Goal: Task Accomplishment & Management: Complete application form

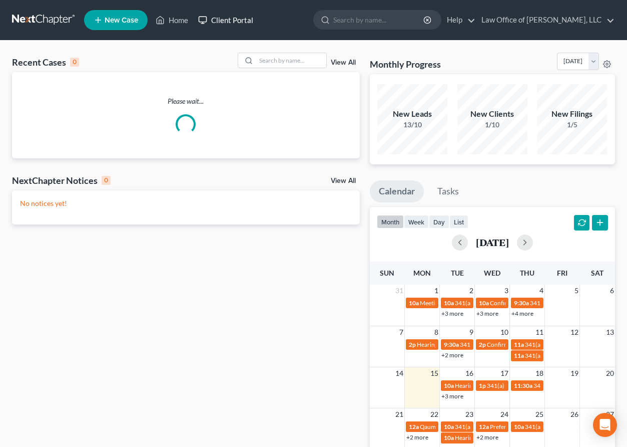
click at [231, 21] on link "Client Portal" at bounding box center [225, 20] width 65 height 18
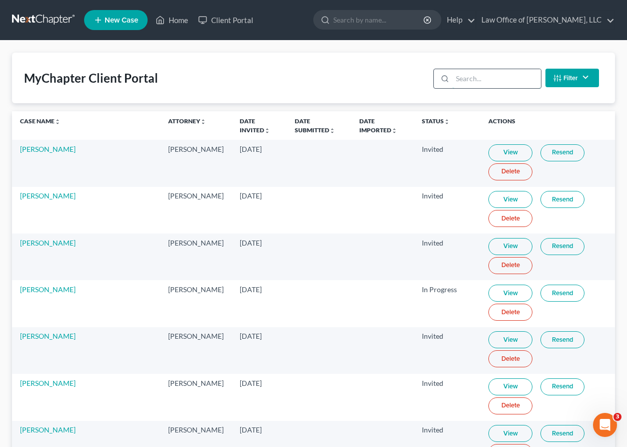
click at [476, 76] on input "search" at bounding box center [497, 78] width 89 height 19
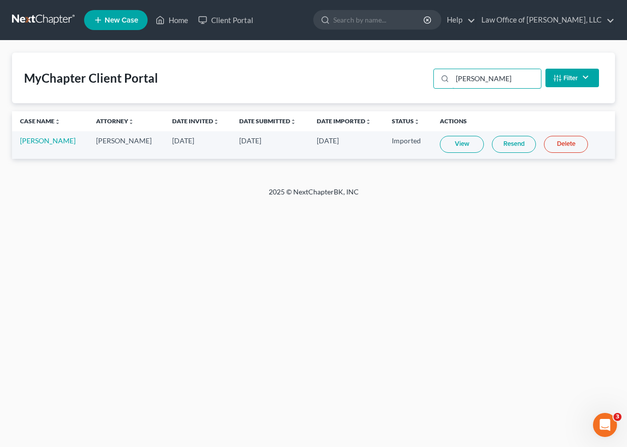
type input "[PERSON_NAME]"
click at [447, 144] on link "View" at bounding box center [462, 144] width 44 height 17
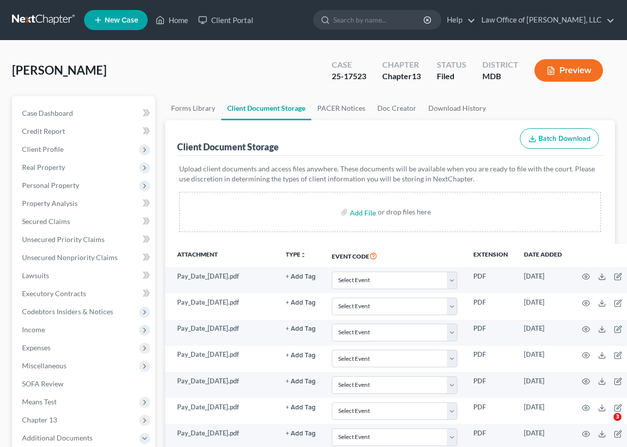
select select "14"
click at [69, 257] on span "Unsecured Nonpriority Claims" at bounding box center [70, 257] width 96 height 9
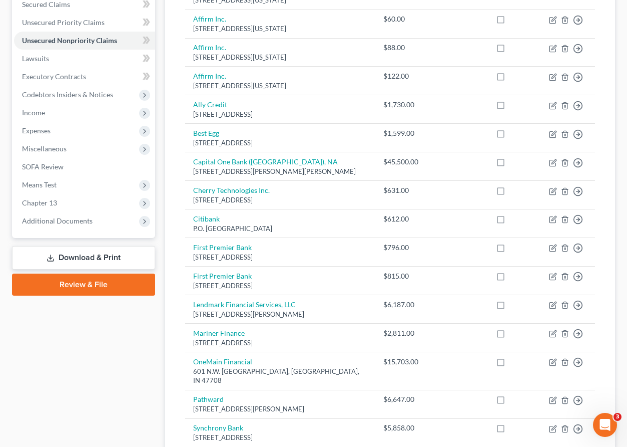
scroll to position [218, 0]
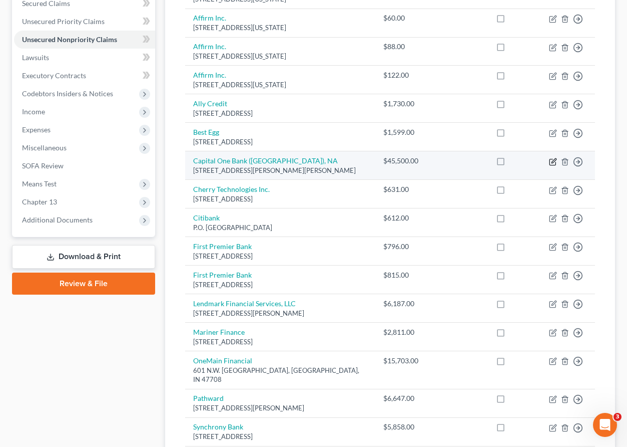
click at [553, 158] on icon "button" at bounding box center [553, 162] width 8 height 8
select select "48"
select select "2"
select select "0"
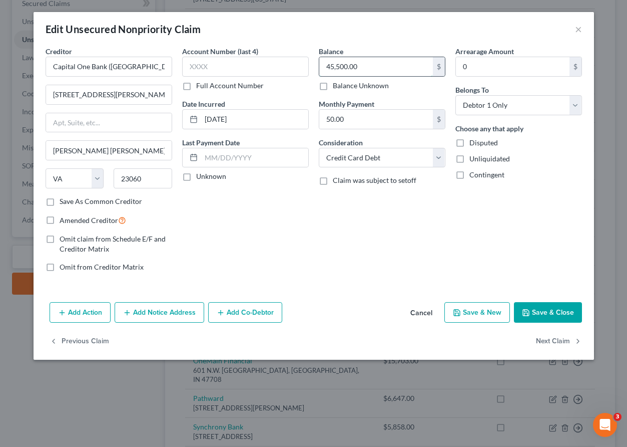
drag, startPoint x: 376, startPoint y: 67, endPoint x: 357, endPoint y: 67, distance: 19.0
click at [356, 67] on input "45,500.00" at bounding box center [376, 66] width 114 height 19
type input "452"
click at [550, 312] on button "Save & Close" at bounding box center [548, 312] width 68 height 21
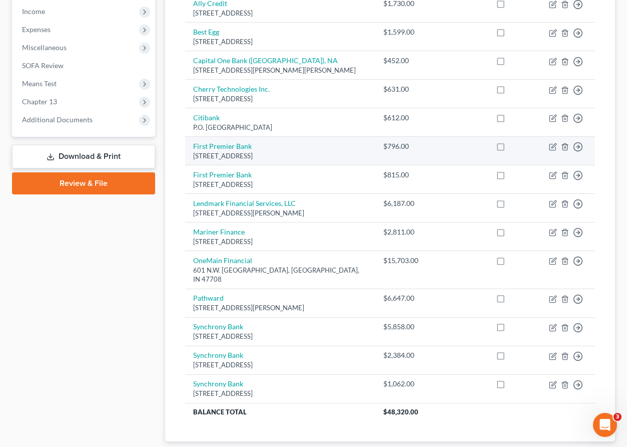
scroll to position [364, 0]
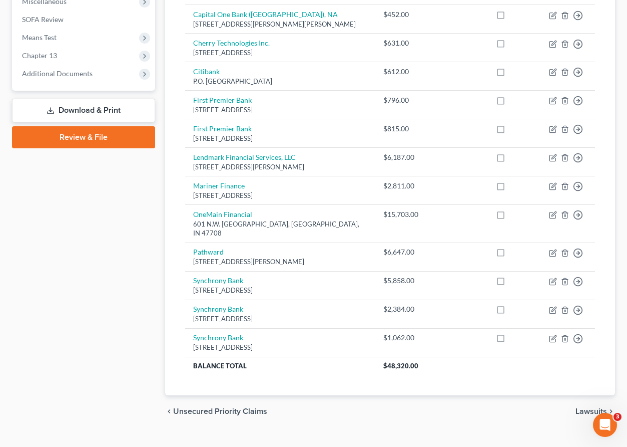
click at [585, 407] on span "Lawsuits" at bounding box center [592, 411] width 32 height 8
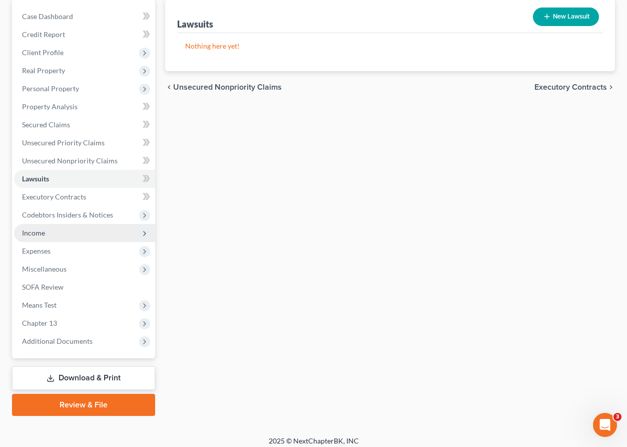
scroll to position [103, 0]
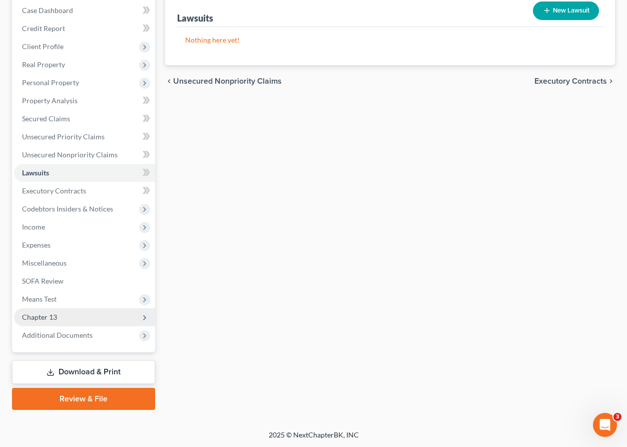
click at [64, 318] on span "Chapter 13" at bounding box center [84, 317] width 141 height 18
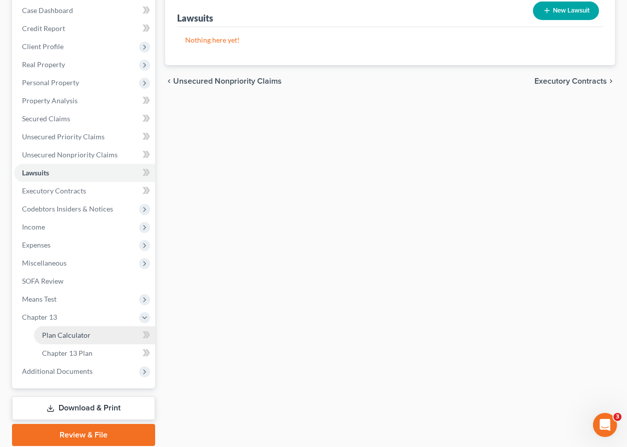
click at [65, 334] on span "Plan Calculator" at bounding box center [66, 335] width 49 height 9
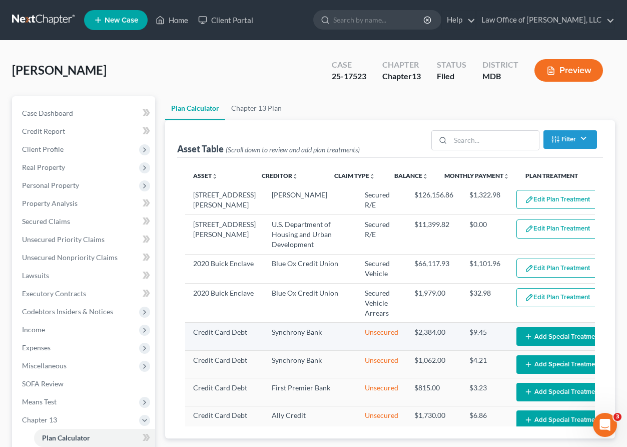
select select "59"
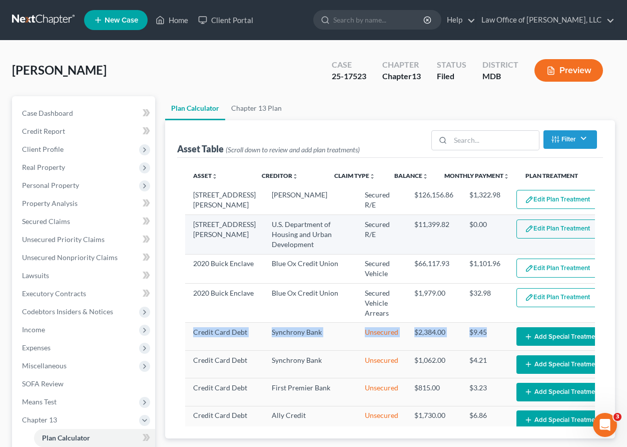
drag, startPoint x: 445, startPoint y: 347, endPoint x: 485, endPoint y: 241, distance: 113.0
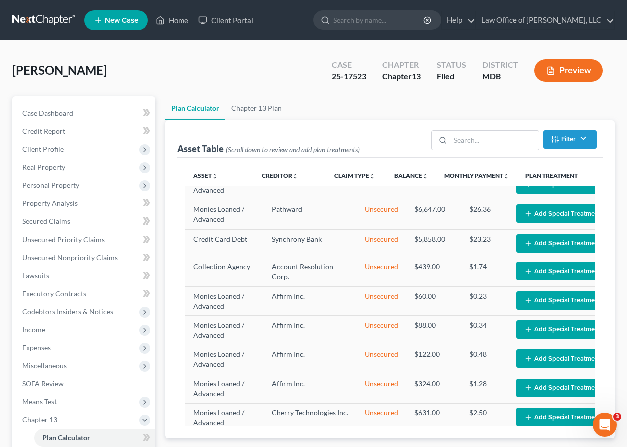
scroll to position [480, 0]
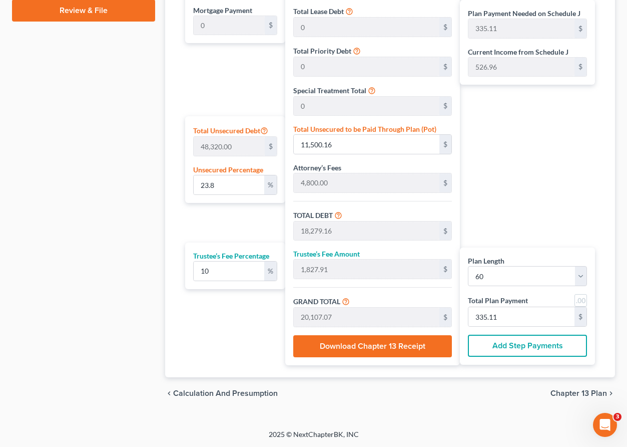
click at [576, 390] on span "Chapter 13 Plan" at bounding box center [579, 393] width 57 height 8
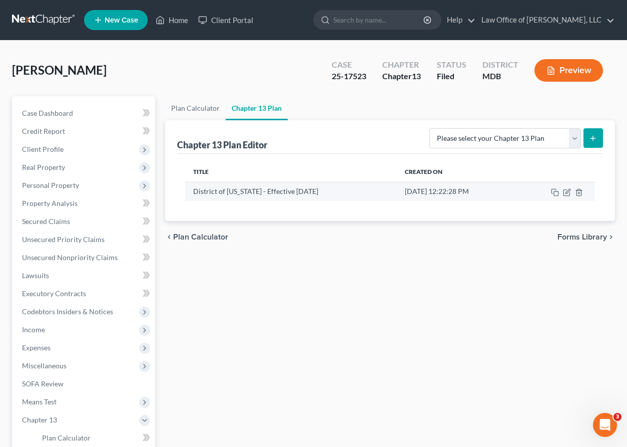
click at [562, 194] on td at bounding box center [556, 191] width 78 height 19
click at [565, 192] on icon "button" at bounding box center [567, 192] width 8 height 8
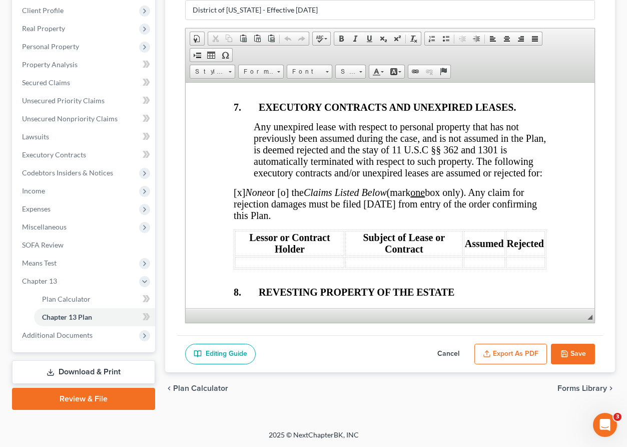
scroll to position [5371, 0]
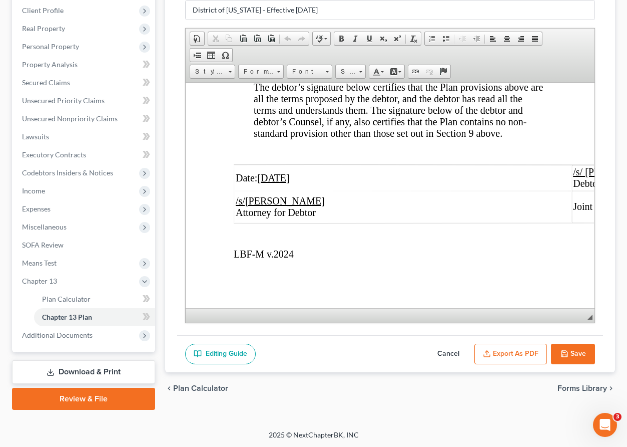
click at [578, 352] on button "Save" at bounding box center [573, 354] width 44 height 21
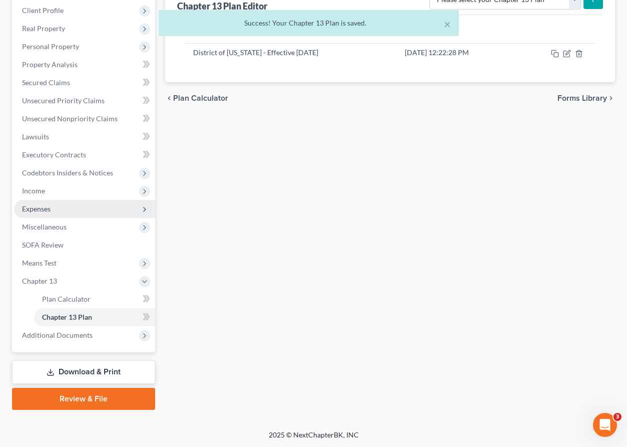
click at [34, 208] on span "Expenses" at bounding box center [36, 208] width 29 height 9
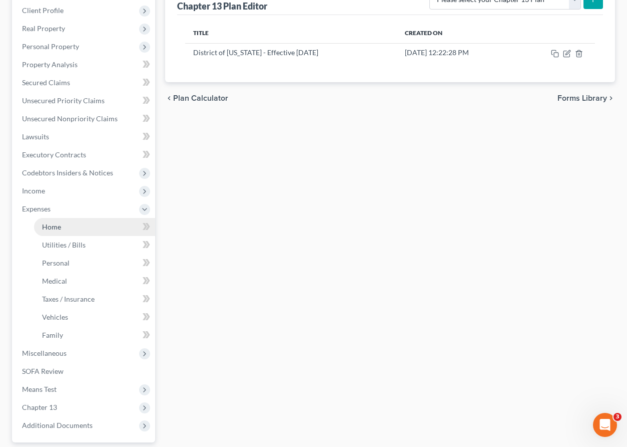
click at [58, 226] on span "Home" at bounding box center [51, 226] width 19 height 9
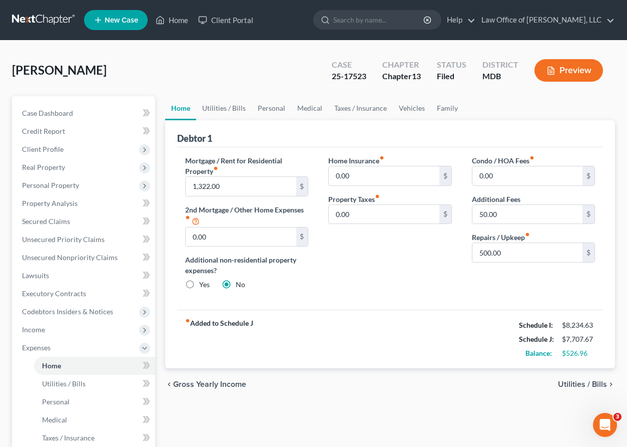
click at [565, 386] on span "Utilities / Bills" at bounding box center [582, 384] width 49 height 8
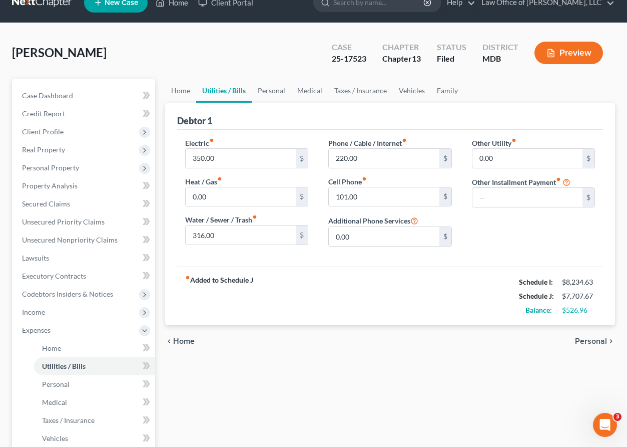
scroll to position [18, 0]
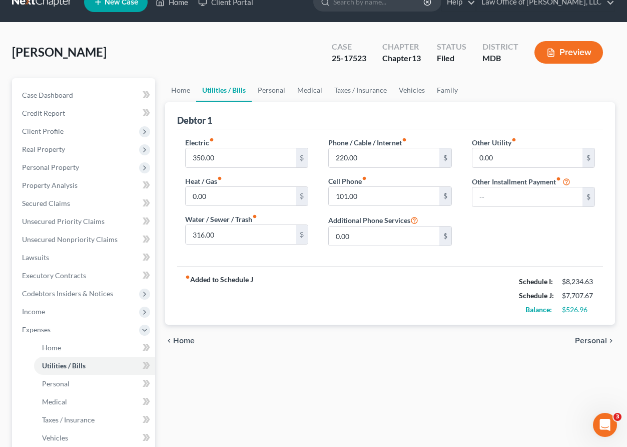
click at [578, 340] on span "Personal" at bounding box center [591, 341] width 32 height 8
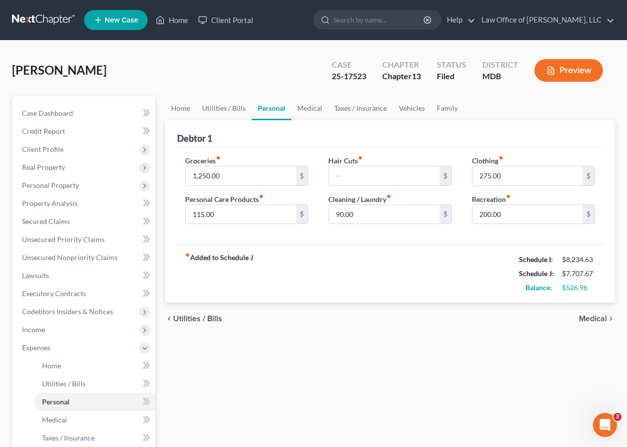
click at [583, 315] on span "Medical" at bounding box center [593, 318] width 28 height 8
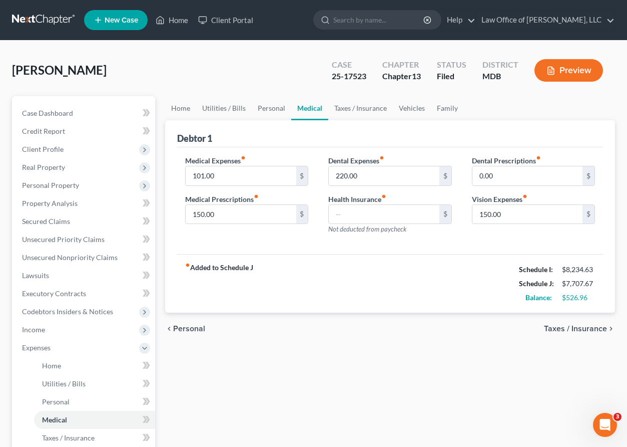
click at [571, 328] on span "Taxes / Insurance" at bounding box center [575, 329] width 63 height 8
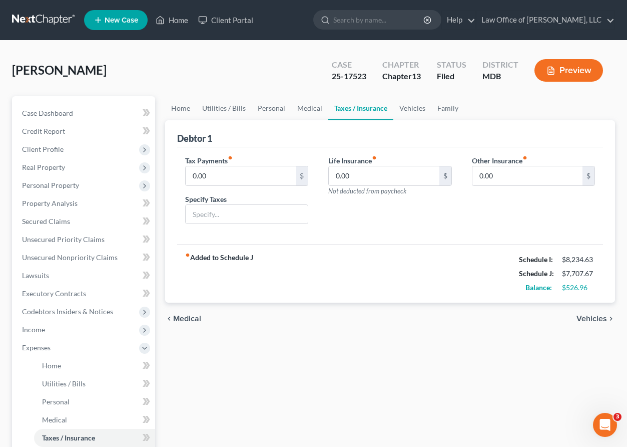
click at [588, 315] on span "Vehicles" at bounding box center [592, 318] width 31 height 8
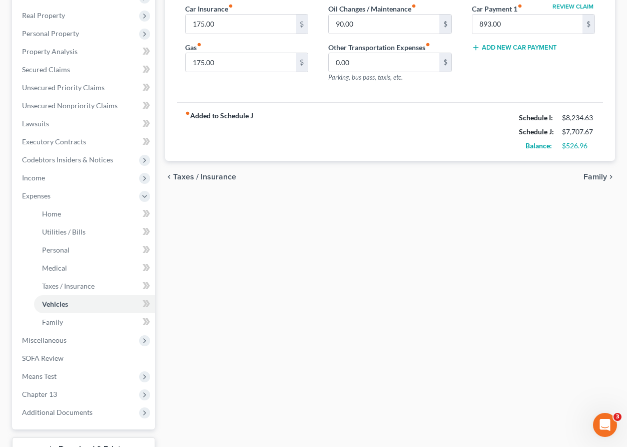
scroll to position [229, 0]
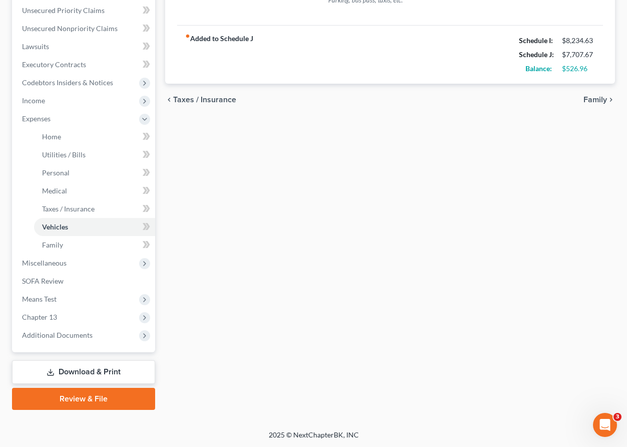
click at [63, 366] on link "Download & Print" at bounding box center [83, 372] width 143 height 24
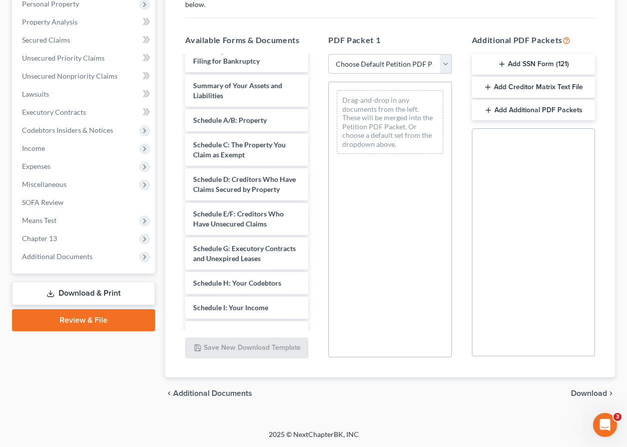
scroll to position [1103, 0]
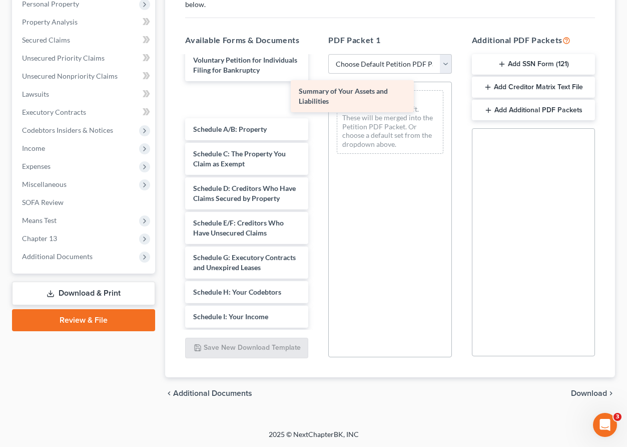
drag, startPoint x: 215, startPoint y: 95, endPoint x: 345, endPoint y: 112, distance: 130.8
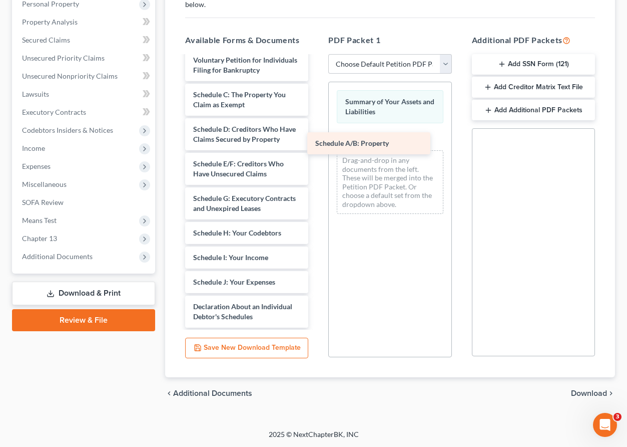
drag, startPoint x: 245, startPoint y: 101, endPoint x: 385, endPoint y: 151, distance: 149.1
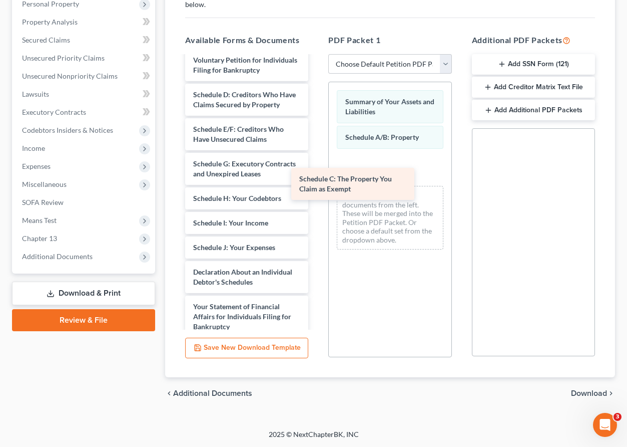
drag, startPoint x: 229, startPoint y: 95, endPoint x: 361, endPoint y: 180, distance: 156.8
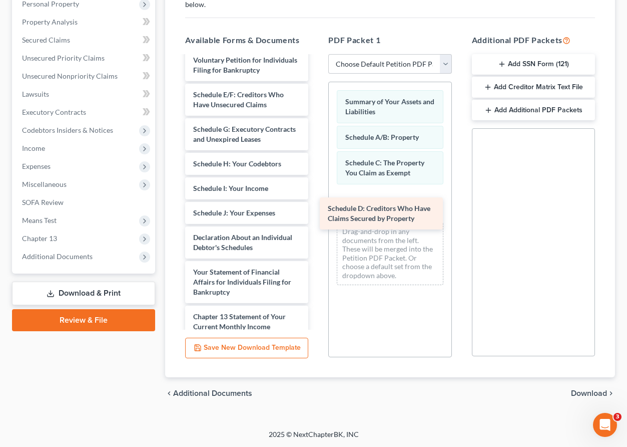
drag, startPoint x: 259, startPoint y: 141, endPoint x: 358, endPoint y: 218, distance: 125.2
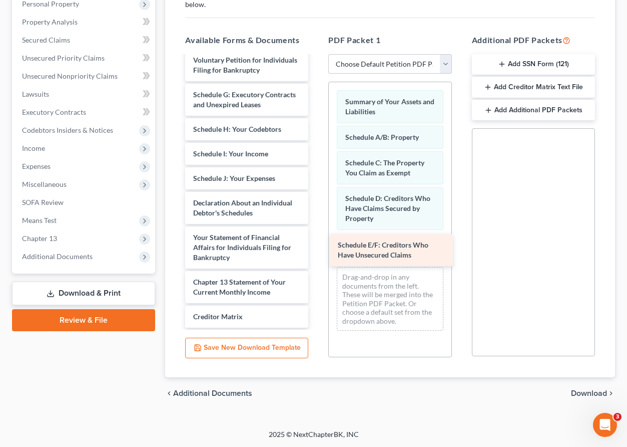
drag, startPoint x: 234, startPoint y: 99, endPoint x: 380, endPoint y: 251, distance: 210.0
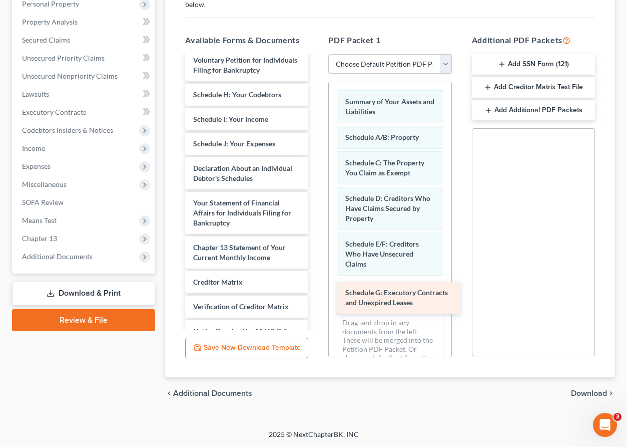
drag, startPoint x: 211, startPoint y: 103, endPoint x: 370, endPoint y: 302, distance: 254.4
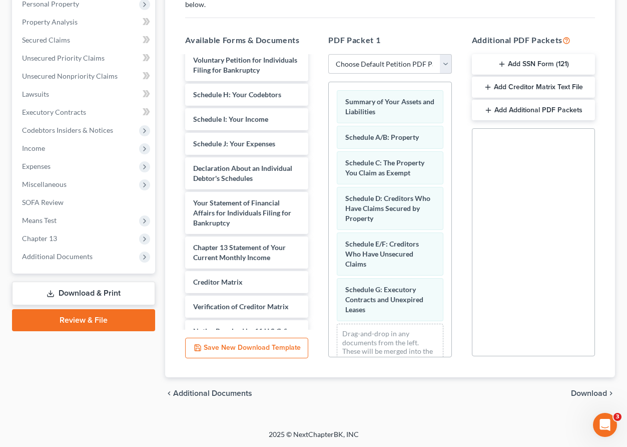
scroll to position [39, 0]
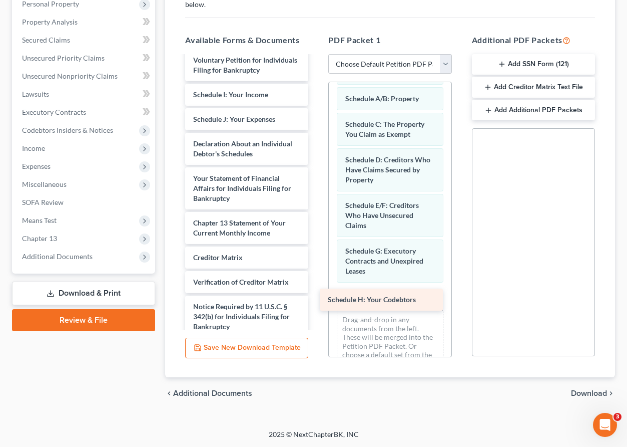
drag, startPoint x: 199, startPoint y: 96, endPoint x: 343, endPoint y: 299, distance: 249.3
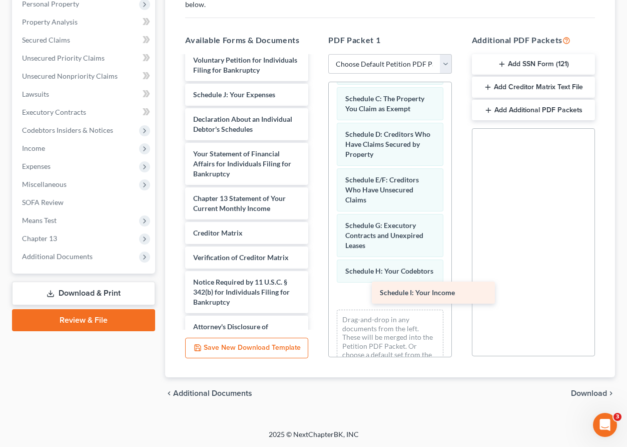
drag, startPoint x: 205, startPoint y: 100, endPoint x: 372, endPoint y: 308, distance: 267.6
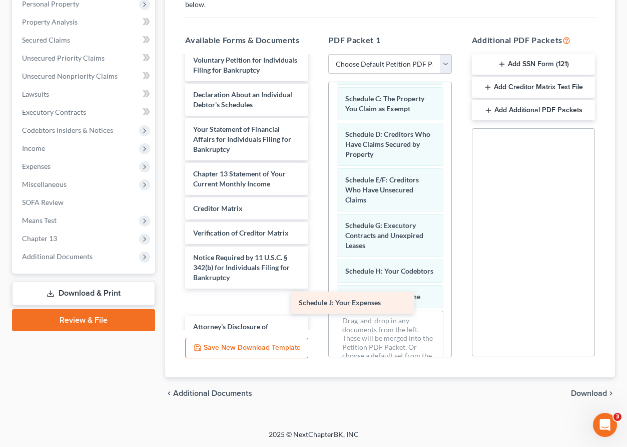
scroll to position [1099, 0]
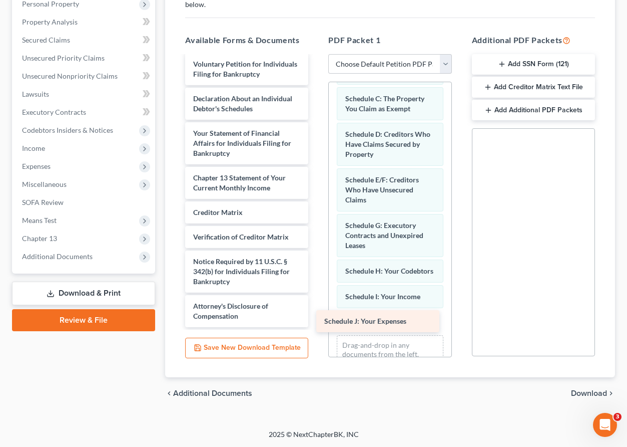
drag, startPoint x: 212, startPoint y: 91, endPoint x: 344, endPoint y: 318, distance: 263.0
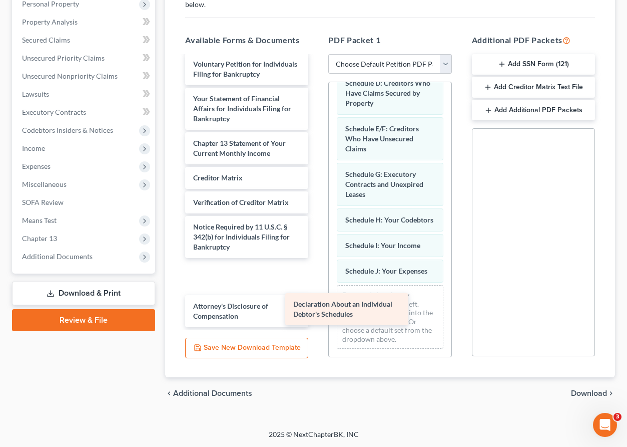
scroll to position [1064, 0]
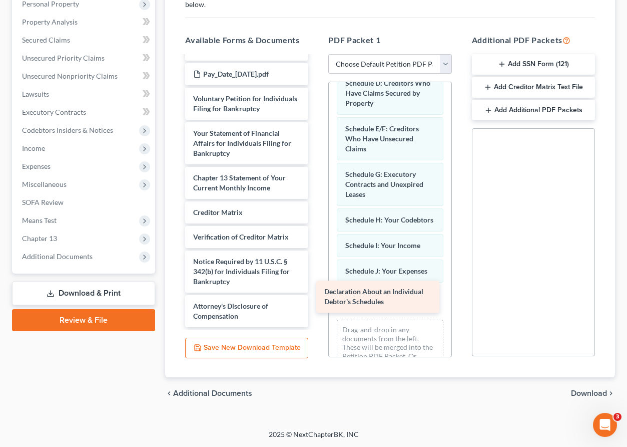
drag, startPoint x: 214, startPoint y: 103, endPoint x: 346, endPoint y: 297, distance: 234.0
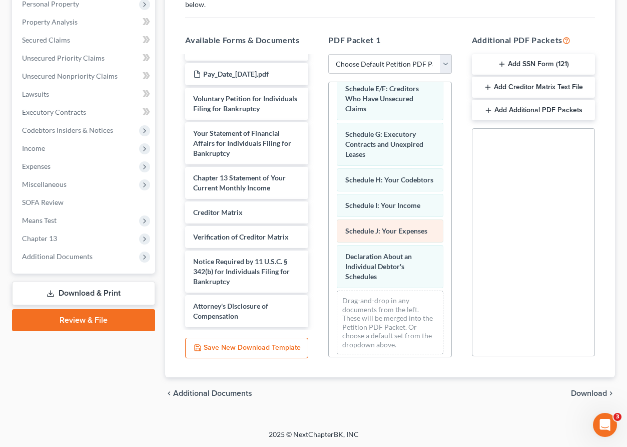
scroll to position [161, 0]
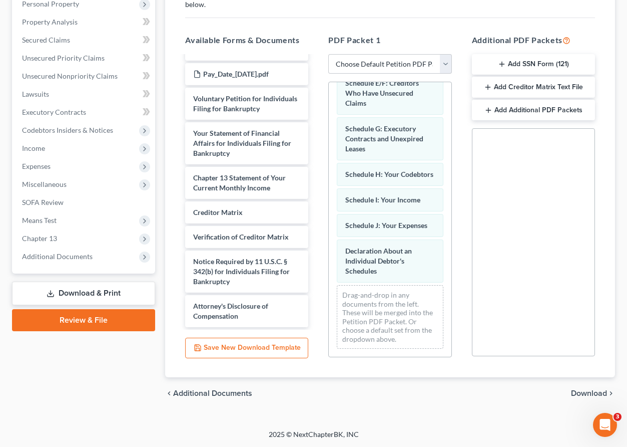
click at [587, 393] on span "Download" at bounding box center [589, 393] width 36 height 8
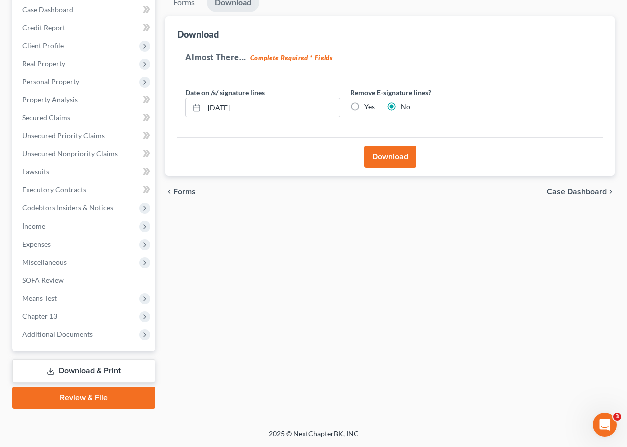
scroll to position [103, 0]
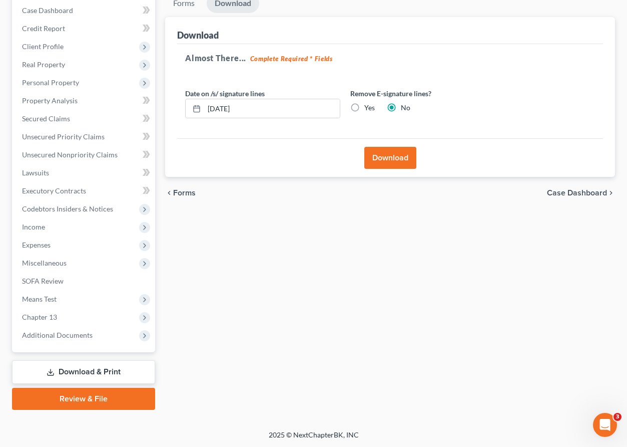
click at [372, 160] on button "Download" at bounding box center [391, 158] width 52 height 22
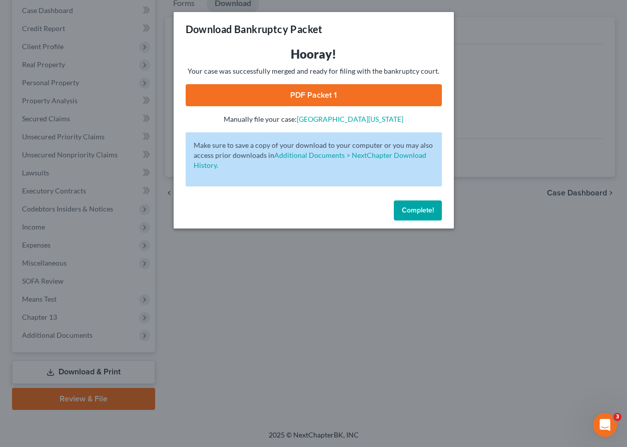
click at [295, 92] on link "PDF Packet 1" at bounding box center [314, 95] width 256 height 22
click at [410, 202] on button "Complete!" at bounding box center [418, 210] width 48 height 20
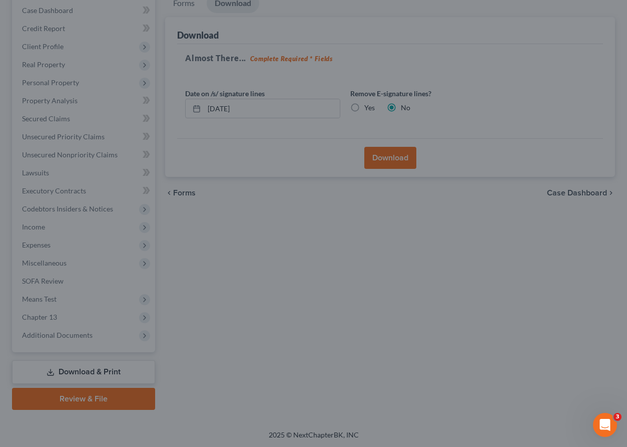
scroll to position [0, 0]
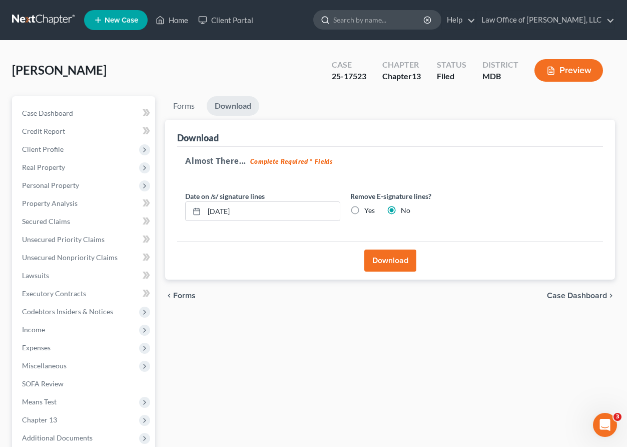
click at [375, 19] on input "search" at bounding box center [380, 20] width 92 height 19
type input "sumner"
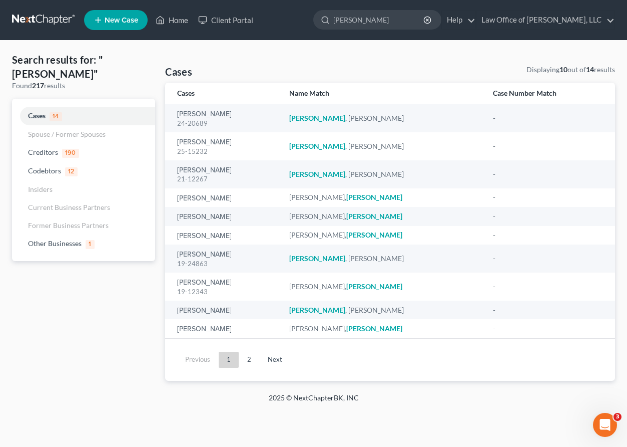
click at [375, 19] on input "sumner" at bounding box center [380, 20] width 92 height 19
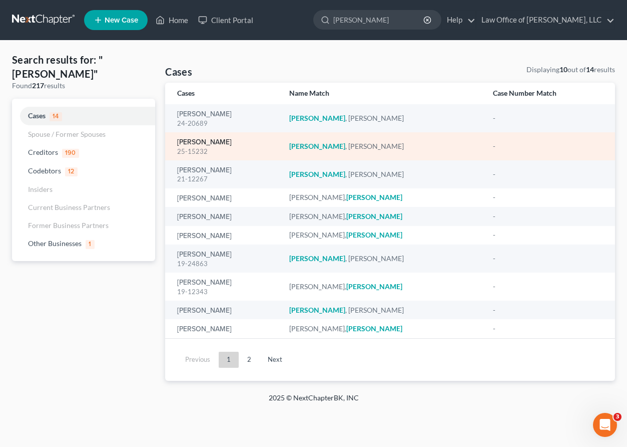
click at [200, 145] on link "Sumners, Jeremy" at bounding box center [204, 142] width 55 height 7
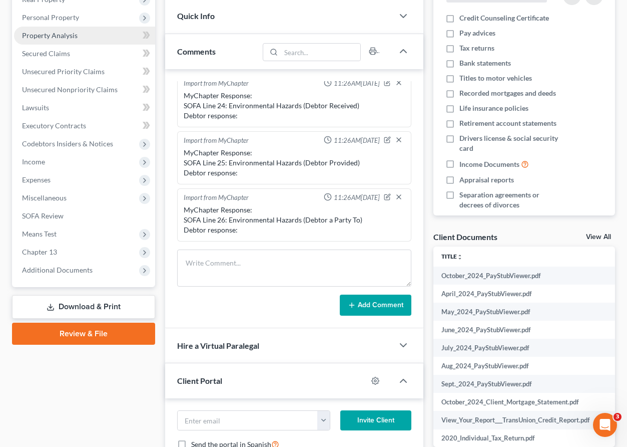
scroll to position [224, 0]
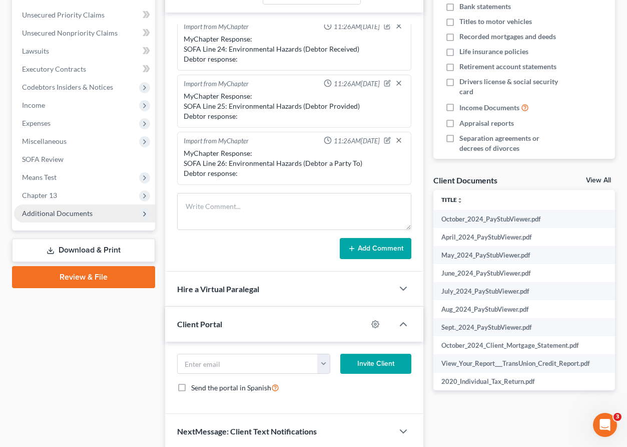
click at [81, 213] on span "Additional Documents" at bounding box center [57, 213] width 71 height 9
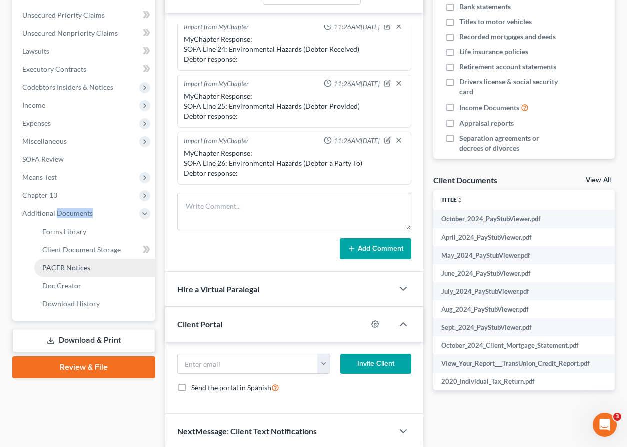
click at [70, 267] on span "PACER Notices" at bounding box center [66, 267] width 48 height 9
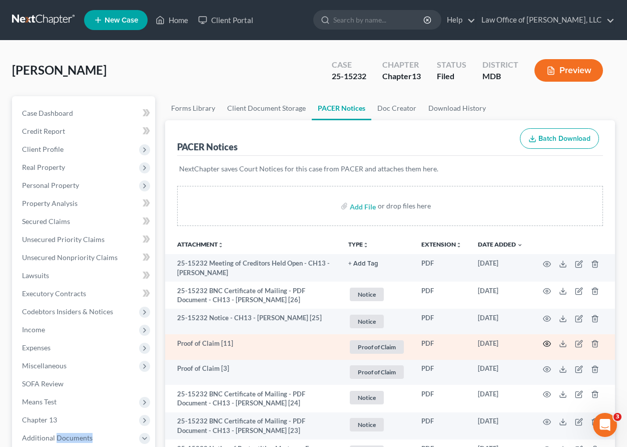
click at [545, 346] on icon "button" at bounding box center [547, 344] width 8 height 8
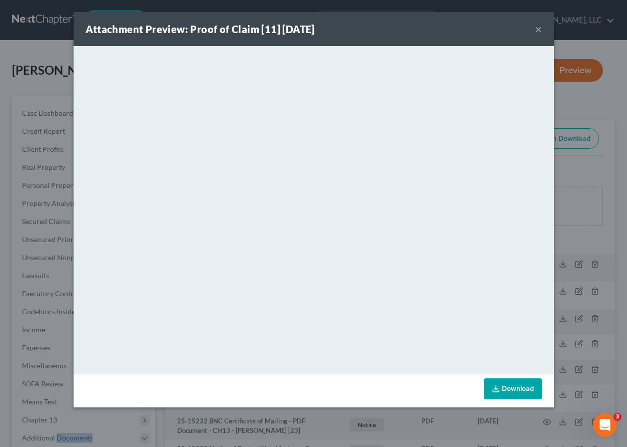
click at [536, 33] on button "×" at bounding box center [538, 29] width 7 height 12
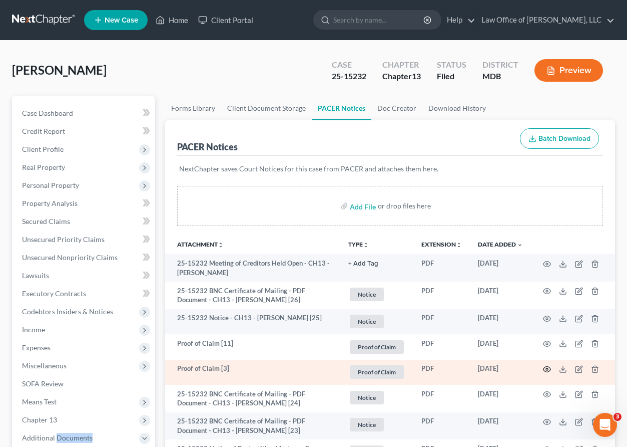
click at [547, 368] on circle "button" at bounding box center [547, 369] width 2 height 2
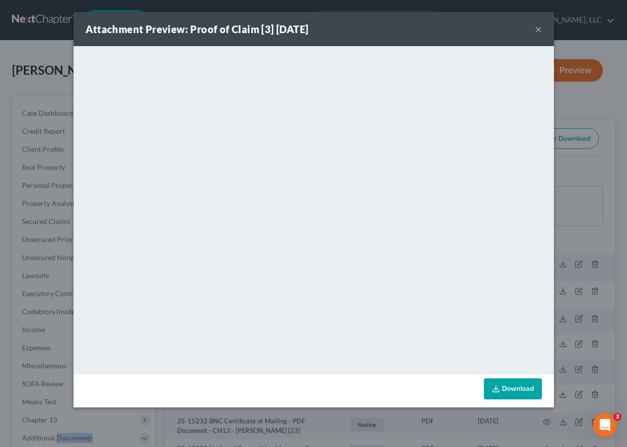
click at [538, 29] on button "×" at bounding box center [538, 29] width 7 height 12
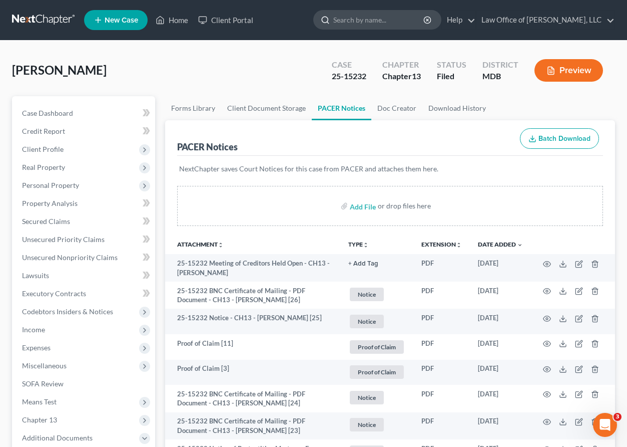
click at [379, 16] on input "search" at bounding box center [380, 20] width 92 height 19
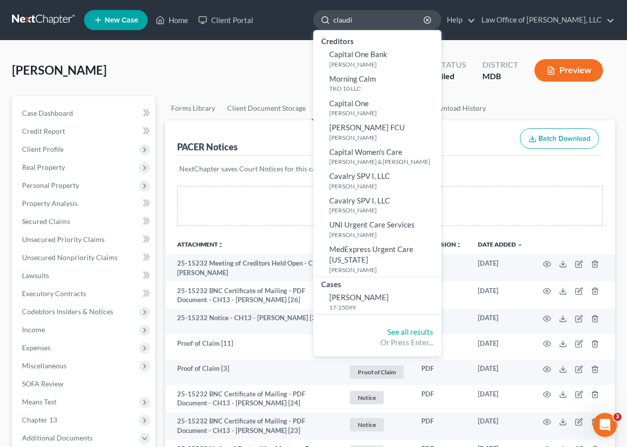
type input "claudia"
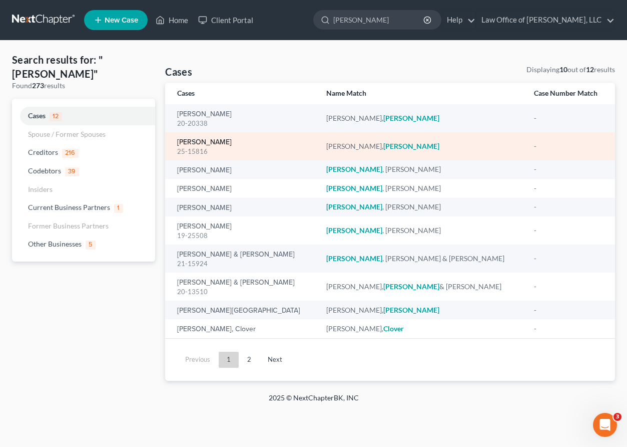
click at [191, 146] on link "[PERSON_NAME]" at bounding box center [204, 142] width 55 height 7
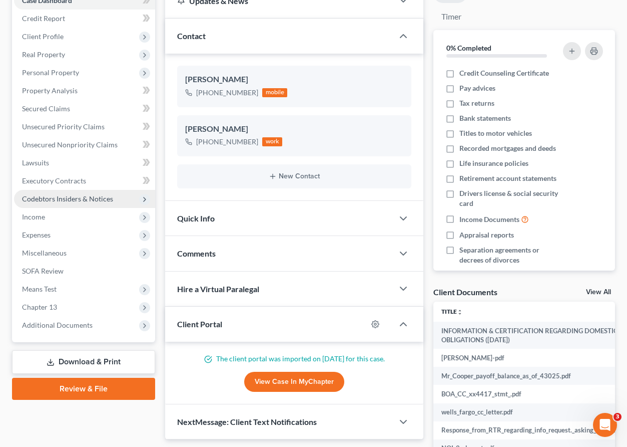
scroll to position [129, 0]
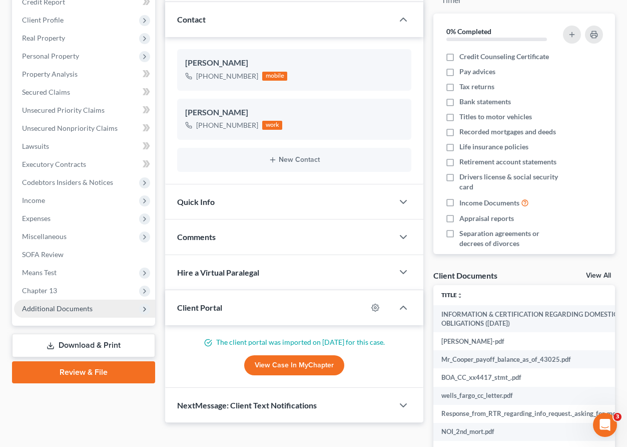
click at [44, 309] on span "Additional Documents" at bounding box center [57, 308] width 71 height 9
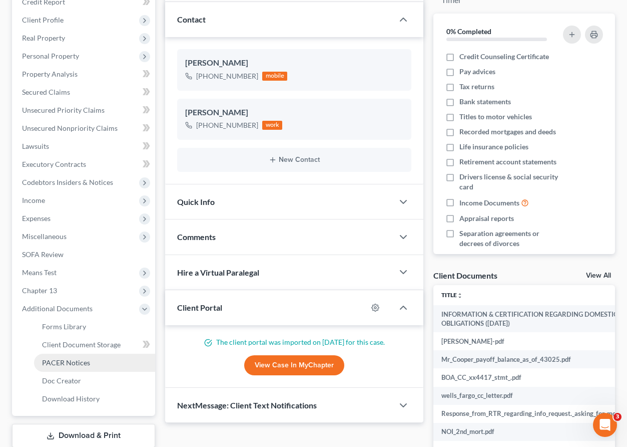
click at [59, 354] on link "PACER Notices" at bounding box center [94, 363] width 121 height 18
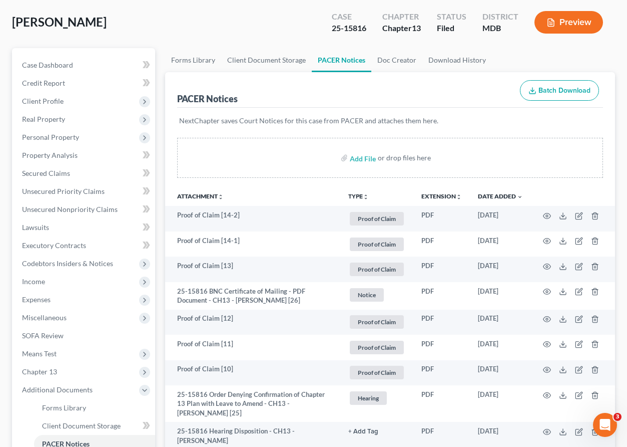
scroll to position [66, 0]
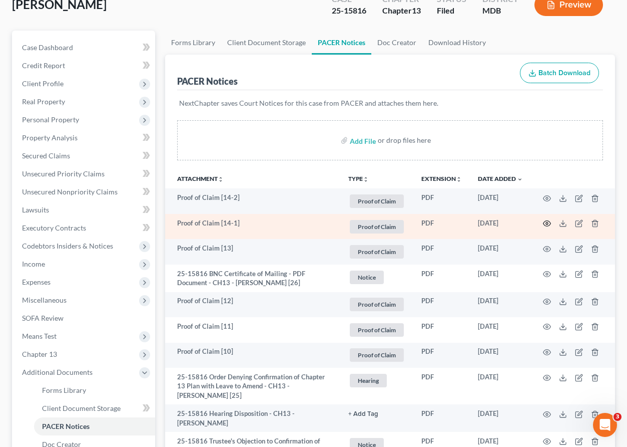
click at [543, 221] on icon "button" at bounding box center [547, 223] width 8 height 8
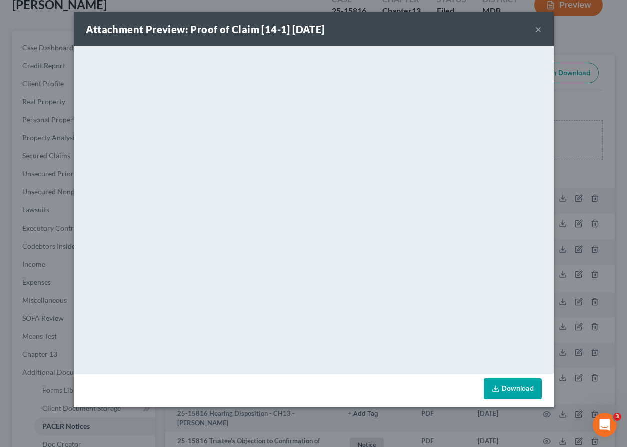
click at [535, 26] on button "×" at bounding box center [538, 29] width 7 height 12
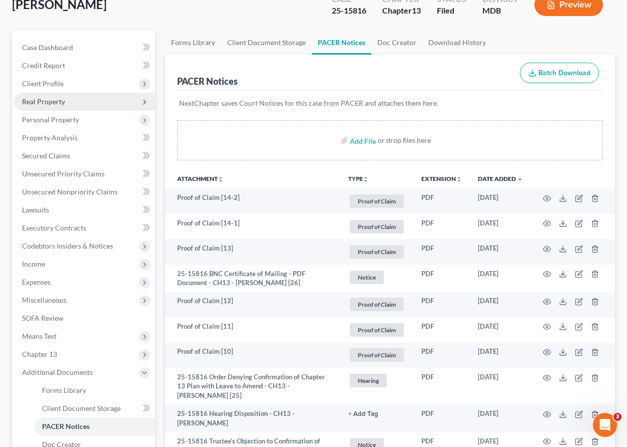
click at [28, 101] on span "Real Property" at bounding box center [43, 101] width 43 height 9
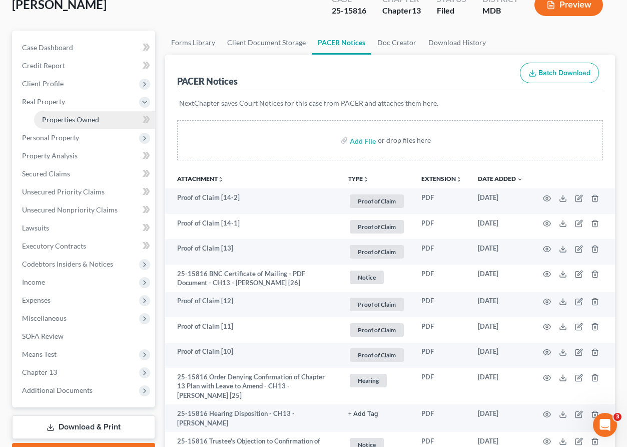
click at [49, 114] on link "Properties Owned" at bounding box center [94, 120] width 121 height 18
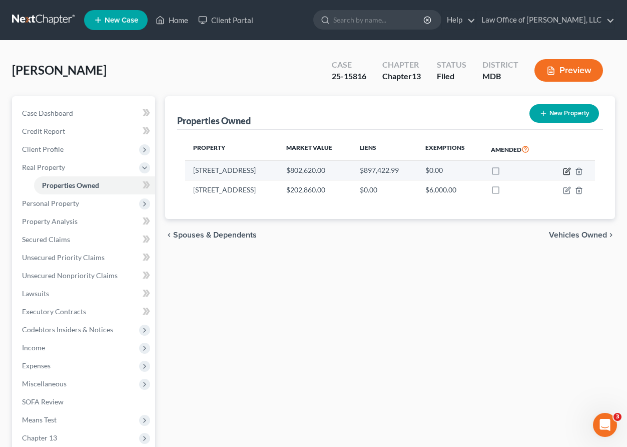
click at [566, 174] on icon "button" at bounding box center [567, 171] width 6 height 6
select select "21"
select select "15"
select select "3"
select select "5"
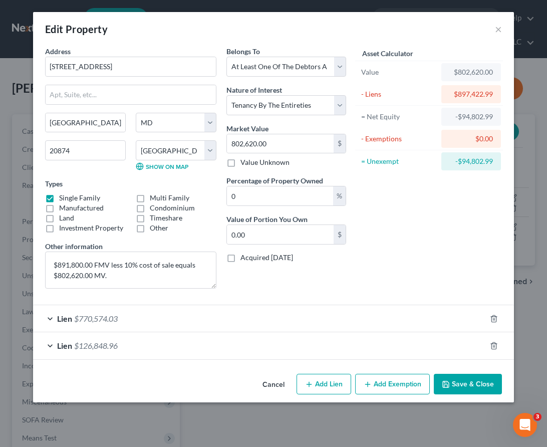
click at [457, 387] on button "Save & Close" at bounding box center [468, 384] width 68 height 21
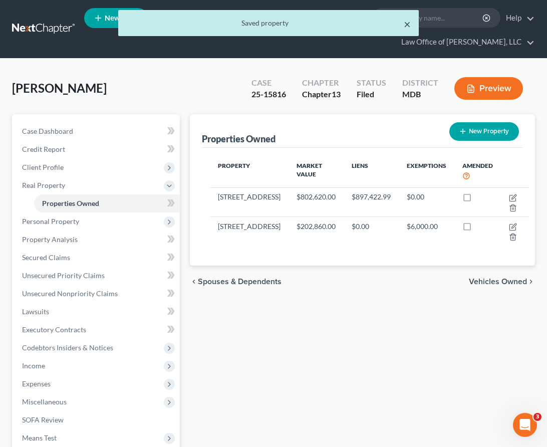
click at [408, 26] on button "×" at bounding box center [407, 24] width 7 height 12
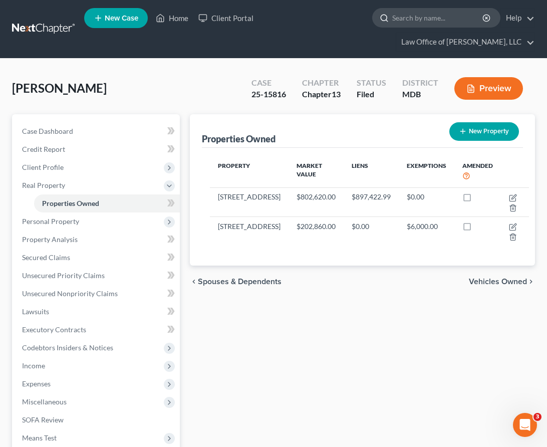
click at [425, 14] on input "search" at bounding box center [438, 18] width 92 height 19
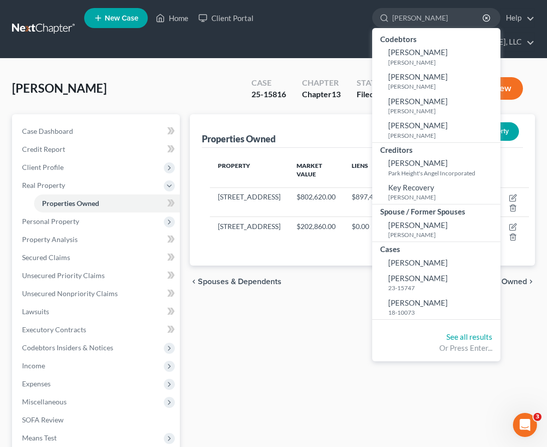
type input "[PERSON_NAME]"
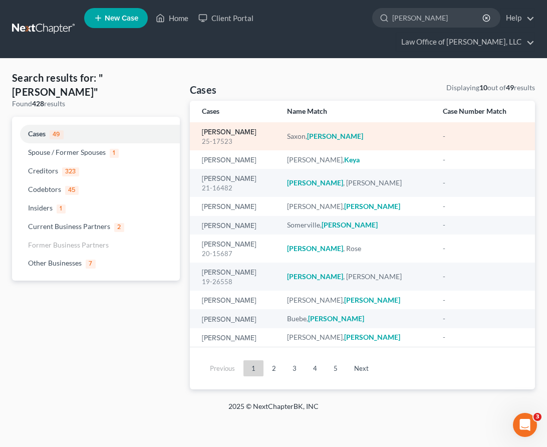
click at [209, 132] on link "Saxon, Keysha" at bounding box center [229, 132] width 55 height 7
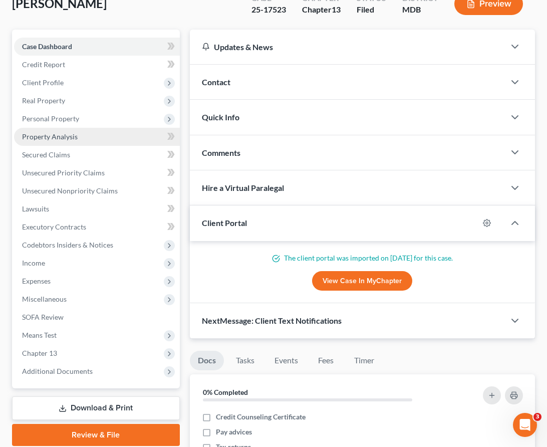
scroll to position [93, 0]
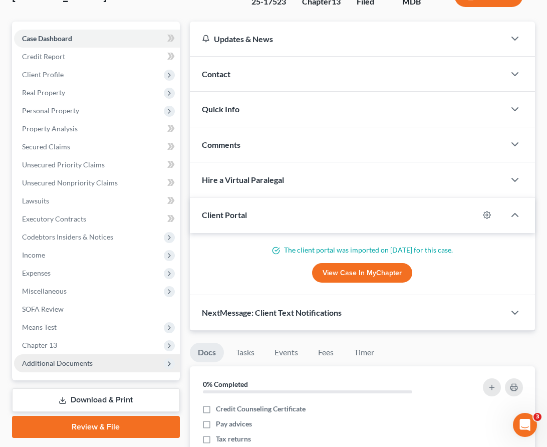
click at [62, 359] on span "Additional Documents" at bounding box center [57, 363] width 71 height 9
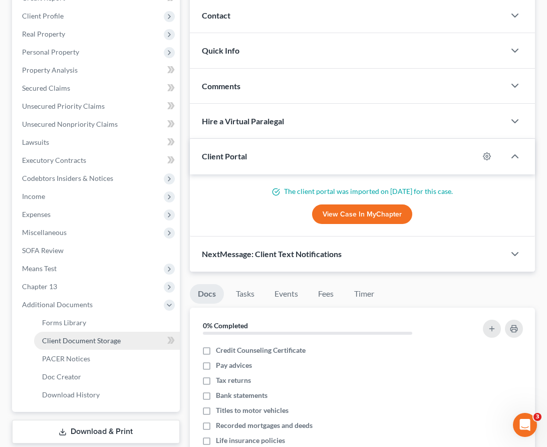
scroll to position [243, 0]
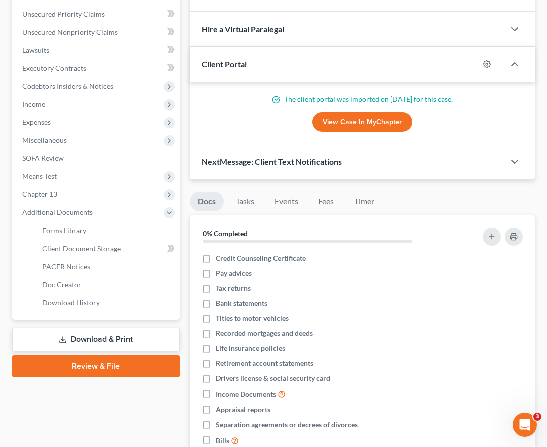
click at [80, 336] on link "Download & Print" at bounding box center [96, 340] width 168 height 24
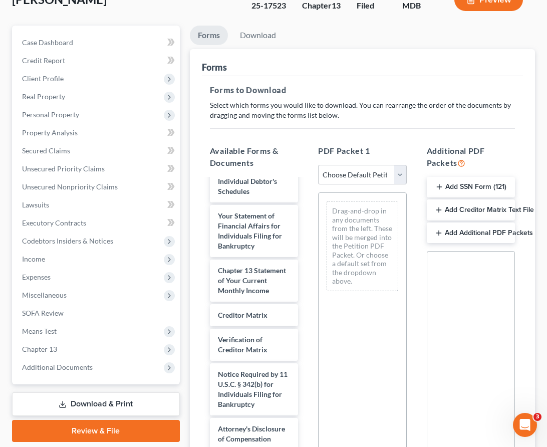
scroll to position [210, 0]
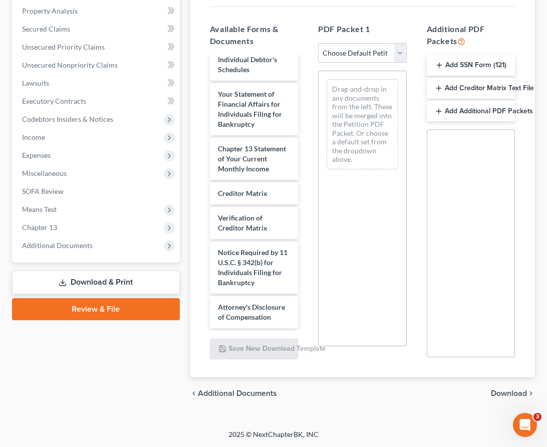
click at [131, 305] on link "Review & File" at bounding box center [96, 309] width 168 height 22
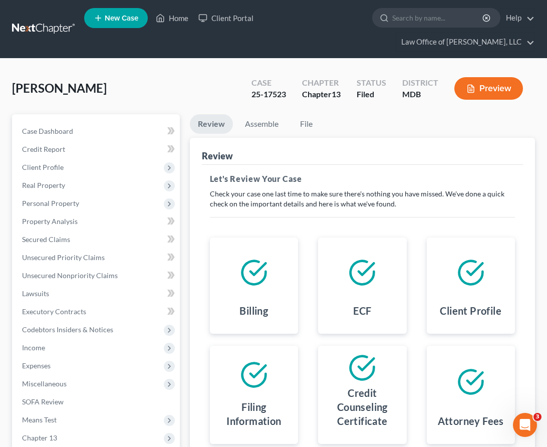
scroll to position [198, 0]
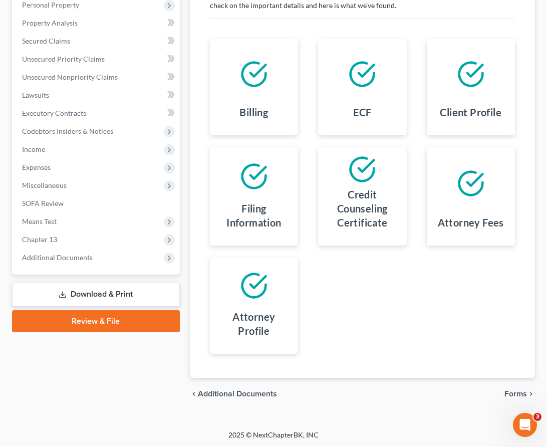
click at [518, 390] on span "Forms" at bounding box center [515, 394] width 23 height 8
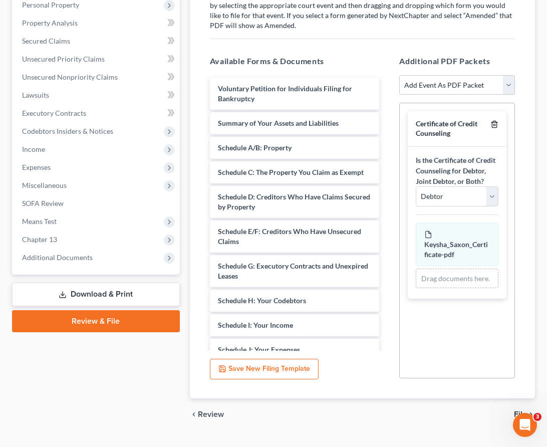
click at [493, 126] on icon "button" at bounding box center [494, 124] width 8 height 8
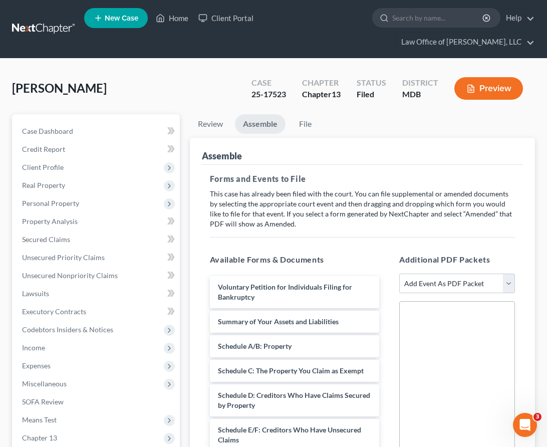
scroll to position [219, 0]
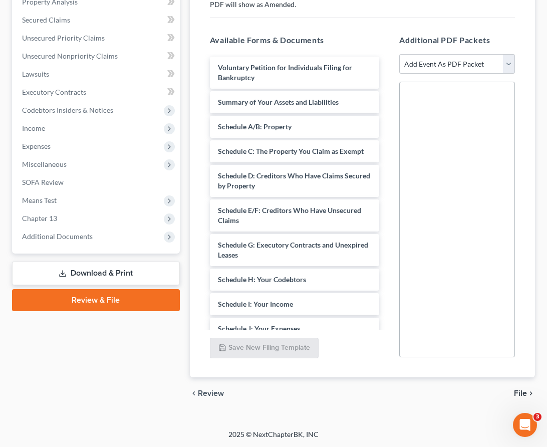
click at [506, 63] on select "Add Event As PDF Packet Affidavit Affidavit of Adequate Protection and Lease Pa…" at bounding box center [457, 64] width 116 height 20
select select "71"
click at [399, 54] on select "Add Event As PDF Packet Affidavit Affidavit of Adequate Protection and Lease Pa…" at bounding box center [457, 64] width 116 height 20
select select
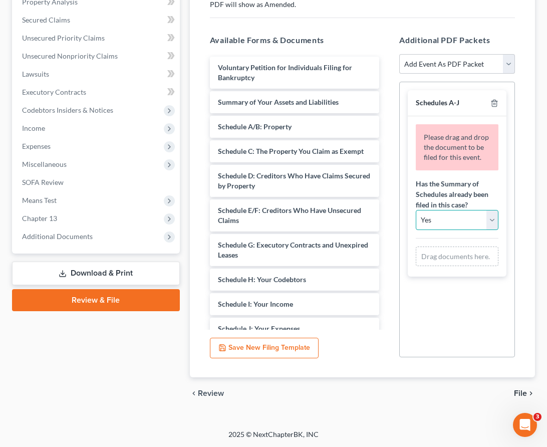
click at [489, 219] on select "Yes No" at bounding box center [457, 220] width 83 height 20
select select "1"
click at [416, 210] on select "Yes No" at bounding box center [457, 220] width 83 height 20
click at [485, 228] on select "Yes No" at bounding box center [457, 220] width 83 height 20
click at [416, 210] on select "Yes No" at bounding box center [457, 220] width 83 height 20
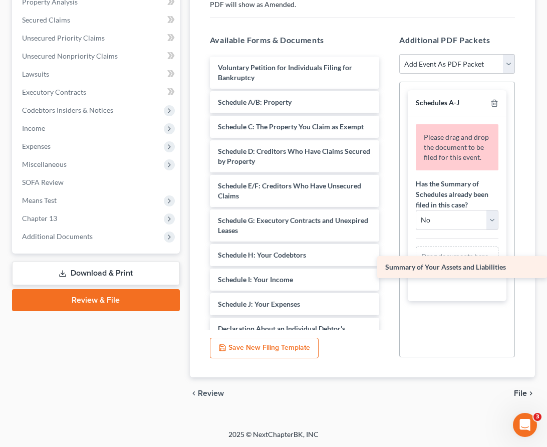
drag, startPoint x: 284, startPoint y: 101, endPoint x: 462, endPoint y: 266, distance: 243.4
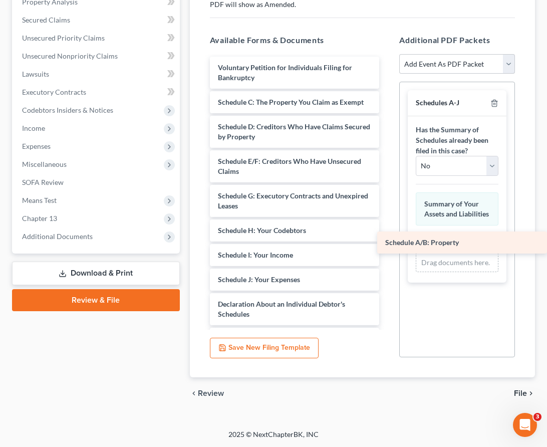
drag, startPoint x: 281, startPoint y: 102, endPoint x: 458, endPoint y: 243, distance: 226.3
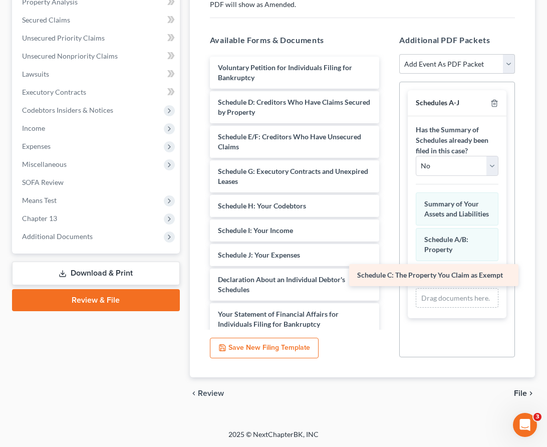
drag, startPoint x: 271, startPoint y: 105, endPoint x: 414, endPoint y: 277, distance: 223.8
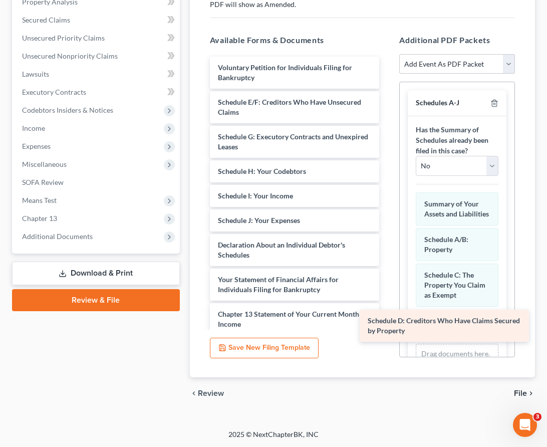
drag, startPoint x: 286, startPoint y: 105, endPoint x: 436, endPoint y: 324, distance: 265.6
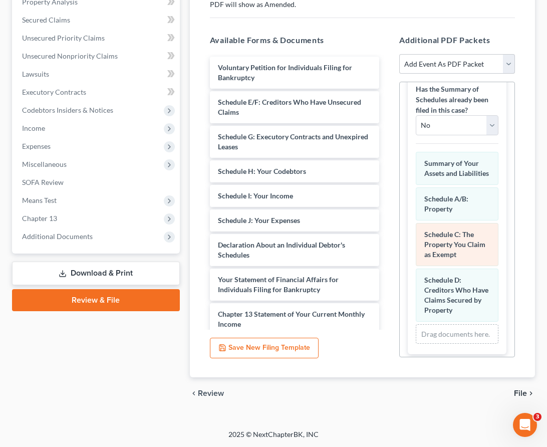
scroll to position [46, 0]
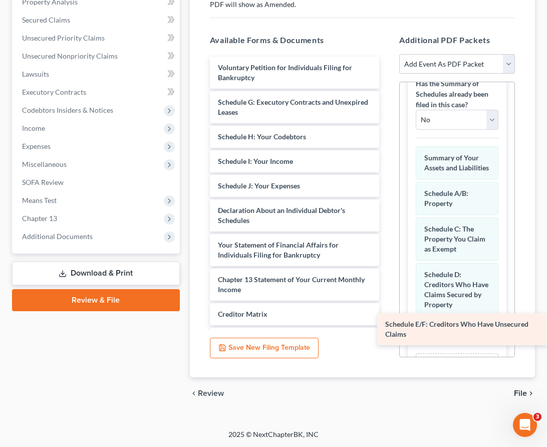
drag, startPoint x: 271, startPoint y: 98, endPoint x: 450, endPoint y: 313, distance: 279.9
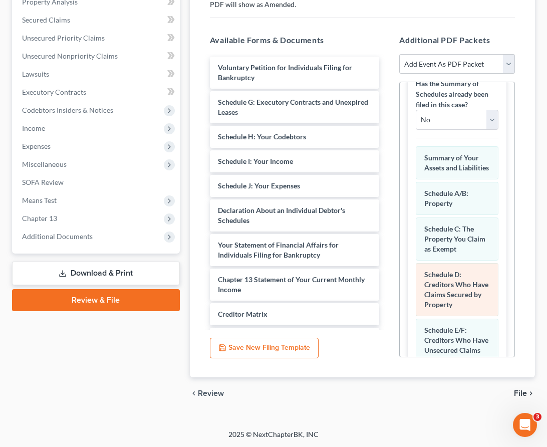
scroll to position [92, 0]
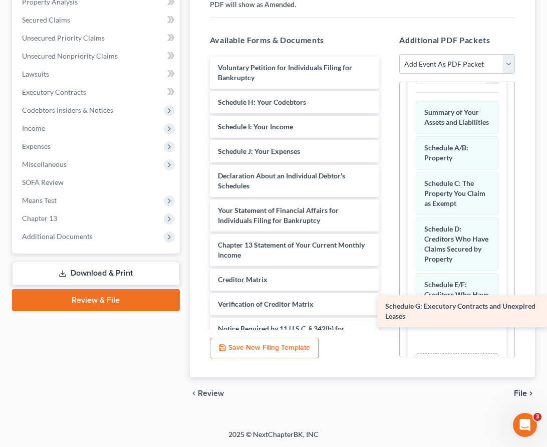
drag, startPoint x: 253, startPoint y: 107, endPoint x: 422, endPoint y: 319, distance: 270.5
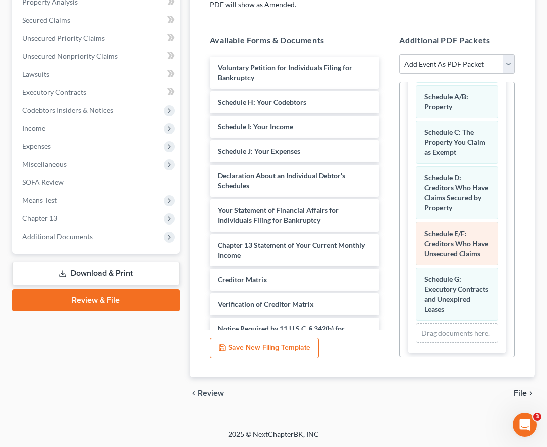
scroll to position [147, 0]
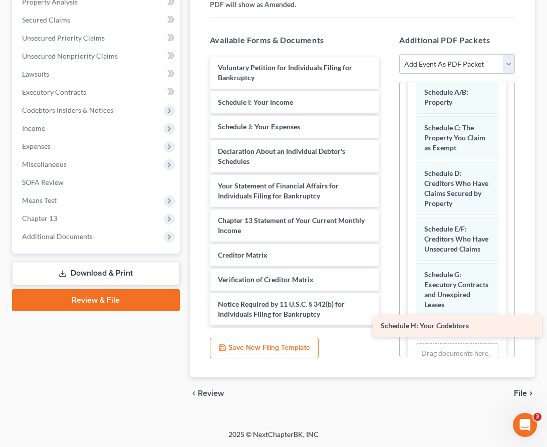
drag, startPoint x: 245, startPoint y: 102, endPoint x: 408, endPoint y: 326, distance: 277.2
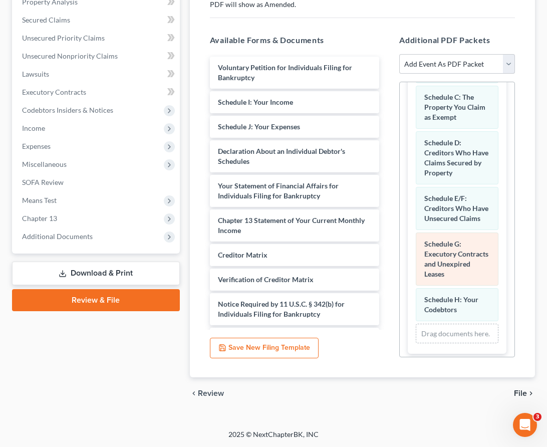
scroll to position [183, 0]
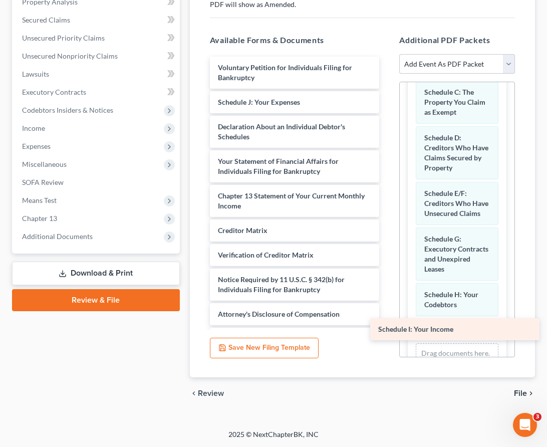
drag, startPoint x: 252, startPoint y: 100, endPoint x: 413, endPoint y: 328, distance: 278.6
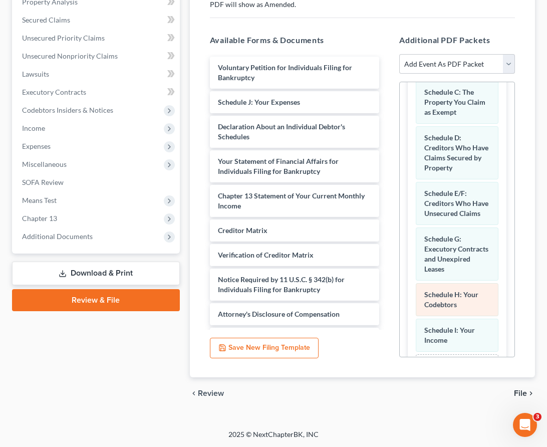
scroll to position [218, 0]
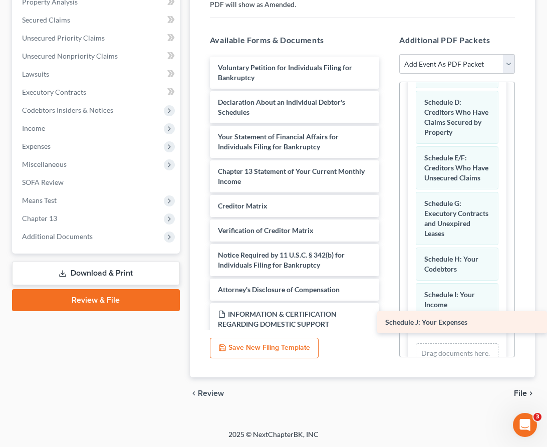
drag, startPoint x: 244, startPoint y: 101, endPoint x: 418, endPoint y: 322, distance: 280.7
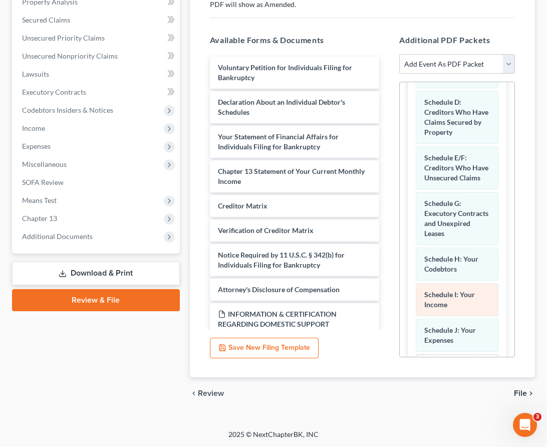
scroll to position [254, 0]
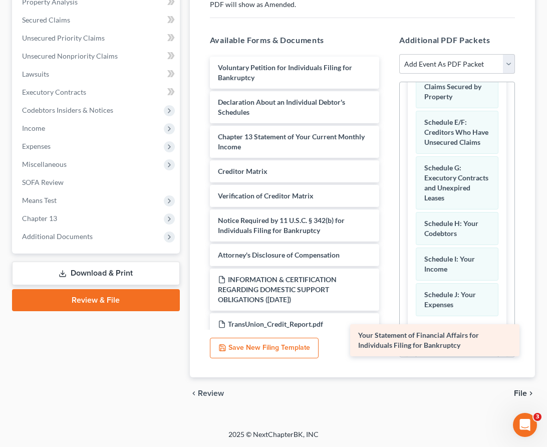
drag, startPoint x: 264, startPoint y: 141, endPoint x: 406, endPoint y: 337, distance: 241.4
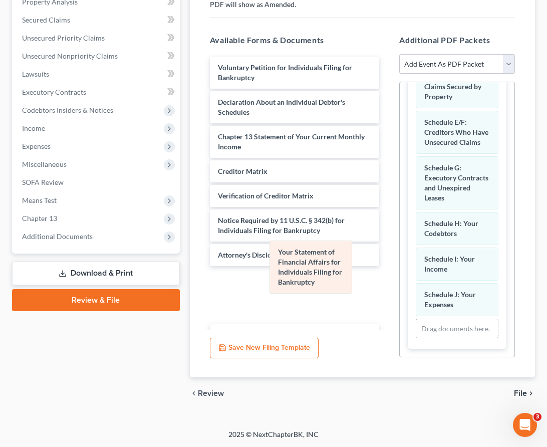
drag, startPoint x: 434, startPoint y: 292, endPoint x: 287, endPoint y: 271, distance: 147.8
click at [416, 271] on div "Your Statement of Financial Affairs for Individuals Filing for Bankruptcy Amend…" at bounding box center [457, 138] width 83 height 400
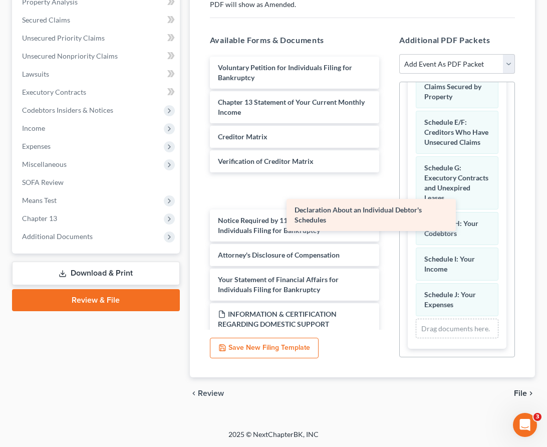
scroll to position [288, 0]
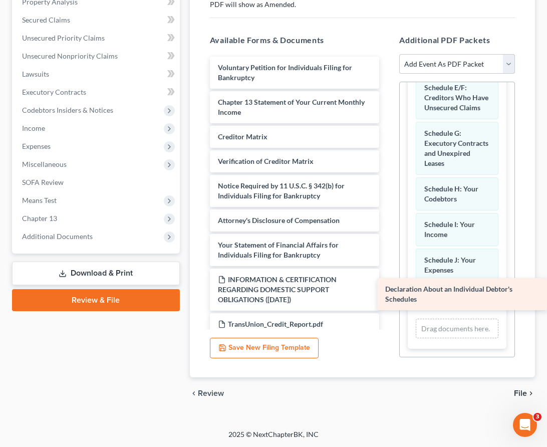
drag, startPoint x: 247, startPoint y: 108, endPoint x: 439, endPoint y: 293, distance: 266.3
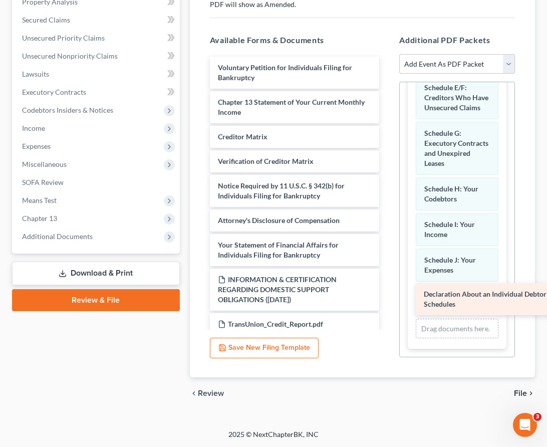
scroll to position [299, 0]
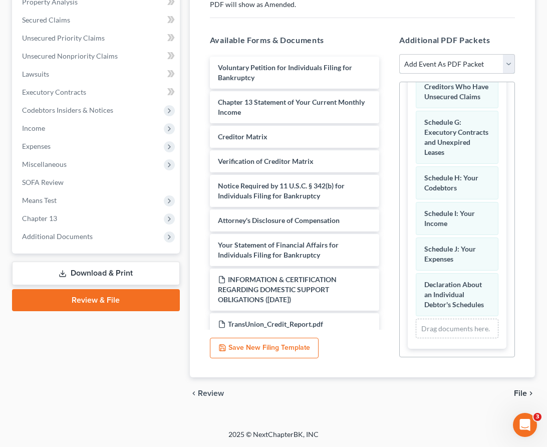
click at [433, 65] on select "Add Event As PDF Packet Affidavit Affidavit of Adequate Protection and Lease Pa…" at bounding box center [457, 64] width 116 height 20
select select "75"
click at [399, 54] on select "Add Event As PDF Packet Affidavit Affidavit of Adequate Protection and Lease Pa…" at bounding box center [457, 64] width 116 height 20
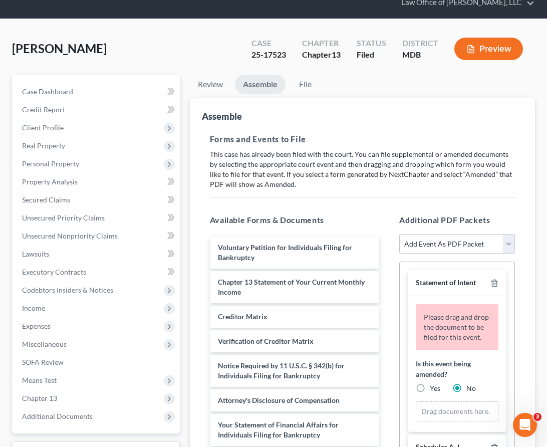
scroll to position [207, 0]
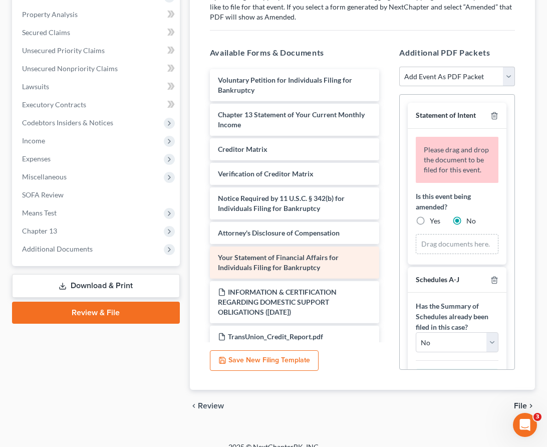
click at [277, 265] on span "Your Statement of Financial Affairs for Individuals Filing for Bankruptcy" at bounding box center [278, 262] width 121 height 19
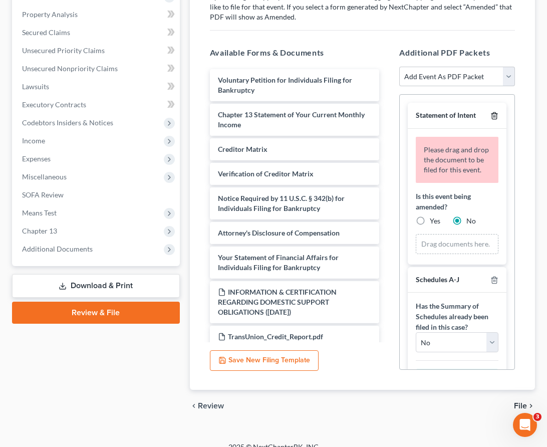
click at [494, 116] on line "button" at bounding box center [494, 117] width 0 height 2
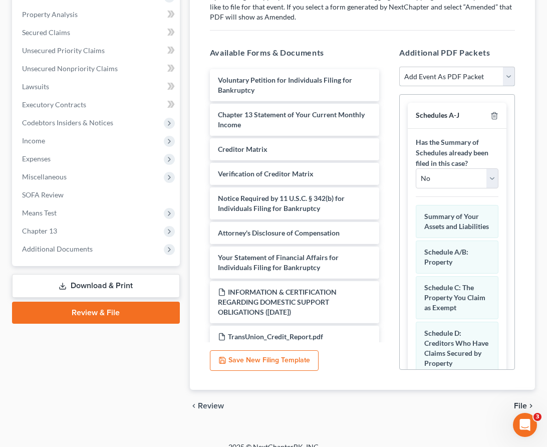
click at [470, 72] on select "Add Event As PDF Packet Affidavit Affidavit of Adequate Protection and Lease Pa…" at bounding box center [457, 77] width 116 height 20
select select "74"
click at [399, 67] on select "Add Event As PDF Packet Affidavit Affidavit of Adequate Protection and Lease Pa…" at bounding box center [457, 77] width 116 height 20
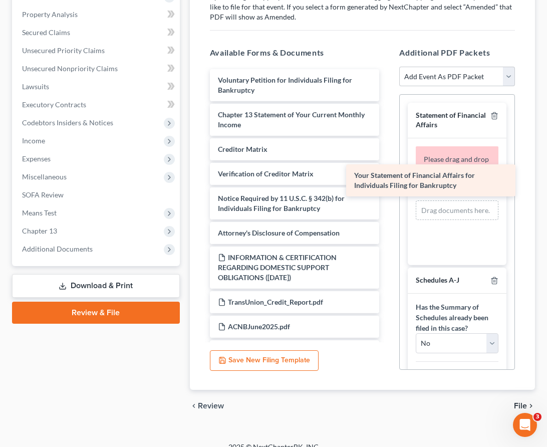
drag, startPoint x: 282, startPoint y: 259, endPoint x: 418, endPoint y: 177, distance: 158.8
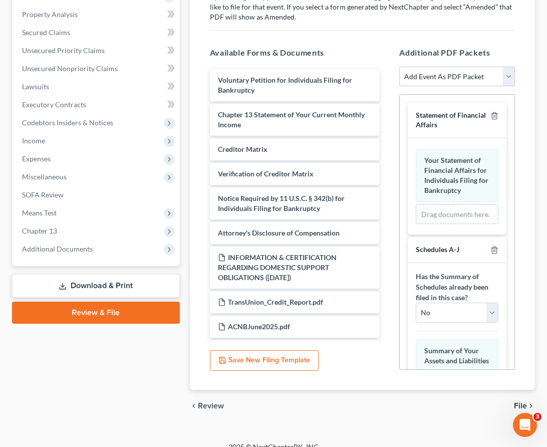
click at [459, 79] on select "Add Event As PDF Packet Affidavit Affidavit of Adequate Protection and Lease Pa…" at bounding box center [457, 77] width 116 height 20
select select "22"
click at [399, 67] on select "Add Event As PDF Packet Affidavit Affidavit of Adequate Protection and Lease Pa…" at bounding box center [457, 77] width 116 height 20
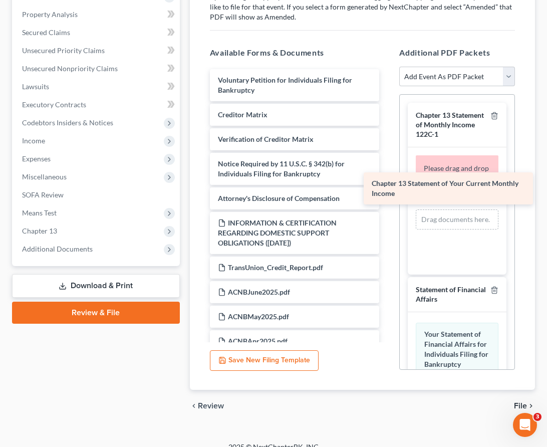
drag, startPoint x: 266, startPoint y: 118, endPoint x: 420, endPoint y: 187, distance: 168.6
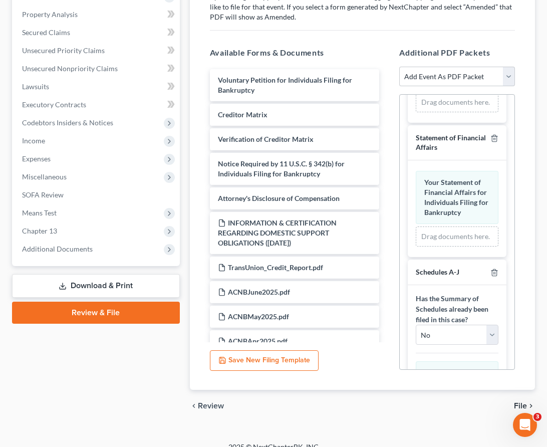
scroll to position [0, 0]
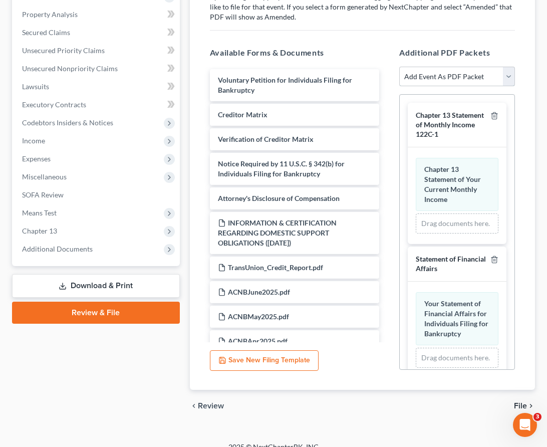
click at [508, 74] on select "Add Event As PDF Packet Affidavit Affidavit of Adequate Protection and Lease Pa…" at bounding box center [457, 77] width 116 height 20
select select "4"
click at [399, 67] on select "Add Event As PDF Packet Affidavit Affidavit of Adequate Protection and Lease Pa…" at bounding box center [457, 77] width 116 height 20
select select
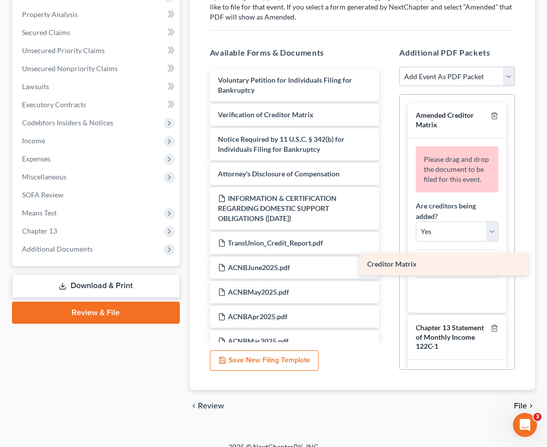
drag, startPoint x: 262, startPoint y: 111, endPoint x: 411, endPoint y: 261, distance: 211.4
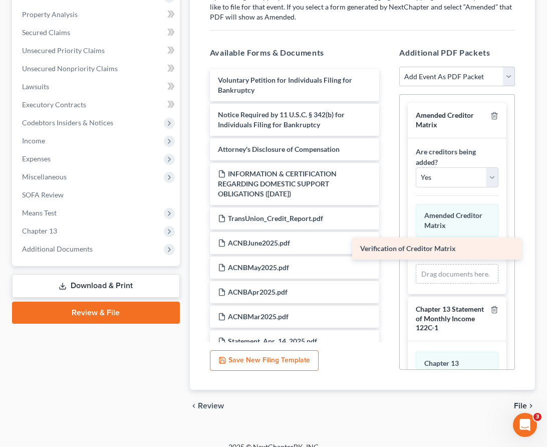
drag, startPoint x: 276, startPoint y: 116, endPoint x: 419, endPoint y: 250, distance: 195.5
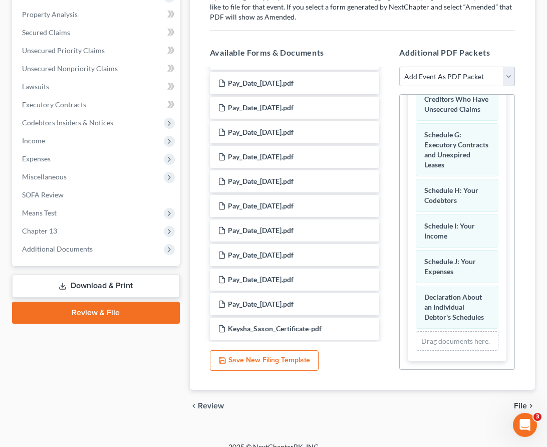
scroll to position [219, 0]
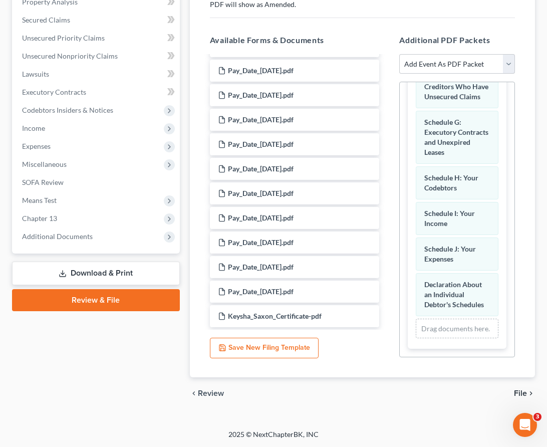
click at [525, 394] on span "File" at bounding box center [520, 393] width 13 height 8
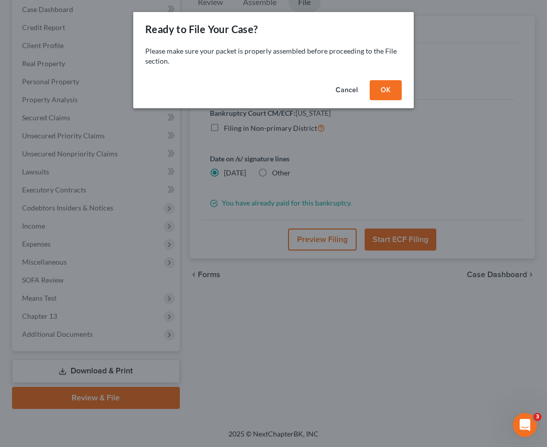
scroll to position [121, 0]
click at [390, 88] on button "OK" at bounding box center [386, 90] width 32 height 20
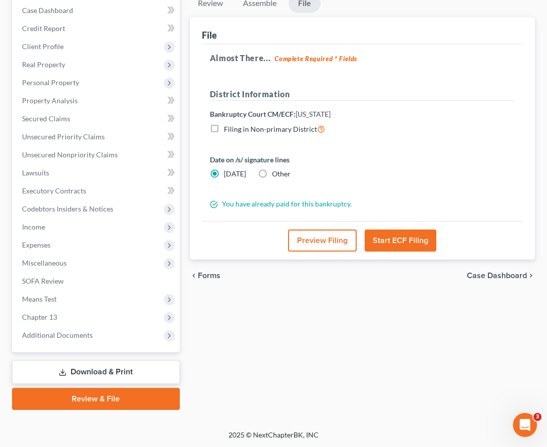
click at [393, 242] on button "Start ECF Filing" at bounding box center [401, 240] width 72 height 22
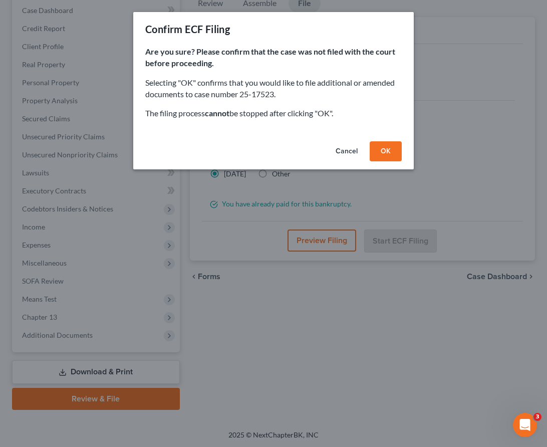
click at [381, 153] on button "OK" at bounding box center [386, 151] width 32 height 20
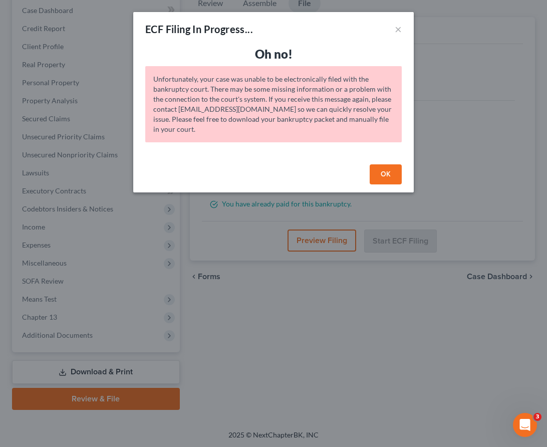
click at [388, 169] on button "OK" at bounding box center [386, 174] width 32 height 20
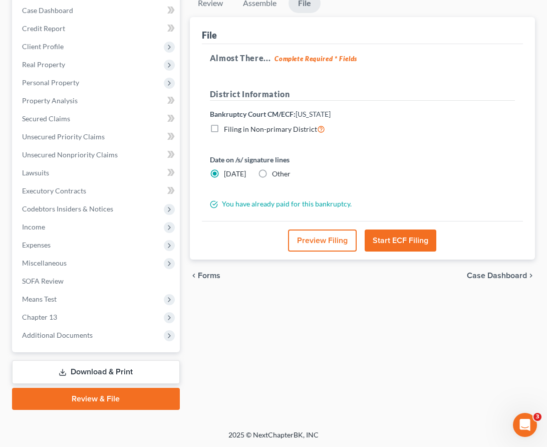
click at [392, 238] on button "Start ECF Filing" at bounding box center [401, 240] width 72 height 22
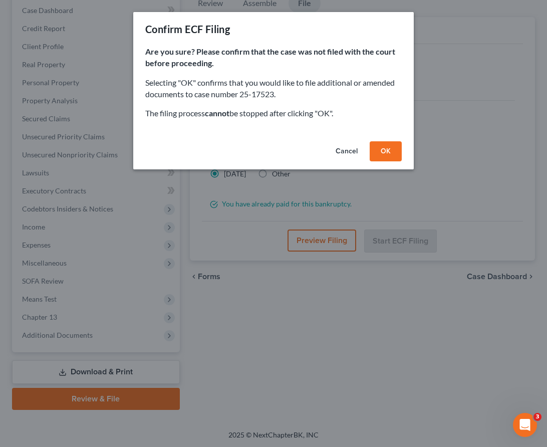
click at [382, 154] on button "OK" at bounding box center [386, 151] width 32 height 20
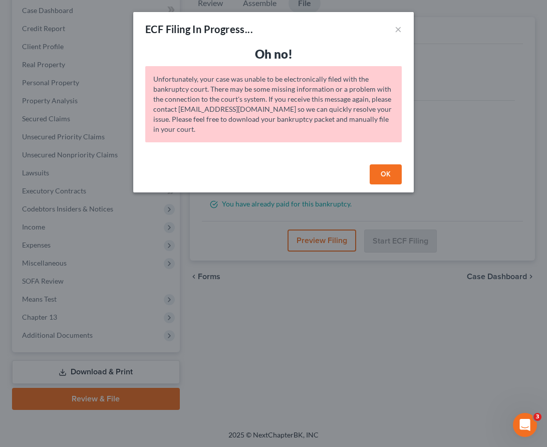
click at [386, 172] on button "OK" at bounding box center [386, 174] width 32 height 20
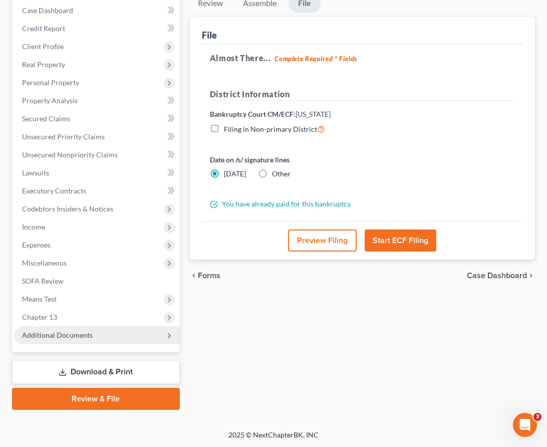
click at [71, 333] on span "Additional Documents" at bounding box center [57, 335] width 71 height 9
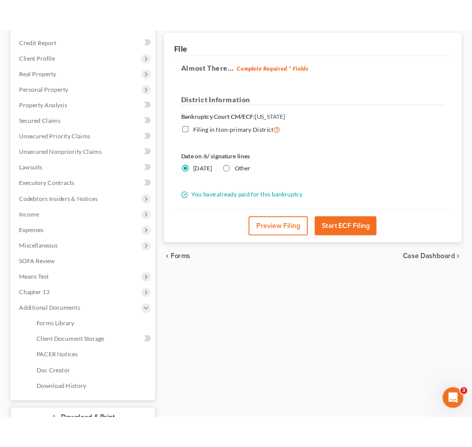
scroll to position [16, 0]
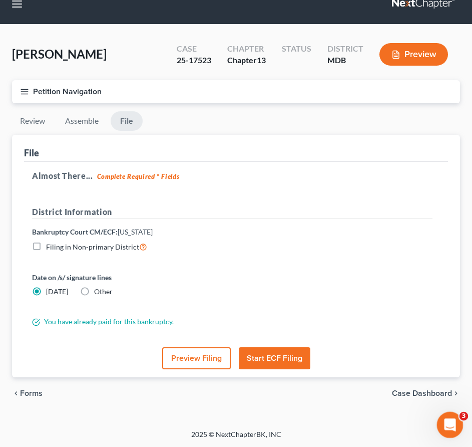
click at [445, 416] on icon "Open Intercom Messenger" at bounding box center [449, 423] width 17 height 17
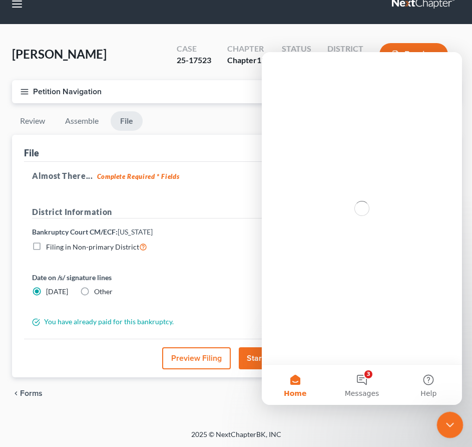
scroll to position [0, 0]
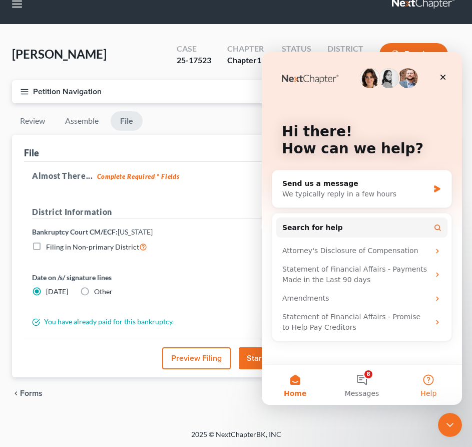
click at [423, 376] on button "Help" at bounding box center [429, 385] width 67 height 40
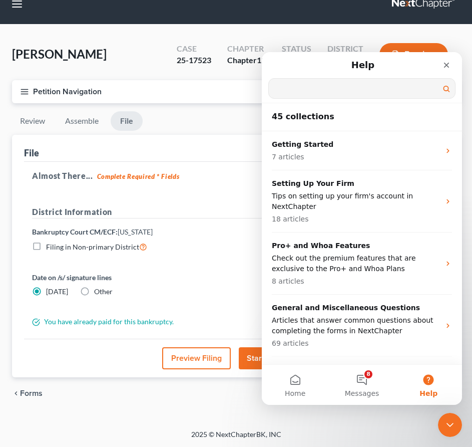
click at [323, 87] on input "Search for help" at bounding box center [362, 89] width 186 height 20
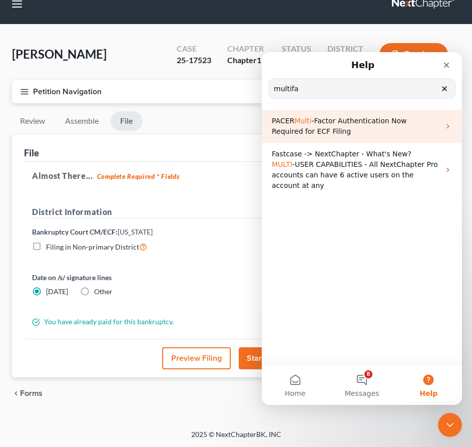
type input "multifa"
click at [326, 122] on span "-Factor Authentication Now Required for ECF Filing" at bounding box center [339, 126] width 135 height 19
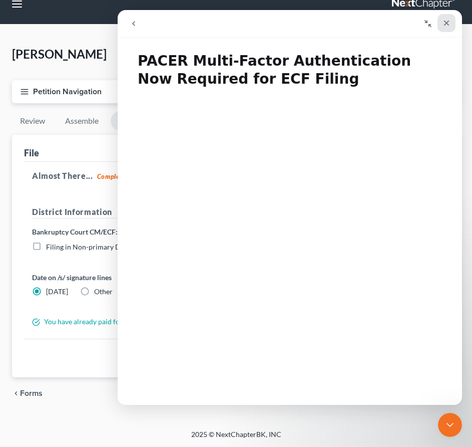
click at [445, 21] on icon "Close" at bounding box center [447, 24] width 6 height 6
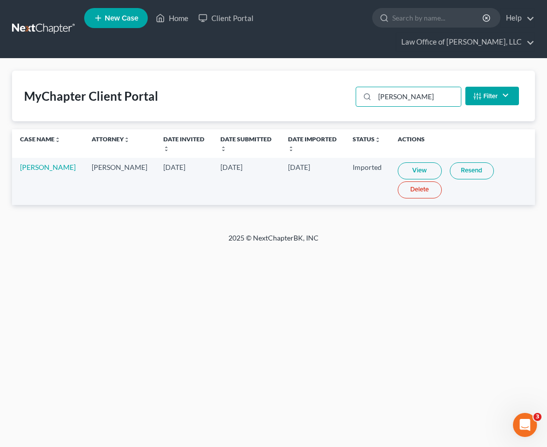
click at [34, 25] on link at bounding box center [44, 29] width 64 height 18
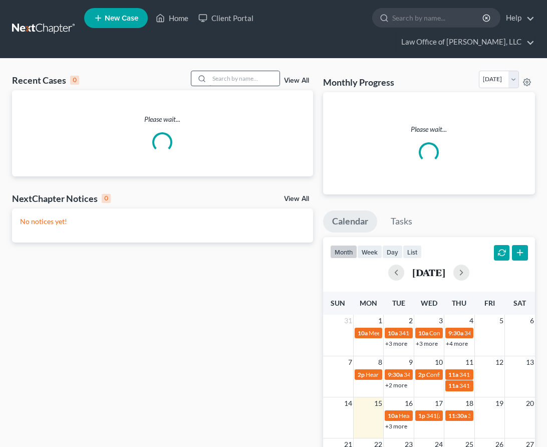
click at [232, 74] on input "search" at bounding box center [244, 78] width 70 height 15
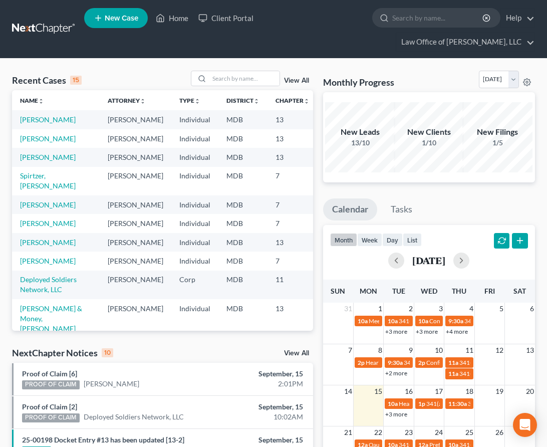
click at [31, 125] on td "Saxon, Keysha" at bounding box center [56, 119] width 88 height 19
click at [30, 124] on link "Saxon, Keysha" at bounding box center [48, 119] width 56 height 9
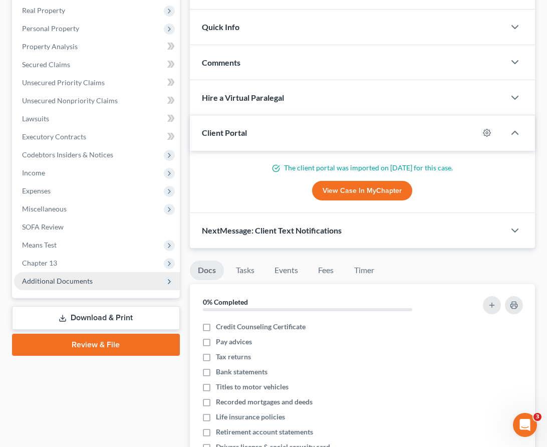
click at [57, 275] on span "Additional Documents" at bounding box center [97, 281] width 166 height 18
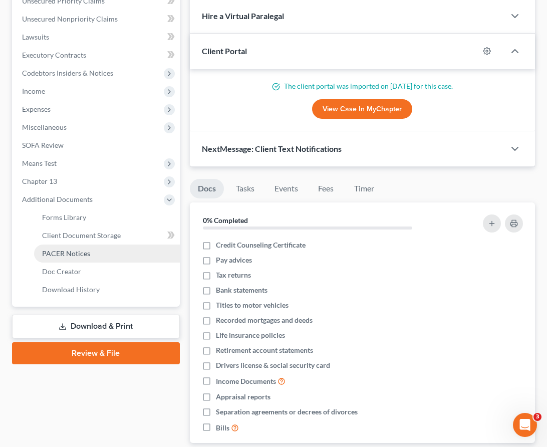
click at [55, 251] on span "PACER Notices" at bounding box center [66, 253] width 48 height 9
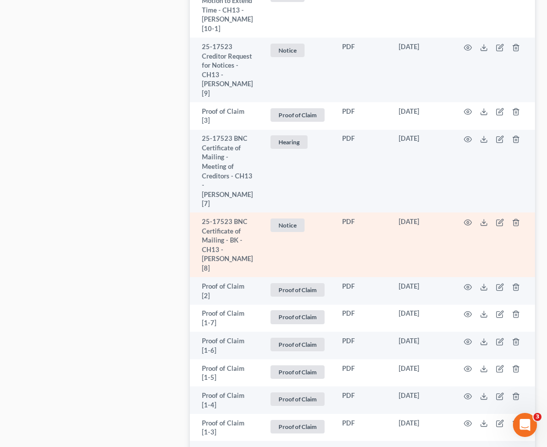
scroll to position [665, 0]
click at [465, 221] on icon "button" at bounding box center [468, 224] width 8 height 6
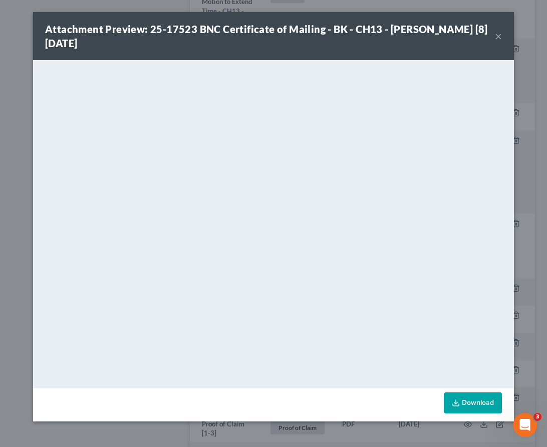
click at [498, 36] on button "×" at bounding box center [498, 36] width 7 height 12
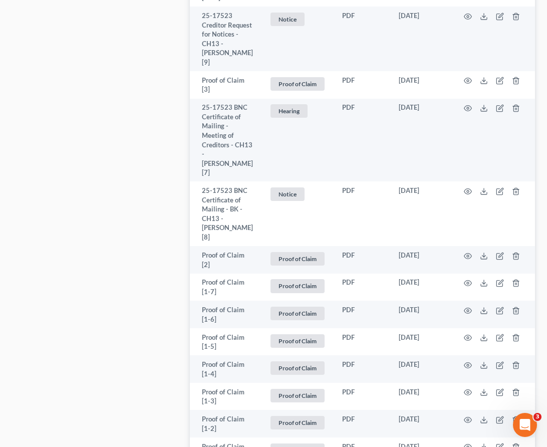
scroll to position [685, 0]
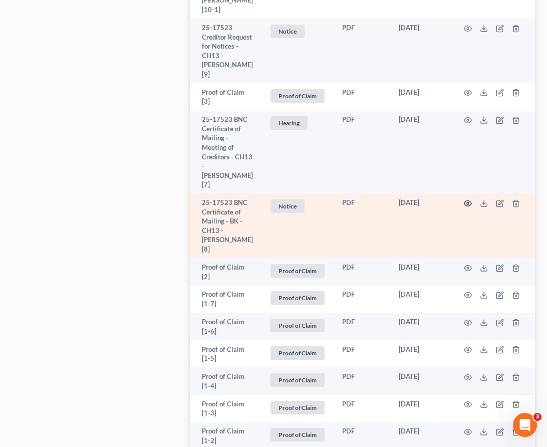
click at [469, 199] on icon "button" at bounding box center [468, 203] width 8 height 8
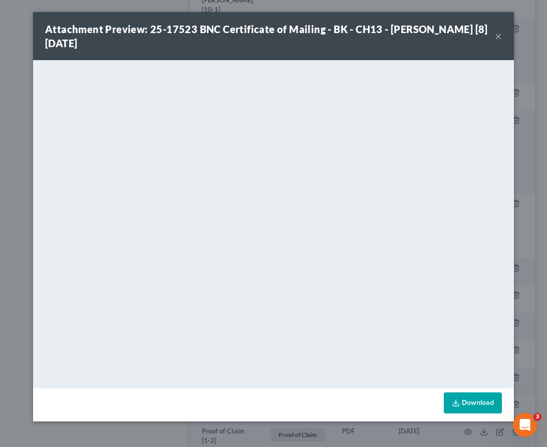
click at [498, 38] on button "×" at bounding box center [498, 36] width 7 height 12
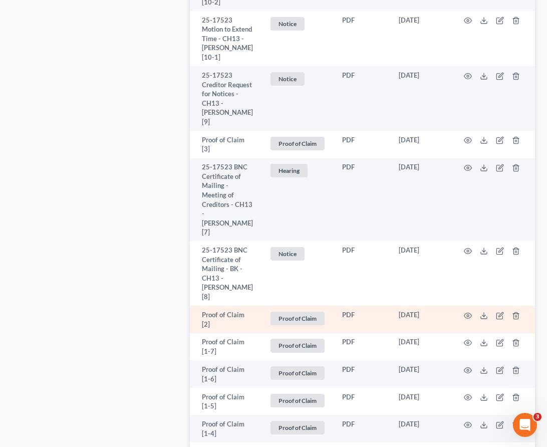
scroll to position [607, 0]
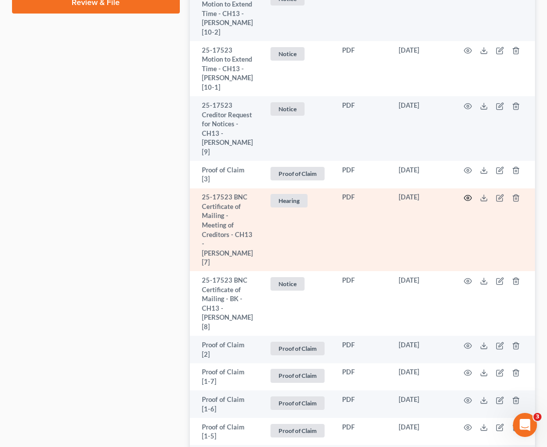
click at [468, 198] on icon "button" at bounding box center [468, 198] width 8 height 8
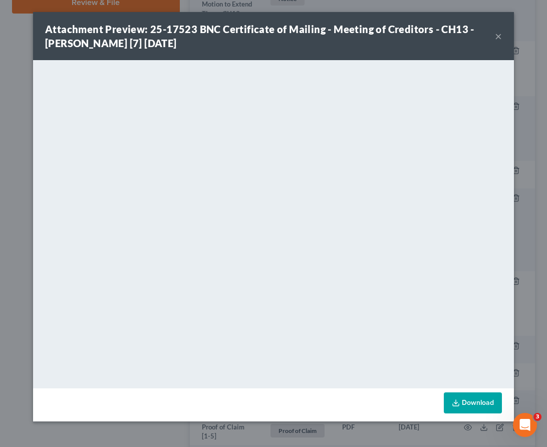
click at [497, 36] on button "×" at bounding box center [498, 36] width 7 height 12
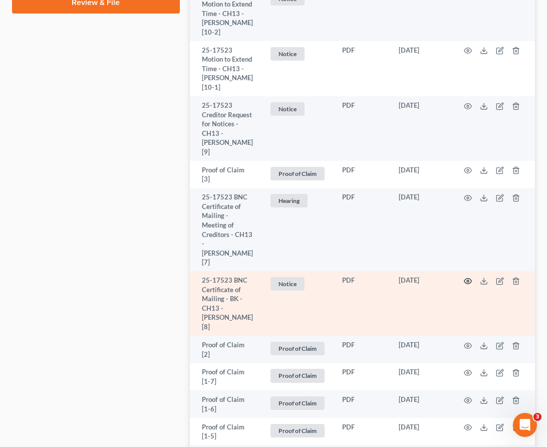
click at [465, 277] on icon "button" at bounding box center [468, 281] width 8 height 8
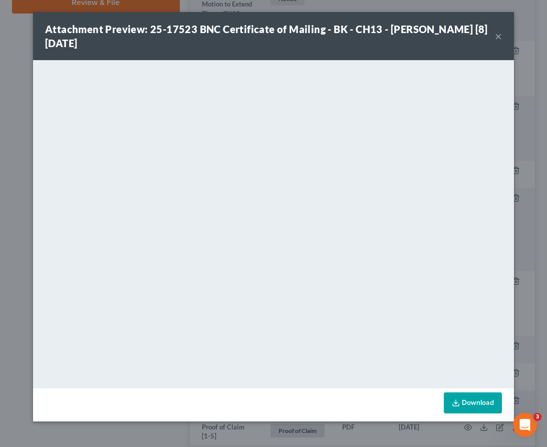
click at [500, 37] on button "×" at bounding box center [498, 36] width 7 height 12
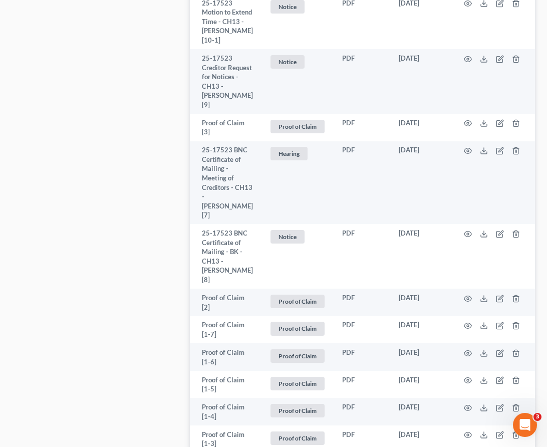
scroll to position [684, 0]
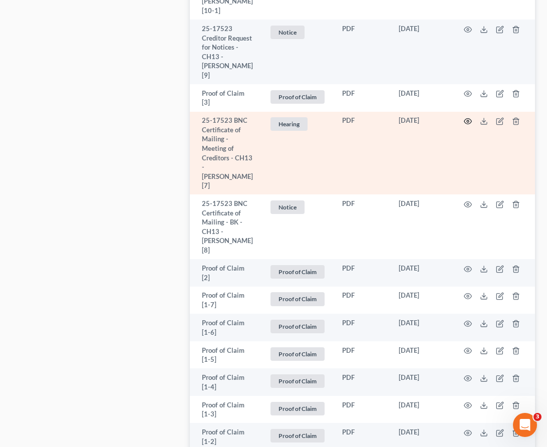
click at [467, 120] on circle "button" at bounding box center [468, 121] width 2 height 2
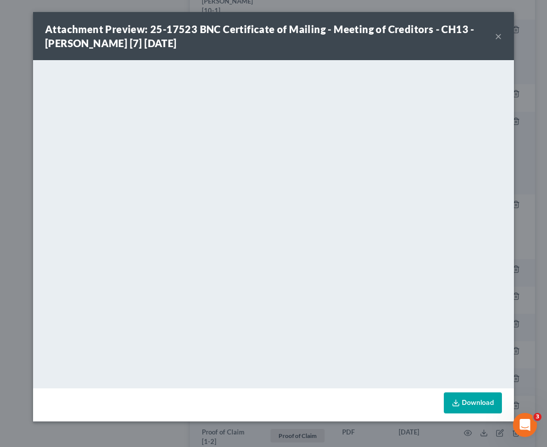
click at [500, 31] on button "×" at bounding box center [498, 36] width 7 height 12
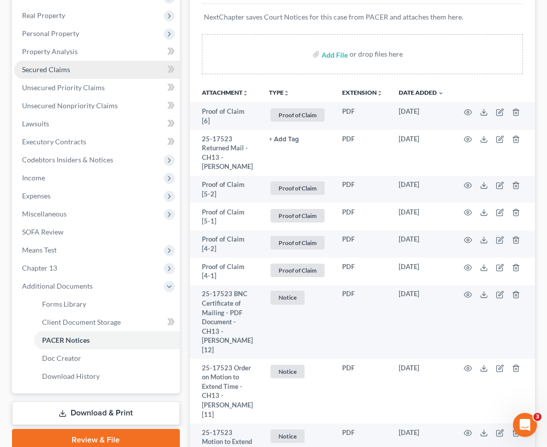
scroll to position [186, 0]
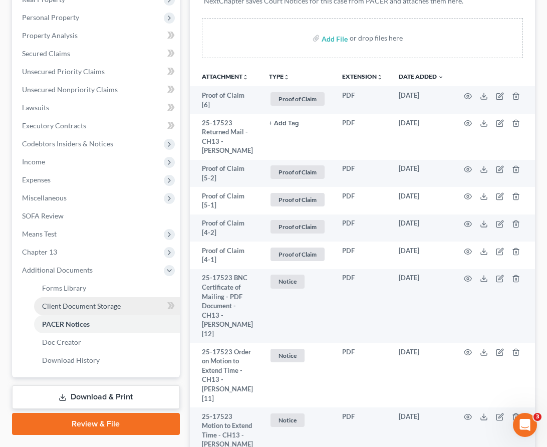
click at [64, 305] on span "Client Document Storage" at bounding box center [81, 305] width 79 height 9
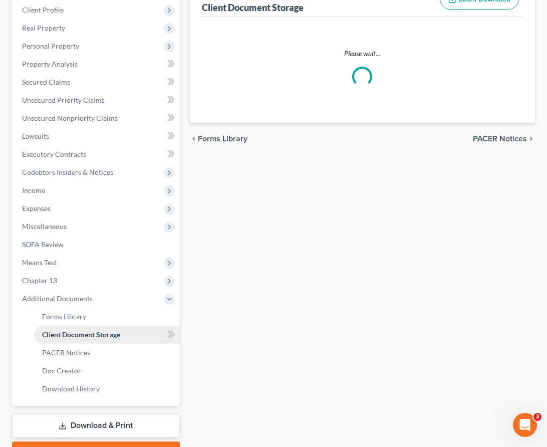
scroll to position [106, 0]
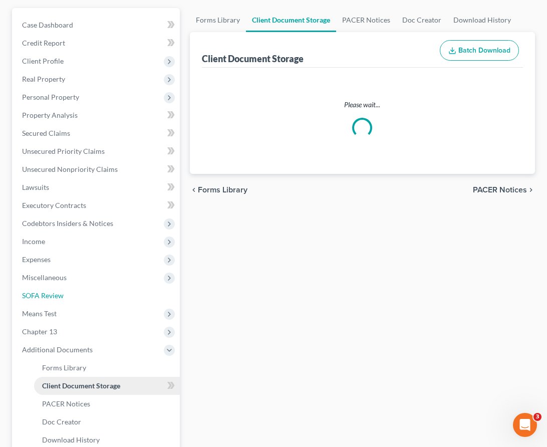
click at [64, 304] on link "SOFA Review" at bounding box center [97, 295] width 166 height 18
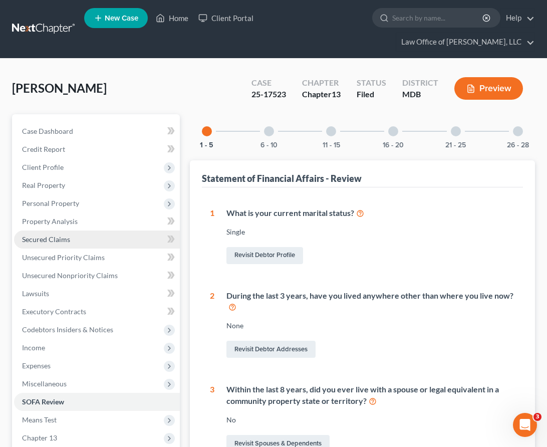
click at [40, 235] on span "Secured Claims" at bounding box center [46, 239] width 48 height 9
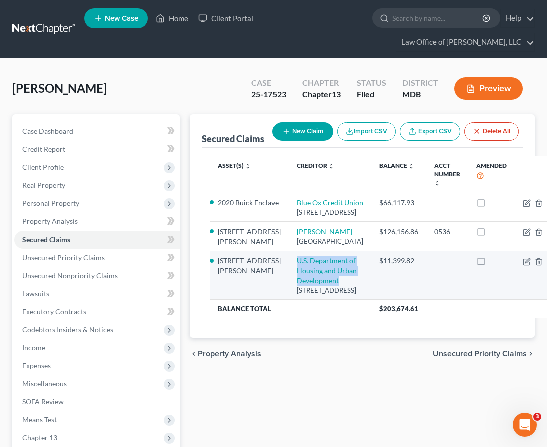
drag, startPoint x: 259, startPoint y: 306, endPoint x: 308, endPoint y: 345, distance: 62.4
click at [308, 299] on td "U.S. Department of Housing and Urban Development 801 Market St., Philadelphia, …" at bounding box center [329, 275] width 83 height 49
copy link "U.S. Department of Housing and Urban Development"
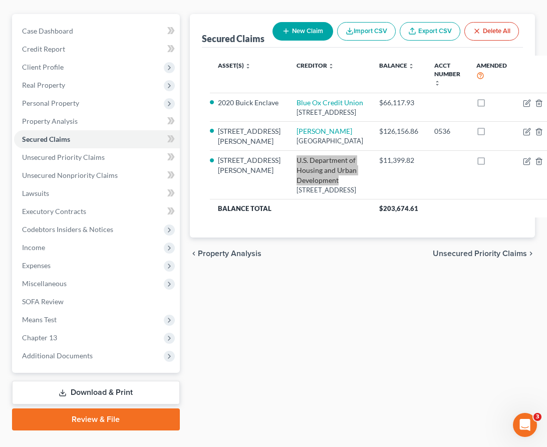
scroll to position [121, 0]
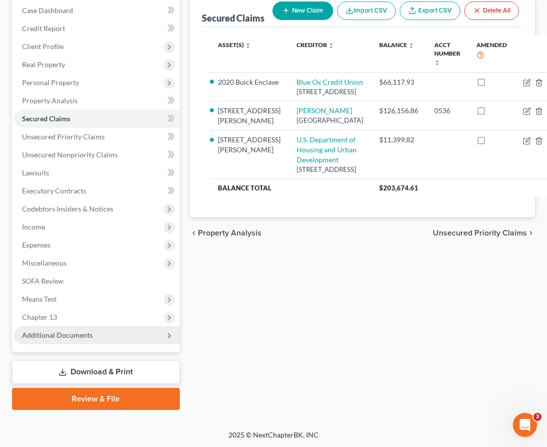
click at [37, 333] on span "Additional Documents" at bounding box center [57, 335] width 71 height 9
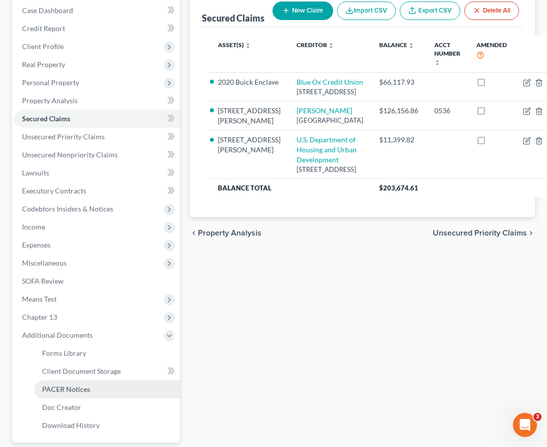
click at [58, 387] on span "PACER Notices" at bounding box center [66, 389] width 48 height 9
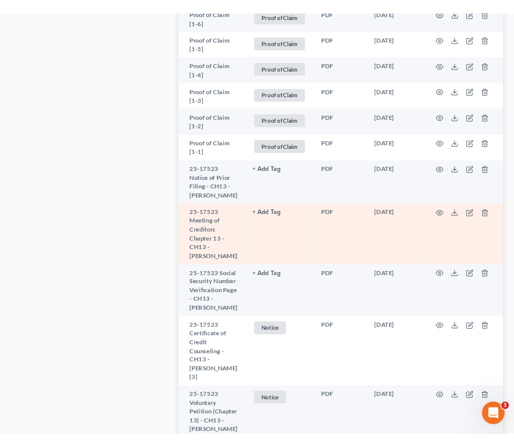
scroll to position [1003, 0]
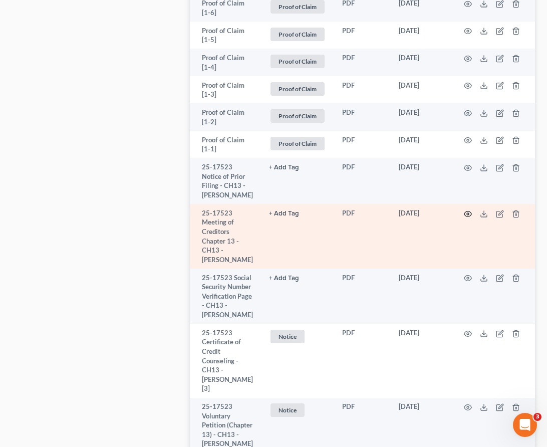
click at [464, 210] on icon "button" at bounding box center [468, 214] width 8 height 8
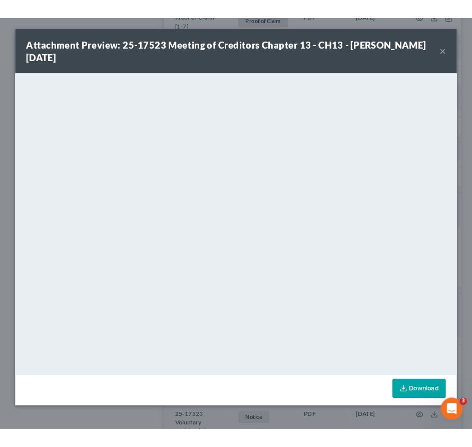
scroll to position [629, 0]
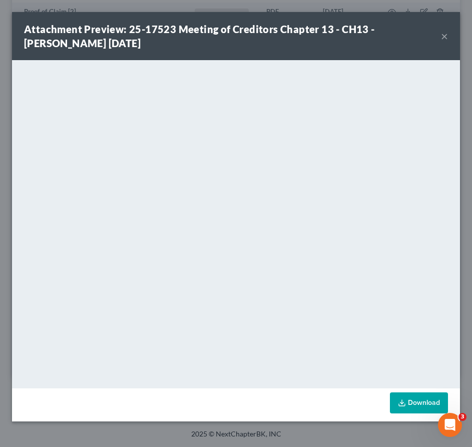
click at [445, 30] on button "×" at bounding box center [444, 36] width 7 height 12
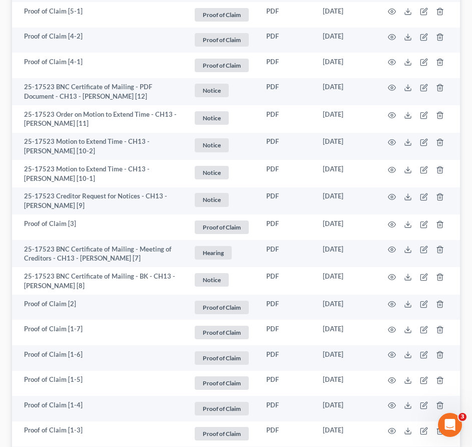
scroll to position [317, 0]
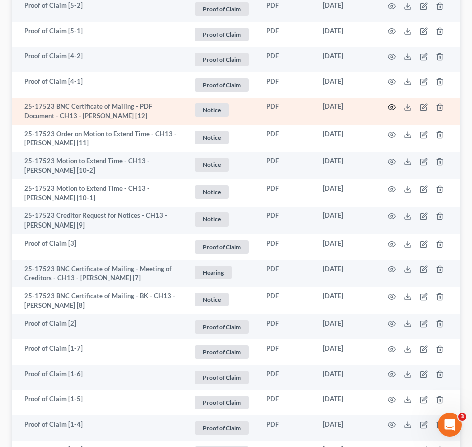
click at [391, 107] on circle "button" at bounding box center [392, 107] width 2 height 2
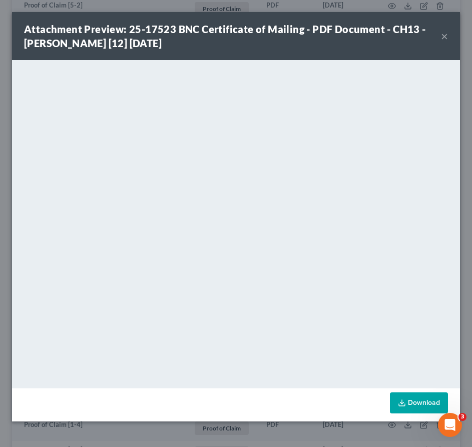
click at [447, 38] on button "×" at bounding box center [444, 36] width 7 height 12
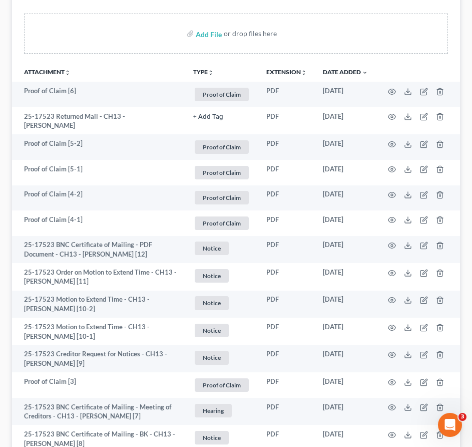
scroll to position [0, 0]
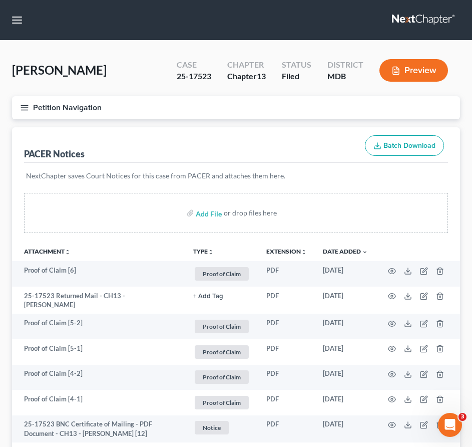
click at [23, 108] on line "button" at bounding box center [24, 108] width 7 height 0
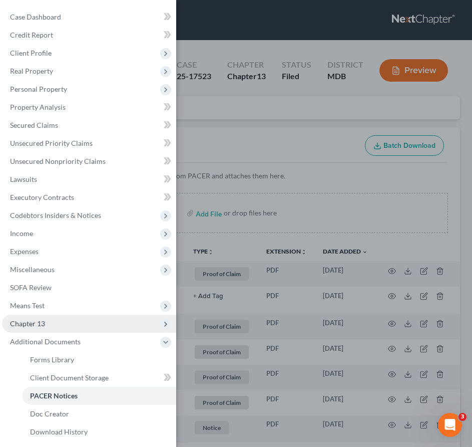
scroll to position [38, 0]
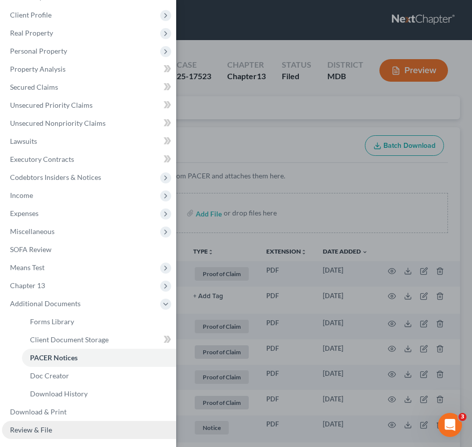
click at [52, 433] on link "Review & File" at bounding box center [89, 430] width 174 height 18
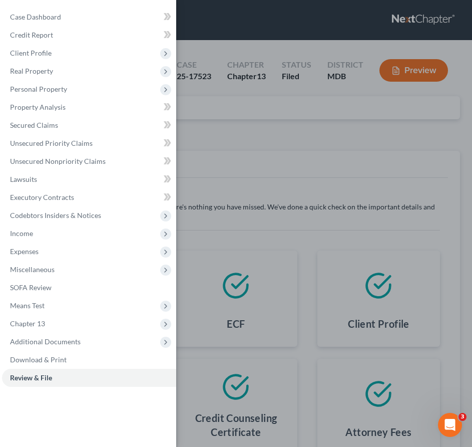
click at [251, 142] on div "Case Dashboard Payments Invoices Payments Payments Credit Report Client Profile" at bounding box center [236, 223] width 472 height 447
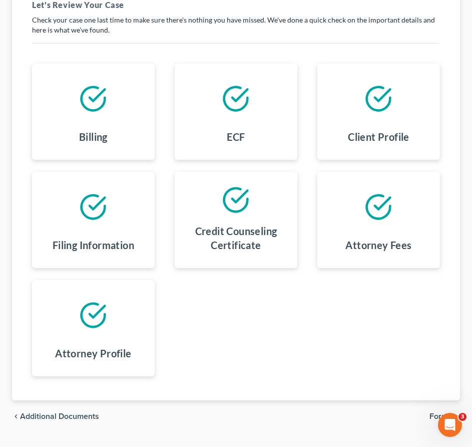
scroll to position [209, 0]
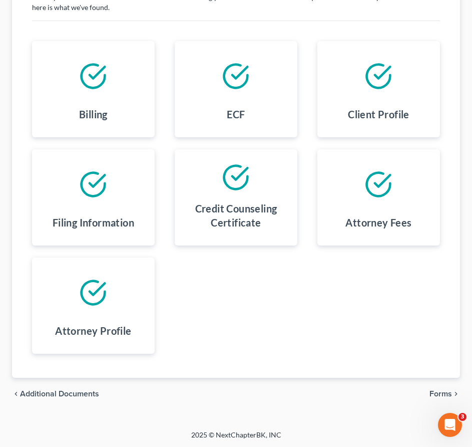
click at [446, 396] on span "Forms" at bounding box center [441, 394] width 23 height 8
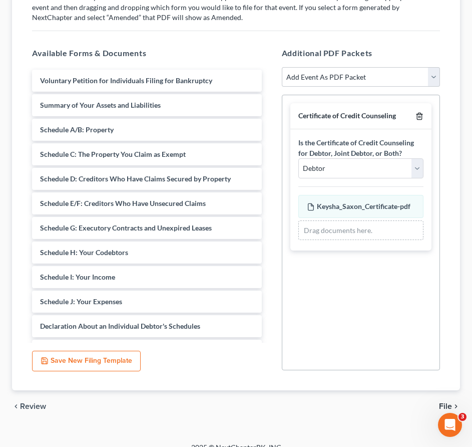
click at [417, 115] on icon "button" at bounding box center [419, 116] width 5 height 7
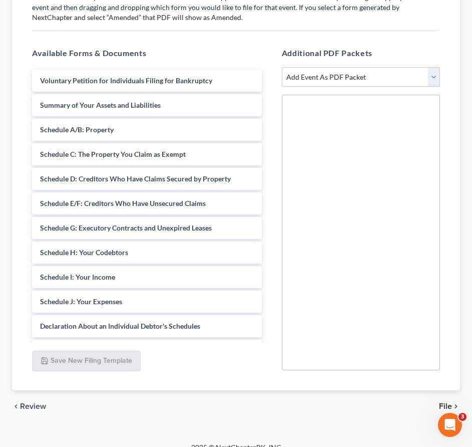
click at [380, 85] on select "Add Event As PDF Packet Affidavit Affidavit of Adequate Protection and Lease Pa…" at bounding box center [361, 77] width 158 height 20
select select "71"
click at [282, 67] on select "Add Event As PDF Packet Affidavit Affidavit of Adequate Protection and Lease Pa…" at bounding box center [361, 77] width 158 height 20
select select
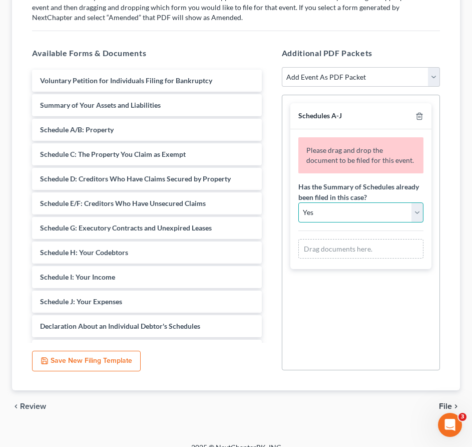
click at [416, 209] on select "Yes No" at bounding box center [360, 212] width 125 height 20
select select "1"
click at [298, 202] on select "Yes No" at bounding box center [360, 212] width 125 height 20
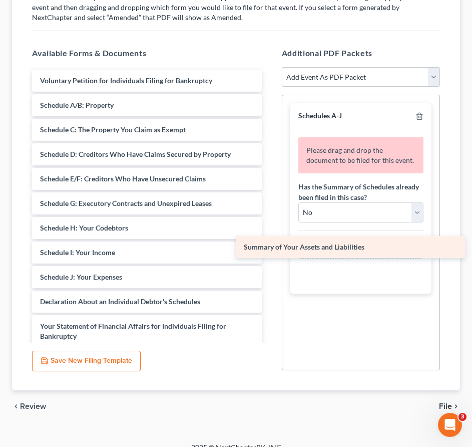
drag, startPoint x: 103, startPoint y: 106, endPoint x: 308, endPoint y: 248, distance: 249.1
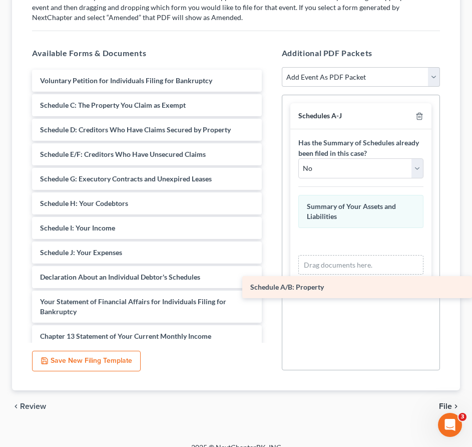
drag, startPoint x: 94, startPoint y: 107, endPoint x: 311, endPoint y: 289, distance: 283.3
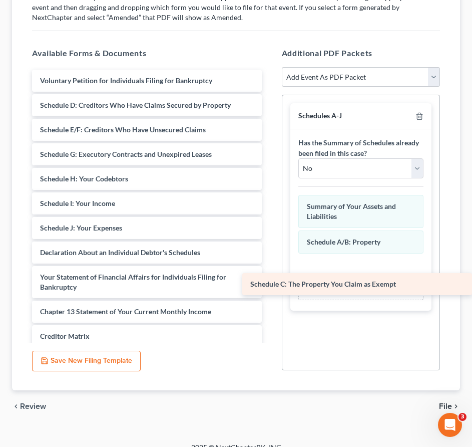
drag, startPoint x: 86, startPoint y: 102, endPoint x: 318, endPoint y: 281, distance: 293.4
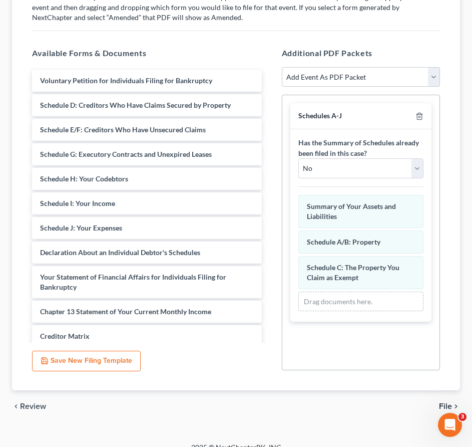
scroll to position [222, 0]
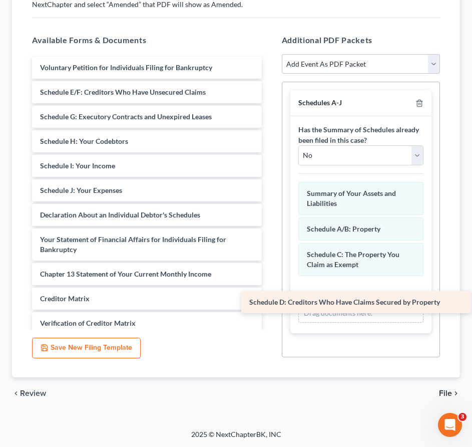
drag, startPoint x: 80, startPoint y: 90, endPoint x: 289, endPoint y: 301, distance: 297.1
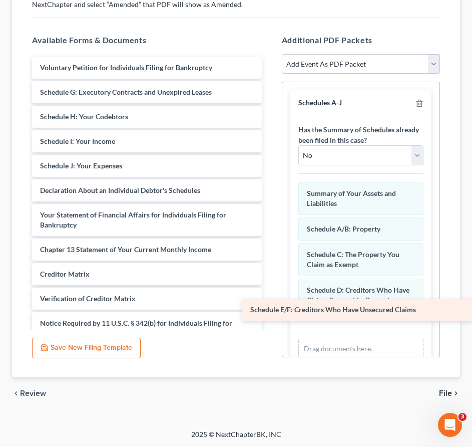
drag, startPoint x: 68, startPoint y: 94, endPoint x: 283, endPoint y: 314, distance: 308.1
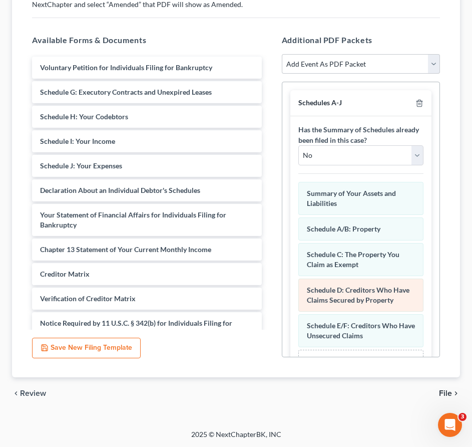
scroll to position [31, 0]
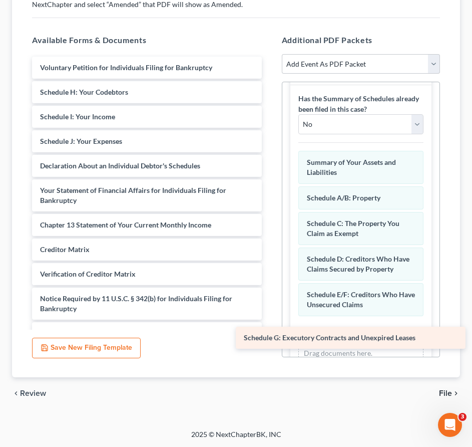
drag, startPoint x: 98, startPoint y: 93, endPoint x: 302, endPoint y: 339, distance: 319.0
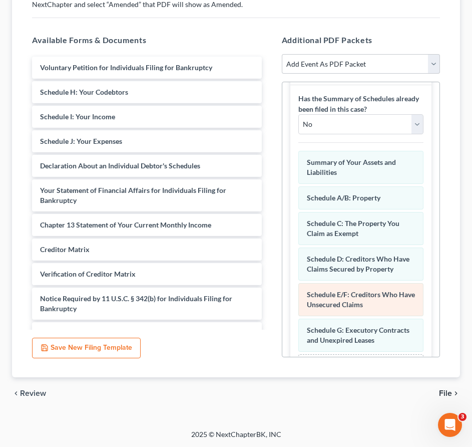
scroll to position [67, 0]
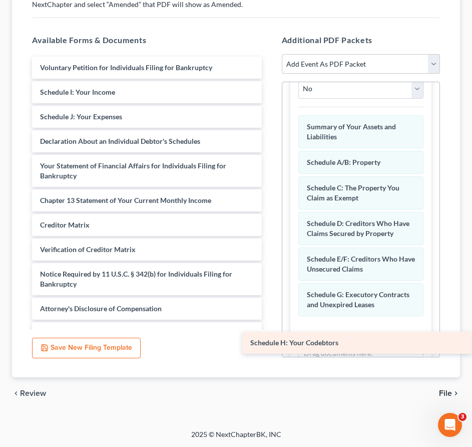
drag, startPoint x: 64, startPoint y: 89, endPoint x: 302, endPoint y: 340, distance: 345.7
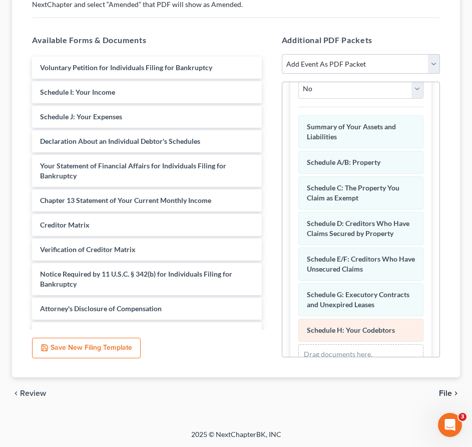
scroll to position [92, 0]
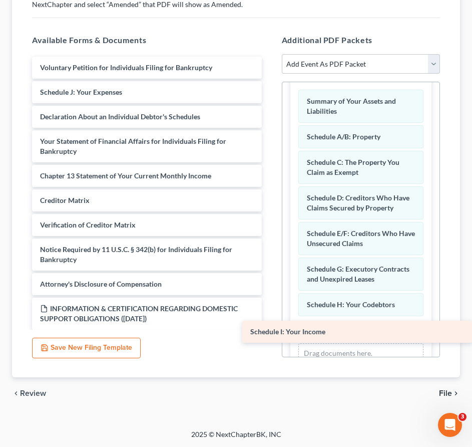
drag, startPoint x: 64, startPoint y: 93, endPoint x: 282, endPoint y: 333, distance: 325.1
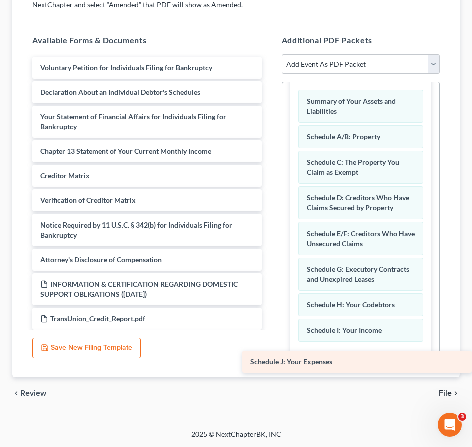
drag, startPoint x: 225, startPoint y: 276, endPoint x: 298, endPoint y: 353, distance: 105.9
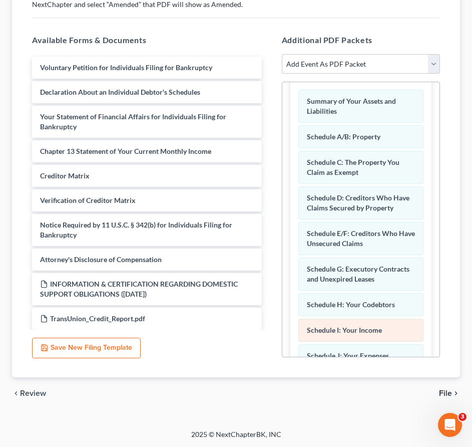
scroll to position [143, 0]
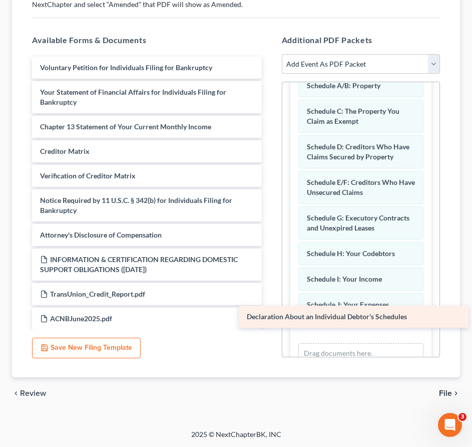
drag, startPoint x: 47, startPoint y: 88, endPoint x: 254, endPoint y: 313, distance: 305.9
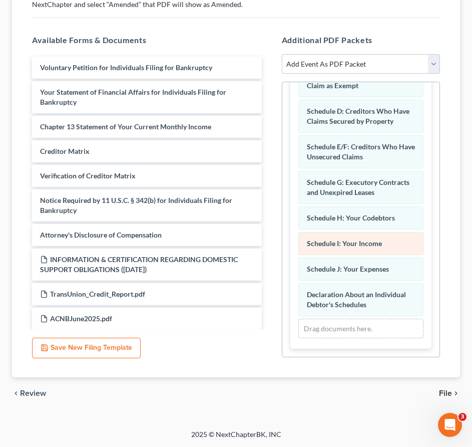
scroll to position [0, 0]
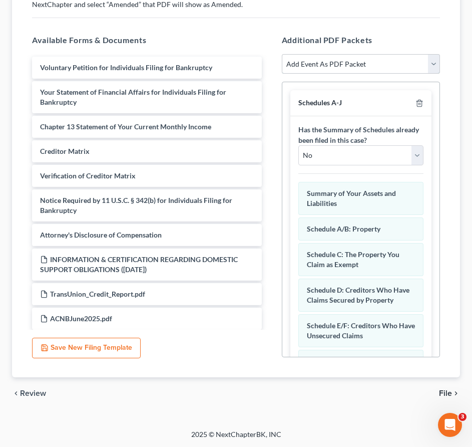
click at [358, 61] on select "Add Event As PDF Packet Affidavit Affidavit of Adequate Protection and Lease Pa…" at bounding box center [361, 64] width 158 height 20
select select "4"
click at [282, 54] on select "Add Event As PDF Packet Affidavit Affidavit of Adequate Protection and Lease Pa…" at bounding box center [361, 64] width 158 height 20
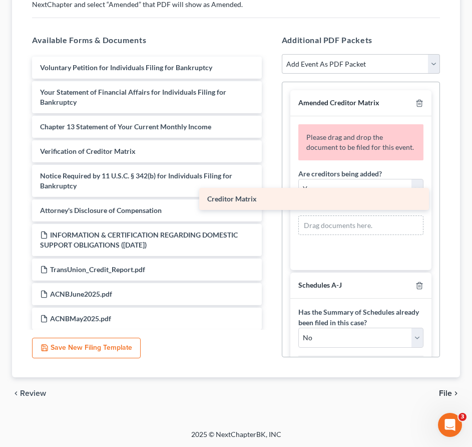
drag, startPoint x: 114, startPoint y: 151, endPoint x: 305, endPoint y: 227, distance: 205.9
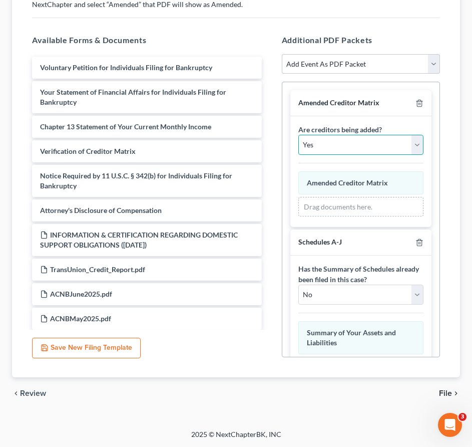
click at [321, 138] on select "Yes No" at bounding box center [360, 145] width 125 height 20
click at [298, 135] on select "Yes No" at bounding box center [360, 145] width 125 height 20
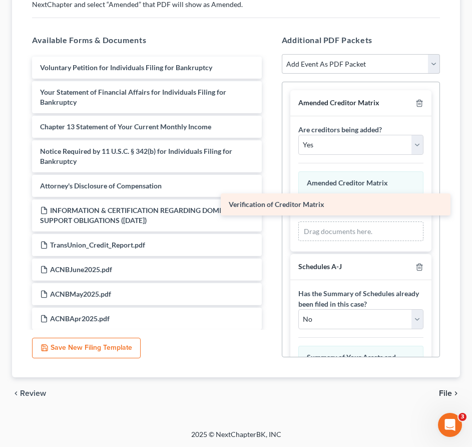
drag, startPoint x: 138, startPoint y: 153, endPoint x: 328, endPoint y: 207, distance: 198.0
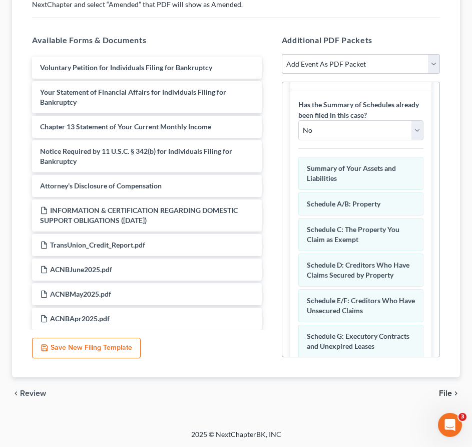
scroll to position [354, 0]
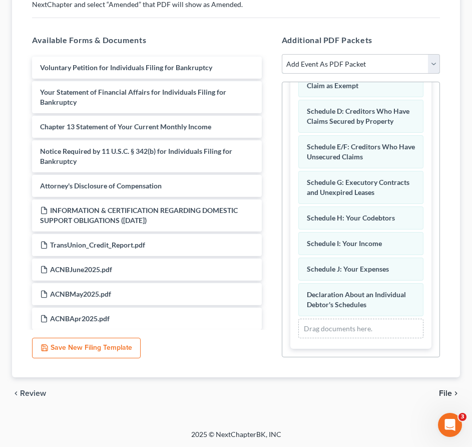
click at [432, 62] on select "Add Event As PDF Packet Affidavit Affidavit of Adequate Protection and Lease Pa…" at bounding box center [361, 64] width 158 height 20
select select "22"
click at [282, 54] on select "Add Event As PDF Packet Affidavit Affidavit of Adequate Protection and Lease Pa…" at bounding box center [361, 64] width 158 height 20
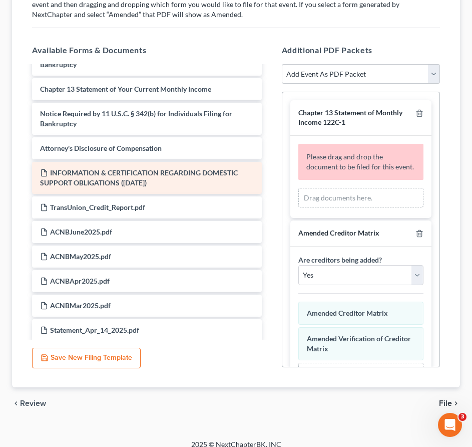
scroll to position [58, 0]
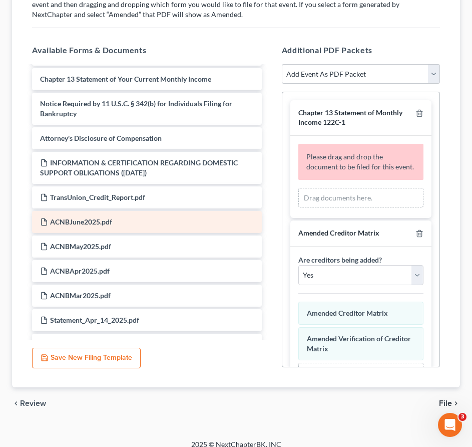
click at [180, 212] on div "ACNBJune2025.pdf" at bounding box center [147, 222] width 230 height 22
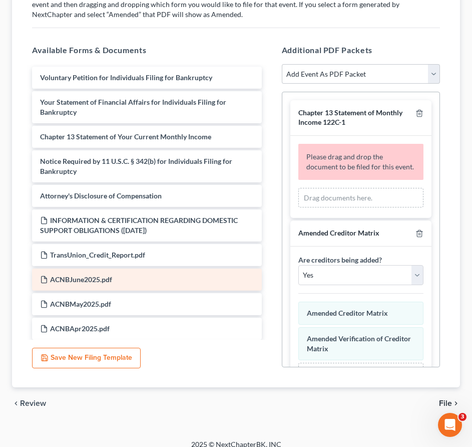
scroll to position [195, 0]
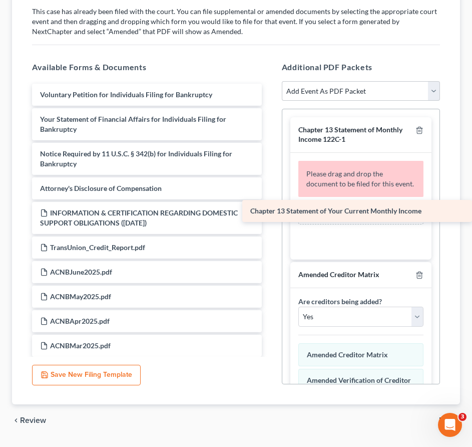
drag, startPoint x: 152, startPoint y: 149, endPoint x: 363, endPoint y: 207, distance: 218.7
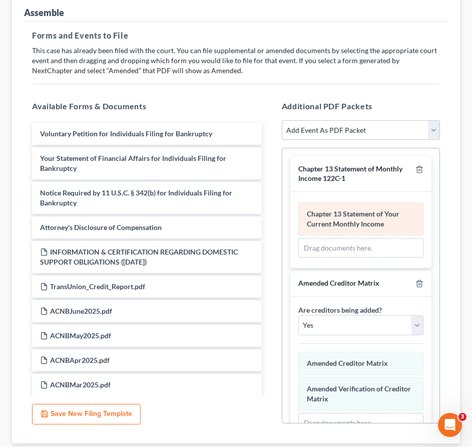
scroll to position [222, 0]
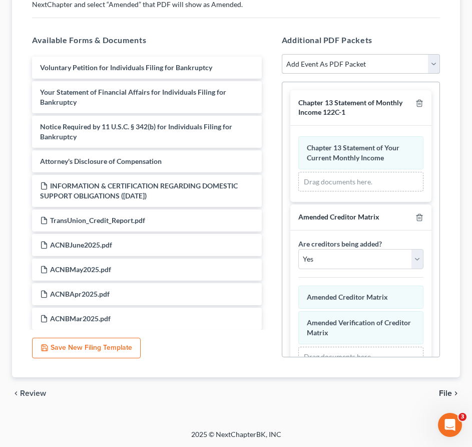
click at [432, 64] on select "Add Event As PDF Packet Affidavit Affidavit of Adequate Protection and Lease Pa…" at bounding box center [361, 64] width 158 height 20
select select "22"
click at [282, 54] on select "Add Event As PDF Packet Affidavit Affidavit of Adequate Protection and Lease Pa…" at bounding box center [361, 64] width 158 height 20
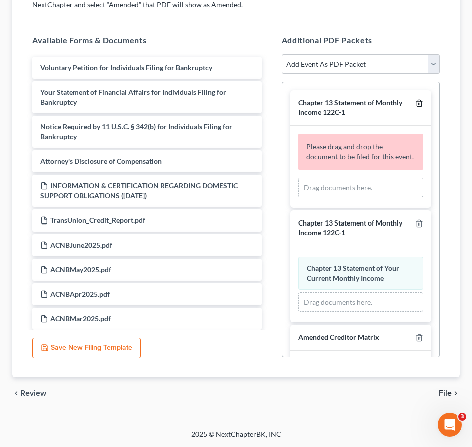
click at [420, 105] on icon "button" at bounding box center [420, 103] width 8 height 8
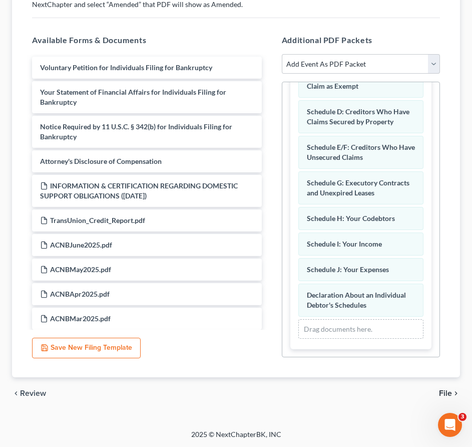
scroll to position [0, 0]
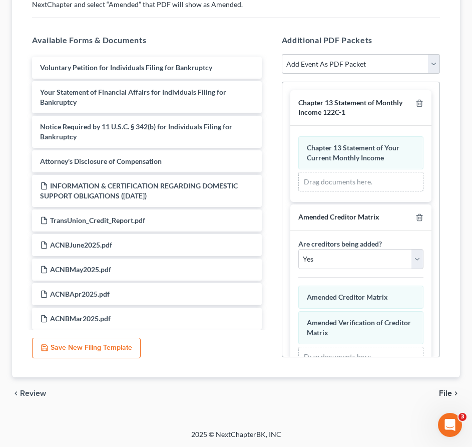
click at [332, 67] on select "Add Event As PDF Packet Affidavit Affidavit of Adequate Protection and Lease Pa…" at bounding box center [361, 64] width 158 height 20
select select "74"
click at [282, 54] on select "Add Event As PDF Packet Affidavit Affidavit of Adequate Protection and Lease Pa…" at bounding box center [361, 64] width 158 height 20
select select
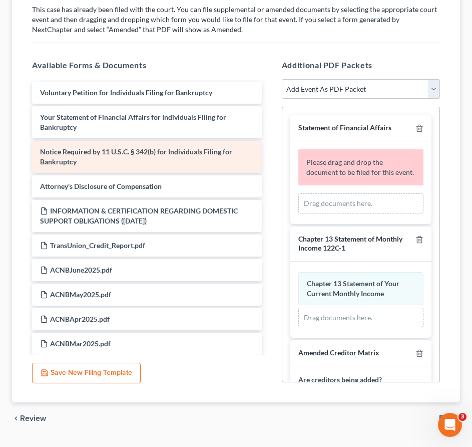
scroll to position [197, 0]
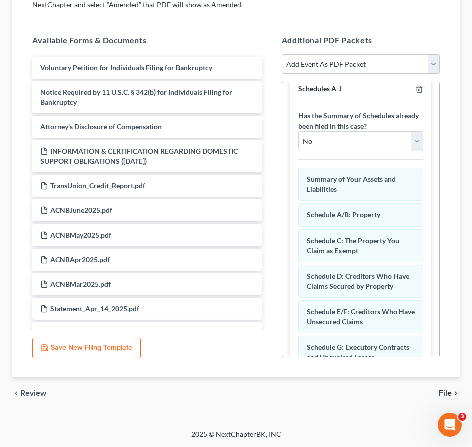
scroll to position [582, 0]
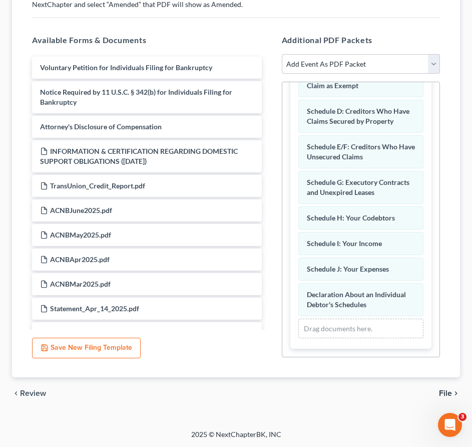
click at [446, 389] on span "File" at bounding box center [445, 393] width 13 height 8
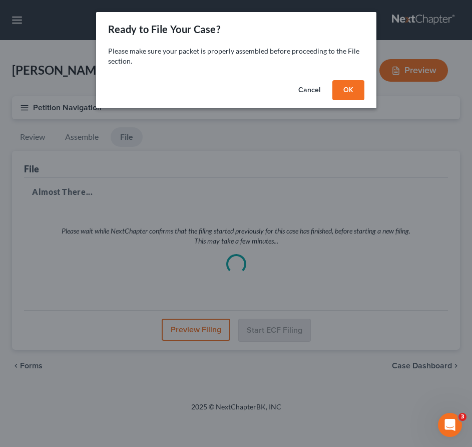
scroll to position [0, 0]
click at [349, 87] on button "OK" at bounding box center [349, 90] width 32 height 20
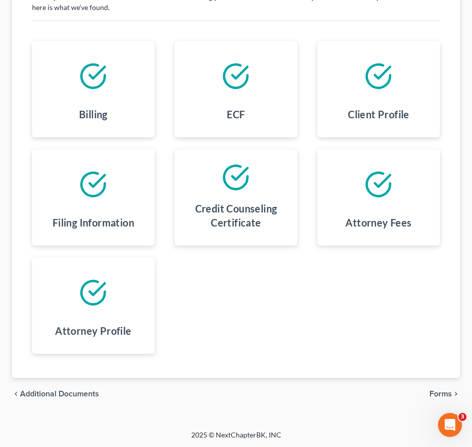
click at [442, 392] on span "Forms" at bounding box center [441, 394] width 23 height 8
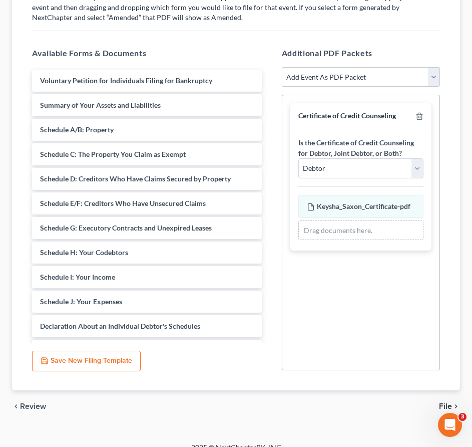
click at [448, 408] on span "File" at bounding box center [445, 406] width 13 height 8
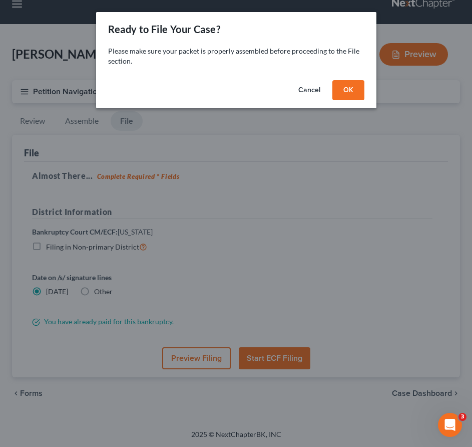
click at [359, 87] on button "OK" at bounding box center [349, 90] width 32 height 20
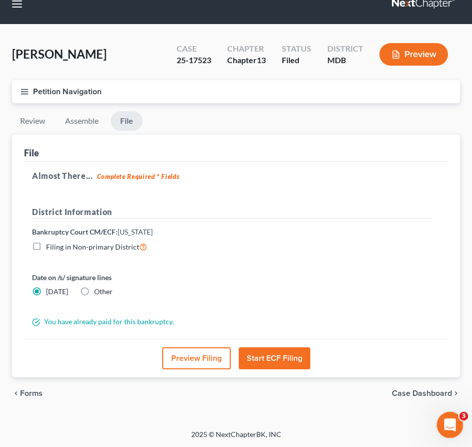
click at [452, 426] on icon "Open Intercom Messenger" at bounding box center [449, 423] width 17 height 17
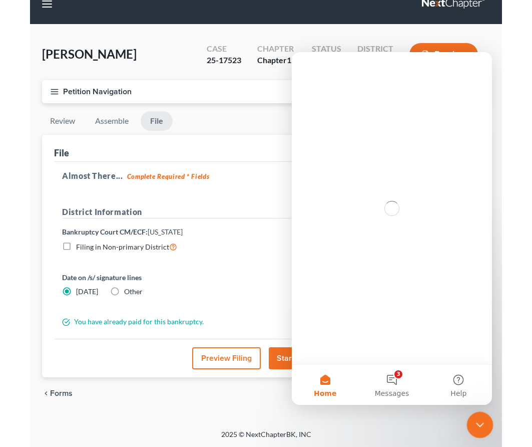
scroll to position [0, 0]
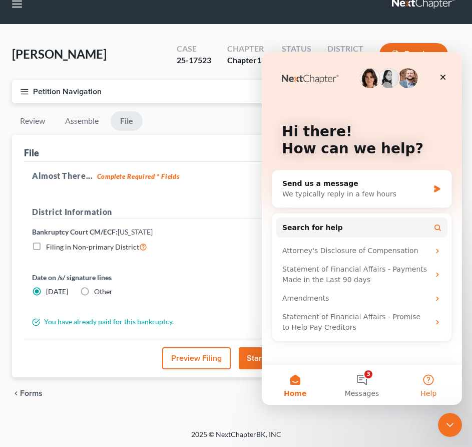
click at [429, 379] on button "Help" at bounding box center [429, 385] width 67 height 40
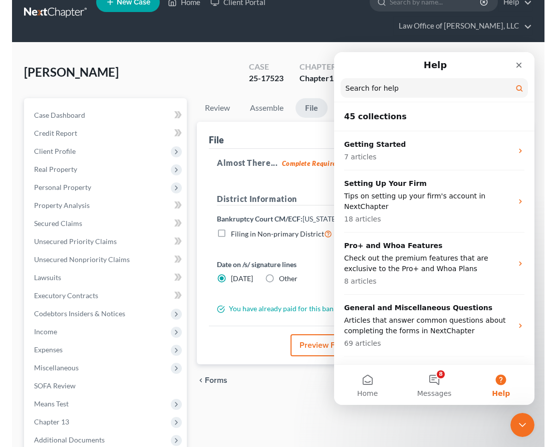
scroll to position [7, 0]
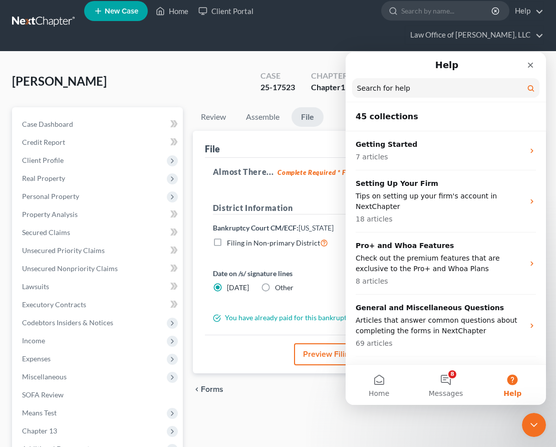
click at [400, 91] on input "Search for help" at bounding box center [445, 88] width 187 height 20
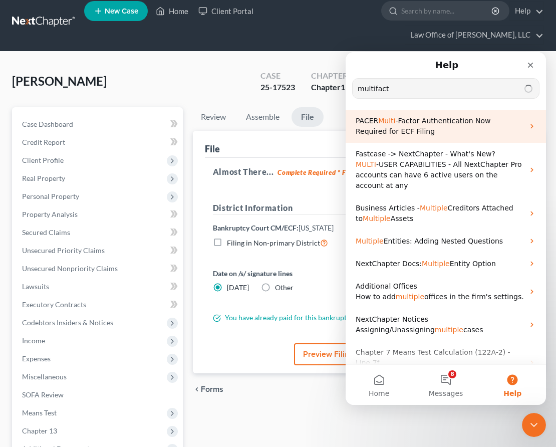
type input "multifact"
click at [416, 126] on p "PACER Multi -Factor Authentication Now Required for ECF Filing" at bounding box center [440, 126] width 168 height 21
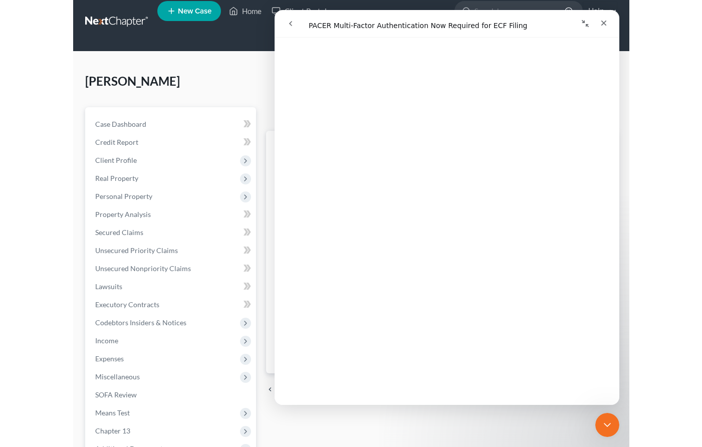
scroll to position [144, 0]
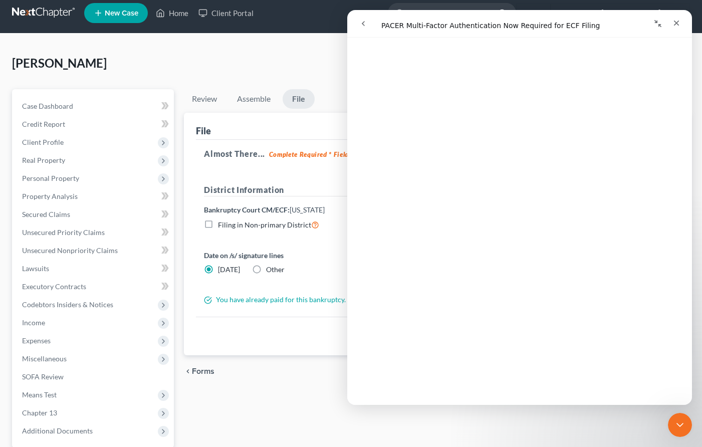
click at [242, 234] on div "District Information Bankruptcy Court CM/ECF: Maryland Filing in Non-primary Di…" at bounding box center [404, 211] width 411 height 55
click at [131, 79] on div "[PERSON_NAME] Upgraded Case 25-17523 Chapter Chapter 13 Status Filed District M…" at bounding box center [351, 68] width 678 height 44
click at [197, 372] on span "Forms" at bounding box center [203, 371] width 23 height 8
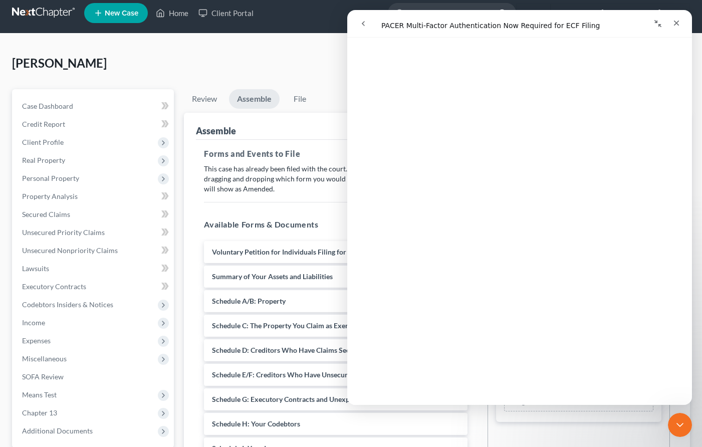
scroll to position [144, 0]
click at [472, 23] on icon "Close" at bounding box center [677, 24] width 6 height 6
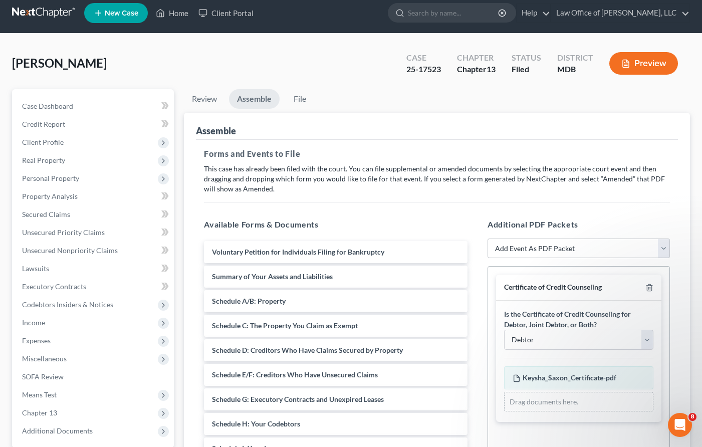
scroll to position [0, 0]
click at [472, 424] on icon "Open Intercom Messenger" at bounding box center [678, 423] width 17 height 17
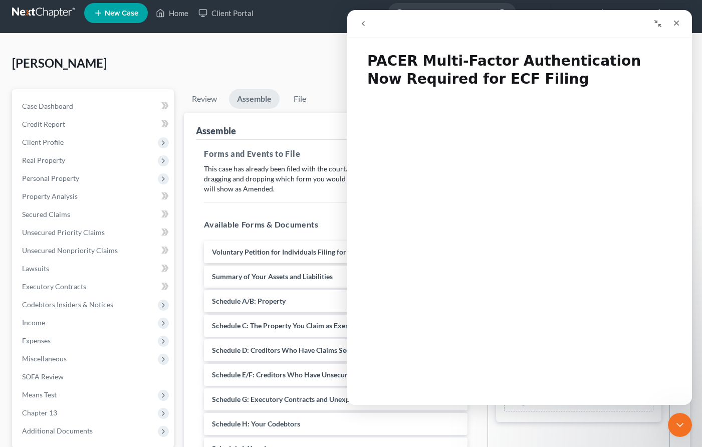
scroll to position [325, 0]
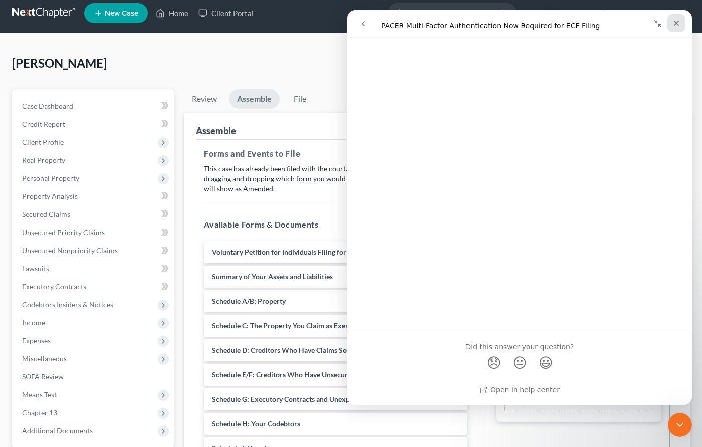
click at [472, 22] on icon "Close" at bounding box center [676, 23] width 8 height 8
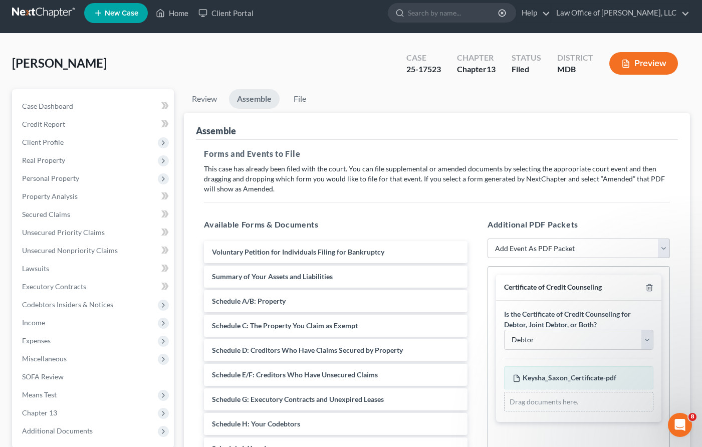
scroll to position [0, 0]
click at [472, 418] on icon "Open Intercom Messenger" at bounding box center [678, 423] width 17 height 17
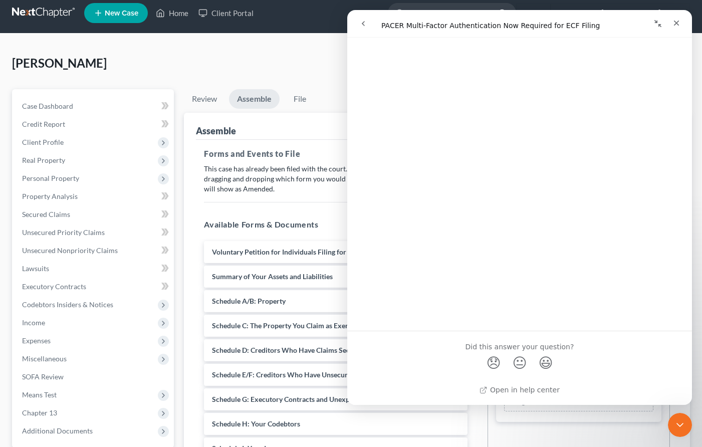
click at [360, 22] on icon "go back" at bounding box center [363, 24] width 8 height 8
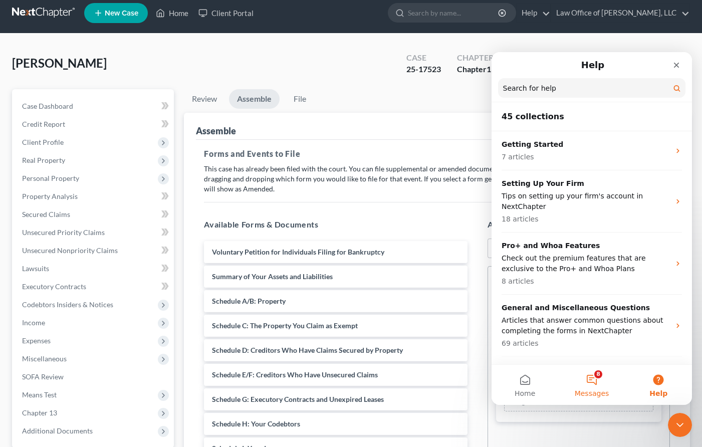
click at [472, 381] on button "8 Messages" at bounding box center [591, 385] width 67 height 40
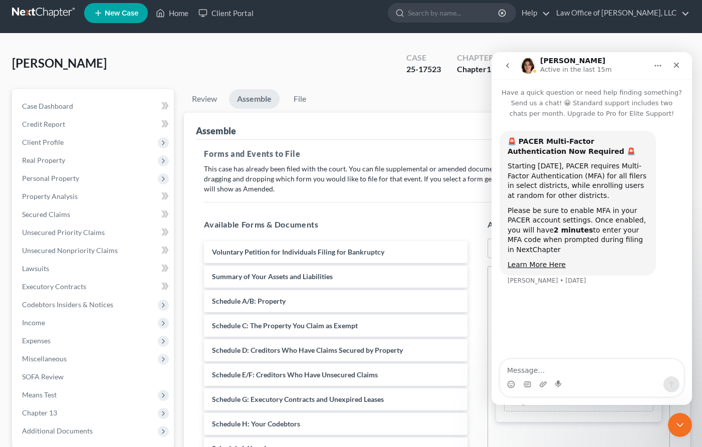
click at [472, 368] on textarea "Message…" at bounding box center [591, 367] width 183 height 17
type textarea "Hello, NextChapter isn't prompting for the MFA. Please advise. Thanks!"
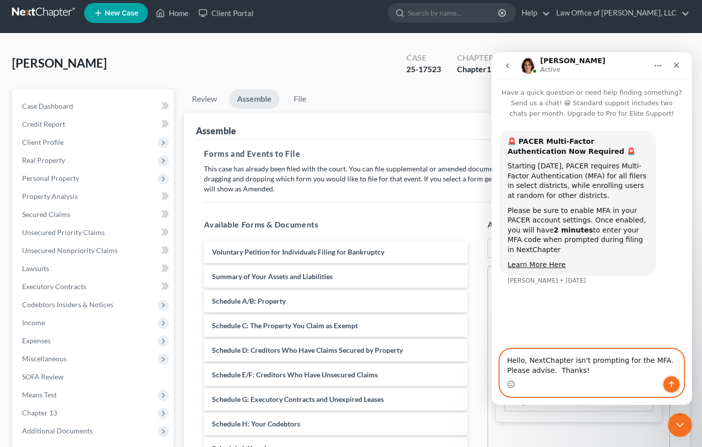
click at [472, 381] on icon "Send a message…" at bounding box center [671, 384] width 8 height 8
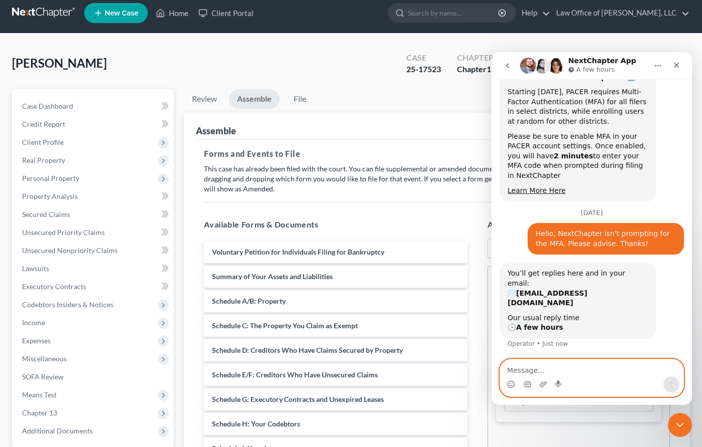
scroll to position [83, 0]
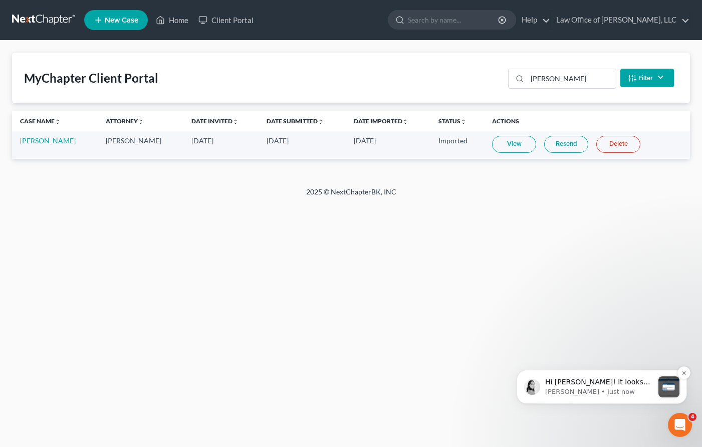
click at [593, 382] on p "Hi [PERSON_NAME]! It looks like we can not bypass this new pop-up in PACER. Do …" at bounding box center [599, 382] width 108 height 10
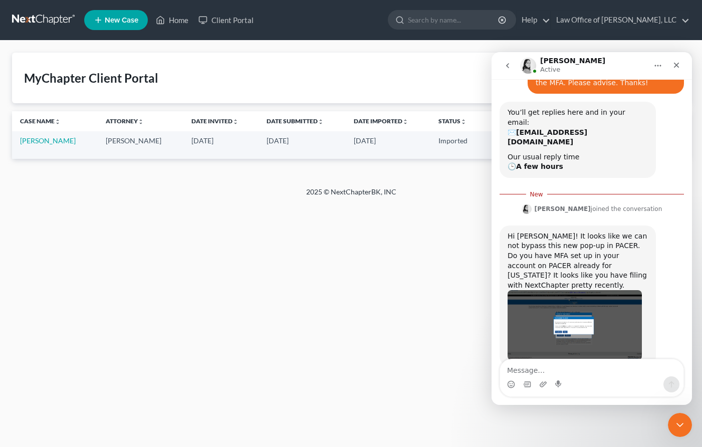
scroll to position [233, 0]
type textarea "Yes, I do. I just did it [DATE]."
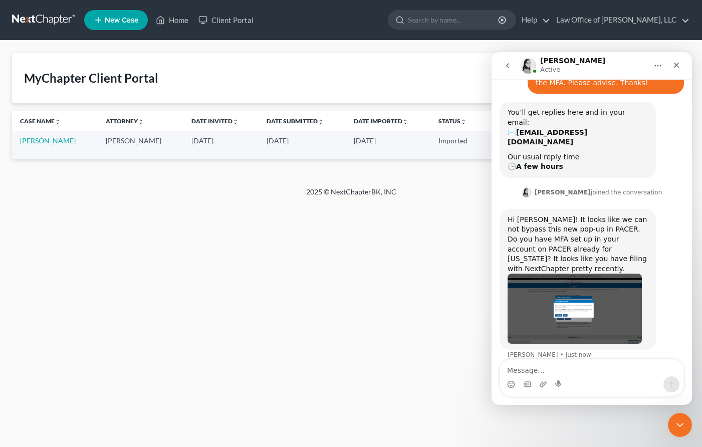
scroll to position [247, 0]
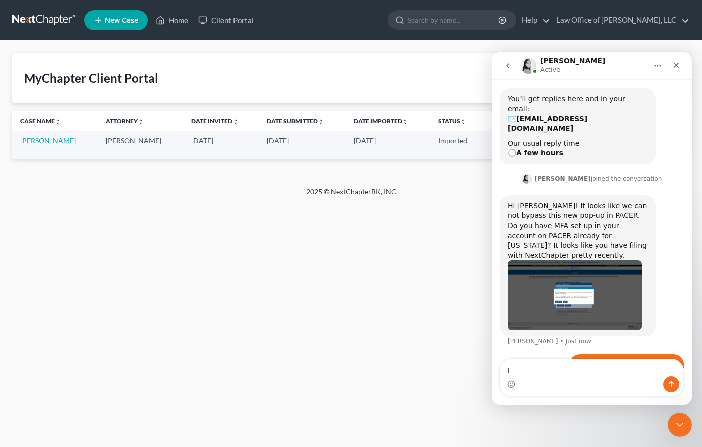
type textarea "I"
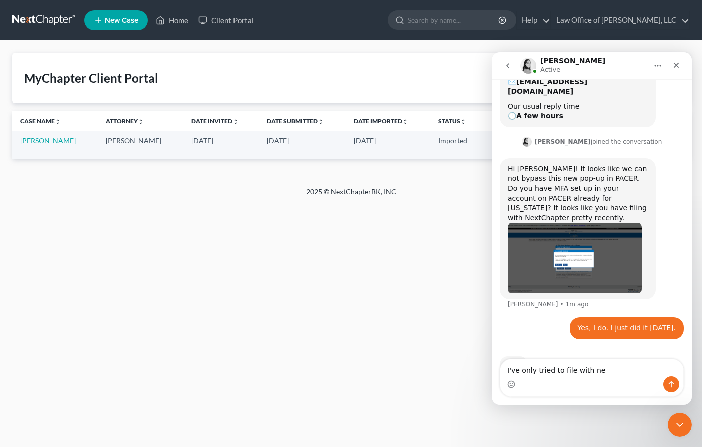
scroll to position [285, 0]
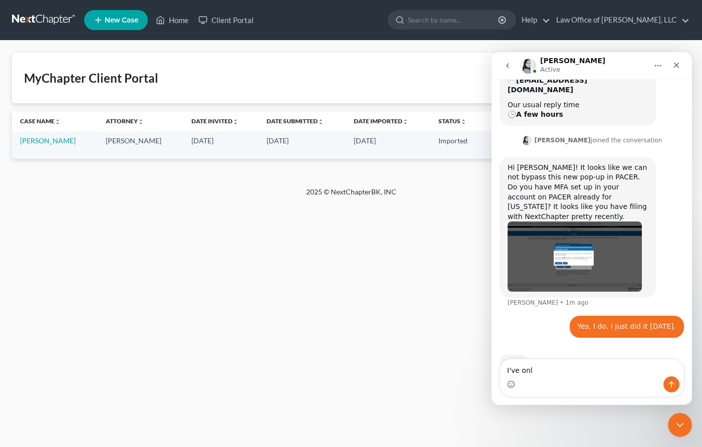
type textarea "I've on"
drag, startPoint x: 532, startPoint y: 372, endPoint x: 441, endPoint y: 367, distance: 91.3
click at [491, 367] on html "[PERSON_NAME] Active Have a quick question or need help finding something? Send…" at bounding box center [591, 228] width 200 height 353
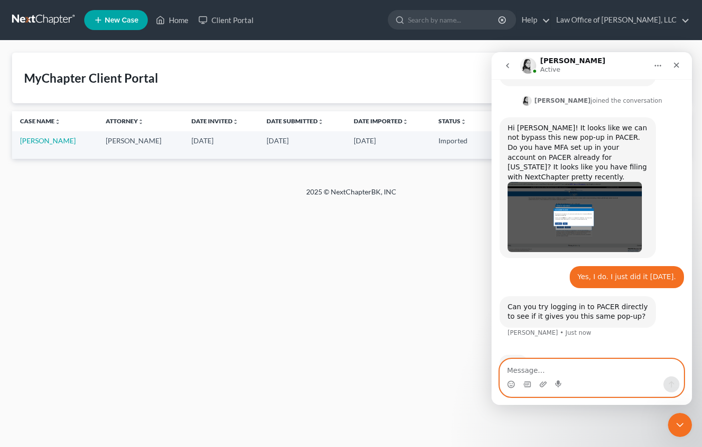
scroll to position [325, 0]
click at [546, 183] on img "Lindsey says…" at bounding box center [574, 217] width 134 height 70
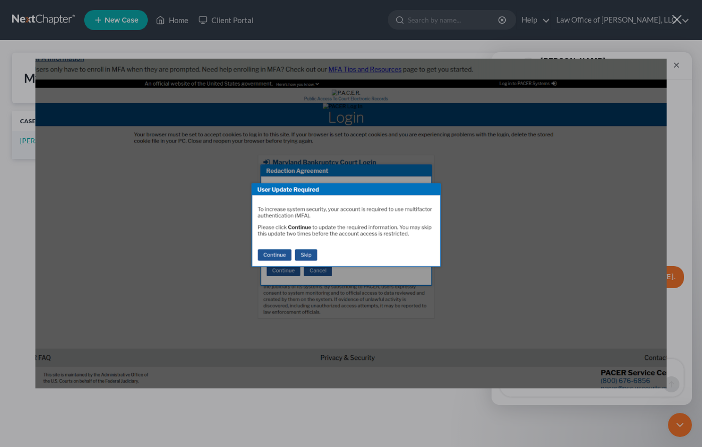
scroll to position [0, 0]
click at [678, 16] on div "Close" at bounding box center [677, 20] width 10 height 10
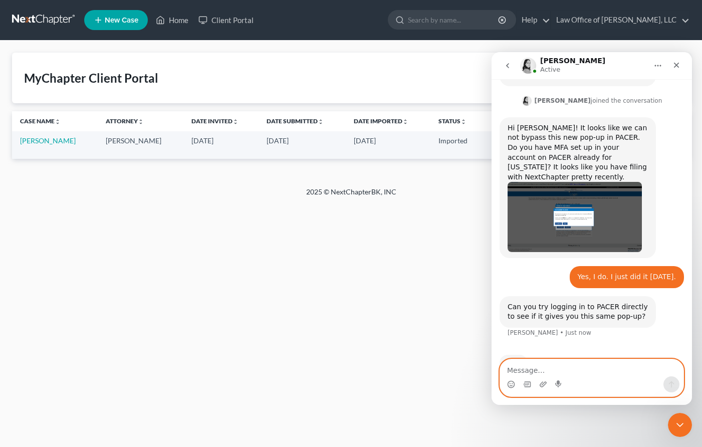
click at [525, 368] on textarea "Message…" at bounding box center [591, 367] width 183 height 17
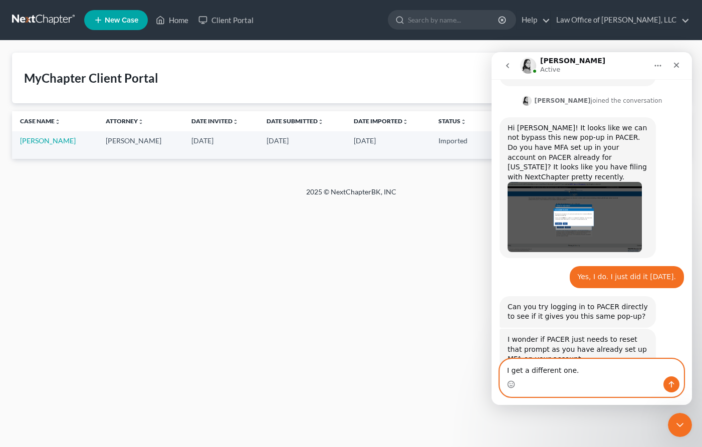
scroll to position [329, 0]
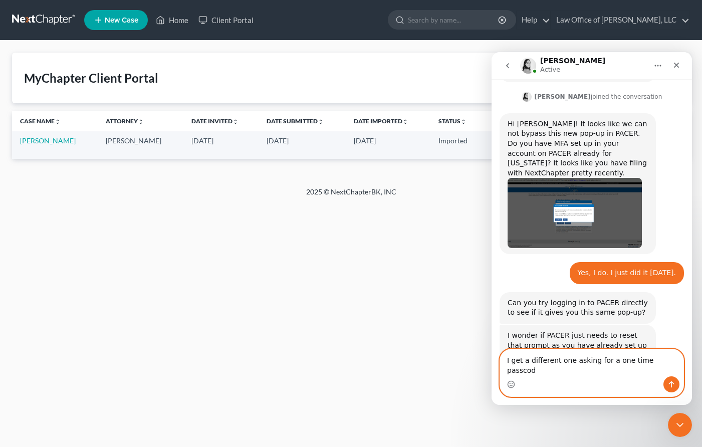
type textarea "I get a different one asking for a one time passcode"
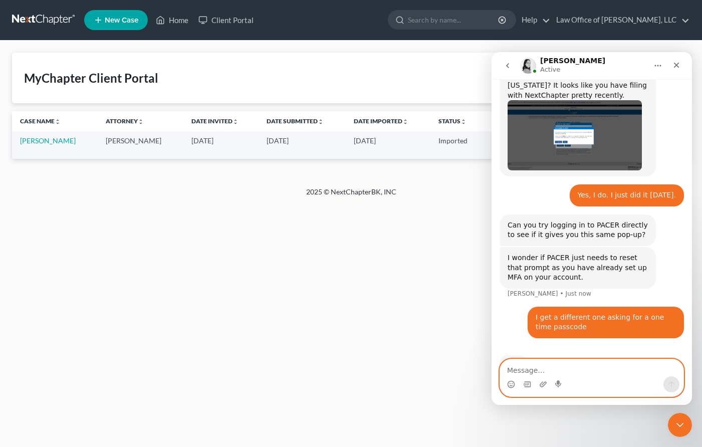
scroll to position [407, 0]
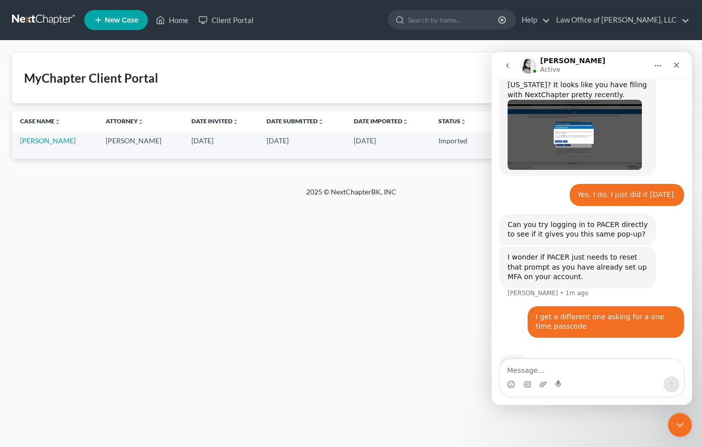
click at [563, 350] on div "Typing" at bounding box center [591, 369] width 184 height 39
click at [523, 65] on img "Intercom messenger" at bounding box center [528, 66] width 16 height 16
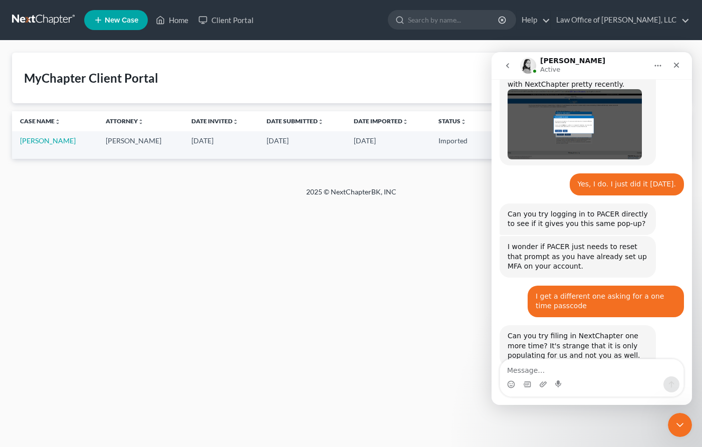
scroll to position [418, 0]
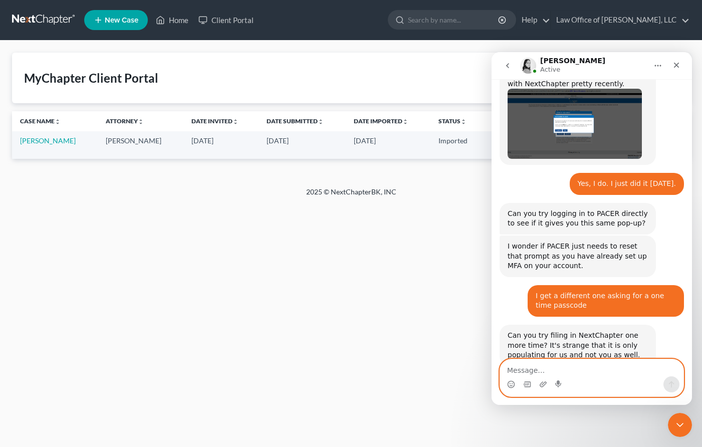
click at [512, 366] on textarea "Message…" at bounding box center [591, 367] width 183 height 17
type textarea "Sure"
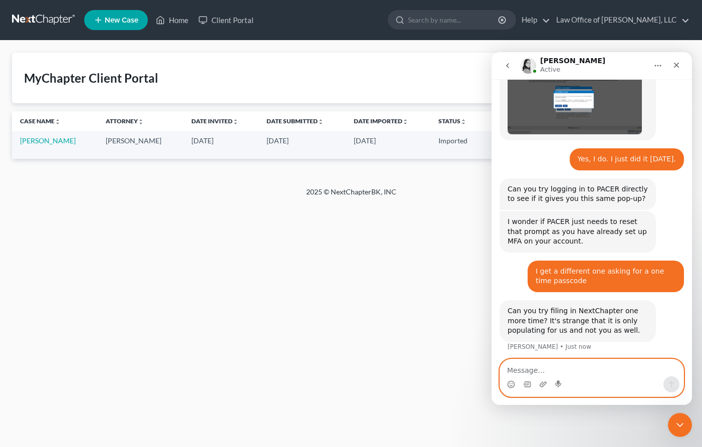
scroll to position [448, 0]
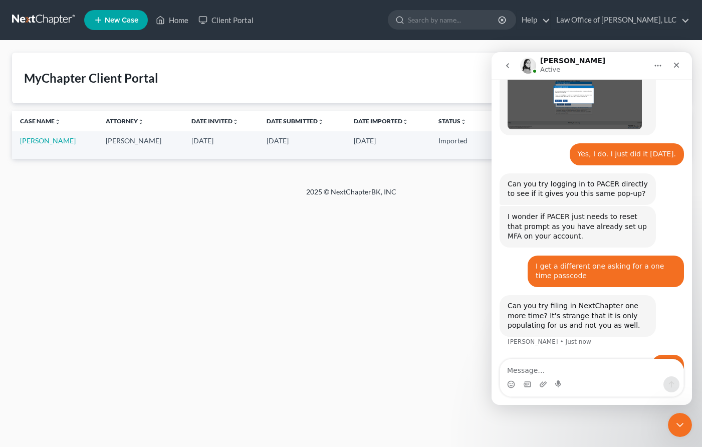
click at [172, 184] on div "MyChapter Client Portal keysha Filter Status Filter... Invited In Progress Read…" at bounding box center [351, 114] width 702 height 146
click at [465, 26] on input "search" at bounding box center [454, 20] width 92 height 19
type input "saxon"
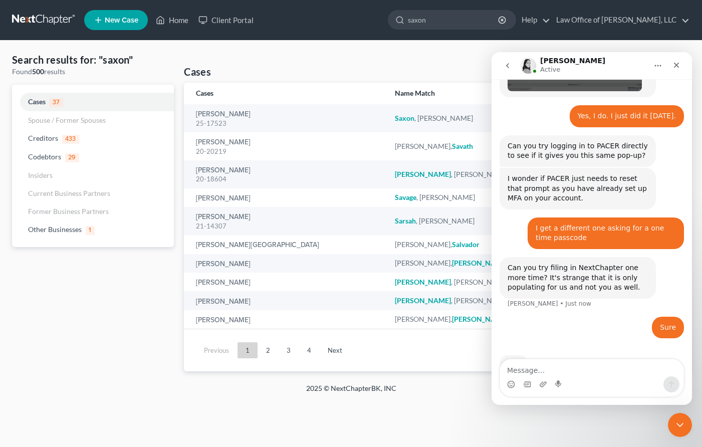
scroll to position [486, 0]
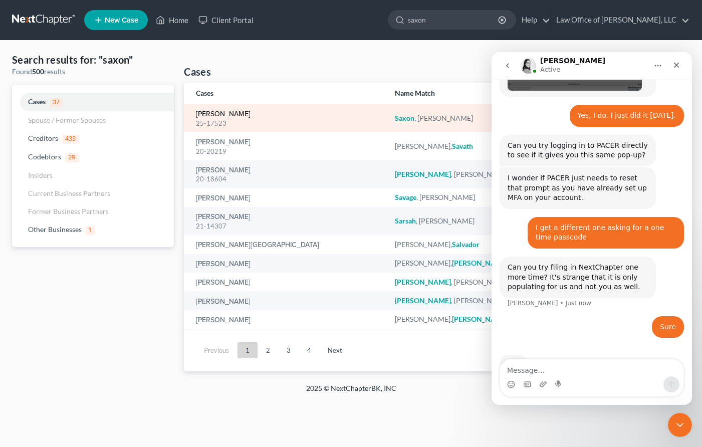
click at [213, 115] on link "[PERSON_NAME]" at bounding box center [223, 114] width 55 height 7
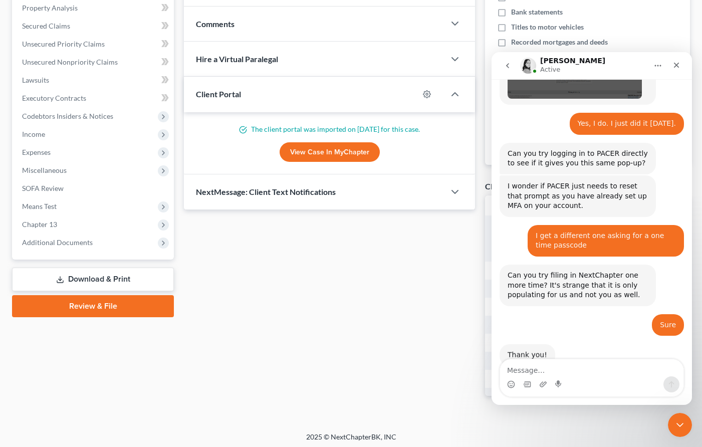
scroll to position [478, 0]
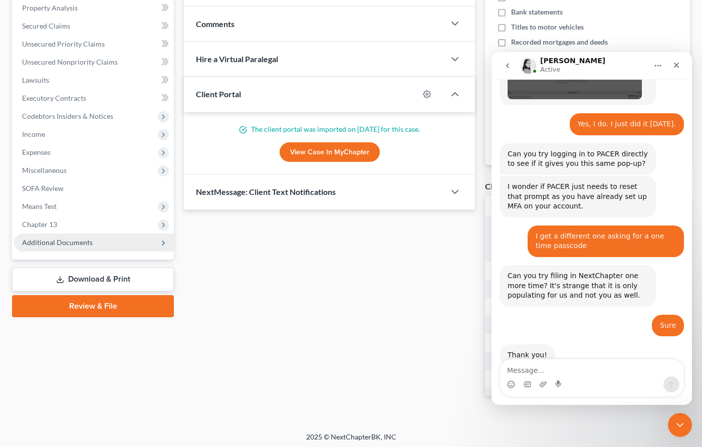
click at [70, 244] on span "Additional Documents" at bounding box center [57, 242] width 71 height 9
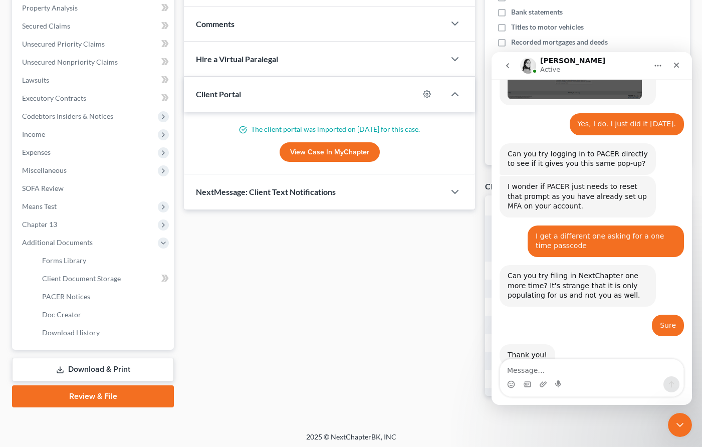
click at [87, 397] on link "Review & File" at bounding box center [93, 396] width 162 height 22
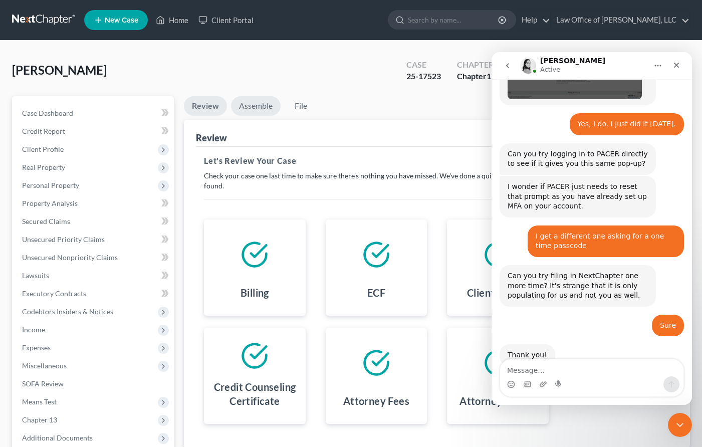
click at [250, 102] on link "Assemble" at bounding box center [256, 106] width 50 height 20
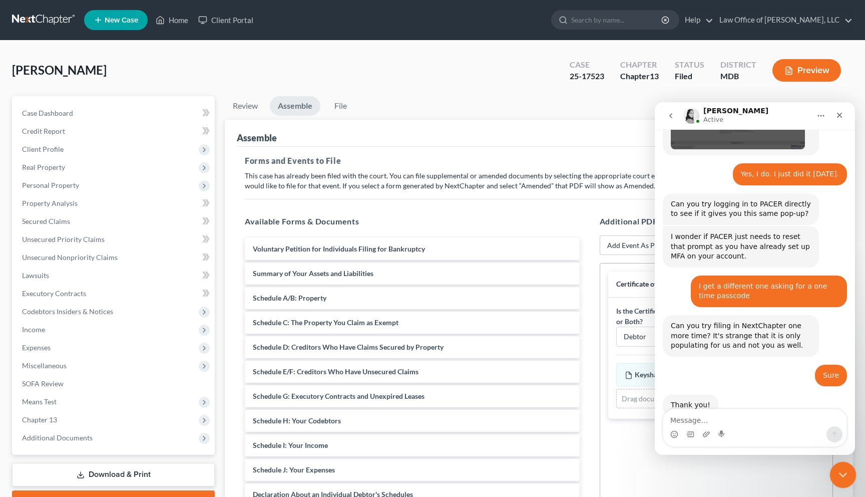
click at [701, 446] on icon "Close Intercom Messenger" at bounding box center [841, 473] width 7 height 4
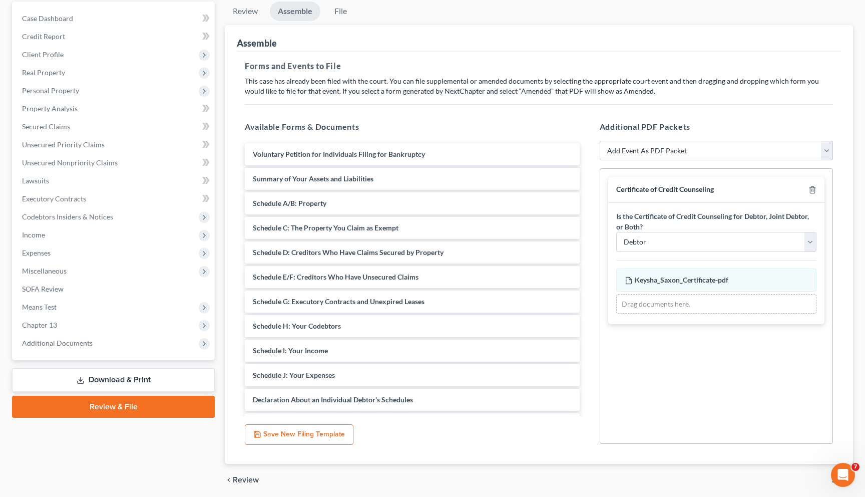
scroll to position [131, 0]
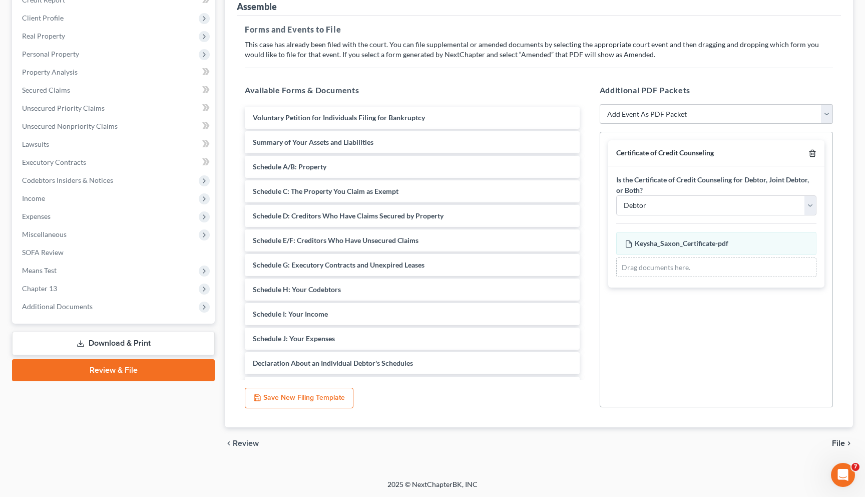
click at [701, 152] on icon "button" at bounding box center [813, 153] width 8 height 8
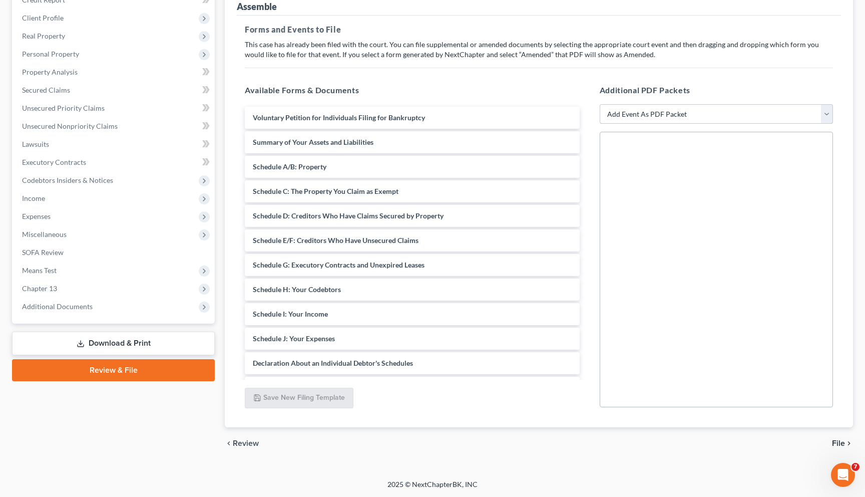
click at [679, 123] on select "Add Event As PDF Packet Affidavit Affidavit of Adequate Protection and Lease Pa…" at bounding box center [716, 114] width 233 height 20
select select "71"
click at [600, 104] on select "Add Event As PDF Packet Affidavit Affidavit of Adequate Protection and Lease Pa…" at bounding box center [716, 114] width 233 height 20
select select
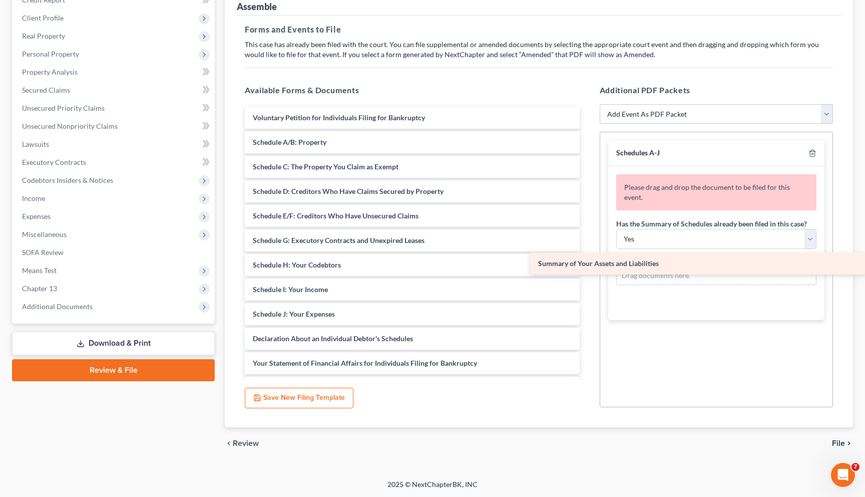
drag, startPoint x: 368, startPoint y: 139, endPoint x: 693, endPoint y: 261, distance: 347.2
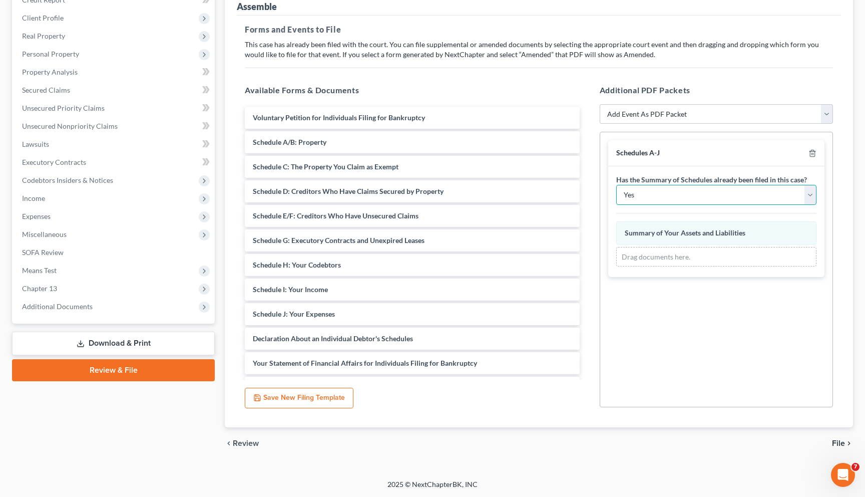
click at [649, 192] on select "Yes No" at bounding box center [716, 195] width 200 height 20
select select "1"
click at [616, 185] on select "Yes No" at bounding box center [716, 195] width 200 height 20
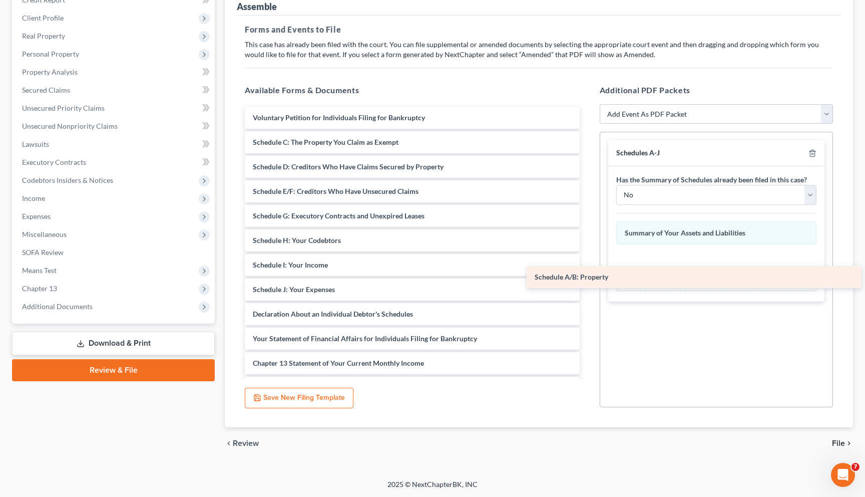
drag, startPoint x: 311, startPoint y: 146, endPoint x: 594, endPoint y: 281, distance: 313.4
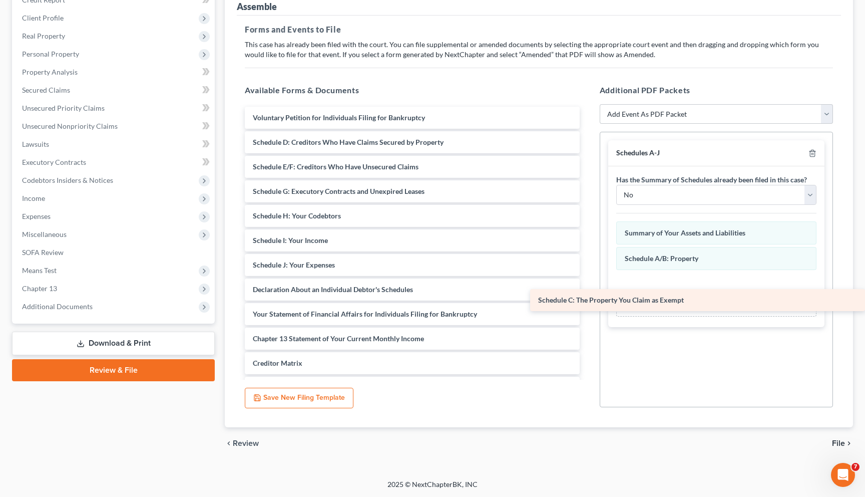
drag, startPoint x: 288, startPoint y: 140, endPoint x: 632, endPoint y: 299, distance: 378.4
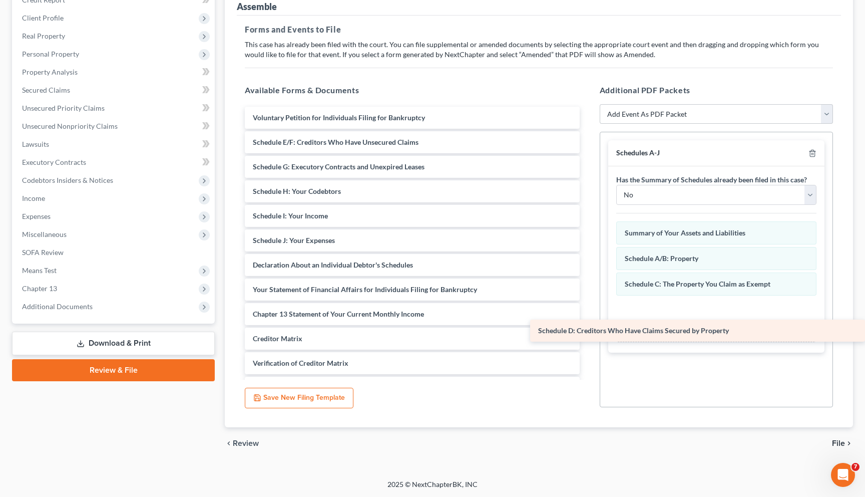
drag, startPoint x: 314, startPoint y: 138, endPoint x: 625, endPoint y: 328, distance: 364.5
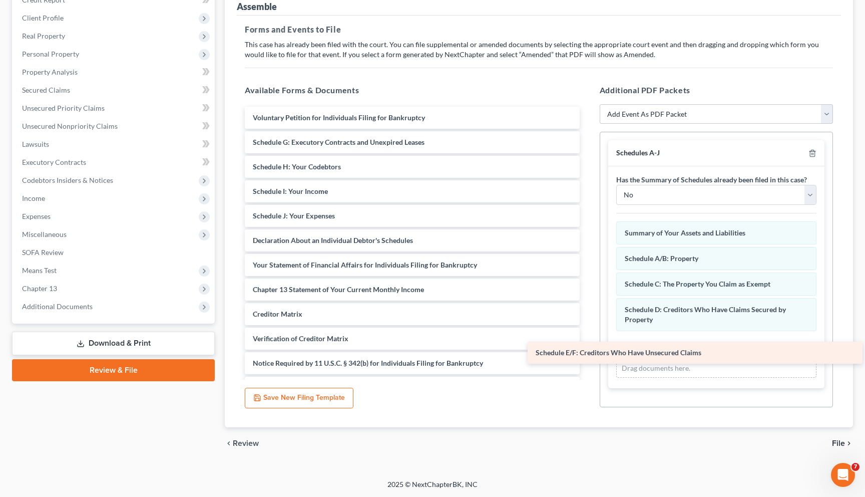
drag, startPoint x: 332, startPoint y: 142, endPoint x: 614, endPoint y: 353, distance: 353.2
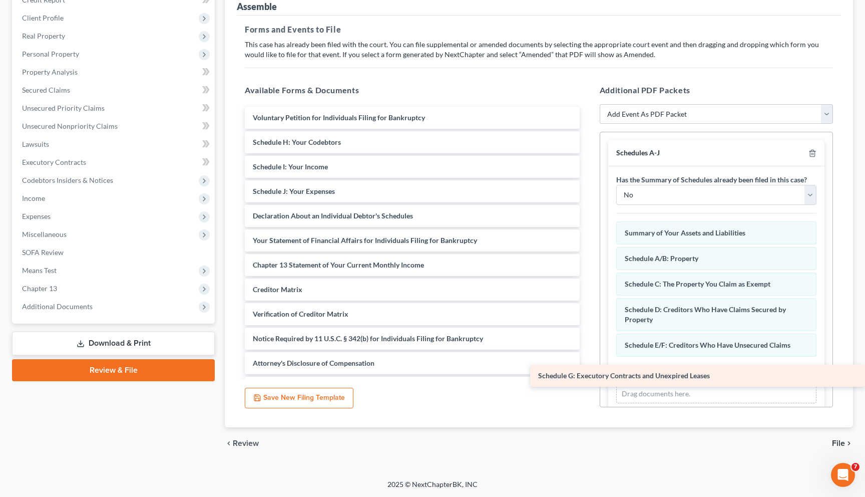
drag, startPoint x: 316, startPoint y: 149, endPoint x: 606, endPoint y: 383, distance: 372.8
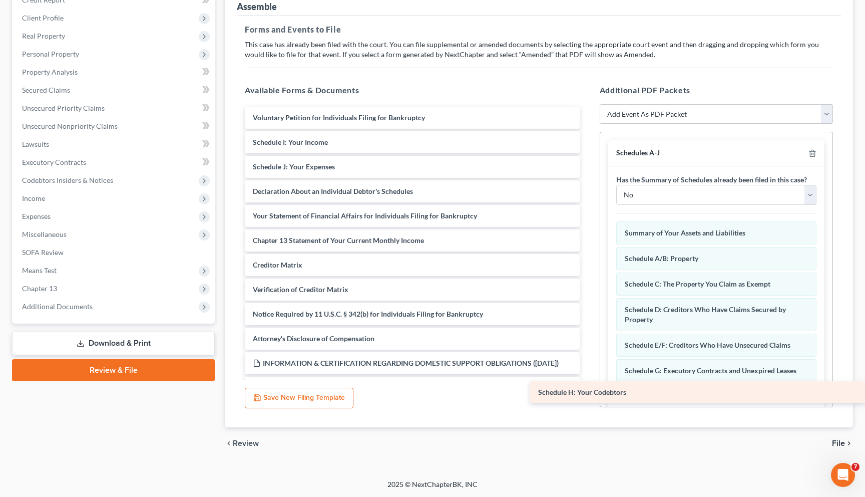
drag, startPoint x: 279, startPoint y: 140, endPoint x: 617, endPoint y: 391, distance: 420.7
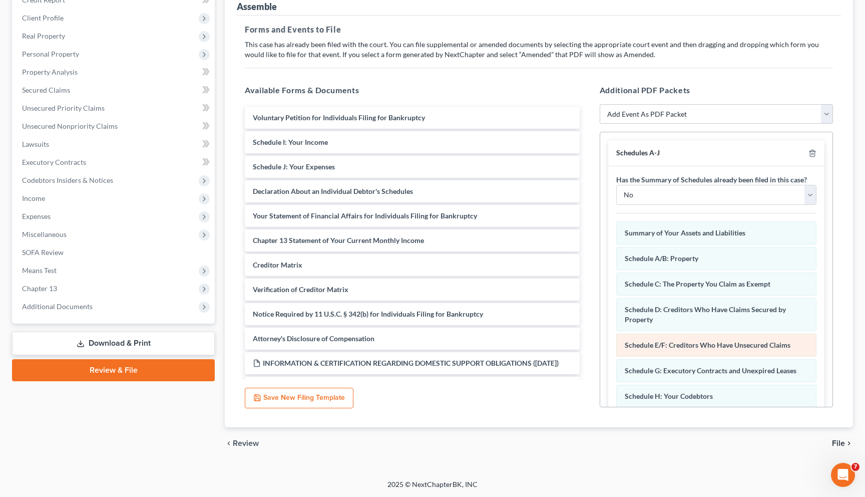
scroll to position [42, 0]
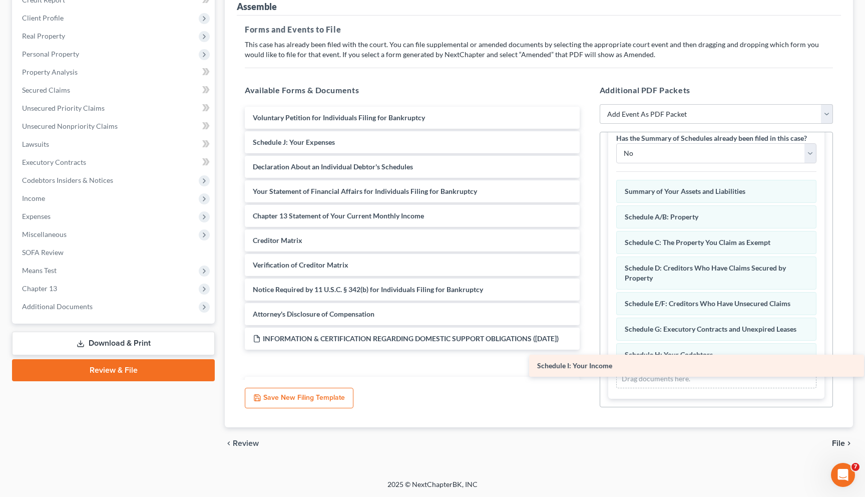
drag, startPoint x: 267, startPoint y: 139, endPoint x: 551, endPoint y: 374, distance: 368.9
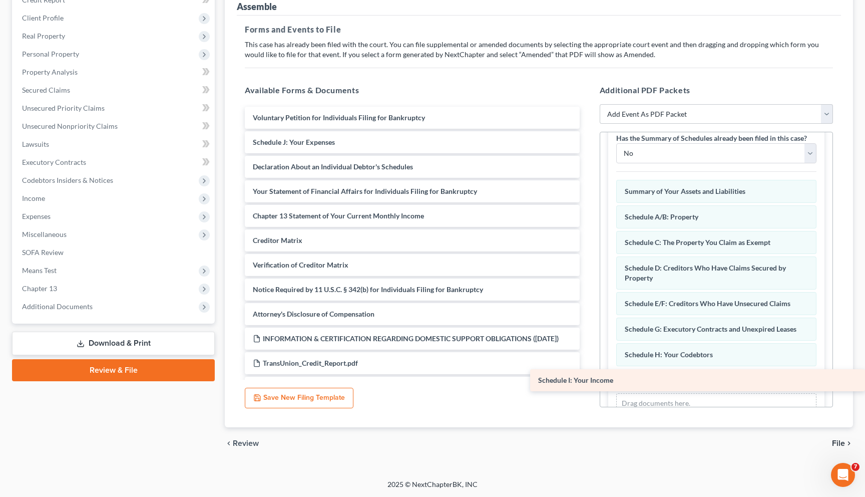
drag, startPoint x: 284, startPoint y: 372, endPoint x: 584, endPoint y: 380, distance: 299.6
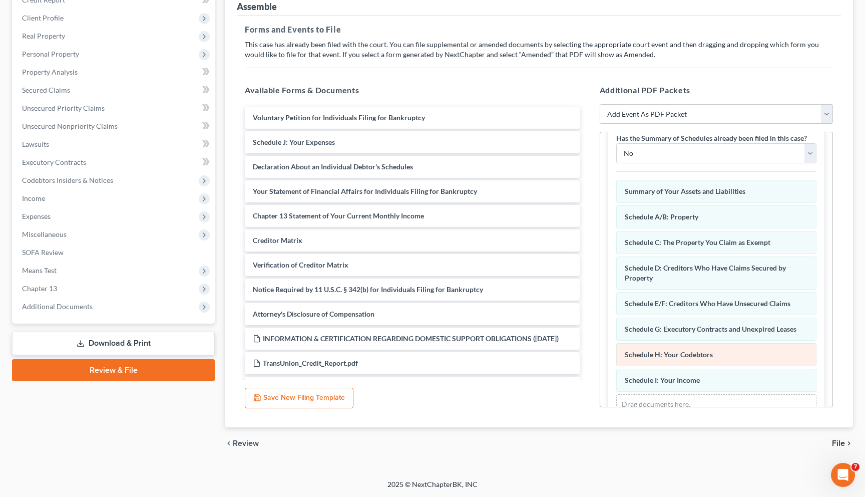
scroll to position [67, 0]
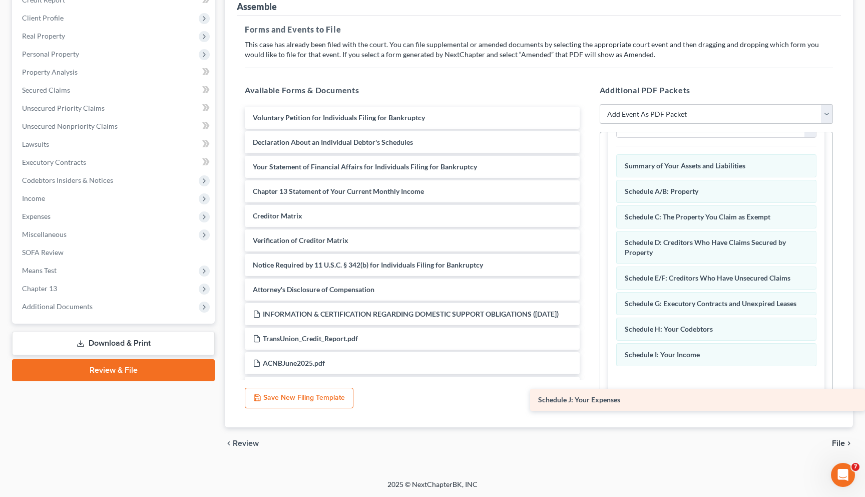
drag, startPoint x: 267, startPoint y: 137, endPoint x: 589, endPoint y: 359, distance: 391.0
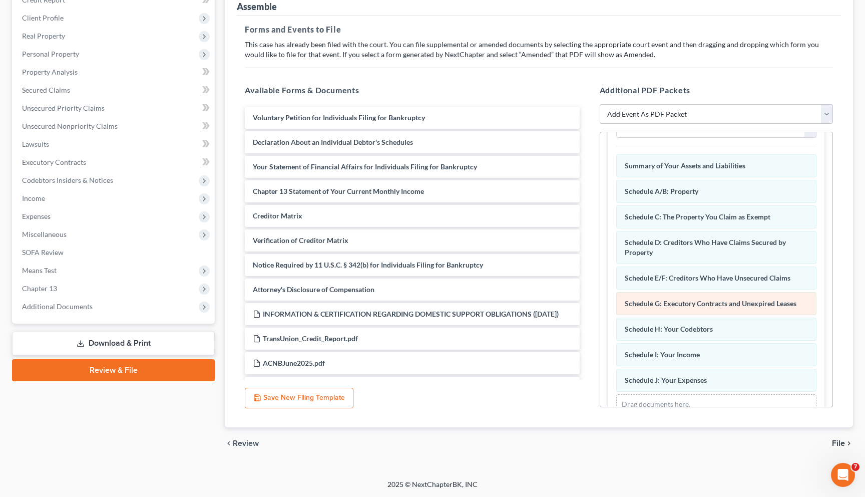
scroll to position [93, 0]
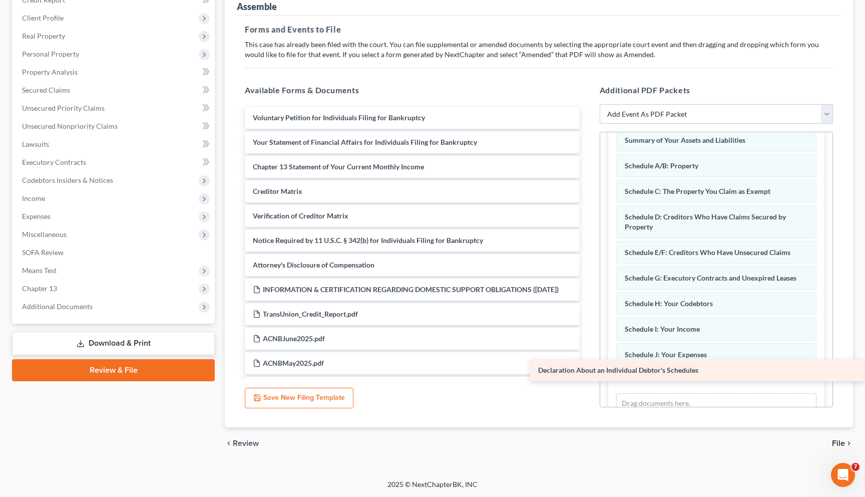
drag, startPoint x: 275, startPoint y: 137, endPoint x: 595, endPoint y: 367, distance: 393.7
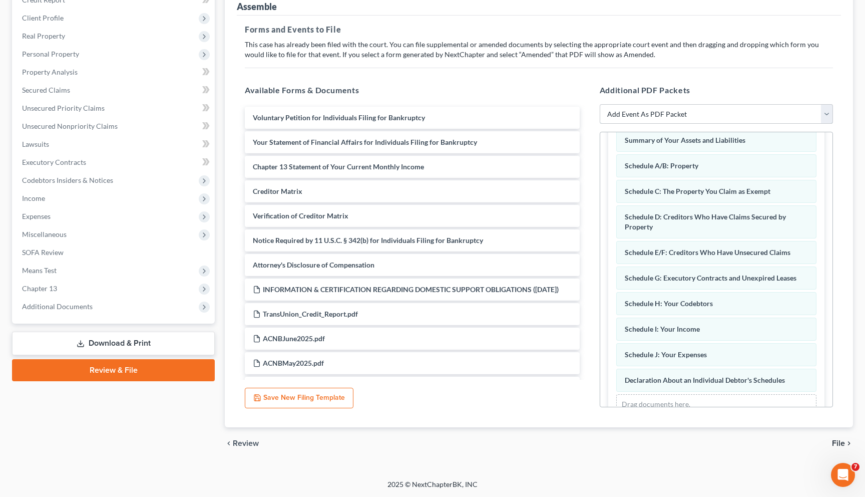
click at [633, 112] on select "Add Event As PDF Packet Affidavit Affidavit of Adequate Protection and Lease Pa…" at bounding box center [716, 114] width 233 height 20
select select "4"
click at [600, 104] on select "Add Event As PDF Packet Affidavit Affidavit of Adequate Protection and Lease Pa…" at bounding box center [716, 114] width 233 height 20
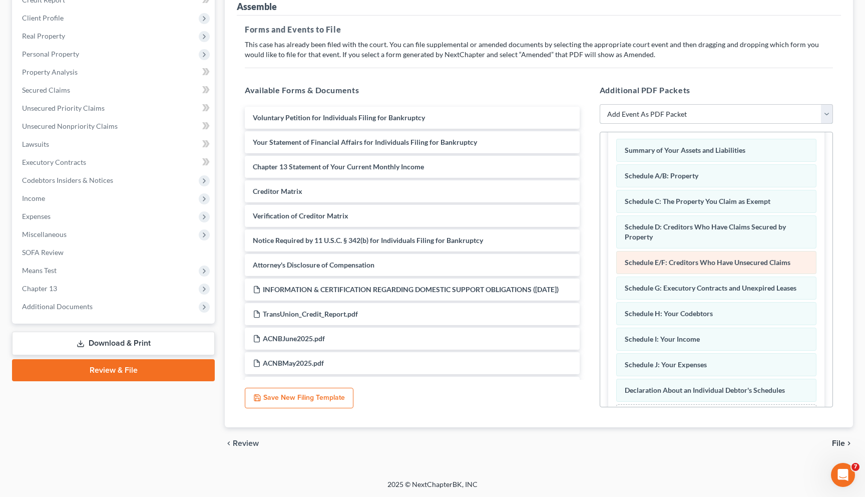
scroll to position [0, 0]
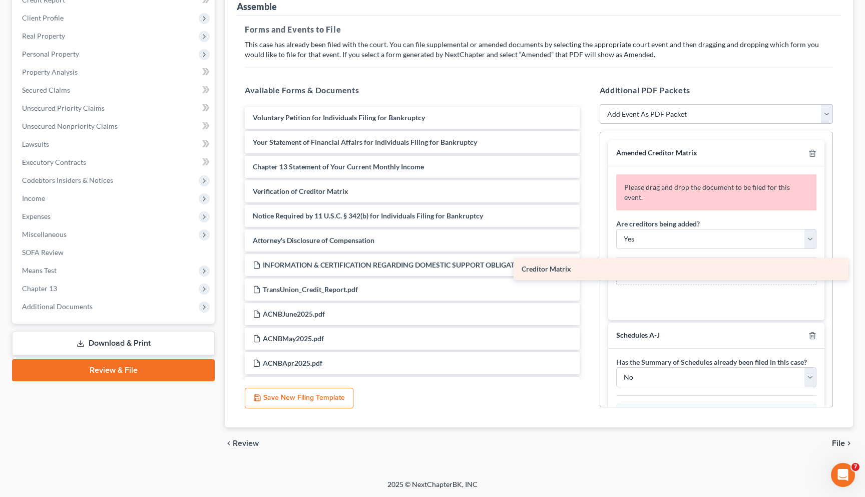
drag, startPoint x: 329, startPoint y: 190, endPoint x: 598, endPoint y: 269, distance: 280.2
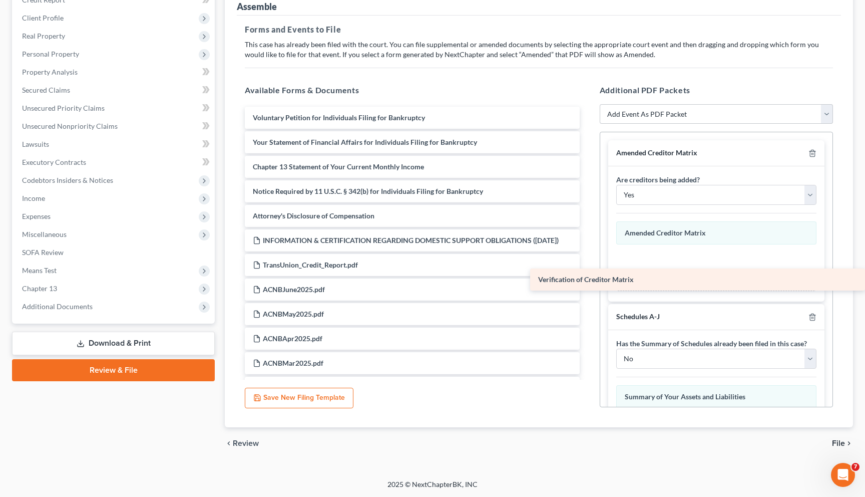
drag, startPoint x: 317, startPoint y: 193, endPoint x: 603, endPoint y: 283, distance: 299.8
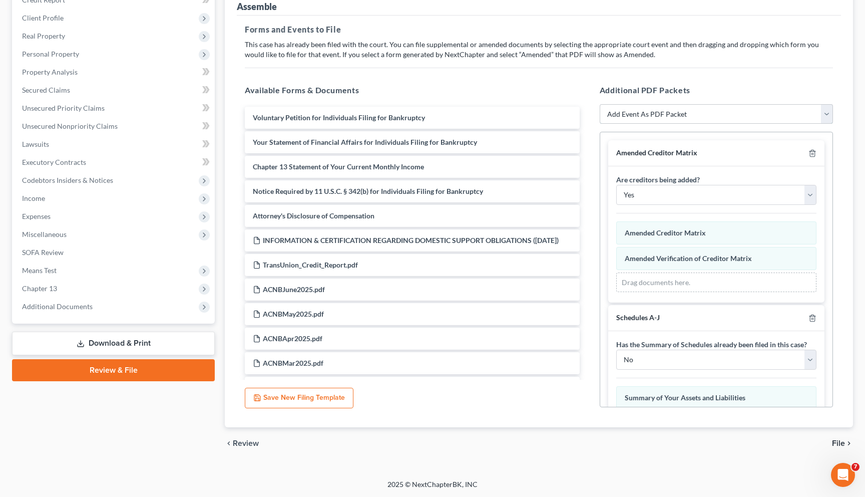
click at [682, 114] on select "Add Event As PDF Packet Affidavit Affidavit of Adequate Protection and Lease Pa…" at bounding box center [716, 114] width 233 height 20
select select "22"
click at [600, 104] on select "Add Event As PDF Packet Affidavit Affidavit of Adequate Protection and Lease Pa…" at bounding box center [716, 114] width 233 height 20
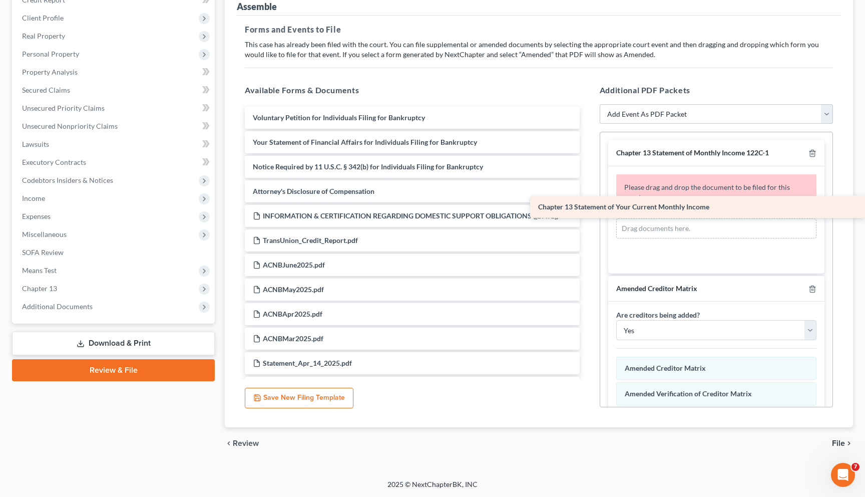
drag, startPoint x: 296, startPoint y: 170, endPoint x: 608, endPoint y: 212, distance: 314.7
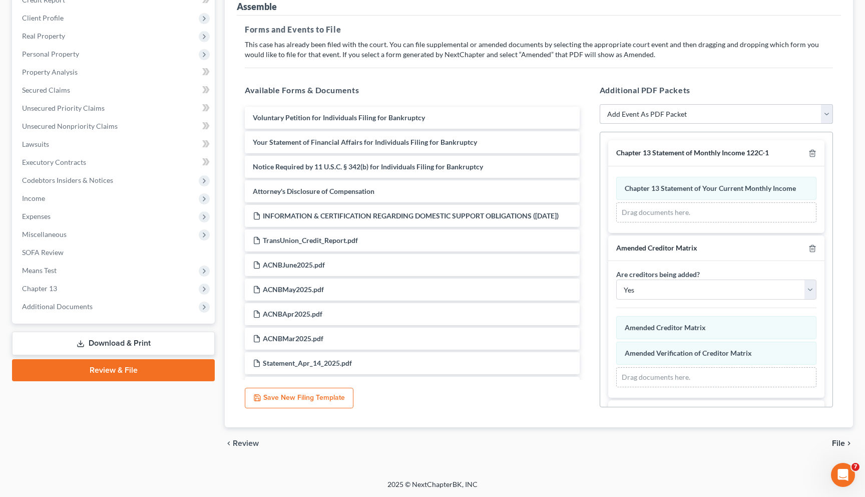
click at [626, 122] on select "Add Event As PDF Packet Affidavit Affidavit of Adequate Protection and Lease Pa…" at bounding box center [716, 114] width 233 height 20
select select "74"
click at [600, 104] on select "Add Event As PDF Packet Affidavit Affidavit of Adequate Protection and Lease Pa…" at bounding box center [716, 114] width 233 height 20
select select
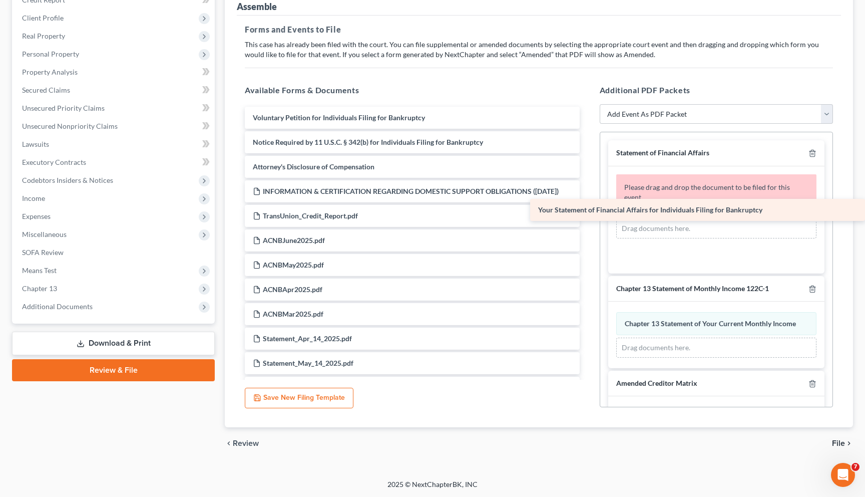
drag, startPoint x: 341, startPoint y: 141, endPoint x: 635, endPoint y: 213, distance: 303.6
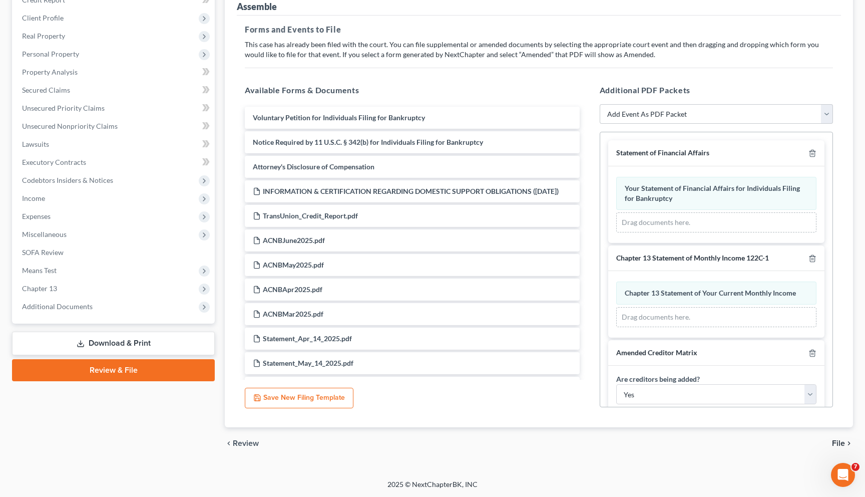
click at [701, 441] on span "File" at bounding box center [838, 443] width 13 height 8
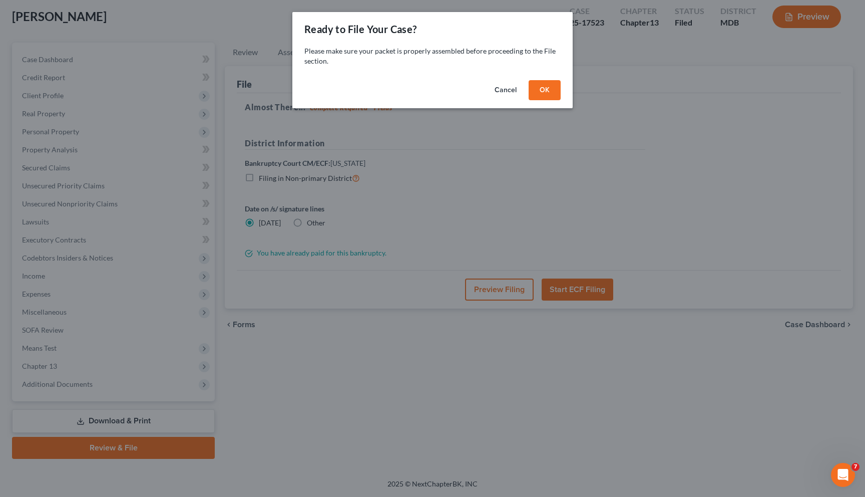
scroll to position [53, 0]
click at [550, 87] on button "OK" at bounding box center [545, 90] width 32 height 20
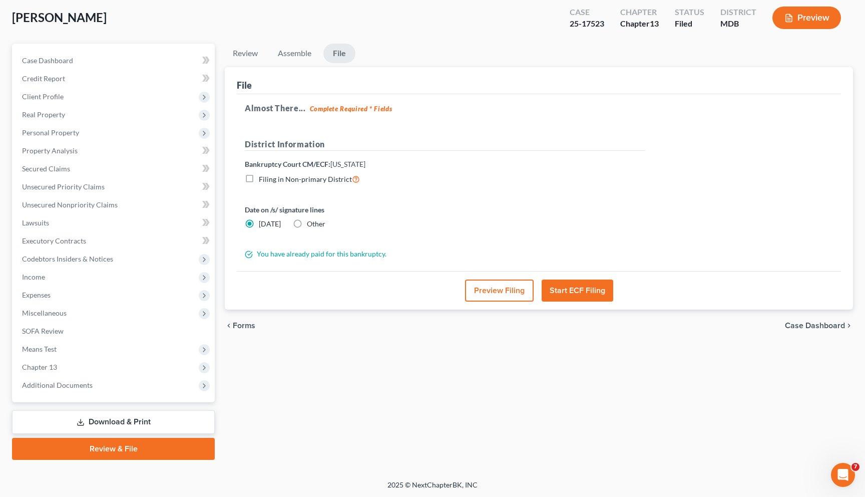
click at [575, 284] on button "Start ECF Filing" at bounding box center [578, 290] width 72 height 22
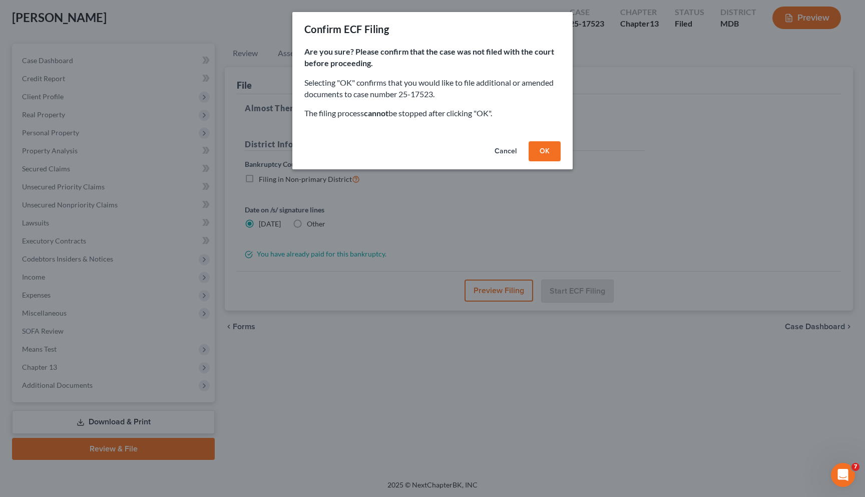
click at [536, 152] on button "OK" at bounding box center [545, 151] width 32 height 20
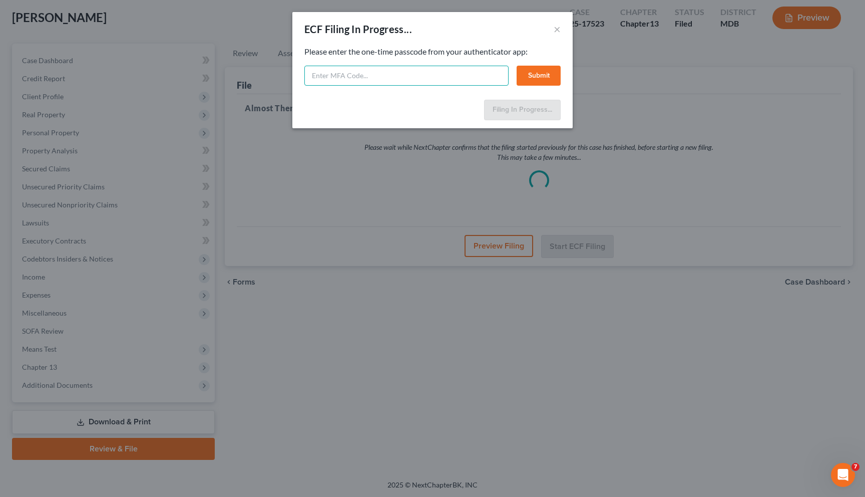
click at [397, 73] on input "text" at bounding box center [406, 76] width 204 height 20
type input "258298"
click at [541, 75] on button "Submit" at bounding box center [539, 76] width 44 height 20
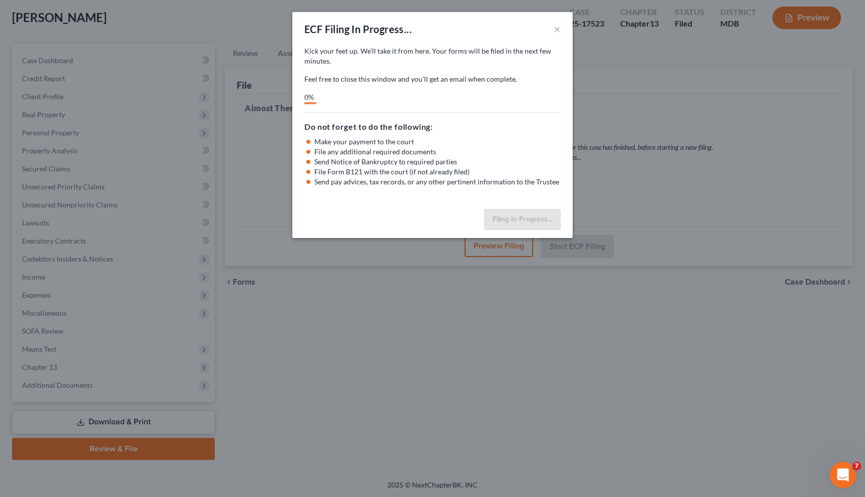
click at [701, 446] on icon "Open Intercom Messenger" at bounding box center [842, 473] width 17 height 17
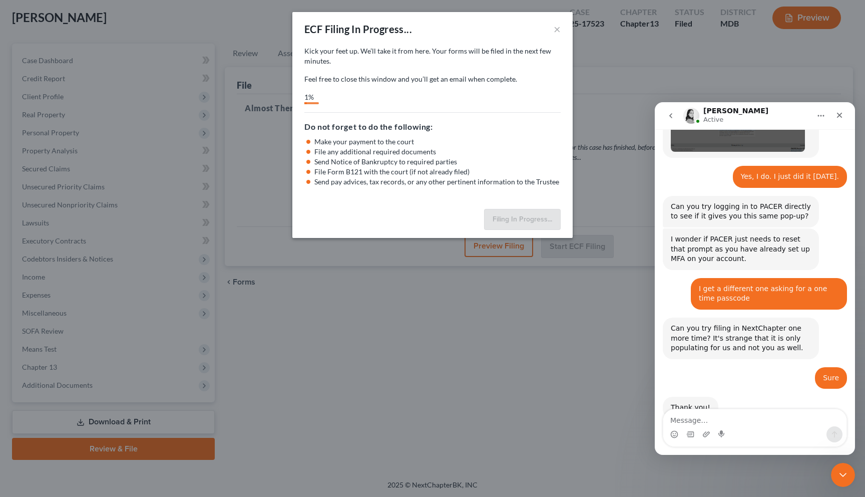
scroll to position [478, 0]
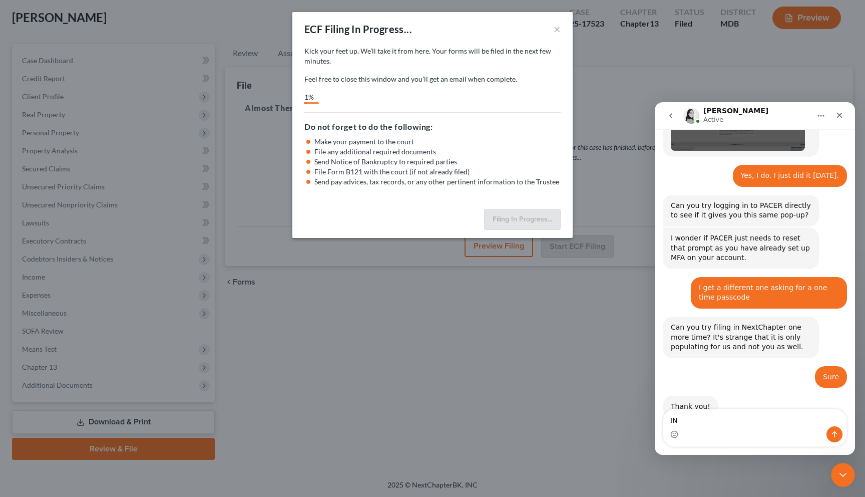
type textarea "I"
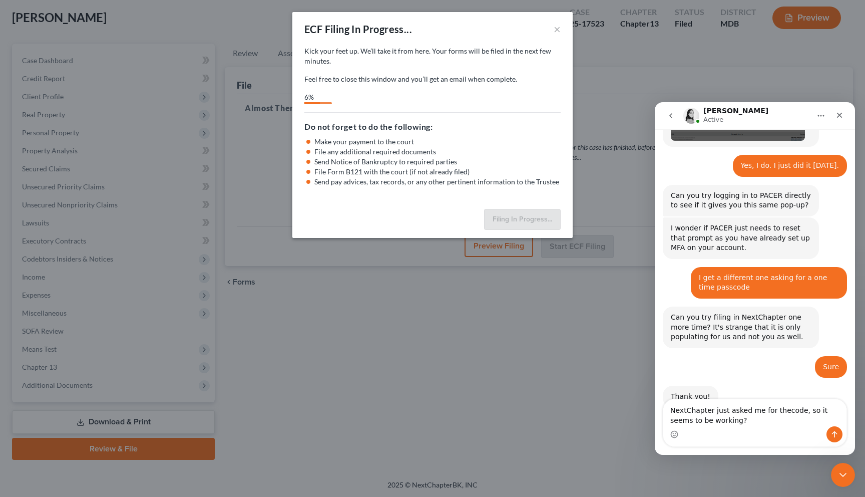
type textarea "NextChapter just asked me for thecode, so it seems to be working?"
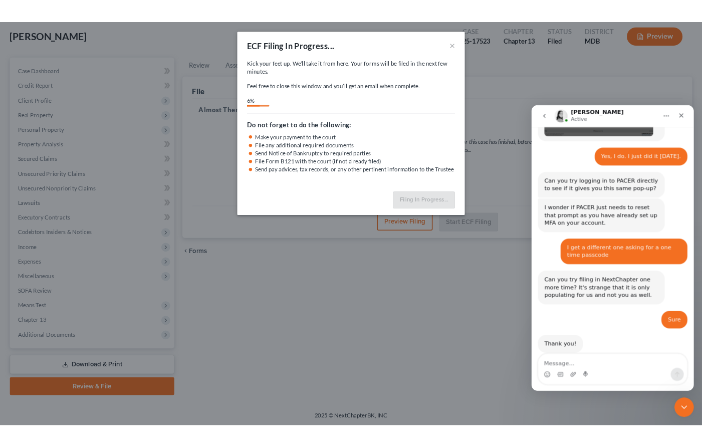
scroll to position [517, 0]
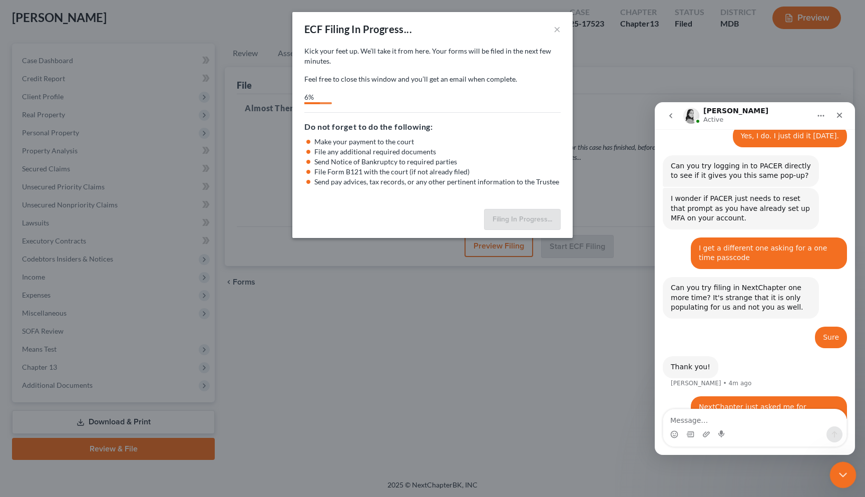
click at [701, 446] on icon "Close Intercom Messenger" at bounding box center [842, 473] width 12 height 12
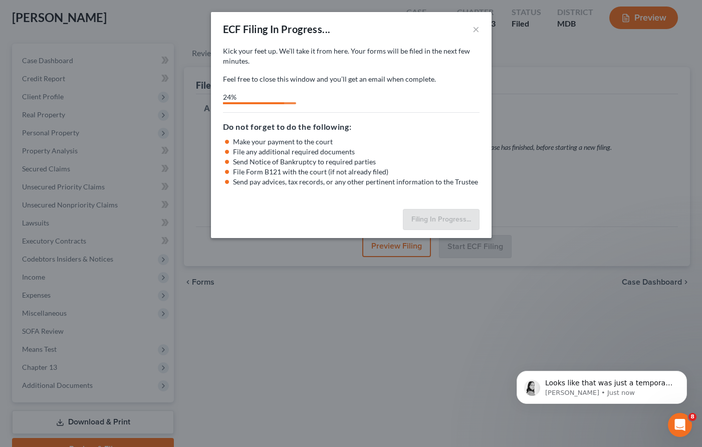
scroll to position [599, 0]
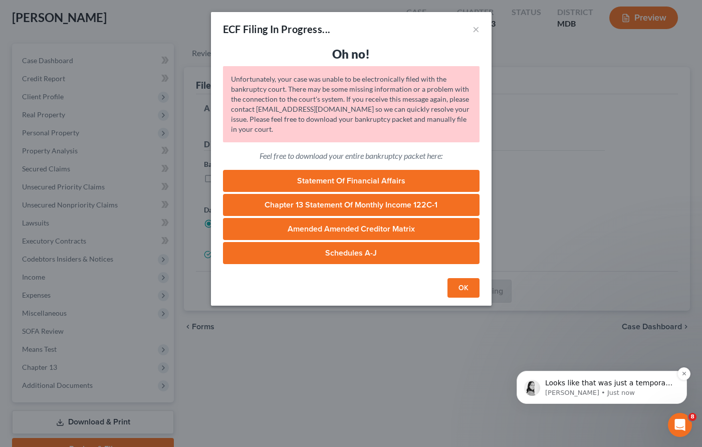
click at [571, 387] on p "Looks like that was just a temporary pop-up in regards to signing up for MFA." at bounding box center [609, 383] width 129 height 10
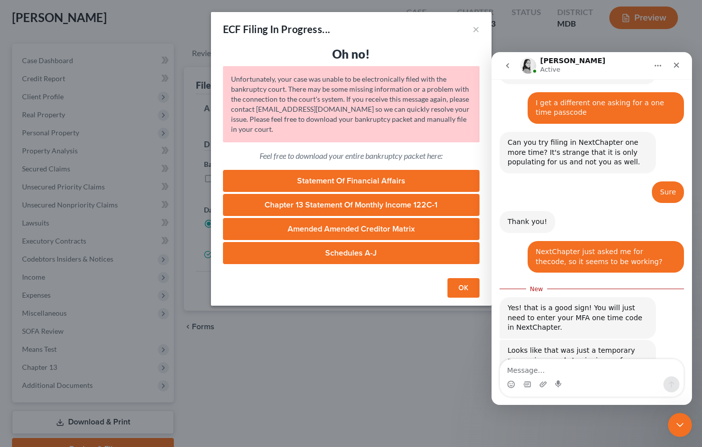
scroll to position [616, 0]
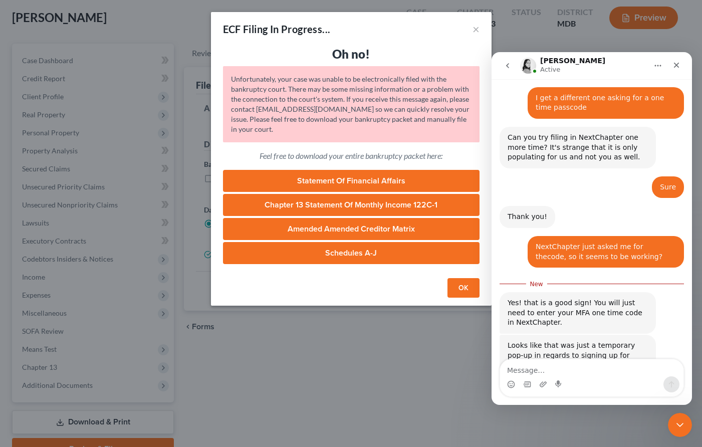
click at [545, 366] on textarea "Message…" at bounding box center [591, 367] width 183 height 17
type textarea "It still didn't work..."
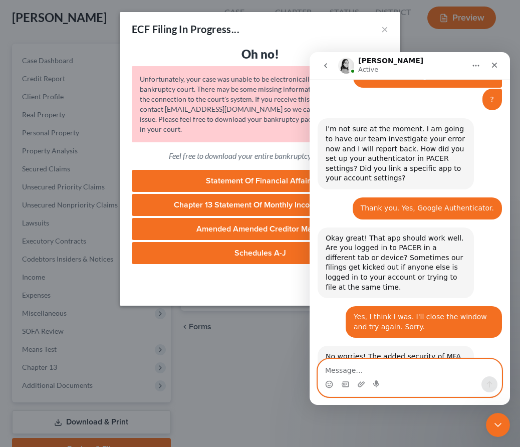
scroll to position [1031, 0]
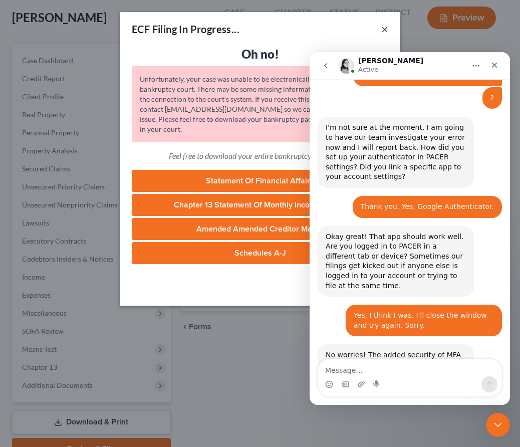
click at [384, 28] on button "×" at bounding box center [384, 29] width 7 height 12
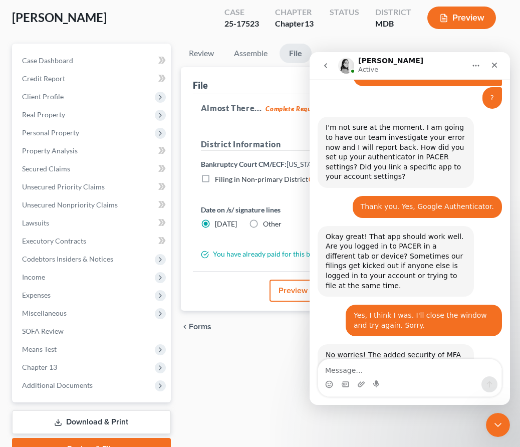
click at [169, 13] on div "Saxon, Keysha Upgraded Case 25-17523 Chapter Chapter 13 Status District MDB Pre…" at bounding box center [260, 22] width 496 height 44
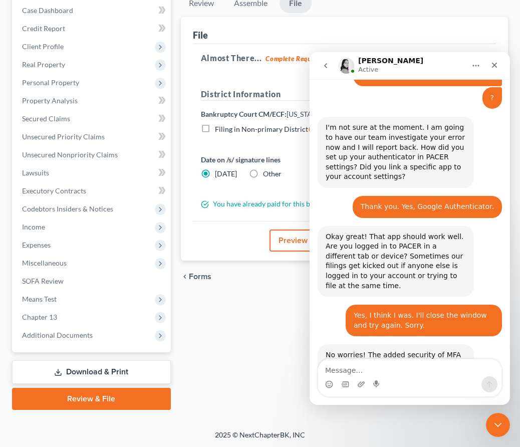
click at [69, 396] on link "Review & File" at bounding box center [91, 399] width 159 height 22
click at [499, 417] on icon "Close Intercom Messenger" at bounding box center [496, 423] width 12 height 12
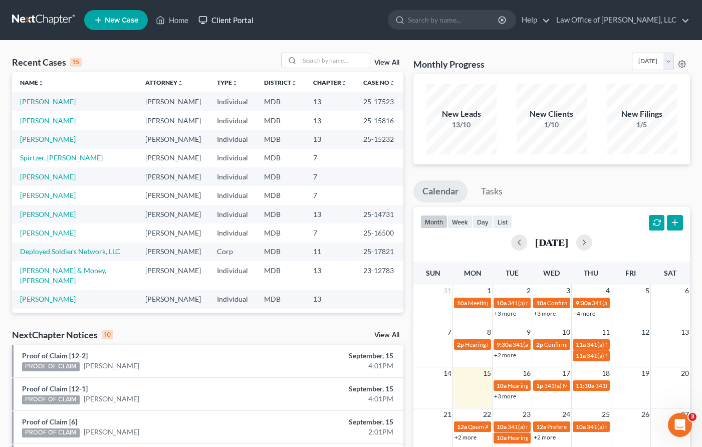
click at [223, 23] on link "Client Portal" at bounding box center [225, 20] width 65 height 18
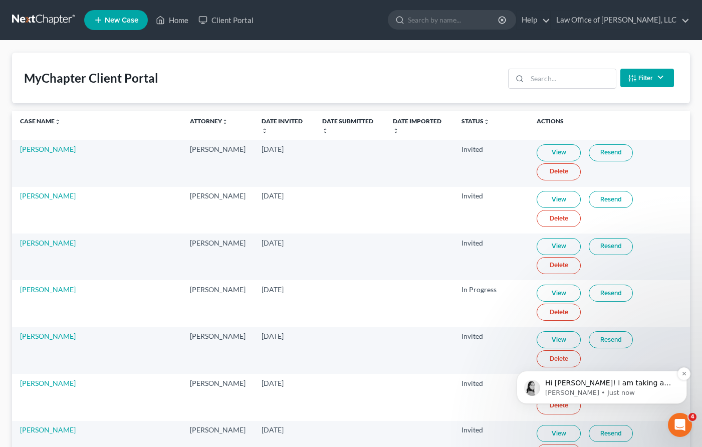
click at [604, 383] on p "Hi [PERSON_NAME]! I am taking a look at your filing error now! Looks like the f…" at bounding box center [609, 383] width 129 height 10
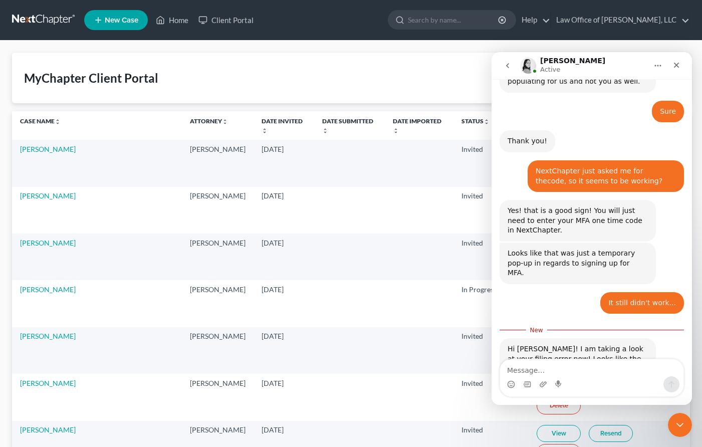
scroll to position [695, 0]
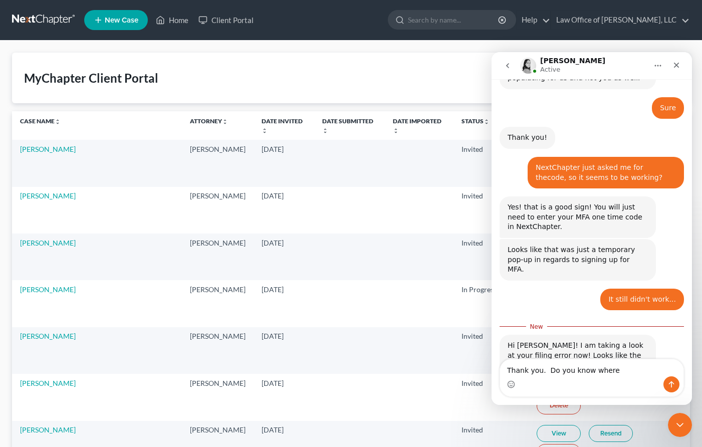
type textarea "Thank you. Do you know where?"
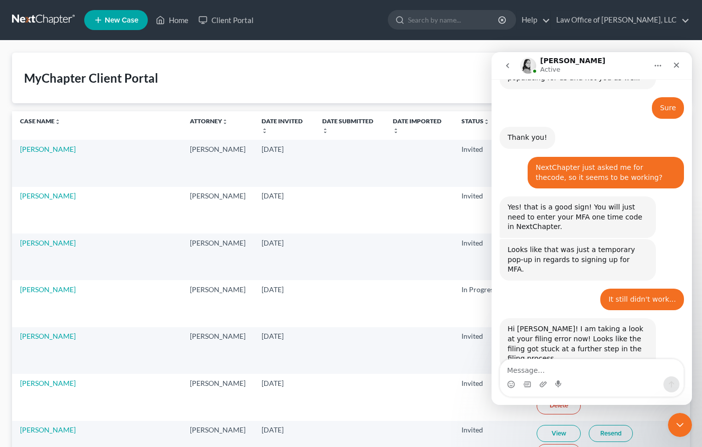
scroll to position [709, 0]
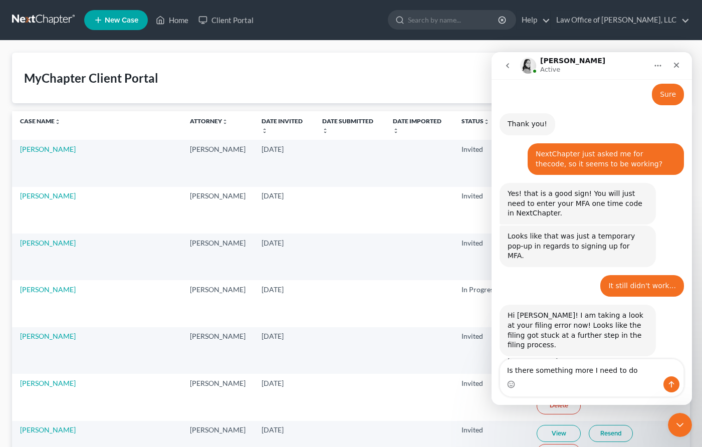
type textarea "Is there something more I need to do."
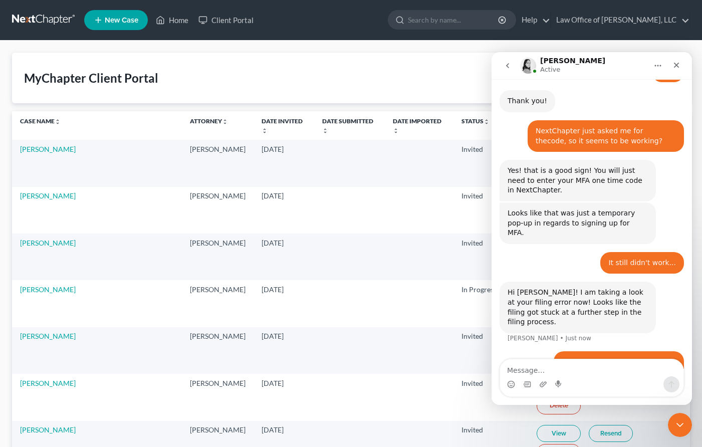
type textarea "?"
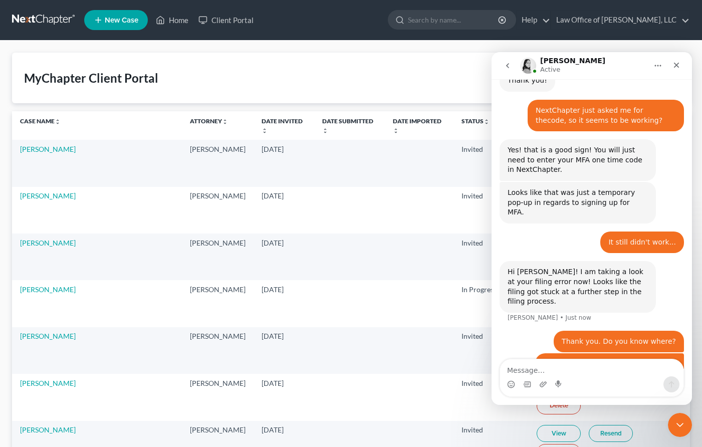
scroll to position [754, 0]
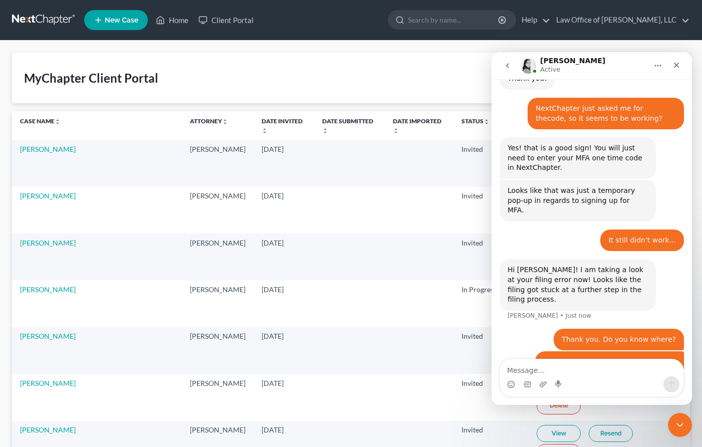
click at [440, 82] on div "MyChapter Client Portal Filter Status Filter... Invited In Progress Ready To Re…" at bounding box center [351, 78] width 678 height 51
click at [683, 420] on icon "Close Intercom Messenger" at bounding box center [678, 423] width 12 height 12
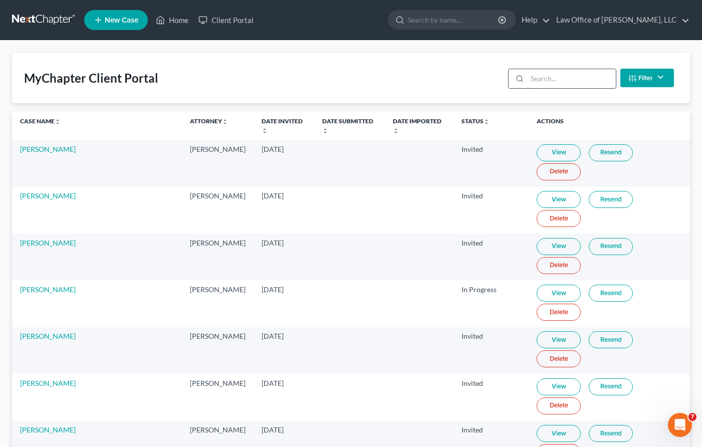
click at [554, 81] on input "search" at bounding box center [571, 78] width 89 height 19
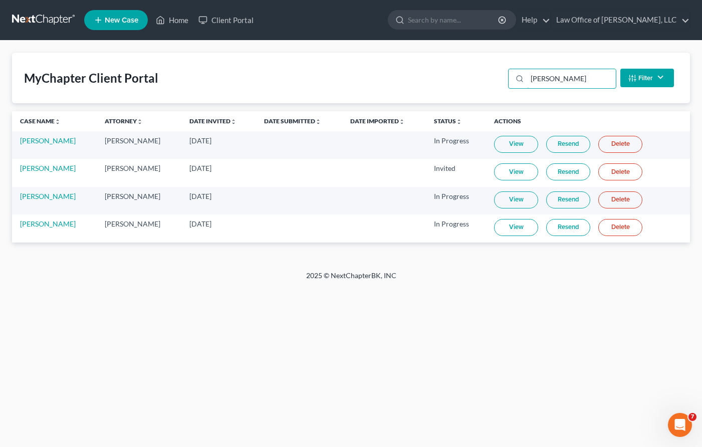
type input "shawn"
click at [565, 202] on link "Resend" at bounding box center [568, 199] width 44 height 17
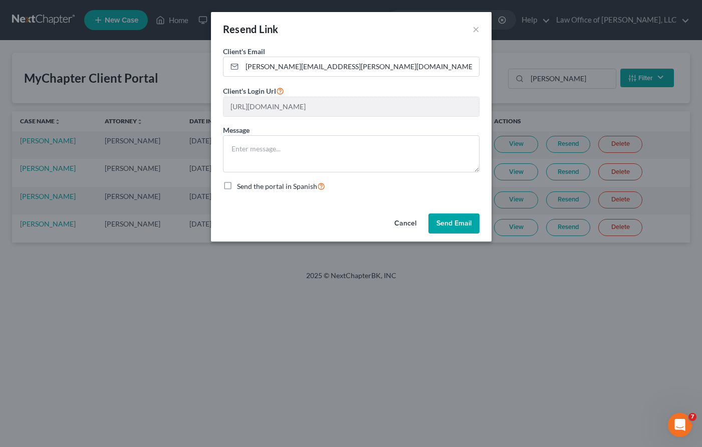
click at [461, 219] on button "Send Email" at bounding box center [453, 223] width 51 height 20
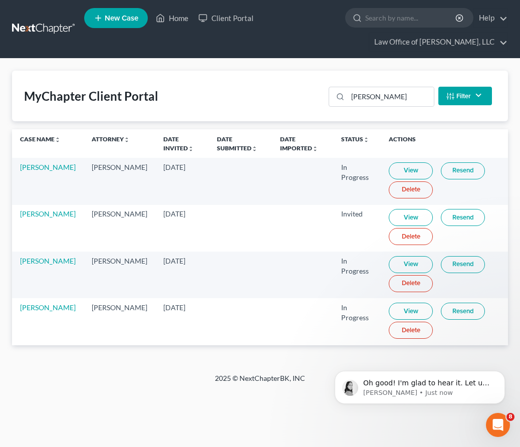
scroll to position [1261, 0]
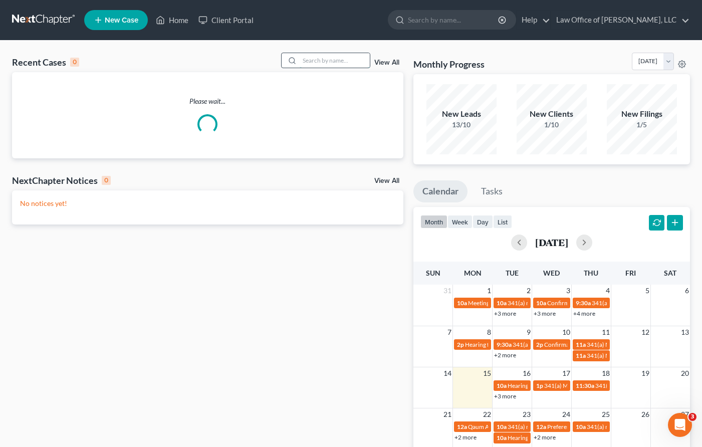
click at [314, 63] on input "search" at bounding box center [334, 60] width 70 height 15
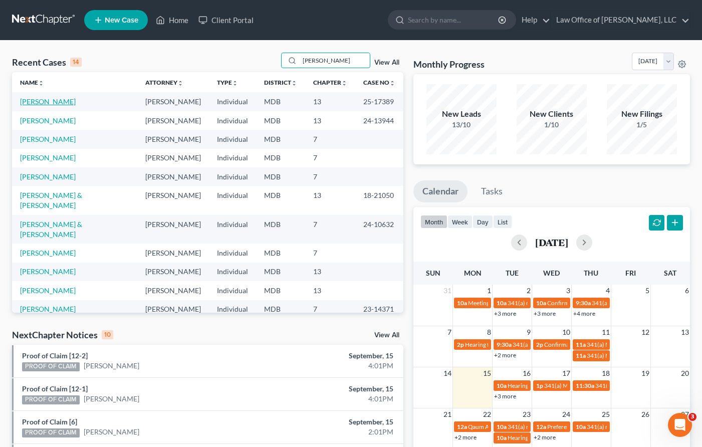
type input "[PERSON_NAME]"
click at [37, 101] on link "[PERSON_NAME]" at bounding box center [48, 101] width 56 height 9
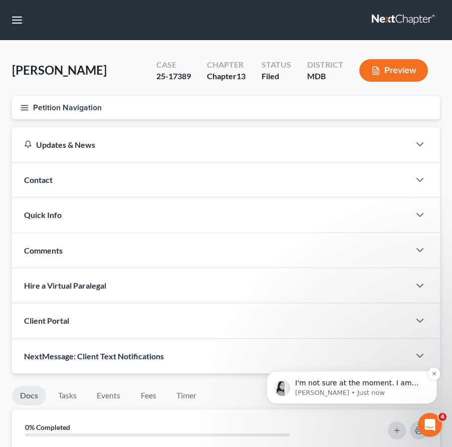
click at [395, 384] on p "I'm not sure at the moment. I am going to have our team investigate your error …" at bounding box center [359, 383] width 129 height 10
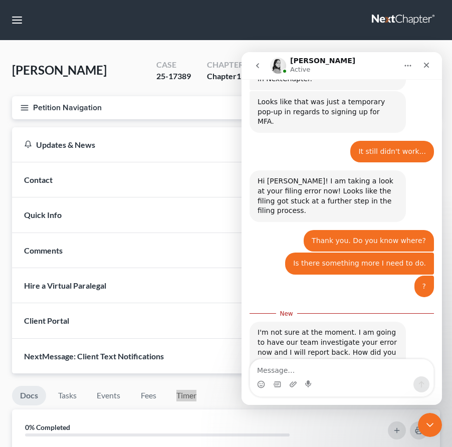
scroll to position [850, 0]
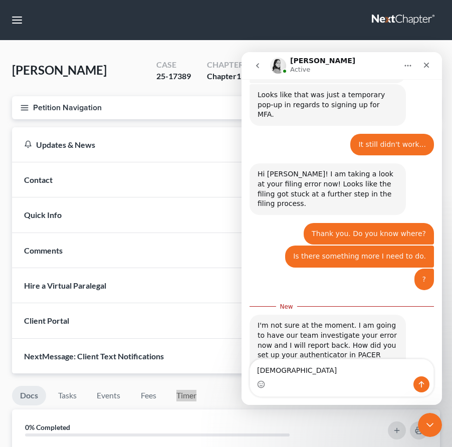
type textarea "Y"
type textarea "Thank you. Yes, Google Authenticator."
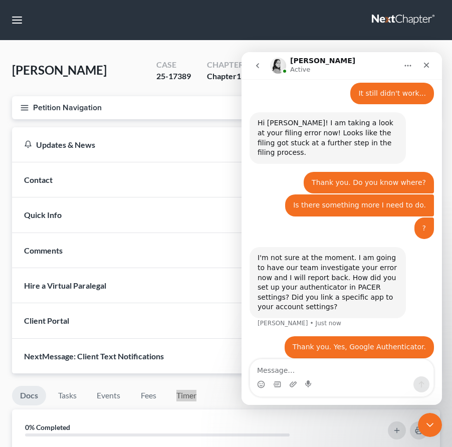
scroll to position [901, 0]
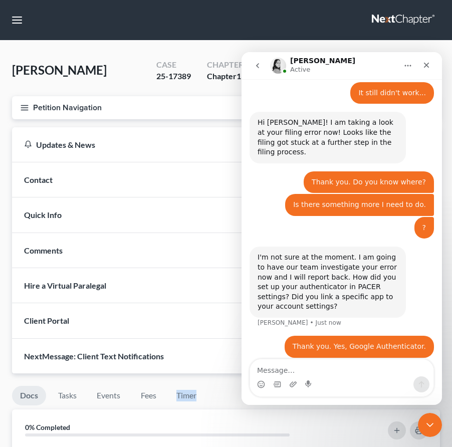
click at [23, 105] on line "button" at bounding box center [24, 105] width 7 height 0
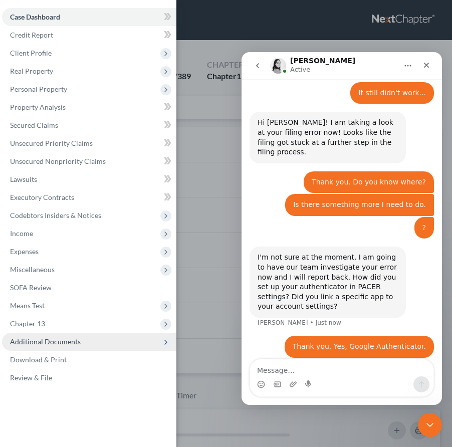
click at [35, 342] on span "Additional Documents" at bounding box center [45, 341] width 71 height 9
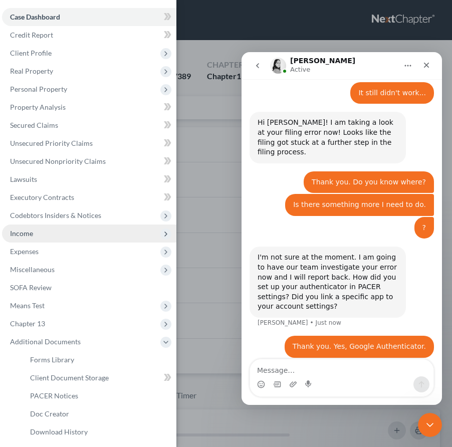
click at [24, 228] on span "Income" at bounding box center [89, 233] width 174 height 18
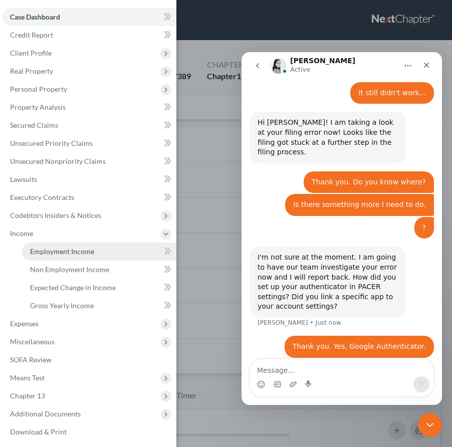
click at [42, 252] on span "Employment Income" at bounding box center [62, 251] width 64 height 9
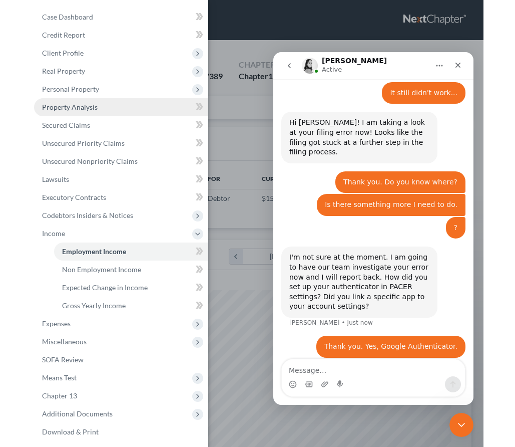
scroll to position [194, 408]
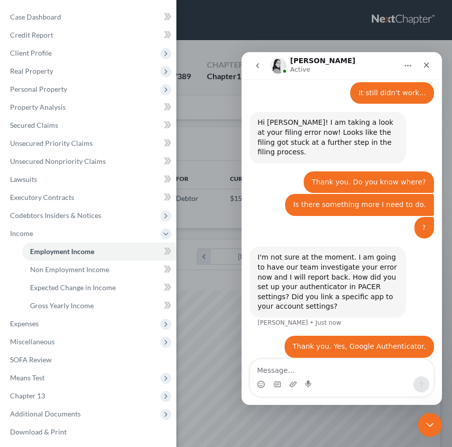
click at [196, 108] on div "Case Dashboard Payments Invoices Payments Payments Credit Report Client Profile" at bounding box center [226, 223] width 452 height 447
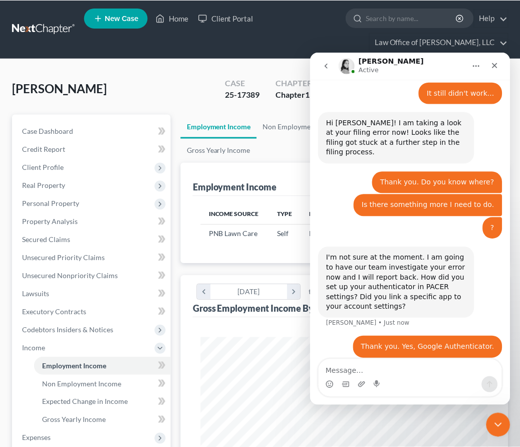
scroll to position [500636, 500471]
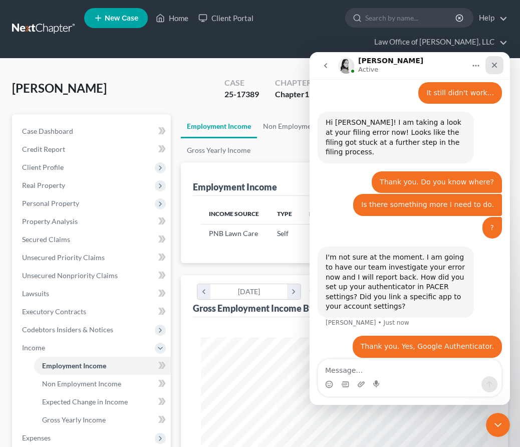
click at [493, 68] on icon "Close" at bounding box center [494, 65] width 8 height 8
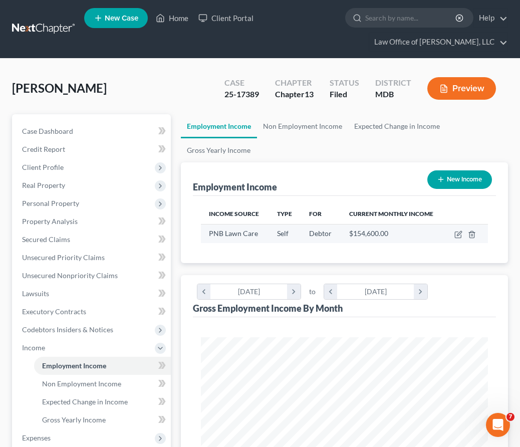
scroll to position [901, 0]
click at [456, 235] on icon "button" at bounding box center [458, 234] width 8 height 8
select select "1"
select select "21"
select select "0"
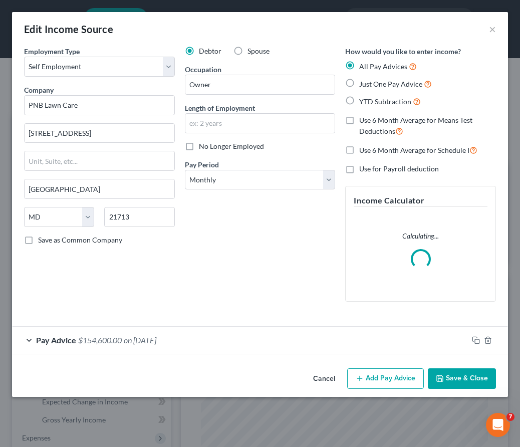
click at [118, 345] on div "Pay Advice $154,600.00 on 06/30/2025" at bounding box center [240, 340] width 456 height 27
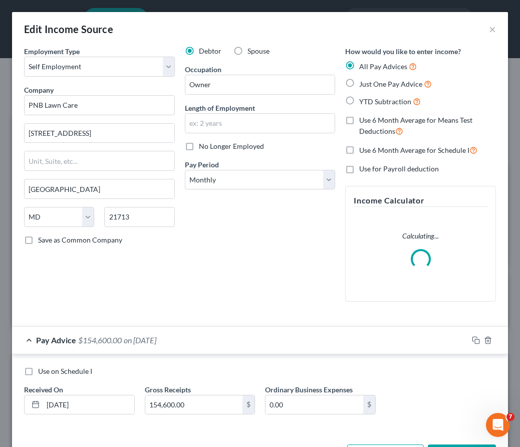
scroll to position [39, 0]
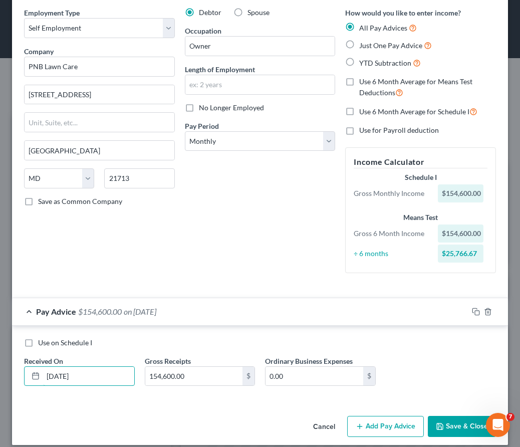
drag, startPoint x: 96, startPoint y: 374, endPoint x: 6, endPoint y: 366, distance: 90.0
click at [6, 366] on div "Edit Income Source × Employment Type * Select Full or Part Time Employment Self…" at bounding box center [260, 223] width 520 height 447
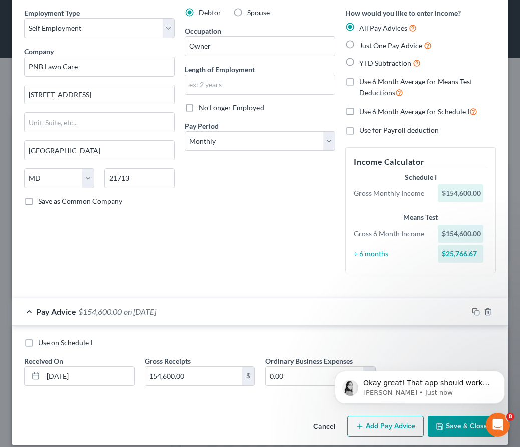
scroll to position [932, 0]
click at [432, 380] on p "Okay great! That app should work well. Are you logged in to PACER in a differen…" at bounding box center [427, 383] width 129 height 10
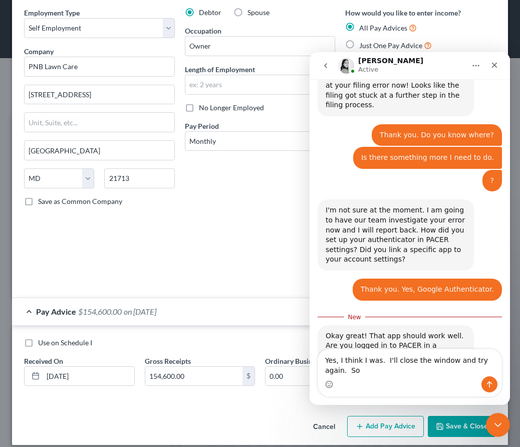
scroll to position [958, 0]
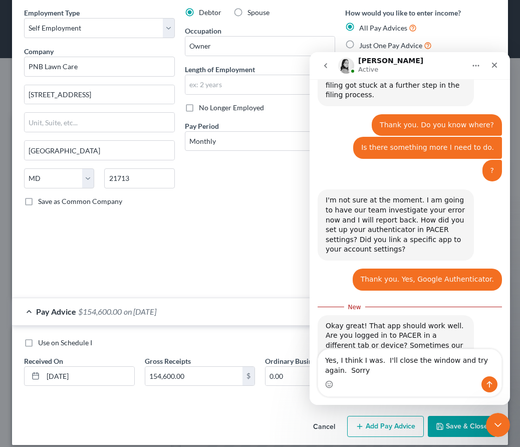
type textarea "Yes, I think I was. I'll close the window and try again. Sorry."
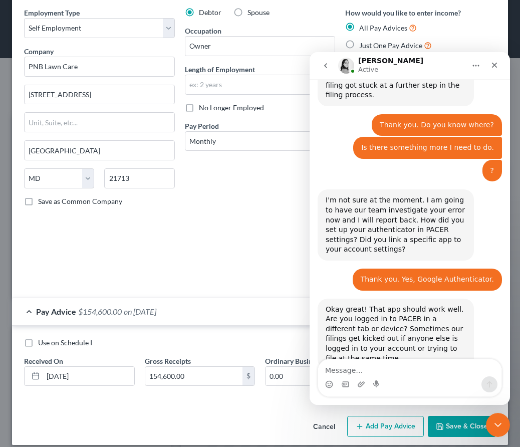
scroll to position [972, 0]
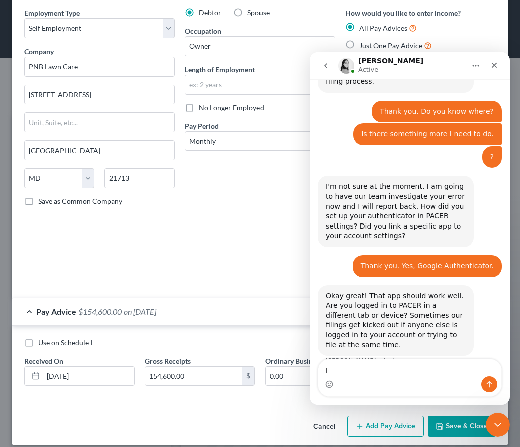
type textarea "I"
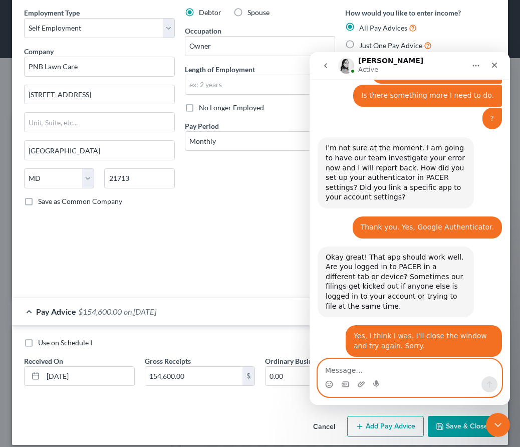
scroll to position [1031, 0]
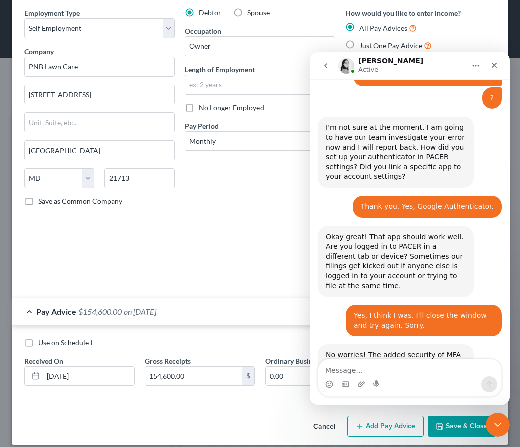
click at [233, 253] on div "Debtor Spouse Occupation Owner Length of Employment No Longer Employed Pay Peri…" at bounding box center [260, 144] width 161 height 273
click at [496, 420] on icon "Close Intercom Messenger" at bounding box center [496, 423] width 12 height 12
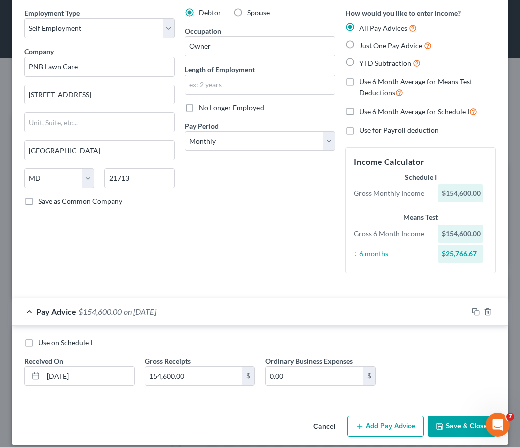
scroll to position [49, 0]
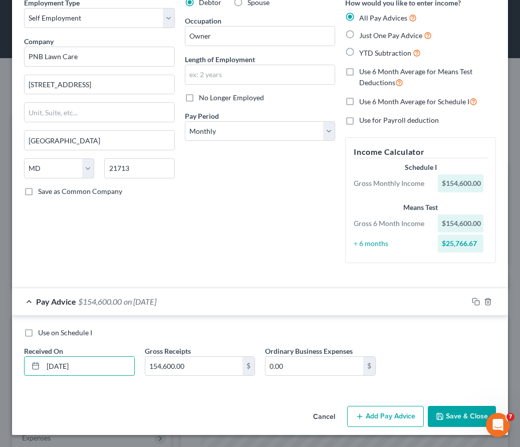
drag, startPoint x: 91, startPoint y: 370, endPoint x: -2, endPoint y: 366, distance: 92.3
click at [0, 366] on html "Home New Case Client Portal Law Office of David Cahn, LLC david@cahnlawoffice.c…" at bounding box center [260, 377] width 520 height 754
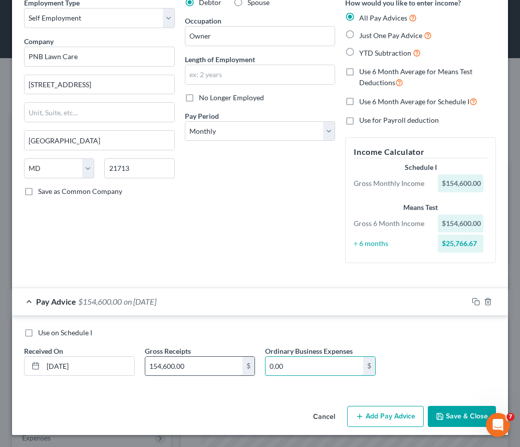
drag, startPoint x: 294, startPoint y: 371, endPoint x: 227, endPoint y: 367, distance: 67.2
click at [227, 367] on div "Use on Schedule I Received On * 06/30/2025 Gross Receipts 154,600.00 $ Ordinary…" at bounding box center [260, 356] width 482 height 57
type input "90,020"
click at [445, 414] on button "Save & Close" at bounding box center [462, 416] width 68 height 21
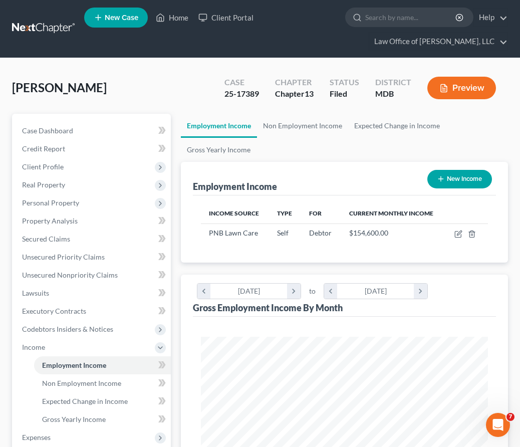
scroll to position [0, 0]
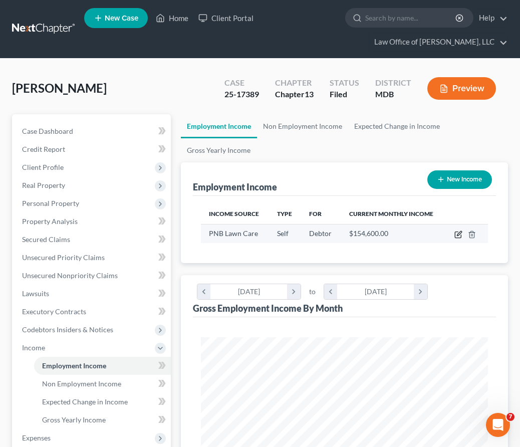
click at [455, 233] on icon "button" at bounding box center [458, 235] width 6 height 6
select select "1"
select select "21"
select select "0"
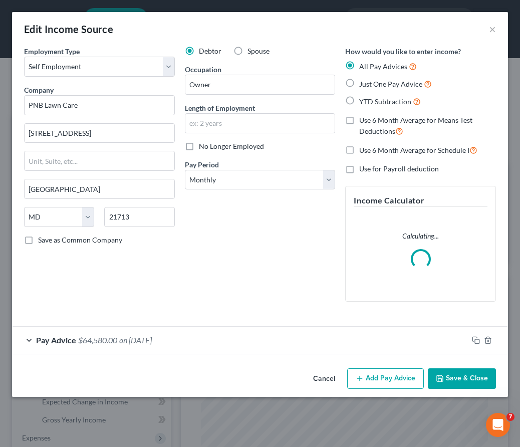
click at [362, 375] on icon "button" at bounding box center [360, 378] width 8 height 8
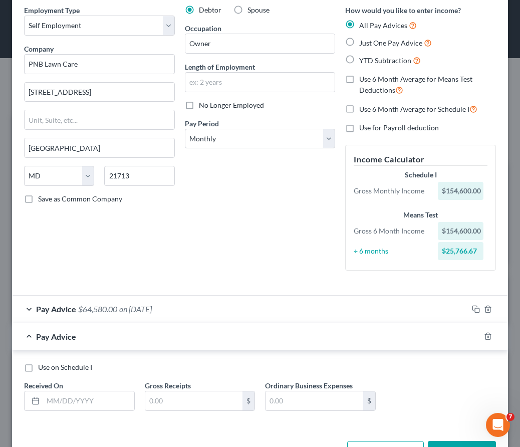
scroll to position [39, 0]
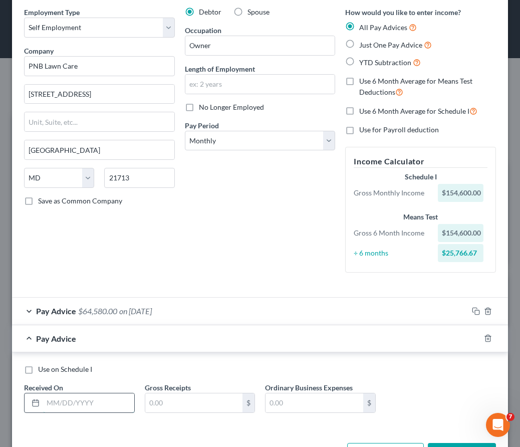
click at [57, 403] on input "text" at bounding box center [88, 402] width 91 height 19
type input "07/31/2025"
type input "120,500"
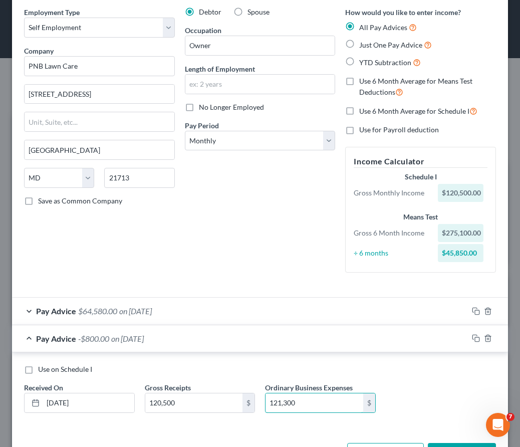
scroll to position [76, 0]
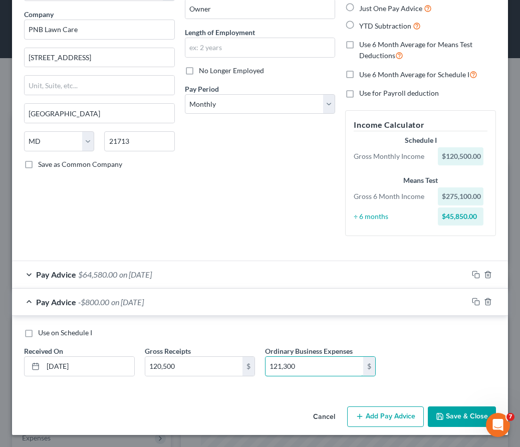
type input "121,300"
click at [377, 416] on button "Add Pay Advice" at bounding box center [385, 416] width 77 height 21
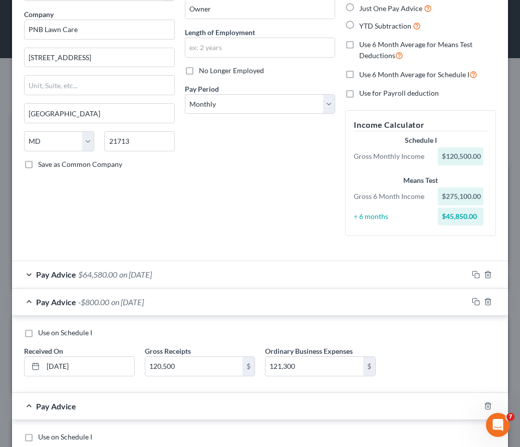
scroll to position [180, 0]
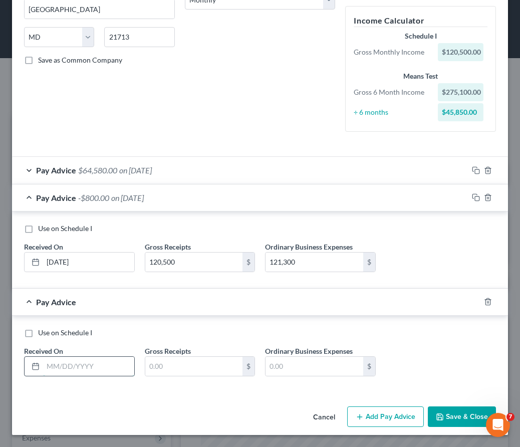
click at [59, 364] on input "text" at bounding box center [88, 366] width 91 height 19
type input "02/28/2025"
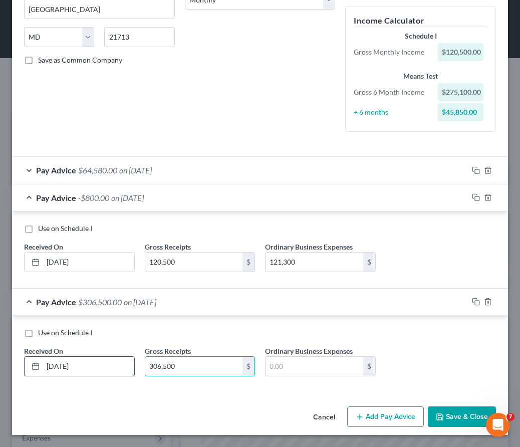
type input "306,500"
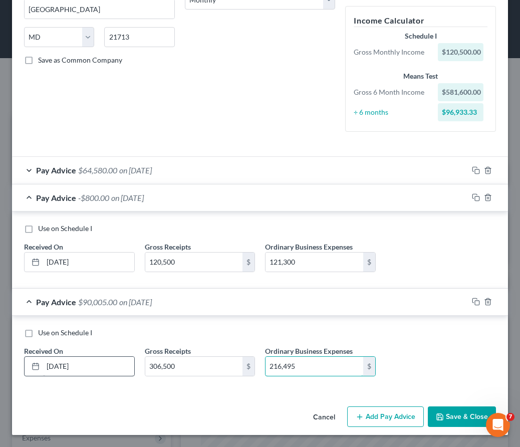
type input "216,495"
click at [370, 418] on button "Add Pay Advice" at bounding box center [385, 416] width 77 height 21
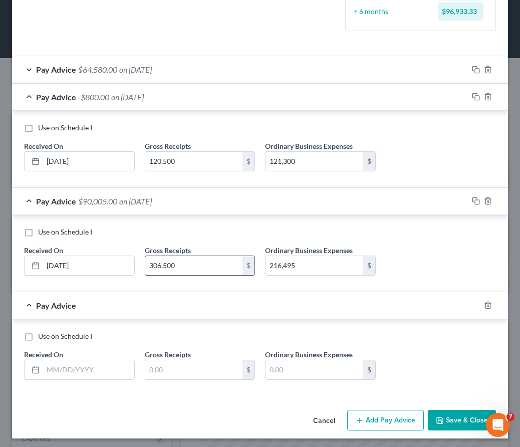
scroll to position [284, 0]
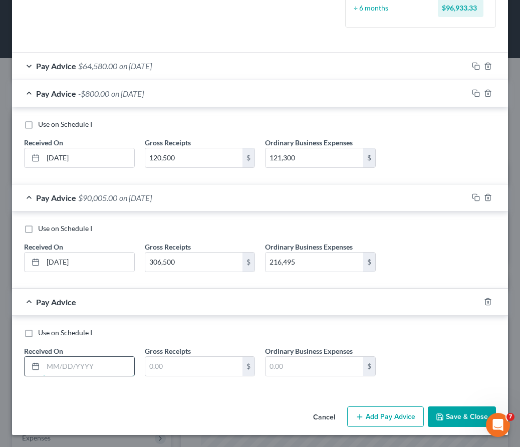
click at [87, 365] on input "text" at bounding box center [88, 366] width 91 height 19
type input "03/31/2025"
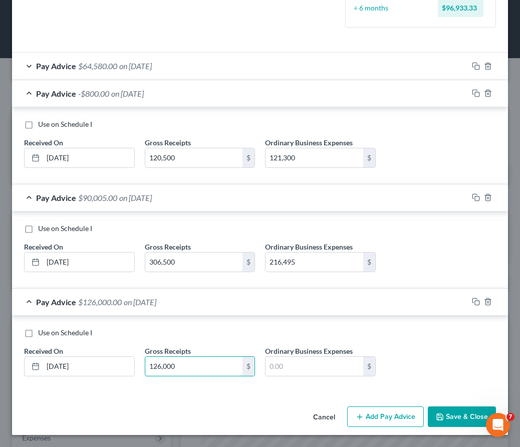
type input "126,000"
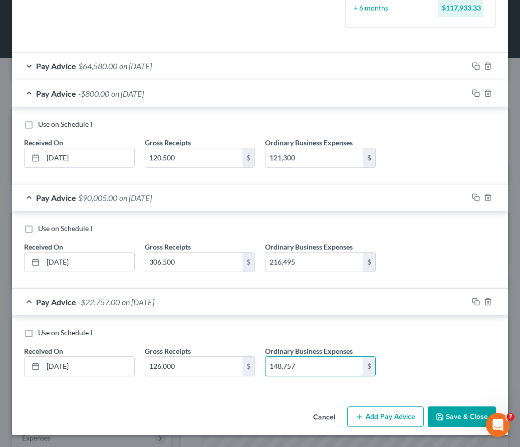
type input "148,757"
click at [395, 415] on button "Add Pay Advice" at bounding box center [385, 416] width 77 height 21
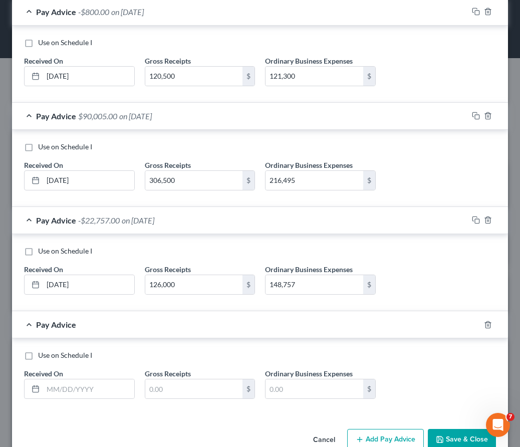
scroll to position [387, 0]
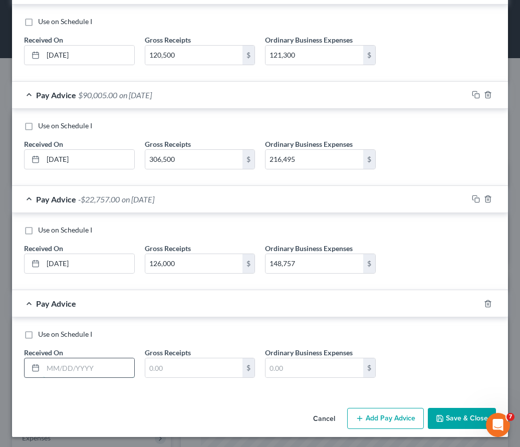
click at [80, 370] on input "text" at bounding box center [88, 367] width 91 height 19
type input "04/30/2025"
type input "73,000"
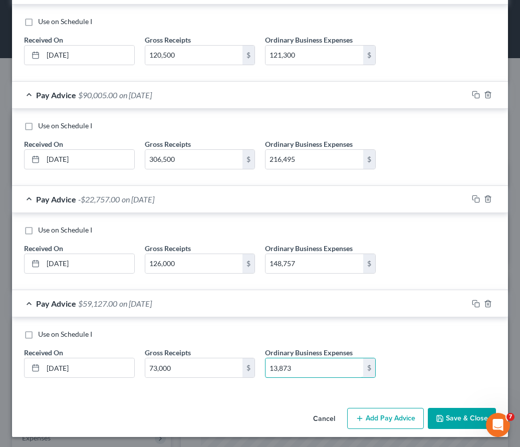
type input "13,873"
click at [375, 413] on button "Add Pay Advice" at bounding box center [385, 418] width 77 height 21
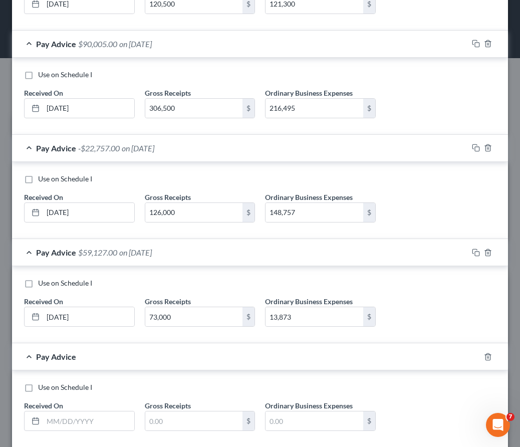
scroll to position [493, 0]
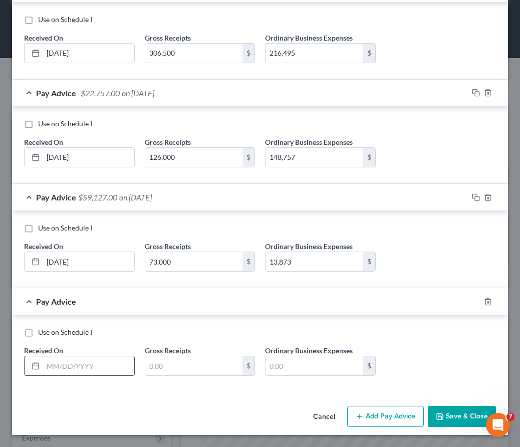
click at [92, 365] on input "text" at bounding box center [88, 365] width 91 height 19
type input "05/31/2025"
type input "45,400"
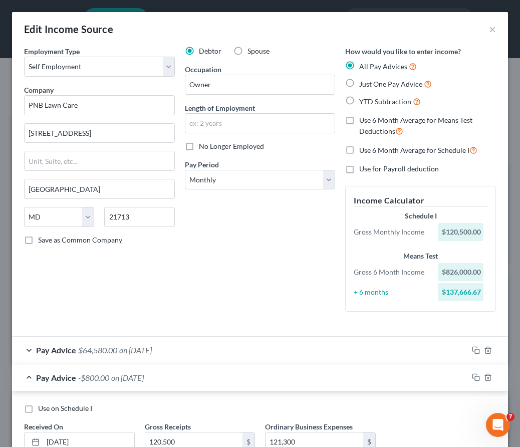
scroll to position [3, 0]
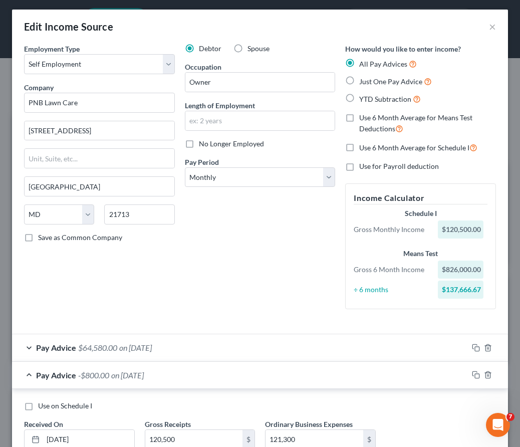
type input "93,300"
click at [359, 117] on label "Use 6 Month Average for Means Test Deductions" at bounding box center [427, 124] width 137 height 22
click at [363, 117] on input "Use 6 Month Average for Means Test Deductions" at bounding box center [366, 116] width 7 height 7
checkbox input "true"
click at [359, 149] on label "Use 6 Month Average for Schedule I" at bounding box center [418, 148] width 118 height 12
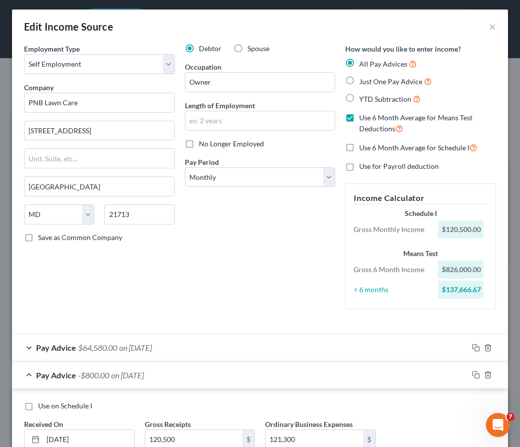
click at [363, 148] on input "Use 6 Month Average for Schedule I" at bounding box center [366, 145] width 7 height 7
checkbox input "true"
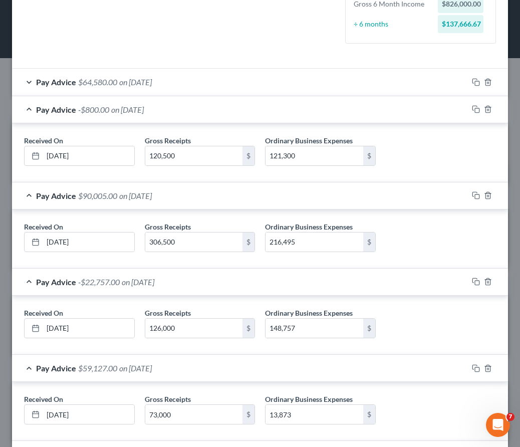
scroll to position [423, 0]
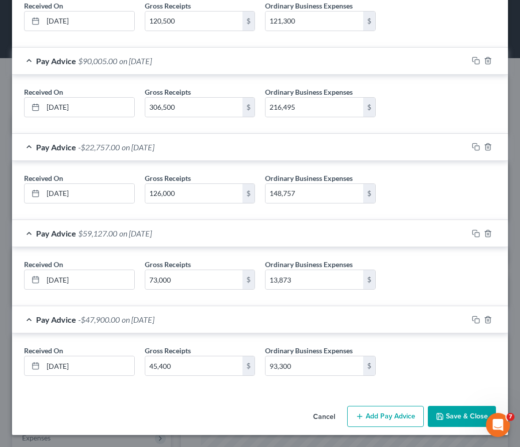
click at [451, 412] on button "Save & Close" at bounding box center [462, 416] width 68 height 21
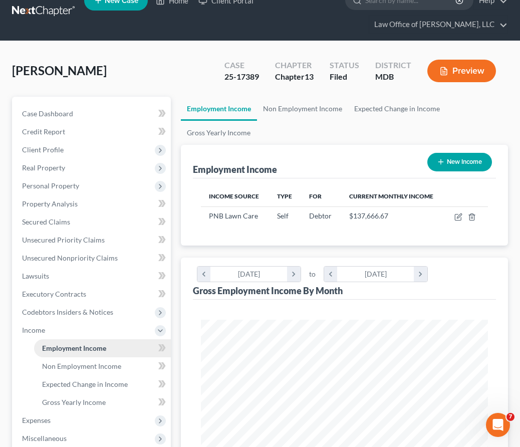
scroll to position [26, 0]
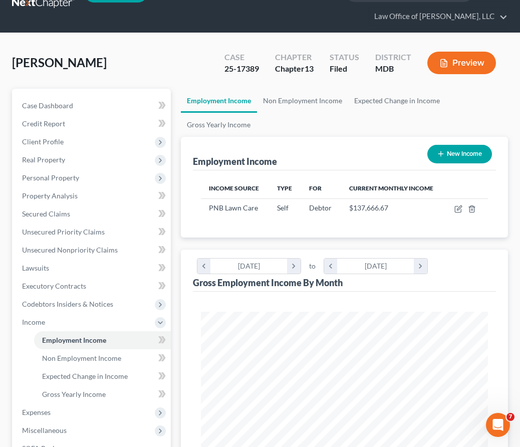
click at [445, 54] on button "Preview" at bounding box center [461, 63] width 69 height 23
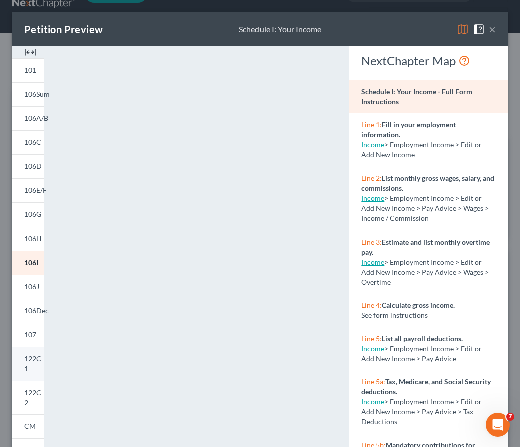
click at [29, 359] on span "122C-1" at bounding box center [33, 363] width 19 height 19
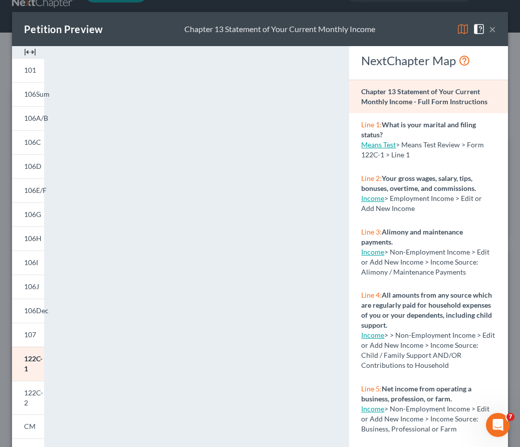
click at [490, 30] on button "×" at bounding box center [492, 29] width 7 height 12
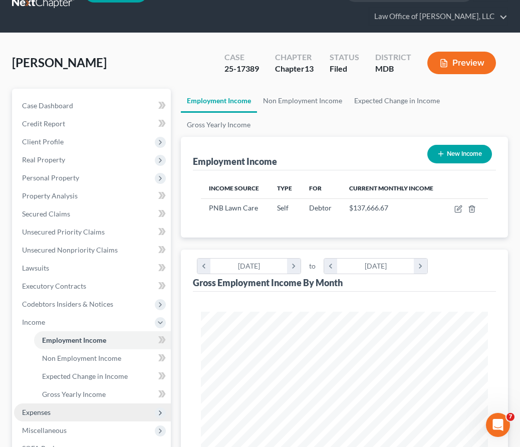
click at [54, 410] on span "Expenses" at bounding box center [92, 412] width 157 height 18
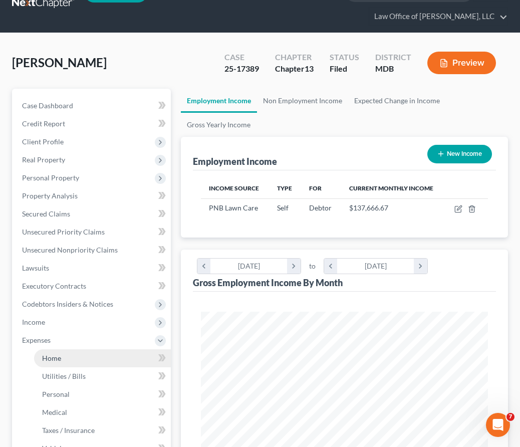
click at [52, 354] on span "Home" at bounding box center [51, 358] width 19 height 9
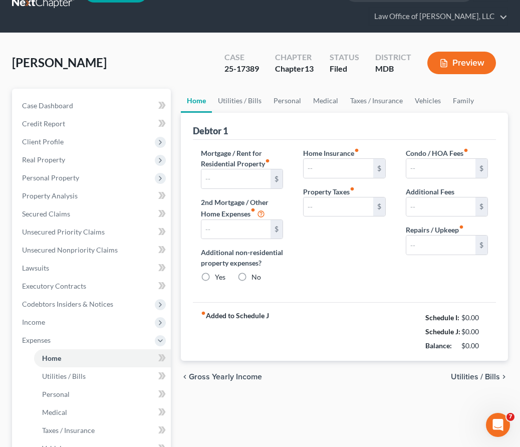
type input "3,200.00"
type input "0.00"
radio input "true"
type input "0.00"
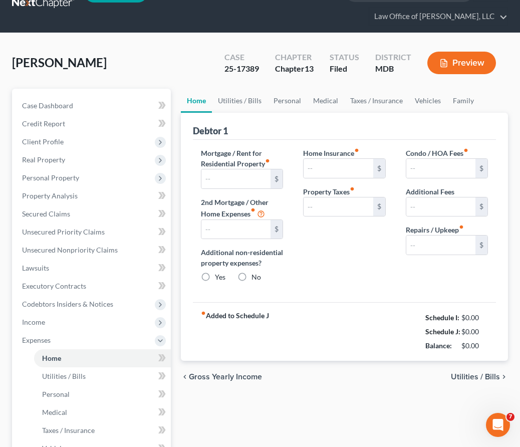
type input "0.00"
type input "100.00"
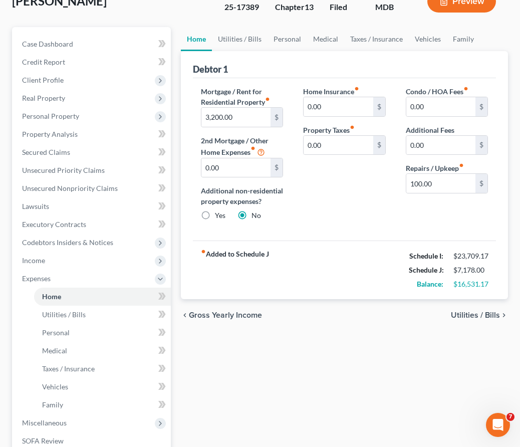
scroll to position [100, 0]
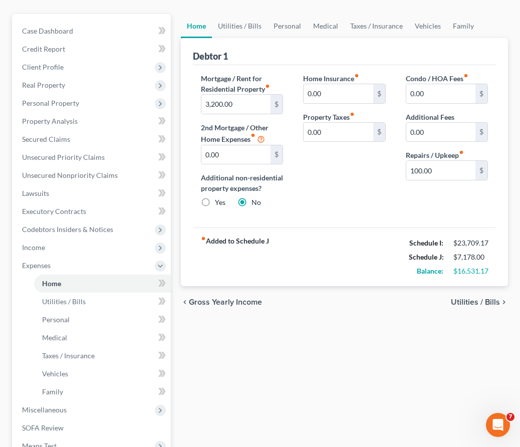
click at [471, 305] on span "Utilities / Bills" at bounding box center [475, 302] width 49 height 8
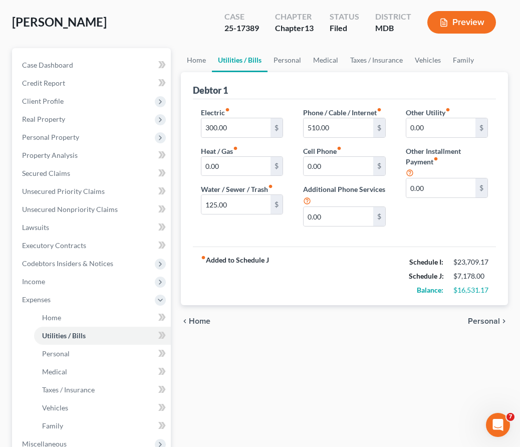
scroll to position [58, 0]
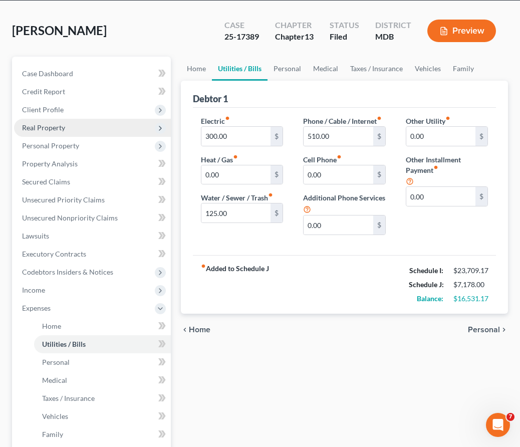
click at [29, 128] on span "Real Property" at bounding box center [43, 127] width 43 height 9
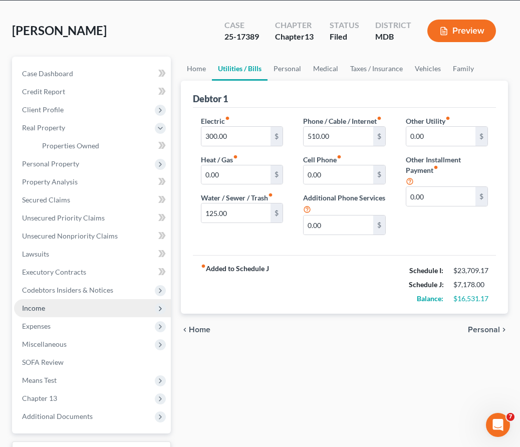
click at [34, 308] on span "Income" at bounding box center [33, 307] width 23 height 9
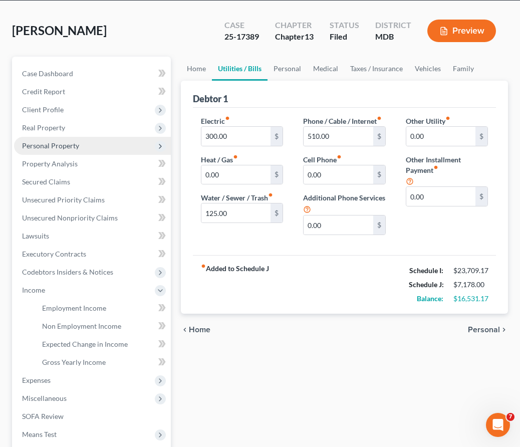
click at [36, 148] on span "Personal Property" at bounding box center [50, 145] width 57 height 9
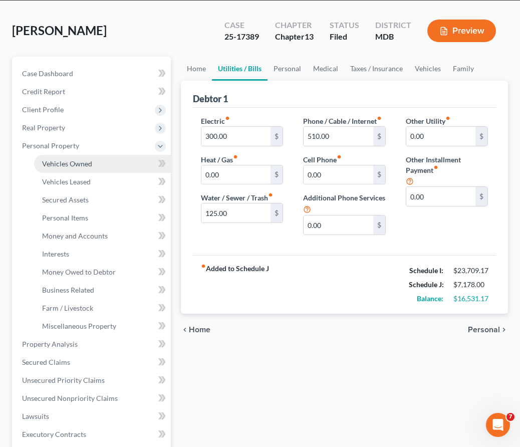
click at [43, 159] on span "Vehicles Owned" at bounding box center [67, 163] width 50 height 9
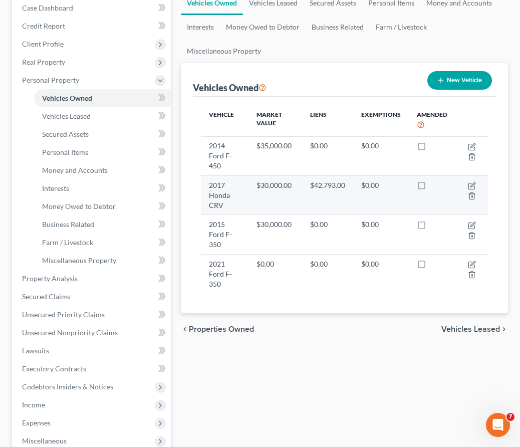
scroll to position [1070, 0]
click at [470, 183] on icon "button" at bounding box center [471, 186] width 6 height 6
select select "0"
select select "9"
select select "2"
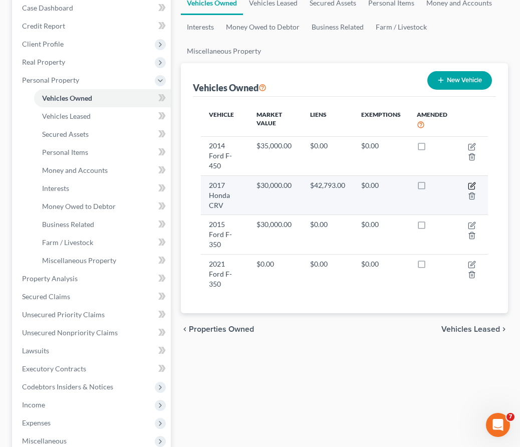
select select "2"
select select "45"
select select "3"
select select "0"
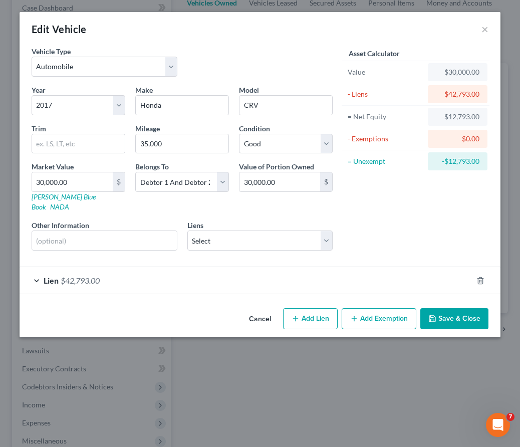
click at [82, 275] on div "Lien $42,793.00" at bounding box center [246, 280] width 453 height 27
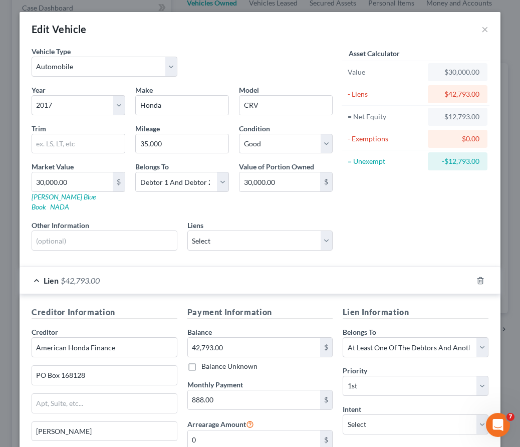
scroll to position [101, 0]
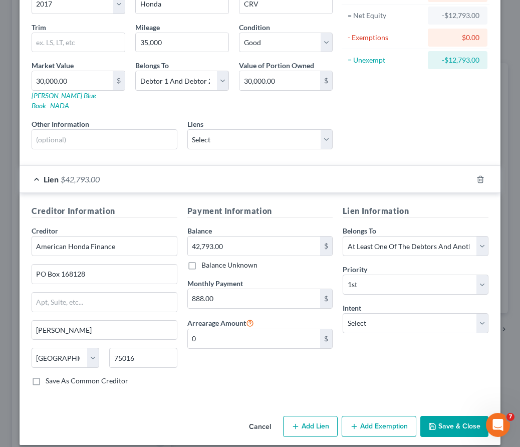
click at [444, 416] on button "Save & Close" at bounding box center [454, 426] width 68 height 21
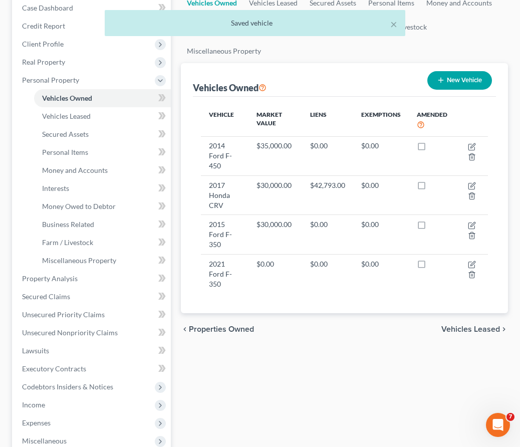
click at [224, 331] on span "Properties Owned" at bounding box center [221, 329] width 65 height 8
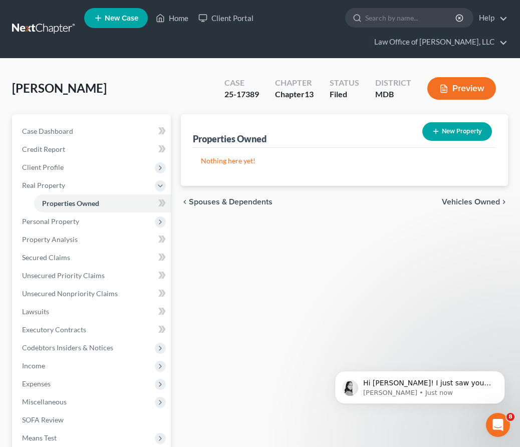
scroll to position [1083, 0]
click at [391, 386] on p "Hi David! I just saw your successful filing come in. Please let me know if you …" at bounding box center [427, 383] width 129 height 10
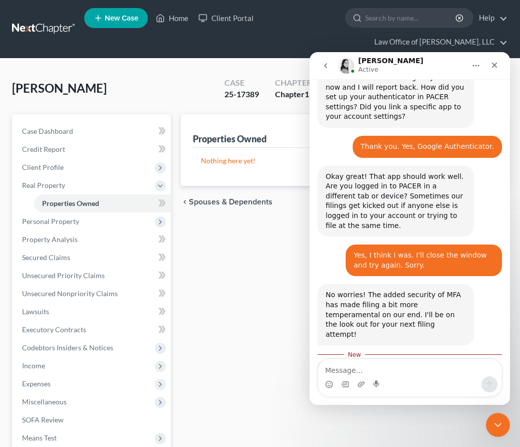
scroll to position [1100, 0]
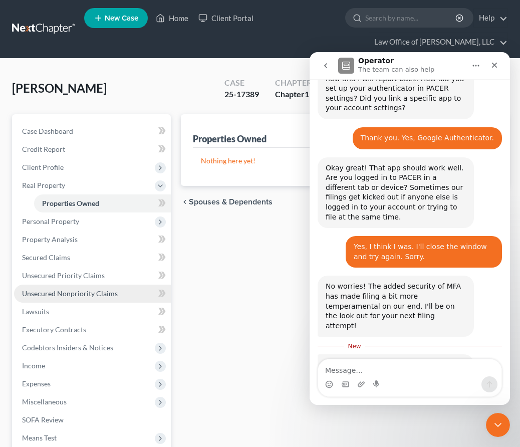
click at [64, 286] on link "Unsecured Nonpriority Claims" at bounding box center [92, 293] width 157 height 18
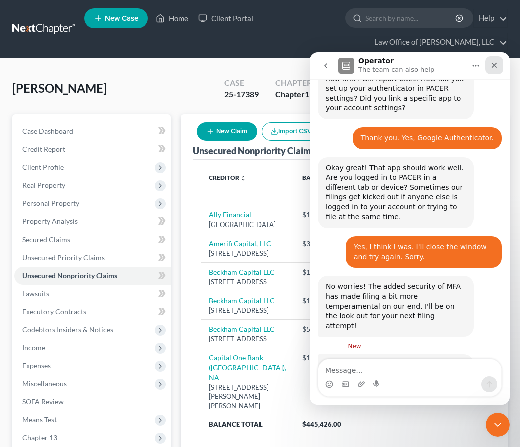
click at [494, 60] on div "Close" at bounding box center [494, 65] width 18 height 18
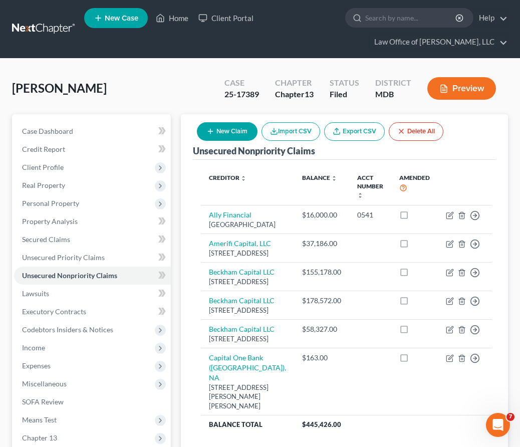
scroll to position [165, 0]
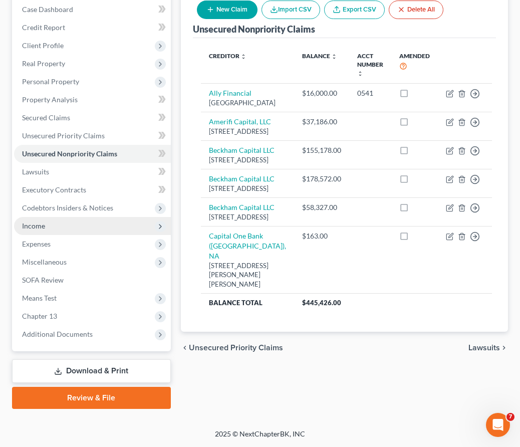
click at [46, 217] on span "Income" at bounding box center [92, 226] width 157 height 18
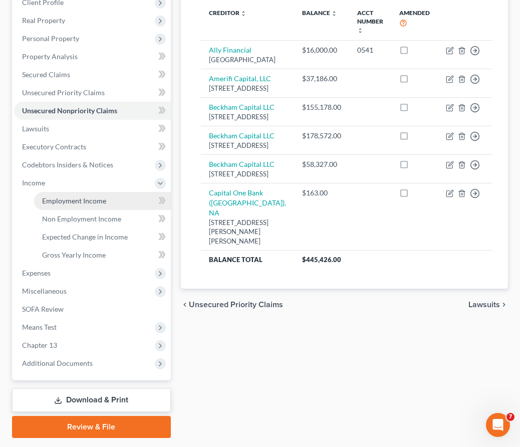
click at [50, 201] on span "Employment Income" at bounding box center [74, 200] width 64 height 9
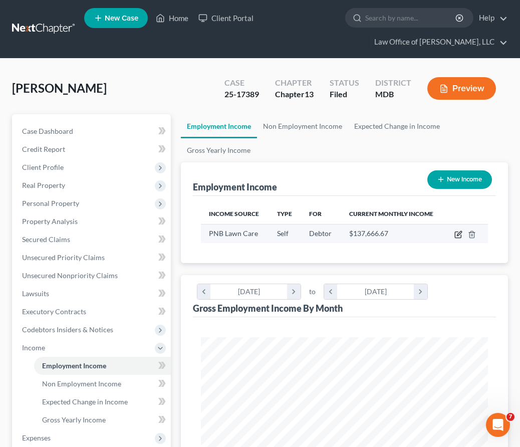
click at [459, 234] on icon "button" at bounding box center [459, 233] width 5 height 5
select select "1"
select select "21"
select select "0"
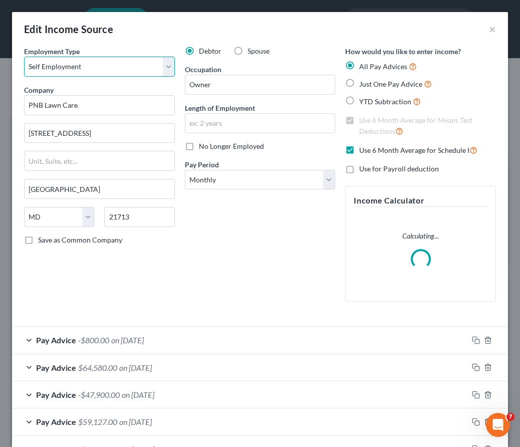
click at [88, 67] on select "Select Full or Part Time Employment Self Employment" at bounding box center [99, 67] width 151 height 20
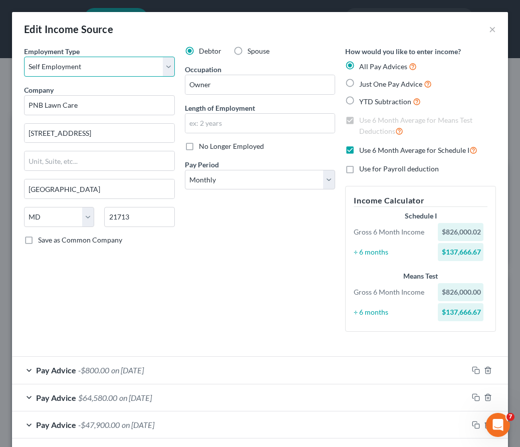
select select "0"
click at [24, 57] on select "Select Full or Part Time Employment Self Employment" at bounding box center [99, 67] width 151 height 20
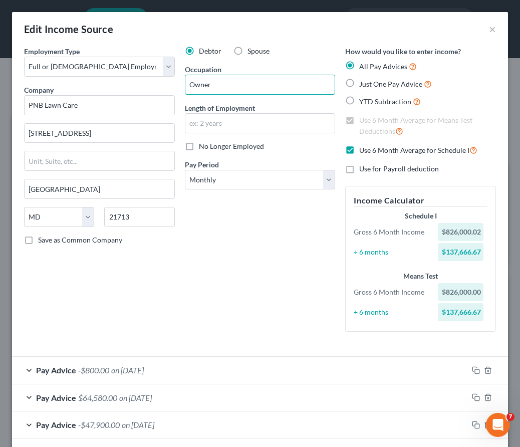
drag, startPoint x: 221, startPoint y: 85, endPoint x: 174, endPoint y: 83, distance: 47.1
click at [174, 83] on div "Employment Type * Select Full or Part Time Employment Self Employment Company *…" at bounding box center [260, 197] width 482 height 302
type input "Laborer"
click at [214, 126] on input "text" at bounding box center [260, 123] width 150 height 19
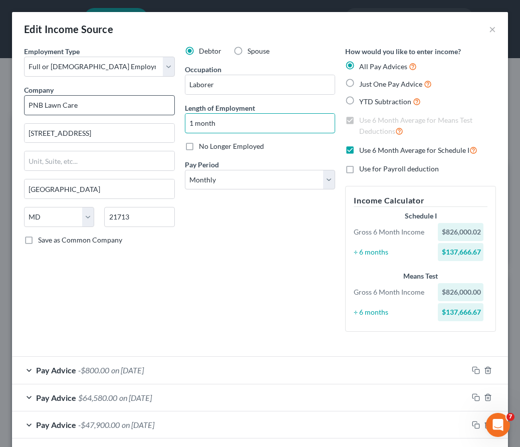
type input "1 month"
drag, startPoint x: 84, startPoint y: 109, endPoint x: -10, endPoint y: 106, distance: 94.2
click at [0, 106] on html "Home New Case Client Portal Law Office of David Cahn, LLC david@cahnlawoffice.c…" at bounding box center [260, 377] width 520 height 754
type input "Coastal Lawn Care"
click at [488, 370] on icon "button" at bounding box center [488, 370] width 8 height 8
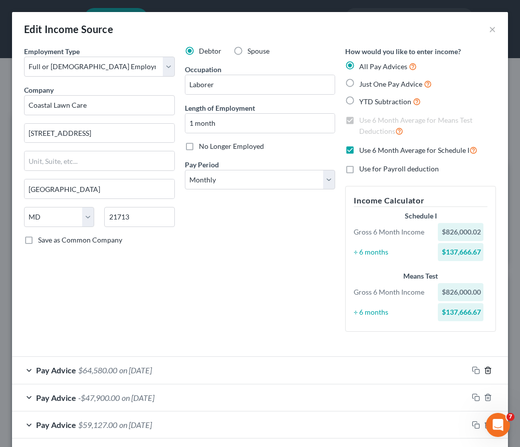
click at [488, 370] on icon "button" at bounding box center [488, 370] width 8 height 8
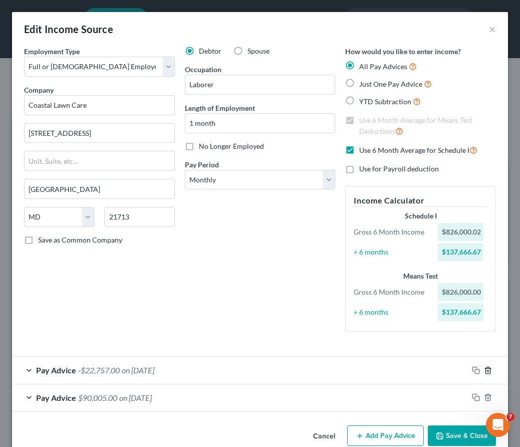
click at [488, 370] on icon "button" at bounding box center [488, 370] width 8 height 8
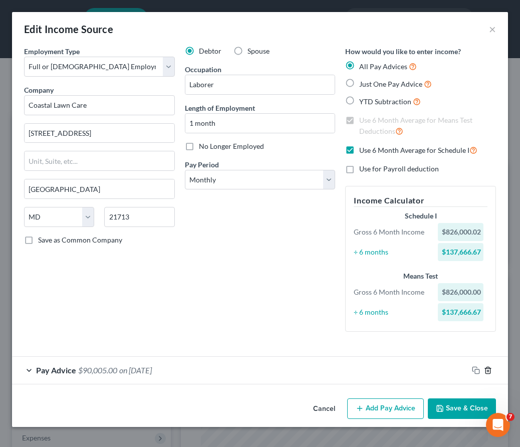
click at [488, 370] on icon "button" at bounding box center [488, 370] width 8 height 8
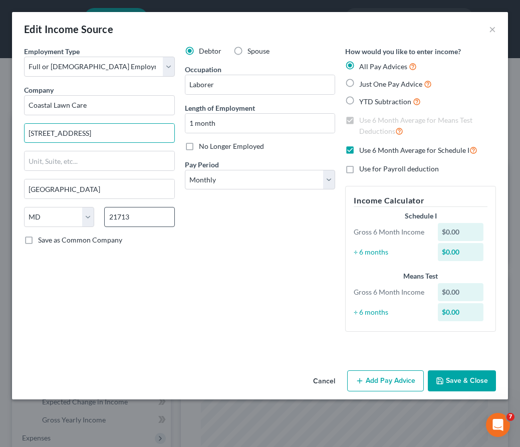
type input "2620 Riverboat Way"
drag, startPoint x: 154, startPoint y: 219, endPoint x: 107, endPoint y: 219, distance: 46.6
click at [107, 219] on input "21713" at bounding box center [139, 217] width 70 height 20
type input "29456"
type input "Ladson"
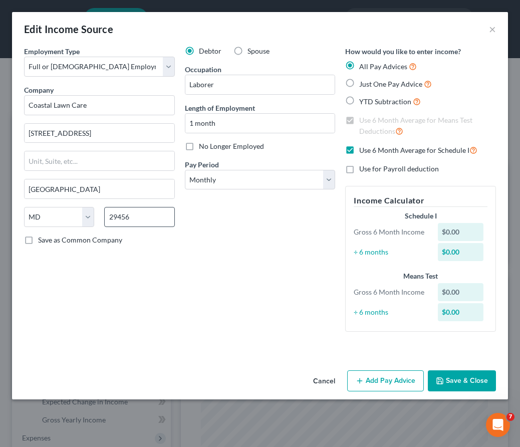
select select "42"
drag, startPoint x: 62, startPoint y: 190, endPoint x: -62, endPoint y: 178, distance: 123.7
click at [0, 178] on html "Home New Case Client Portal Law Office of David Cahn, LLC david@cahnlawoffice.c…" at bounding box center [260, 377] width 520 height 754
type input "Conway"
click at [145, 359] on div "Employment Type * Select Full or Part Time Employment Self Employment Company *…" at bounding box center [260, 206] width 496 height 320
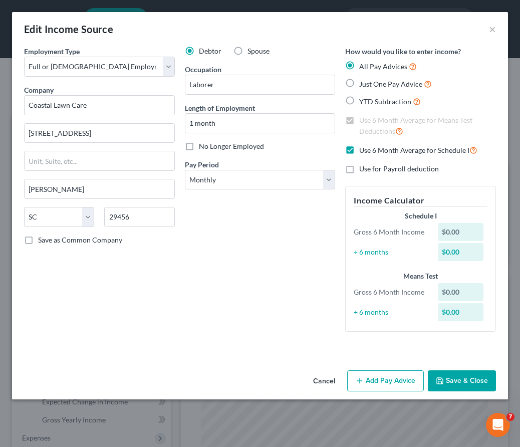
click at [469, 379] on button "Save & Close" at bounding box center [462, 380] width 68 height 21
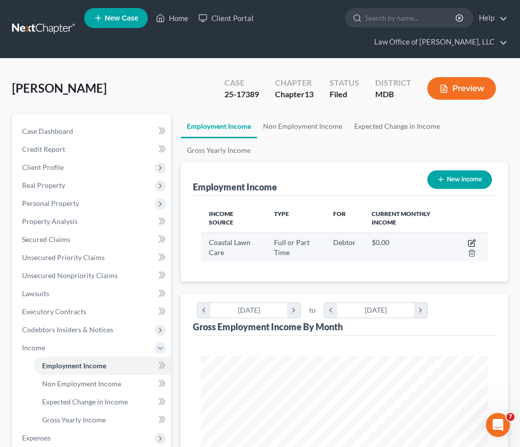
click at [474, 240] on icon "button" at bounding box center [472, 241] width 5 height 5
select select "0"
select select "42"
select select "0"
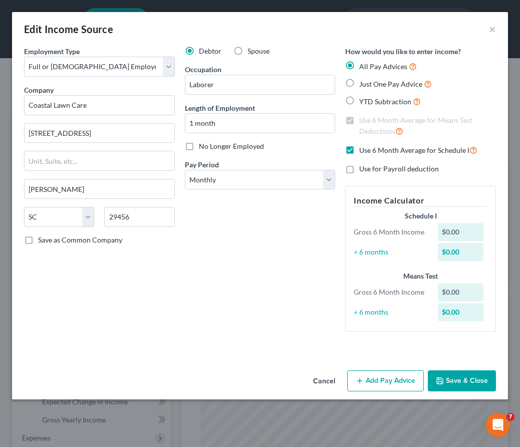
click at [373, 382] on button "Add Pay Advice" at bounding box center [385, 380] width 77 height 21
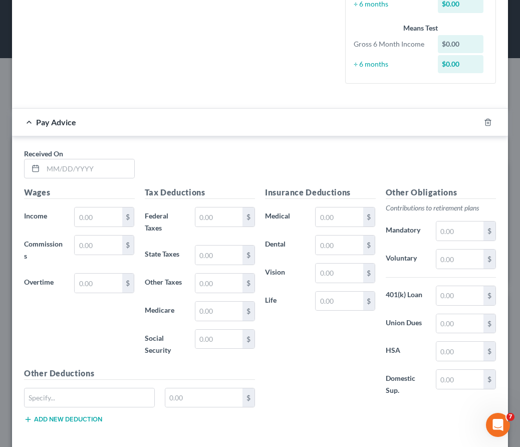
scroll to position [295, 0]
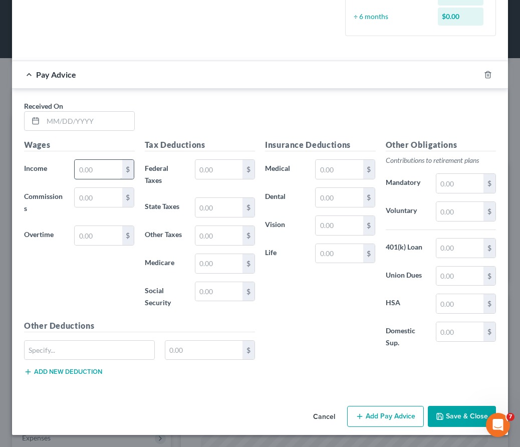
click at [93, 171] on input "text" at bounding box center [98, 169] width 47 height 19
click at [487, 77] on icon "button" at bounding box center [488, 75] width 8 height 8
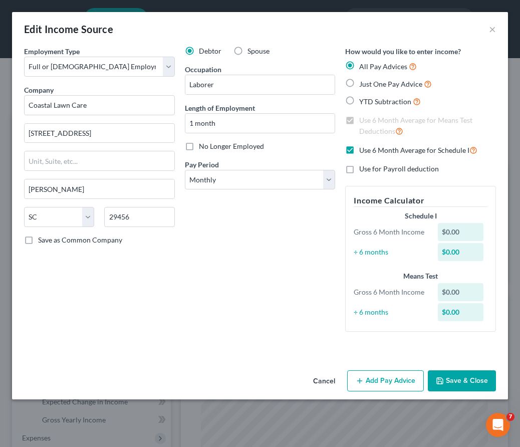
scroll to position [0, 0]
click at [456, 384] on button "Save & Close" at bounding box center [462, 380] width 68 height 21
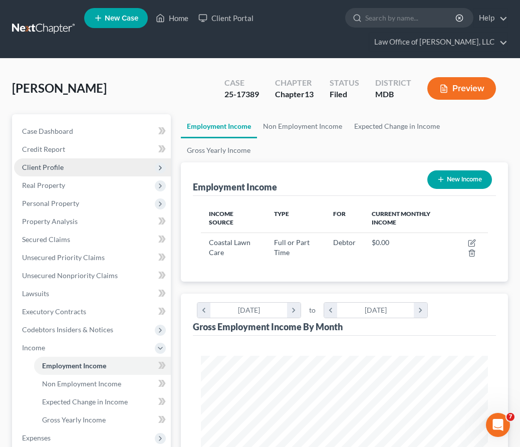
click at [33, 164] on span "Client Profile" at bounding box center [43, 167] width 42 height 9
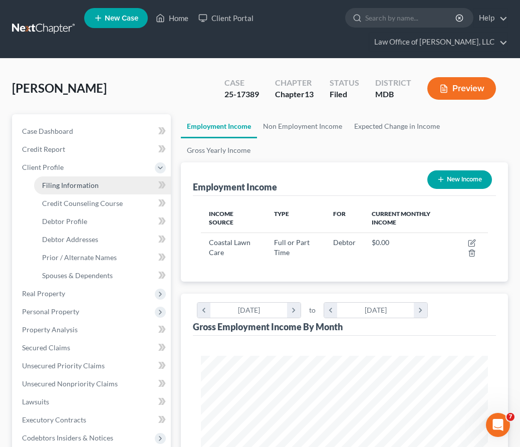
click at [74, 184] on span "Filing Information" at bounding box center [70, 185] width 57 height 9
select select "0"
select select "3"
select select "0"
select select "3"
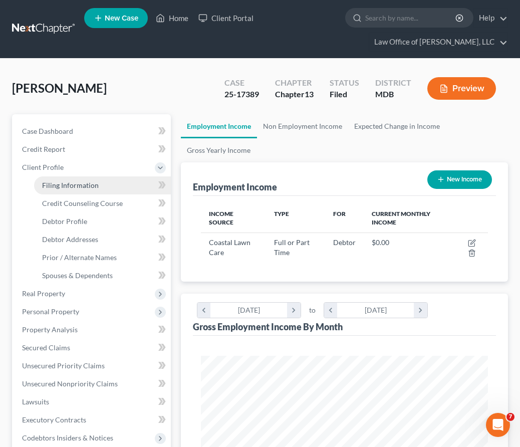
select select "38"
select select "0"
select select "21"
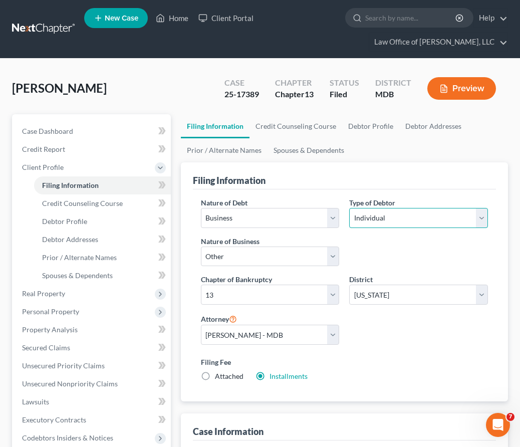
click at [421, 221] on select "Select Individual Joint" at bounding box center [418, 218] width 139 height 20
click at [349, 208] on select "Select Individual Joint" at bounding box center [418, 218] width 139 height 20
click at [292, 288] on select "Select 7 11 12 13" at bounding box center [270, 294] width 139 height 20
select select "0"
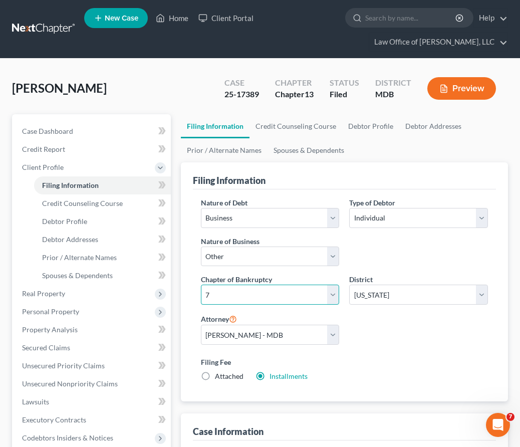
click at [201, 284] on select "Select 7 11 12 13" at bounding box center [270, 294] width 139 height 20
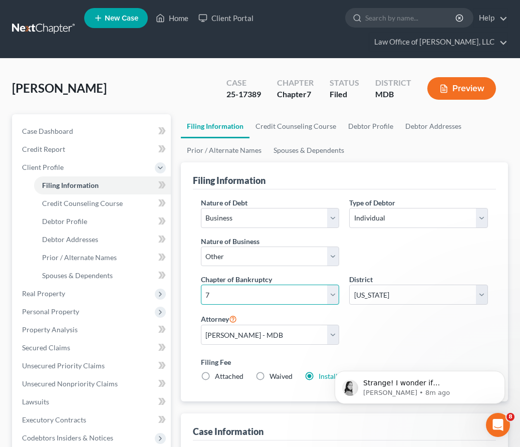
scroll to position [1182, 0]
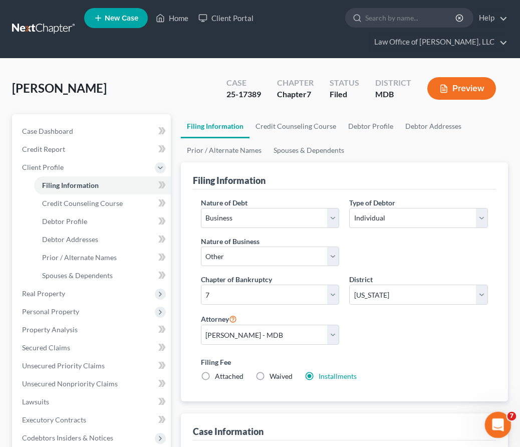
click at [488, 415] on div "Open Intercom Messenger" at bounding box center [496, 423] width 33 height 33
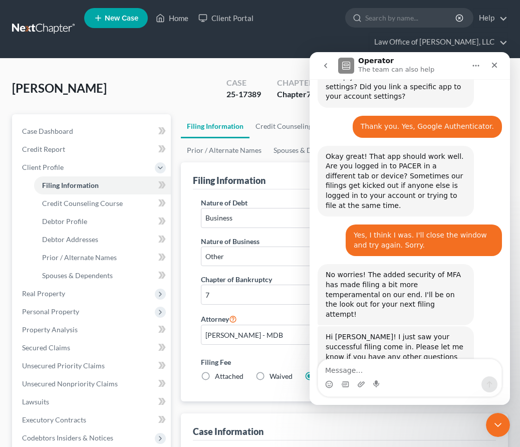
type textarea "l"
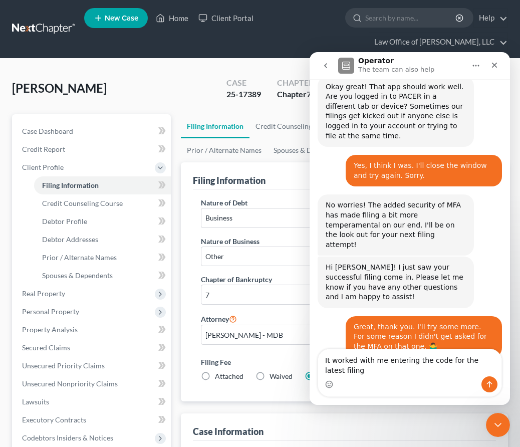
scroll to position [1192, 0]
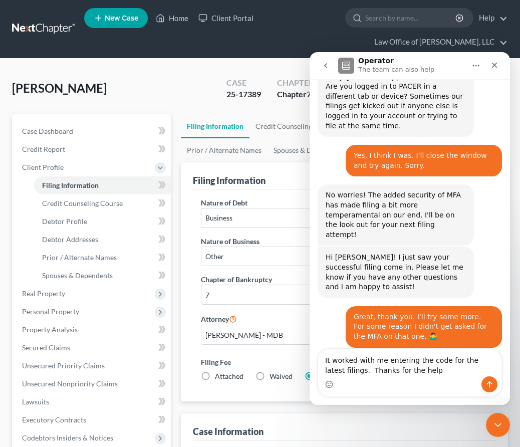
type textarea "It worked with me entering the code for the latest filings. Thanks for the help!"
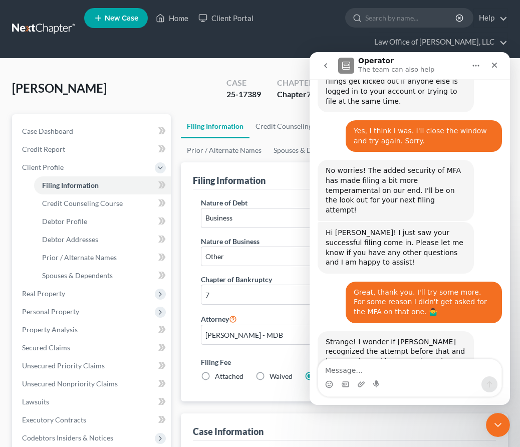
scroll to position [1222, 0]
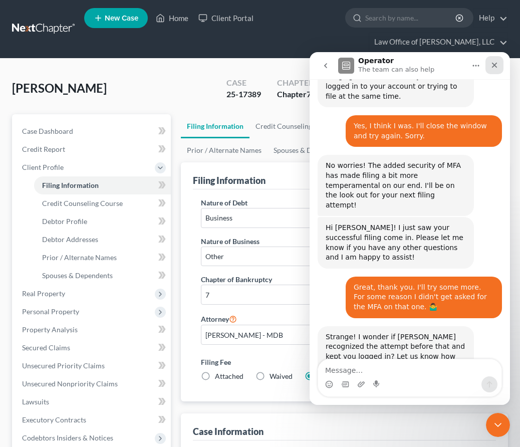
click at [493, 66] on icon "Close" at bounding box center [495, 66] width 6 height 6
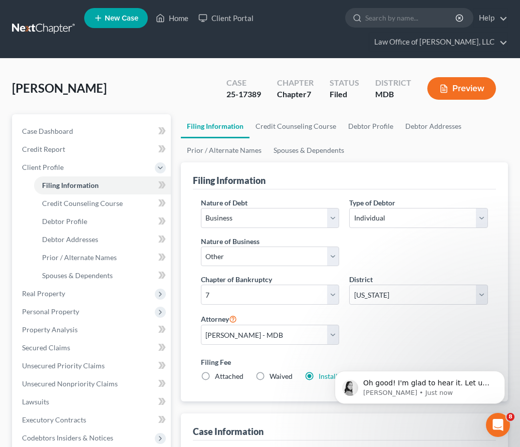
scroll to position [1261, 0]
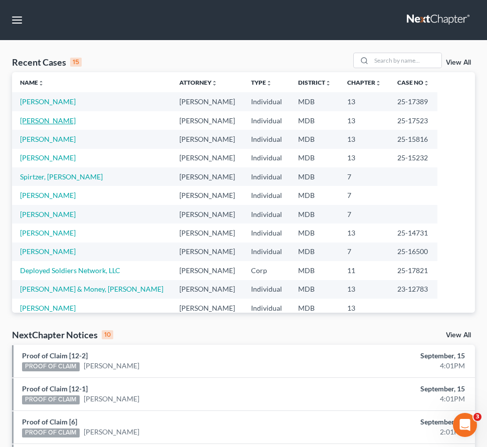
click at [29, 120] on link "[PERSON_NAME]" at bounding box center [48, 120] width 56 height 9
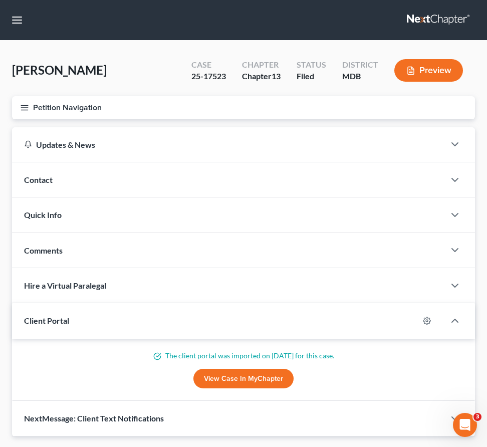
click at [23, 104] on icon "button" at bounding box center [24, 107] width 9 height 9
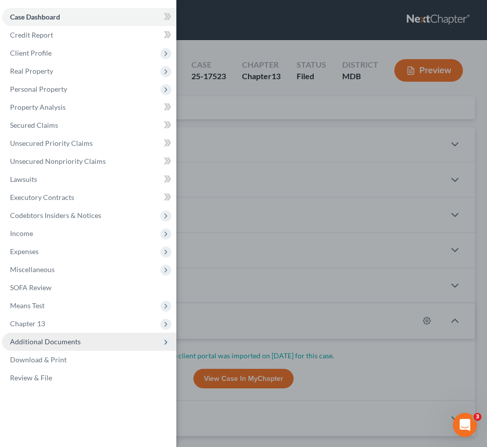
click at [84, 342] on span "Additional Documents" at bounding box center [89, 342] width 174 height 18
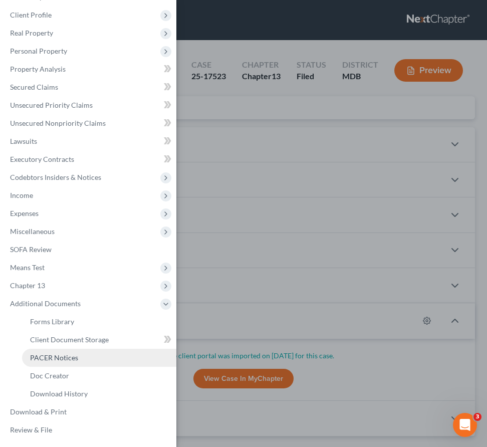
click at [78, 355] on link "PACER Notices" at bounding box center [99, 358] width 154 height 18
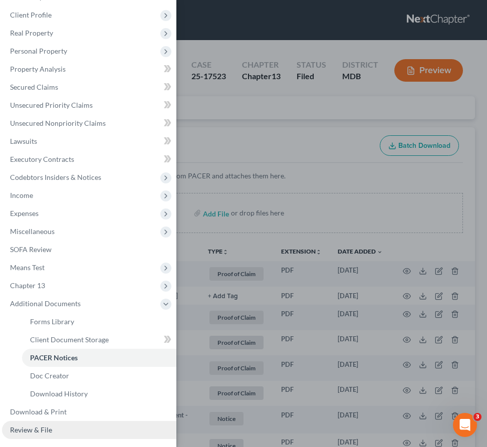
click at [25, 438] on link "Review & File" at bounding box center [89, 430] width 174 height 18
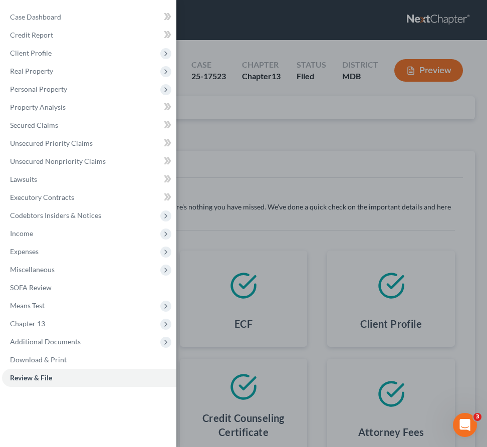
click at [220, 164] on div "Case Dashboard Payments Invoices Payments Payments Credit Report Client Profile" at bounding box center [243, 223] width 487 height 447
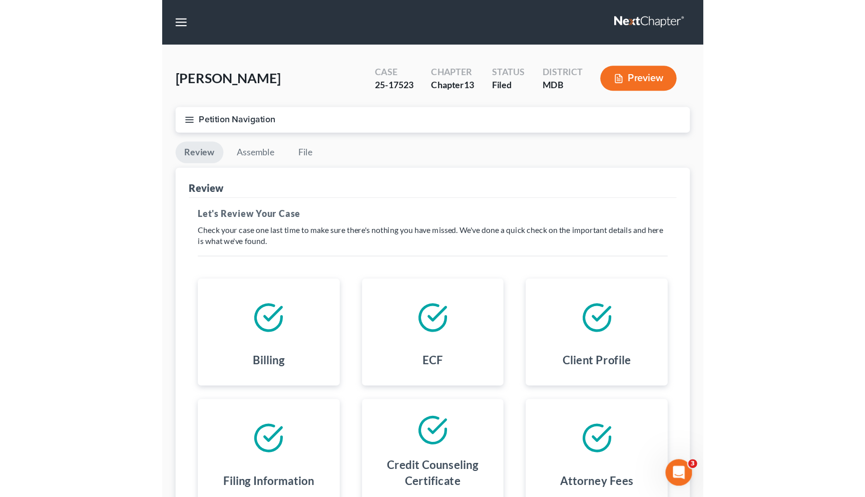
scroll to position [24, 0]
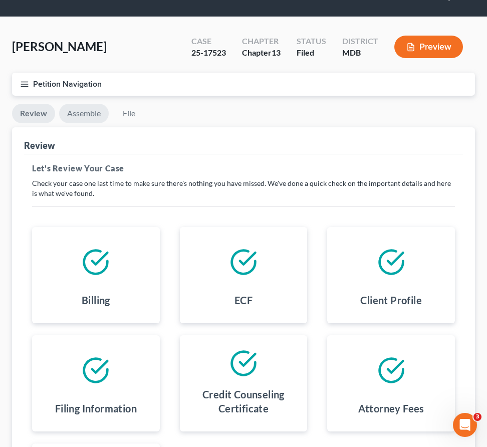
click at [81, 120] on link "Assemble" at bounding box center [84, 114] width 50 height 20
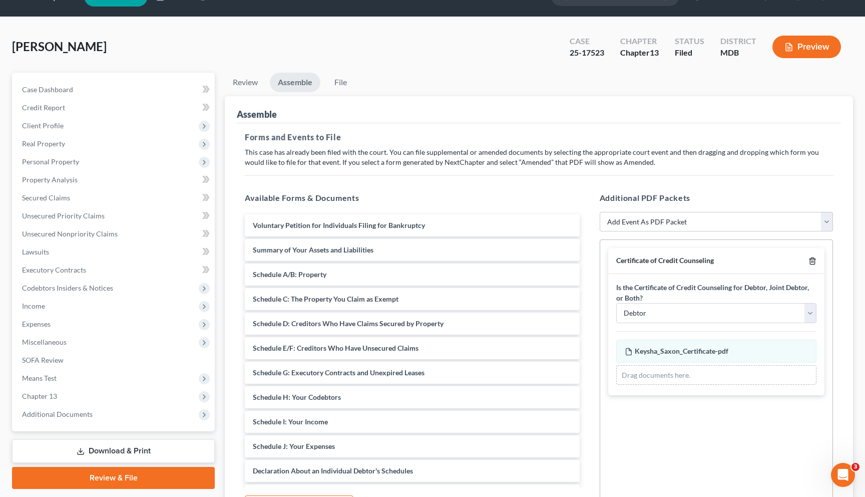
click at [486, 257] on icon "button" at bounding box center [813, 261] width 8 height 8
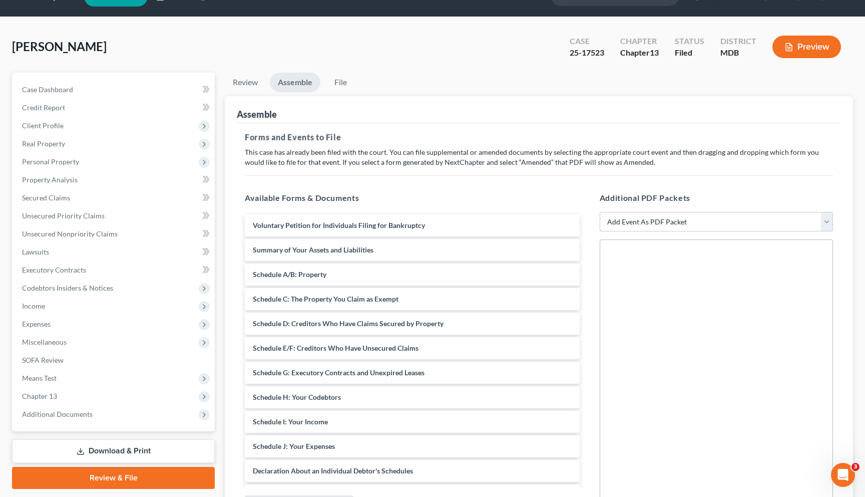
click at [486, 225] on select "Add Event As PDF Packet Affidavit Affidavit of Adequate Protection and Lease Pa…" at bounding box center [716, 222] width 233 height 20
select select "22"
click at [486, 212] on select "Add Event As PDF Packet Affidavit Affidavit of Adequate Protection and Lease Pa…" at bounding box center [716, 222] width 233 height 20
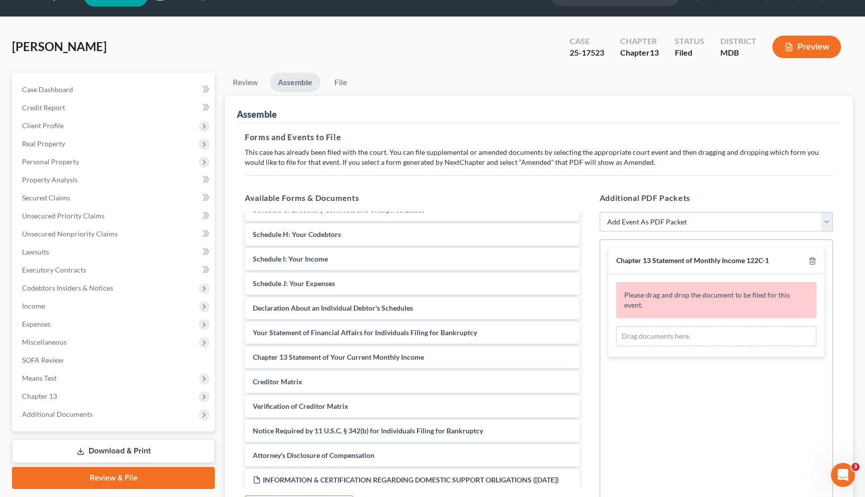
scroll to position [166, 0]
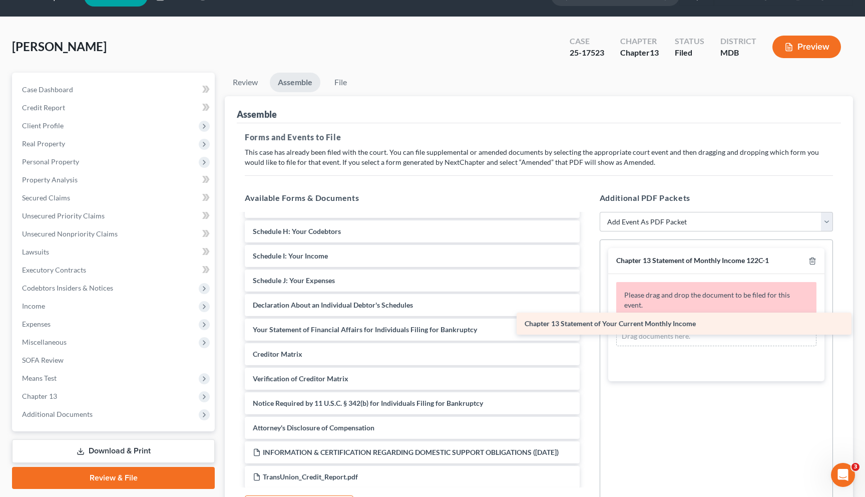
drag, startPoint x: 301, startPoint y: 357, endPoint x: 579, endPoint y: 316, distance: 281.4
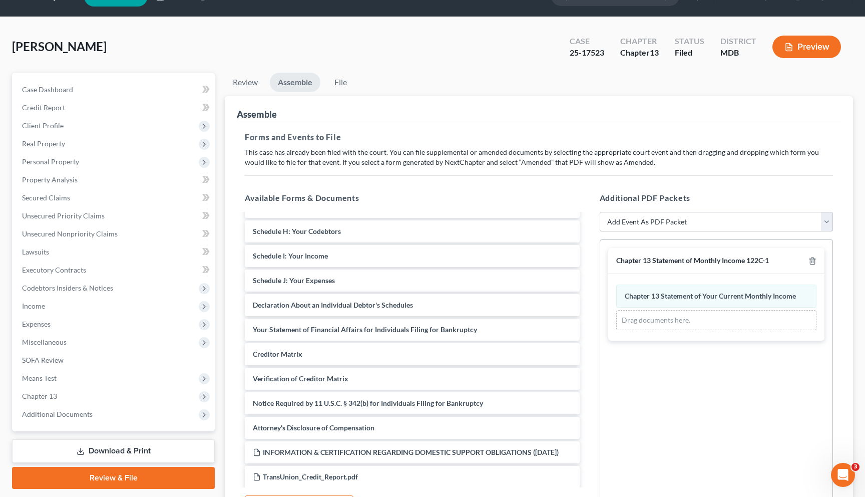
click at [486, 224] on select "Add Event As PDF Packet Affidavit Affidavit of Adequate Protection and Lease Pa…" at bounding box center [716, 222] width 233 height 20
select select "74"
click at [486, 212] on select "Add Event As PDF Packet Affidavit Affidavit of Adequate Protection and Lease Pa…" at bounding box center [716, 222] width 233 height 20
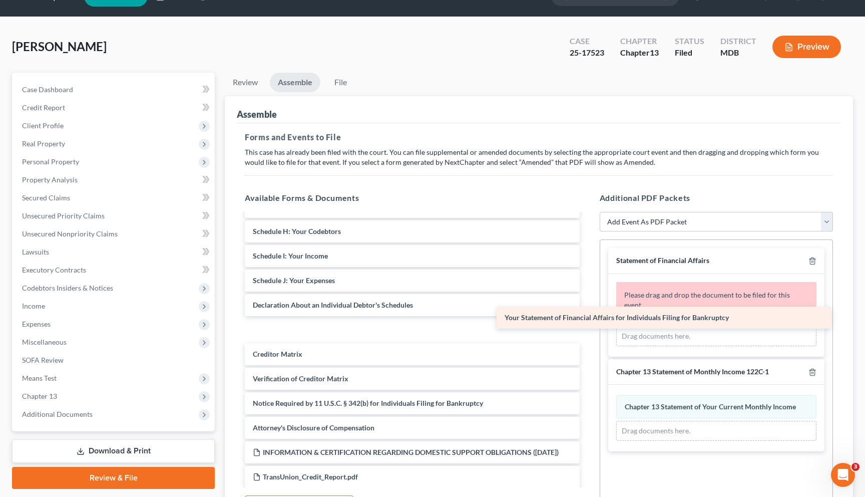
drag, startPoint x: 295, startPoint y: 330, endPoint x: 546, endPoint y: 319, distance: 251.6
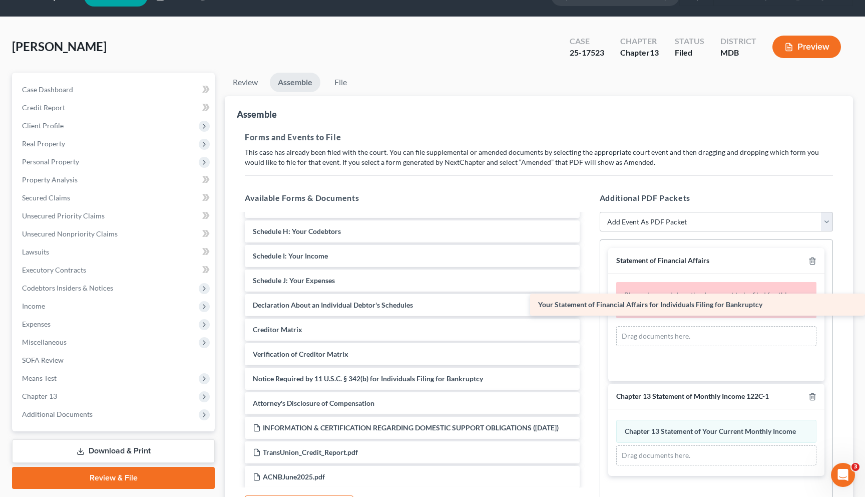
drag, startPoint x: 362, startPoint y: 329, endPoint x: 678, endPoint y: 306, distance: 316.8
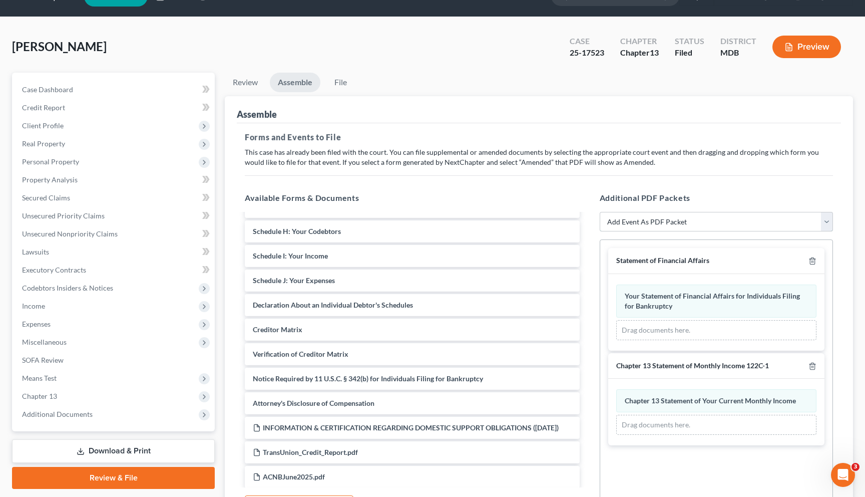
click at [486, 216] on select "Add Event As PDF Packet Affidavit Affidavit of Adequate Protection and Lease Pa…" at bounding box center [716, 222] width 233 height 20
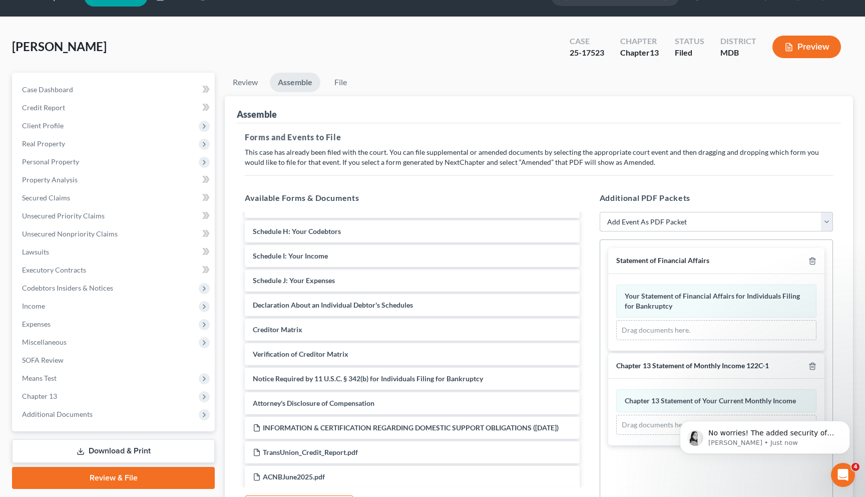
scroll to position [0, 0]
select select "71"
click at [486, 212] on select "Add Event As PDF Packet Affidavit Affidavit of Adequate Protection and Lease Pa…" at bounding box center [716, 222] width 233 height 20
select select
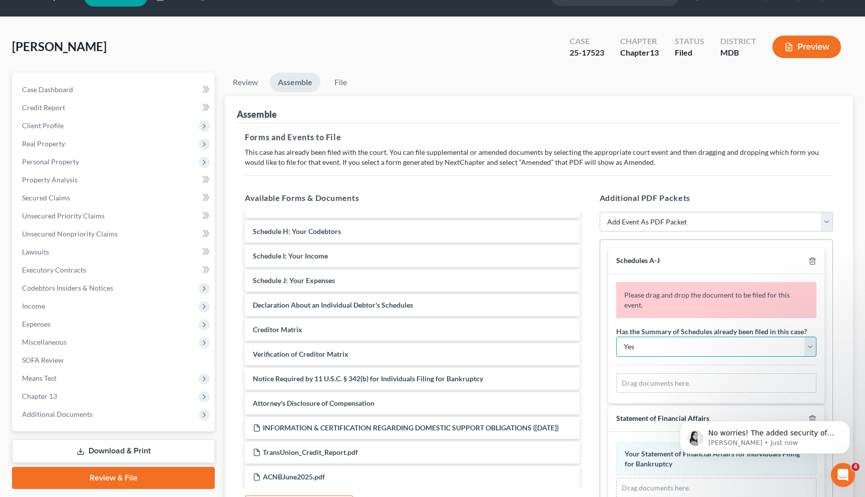
click at [486, 338] on select "Yes No" at bounding box center [716, 347] width 200 height 20
select select "1"
click at [486, 337] on select "Yes No" at bounding box center [716, 347] width 200 height 20
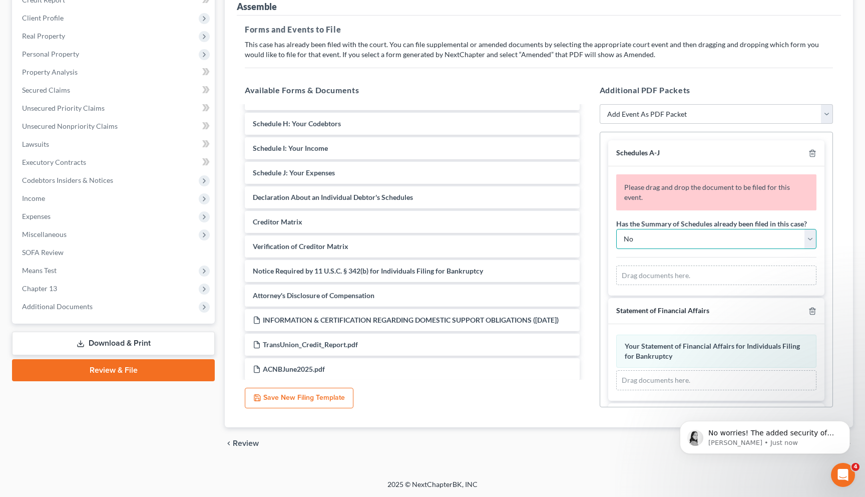
scroll to position [131, 0]
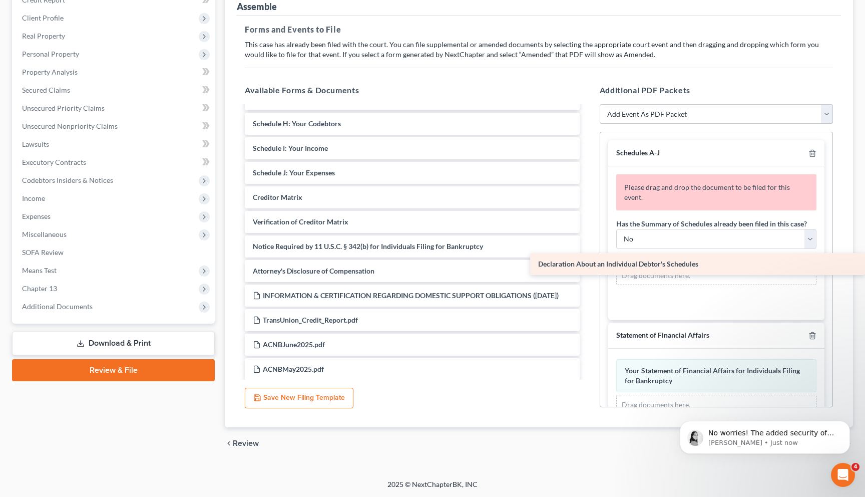
drag, startPoint x: 290, startPoint y: 194, endPoint x: 585, endPoint y: 261, distance: 302.6
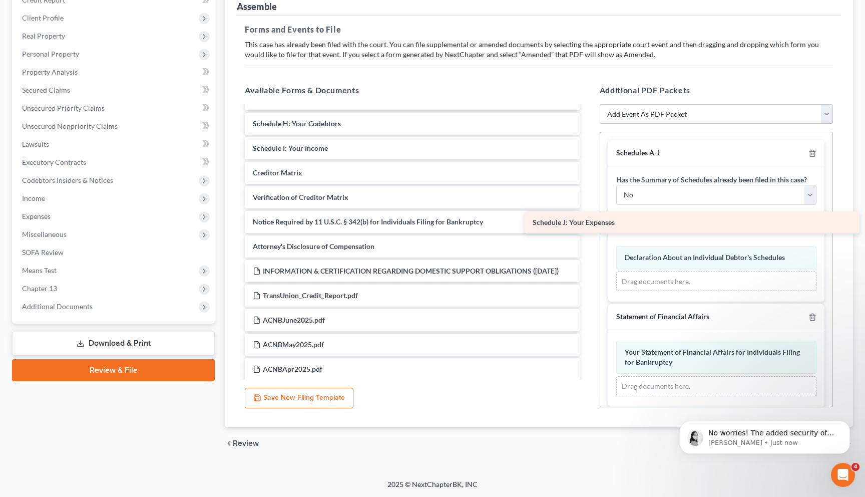
drag, startPoint x: 312, startPoint y: 170, endPoint x: 594, endPoint y: 221, distance: 286.0
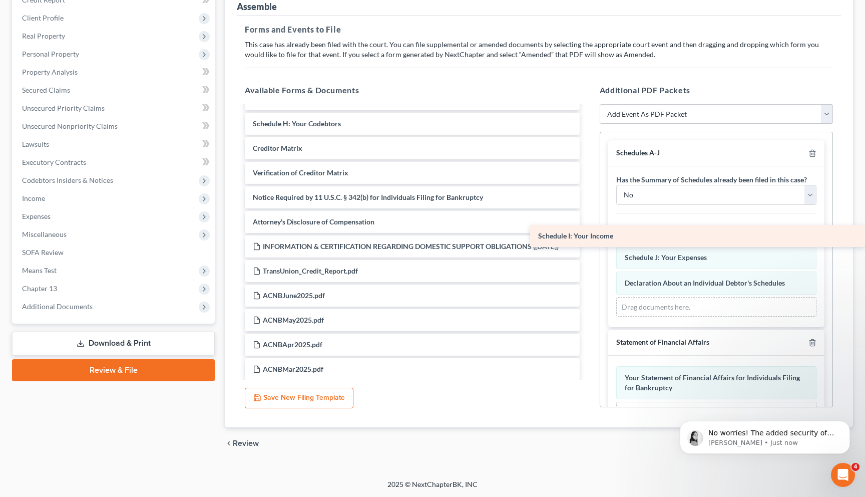
drag, startPoint x: 345, startPoint y: 144, endPoint x: 656, endPoint y: 232, distance: 323.2
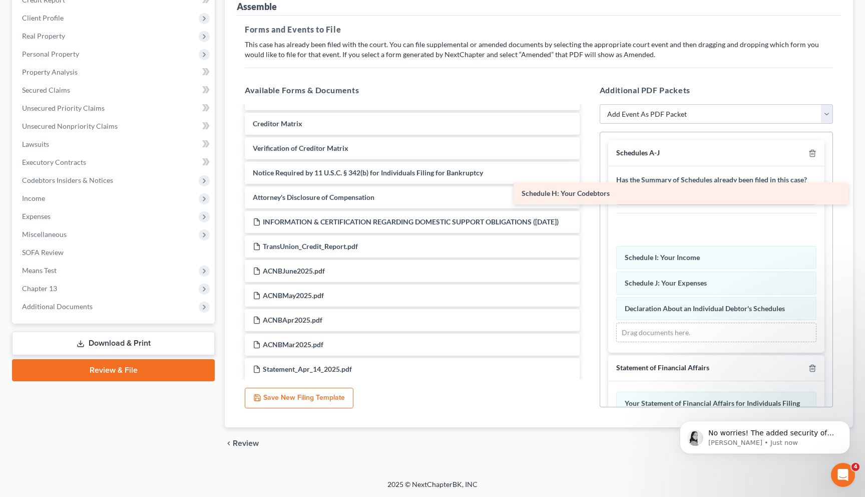
drag, startPoint x: 345, startPoint y: 125, endPoint x: 626, endPoint y: 212, distance: 294.6
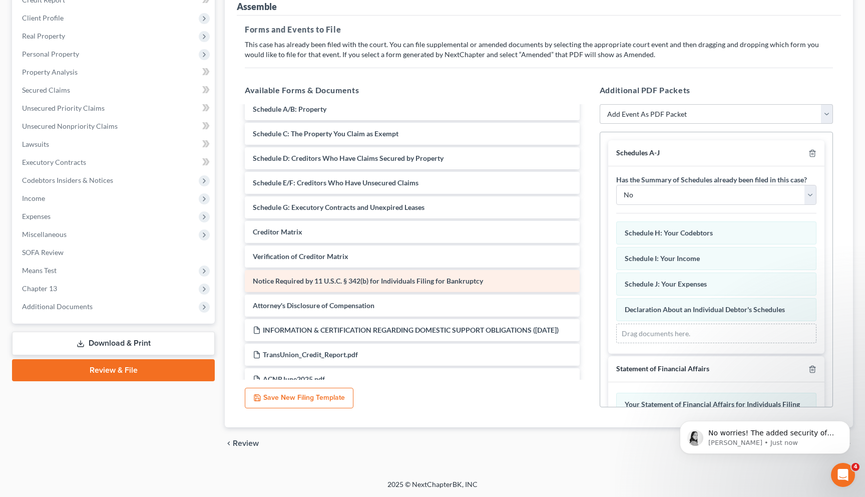
scroll to position [55, 0]
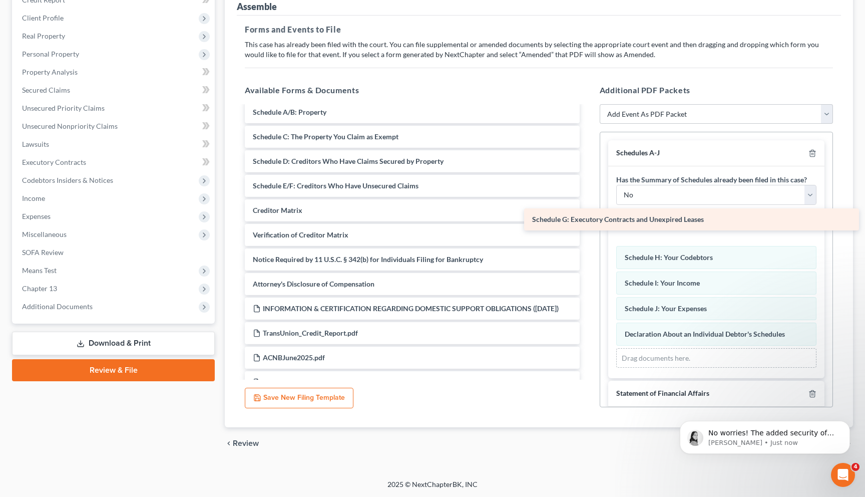
drag, startPoint x: 360, startPoint y: 204, endPoint x: 640, endPoint y: 214, distance: 280.1
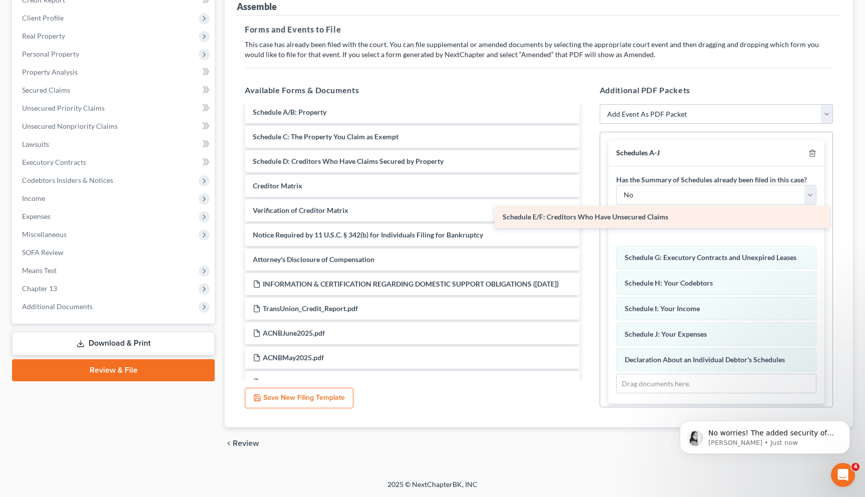
drag, startPoint x: 363, startPoint y: 182, endPoint x: 613, endPoint y: 214, distance: 252.5
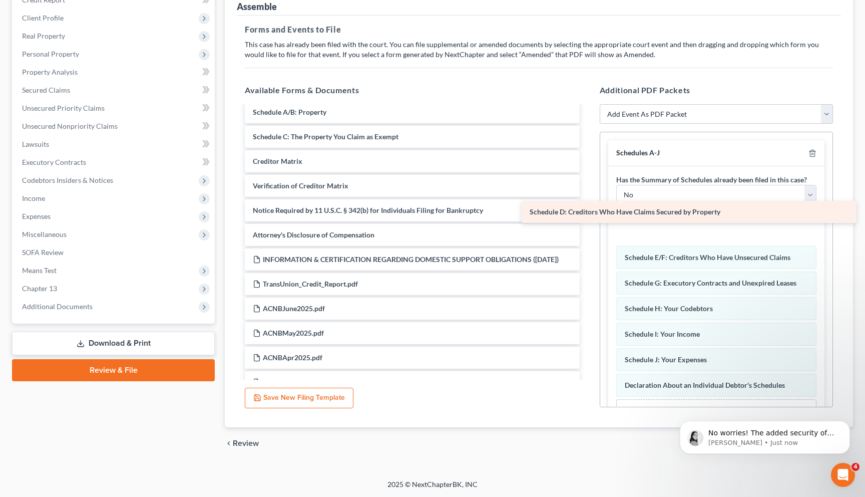
drag, startPoint x: 339, startPoint y: 157, endPoint x: 615, endPoint y: 209, distance: 281.7
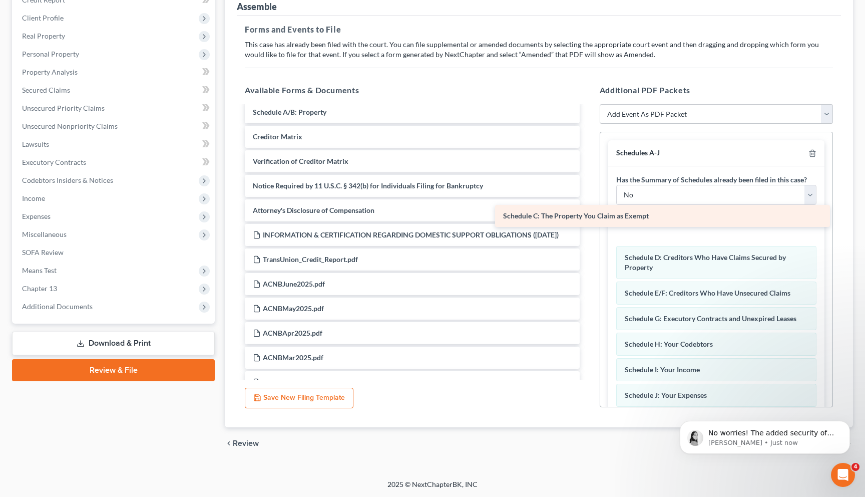
drag, startPoint x: 337, startPoint y: 136, endPoint x: 589, endPoint y: 219, distance: 265.3
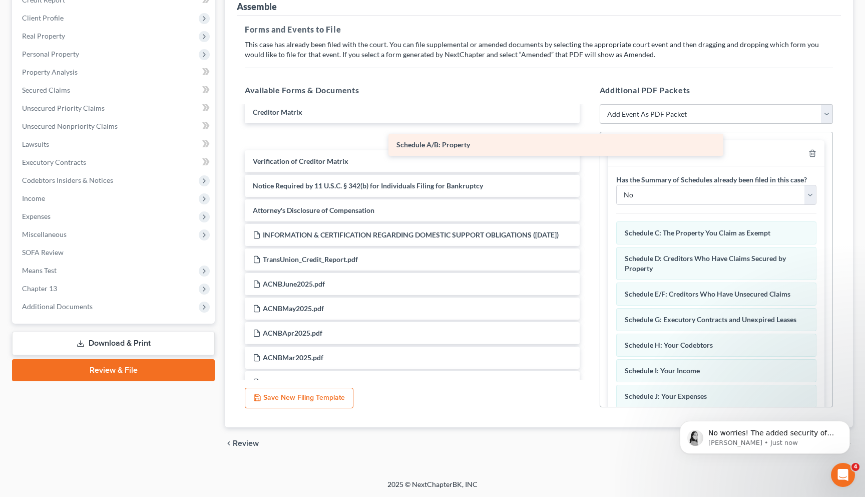
scroll to position [30, 0]
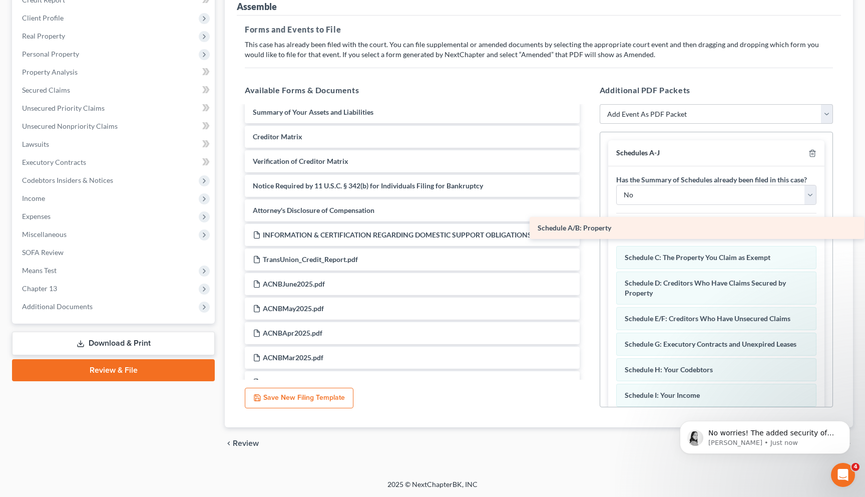
drag, startPoint x: 324, startPoint y: 109, endPoint x: 608, endPoint y: 226, distance: 307.9
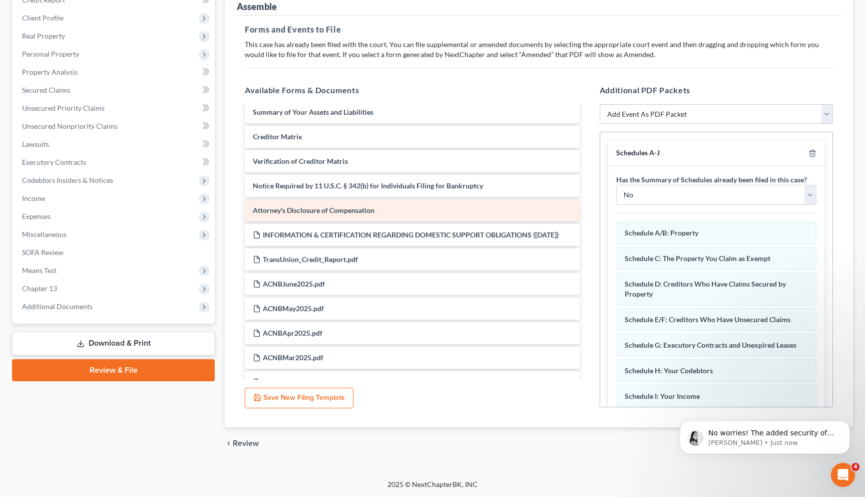
scroll to position [0, 0]
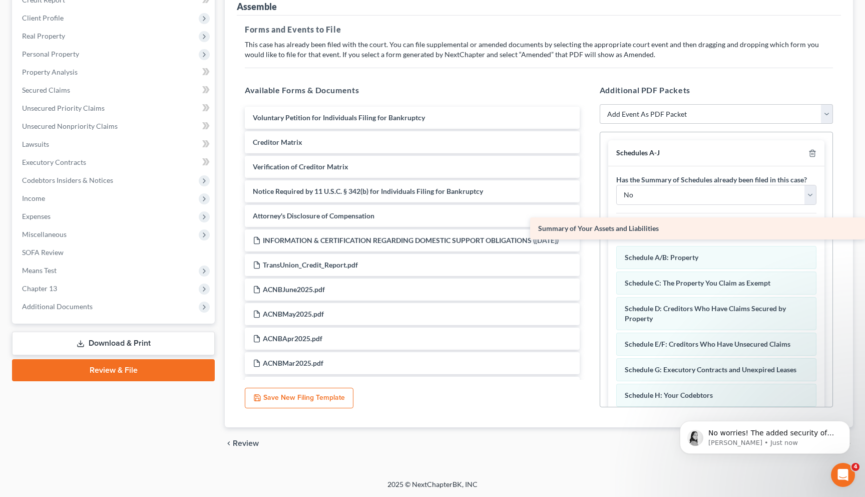
drag, startPoint x: 307, startPoint y: 139, endPoint x: 639, endPoint y: 226, distance: 343.3
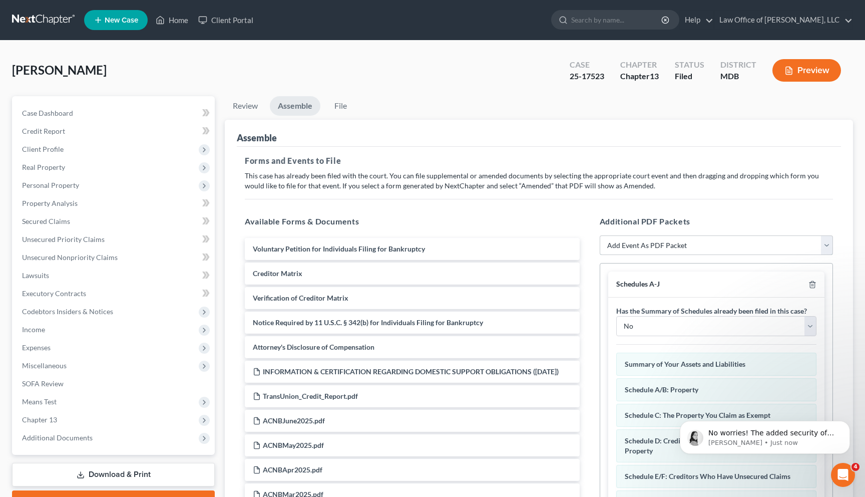
click at [486, 242] on select "Add Event As PDF Packet Affidavit Affidavit of Adequate Protection and Lease Pa…" at bounding box center [716, 245] width 233 height 20
select select "7"
click at [486, 235] on select "Add Event As PDF Packet Affidavit Affidavit of Adequate Protection and Lease Pa…" at bounding box center [716, 245] width 233 height 20
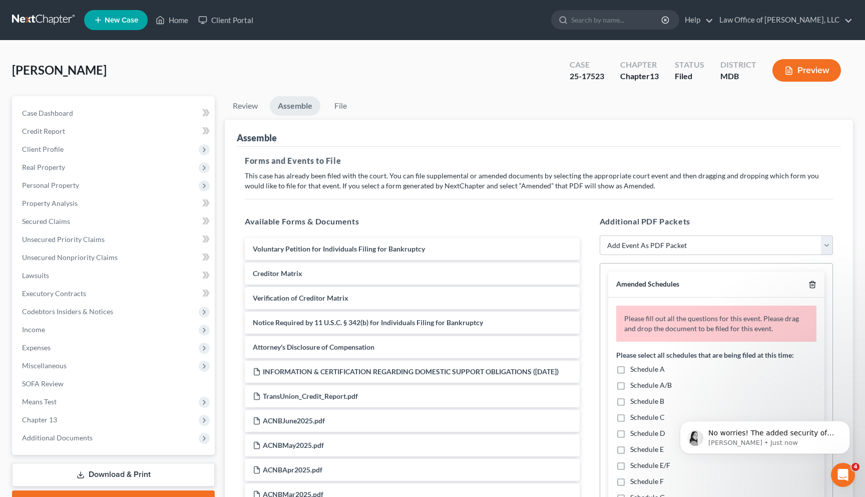
click at [486, 284] on icon "button" at bounding box center [813, 284] width 8 height 8
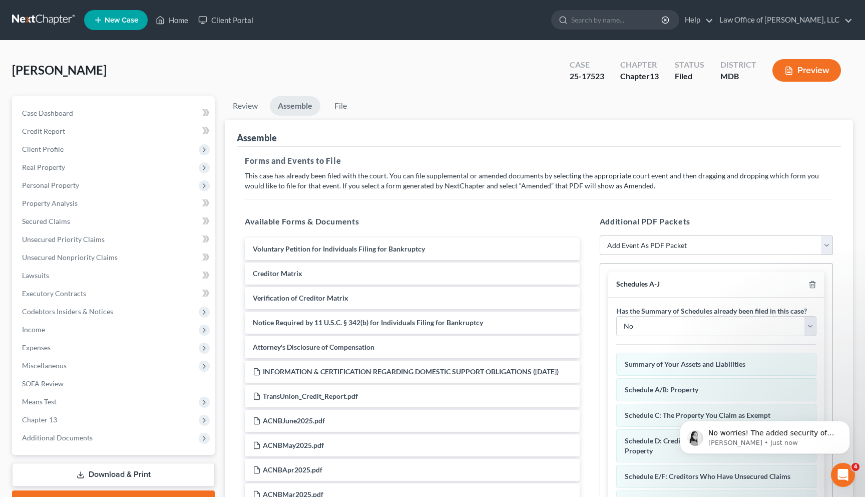
click at [486, 243] on select "Add Event As PDF Packet Affidavit Affidavit of Adequate Protection and Lease Pa…" at bounding box center [716, 245] width 233 height 20
select select "4"
click at [486, 235] on select "Add Event As PDF Packet Affidavit Affidavit of Adequate Protection and Lease Pa…" at bounding box center [716, 245] width 233 height 20
select select
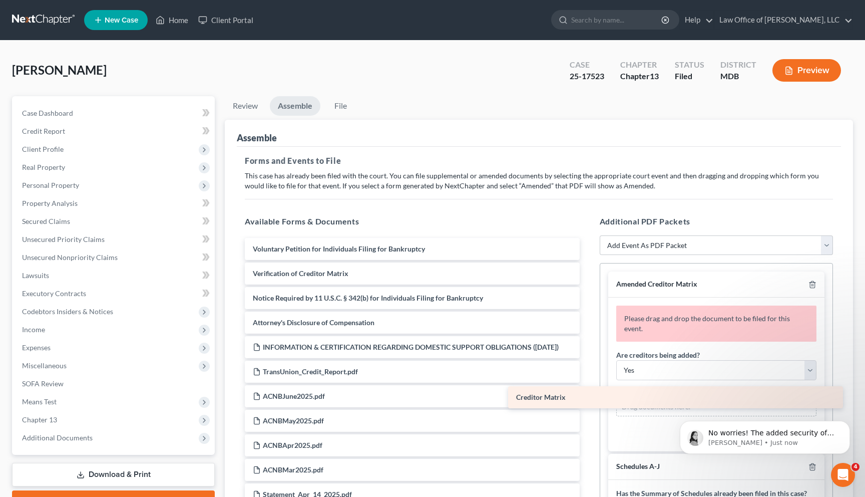
drag, startPoint x: 316, startPoint y: 271, endPoint x: 580, endPoint y: 394, distance: 291.0
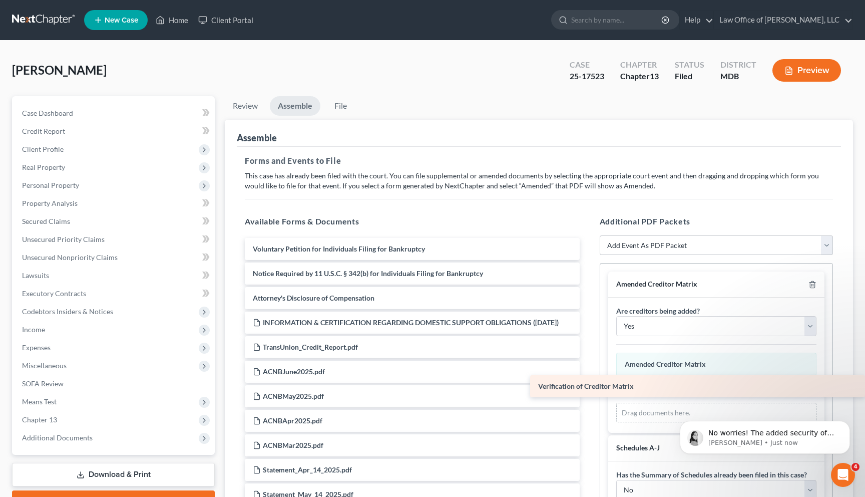
drag, startPoint x: 316, startPoint y: 271, endPoint x: 603, endPoint y: 384, distance: 308.5
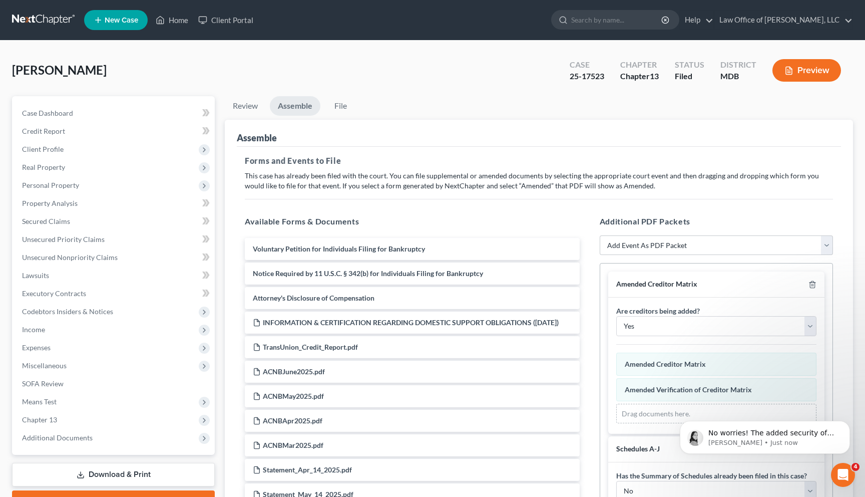
scroll to position [131, 0]
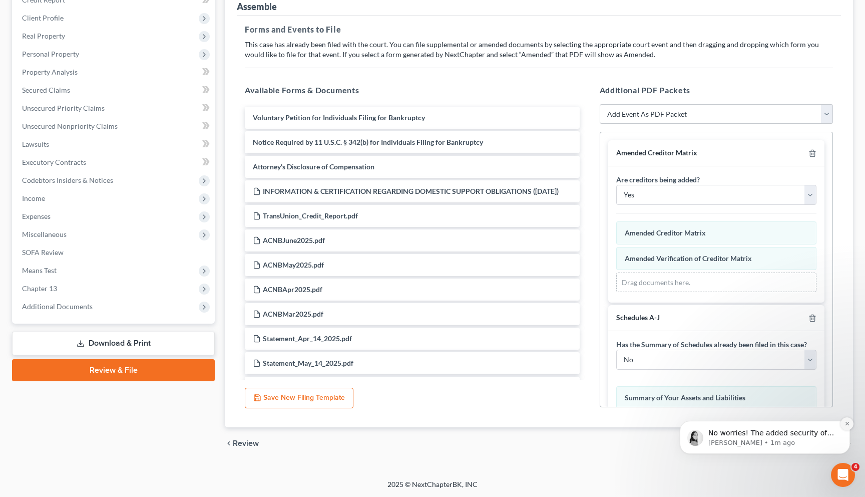
click at [486, 424] on button "Dismiss notification" at bounding box center [847, 423] width 13 height 13
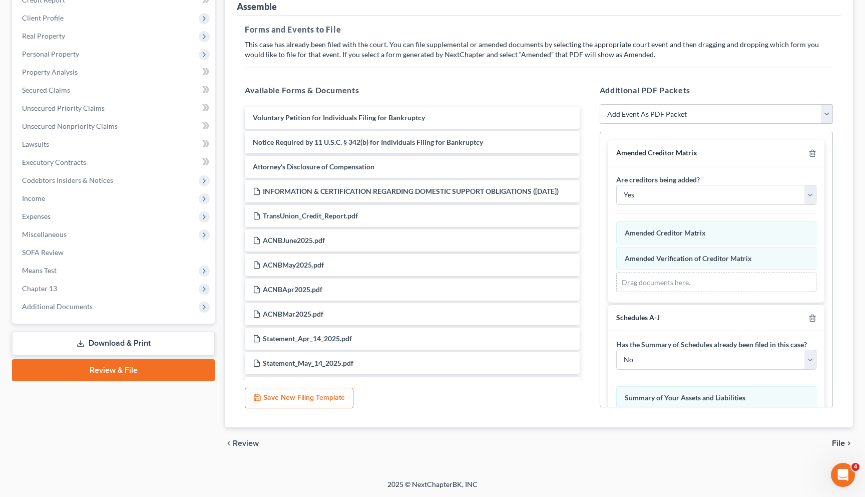
click at [486, 443] on span "File" at bounding box center [838, 443] width 13 height 8
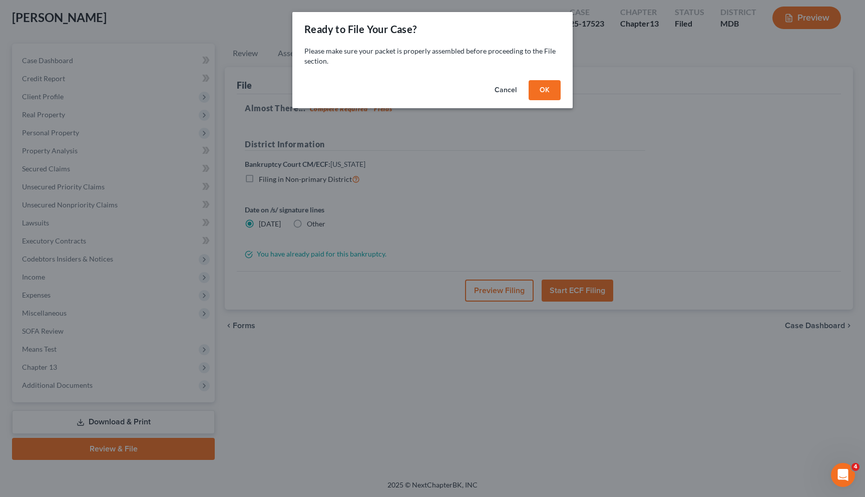
click at [486, 86] on button "OK" at bounding box center [545, 90] width 32 height 20
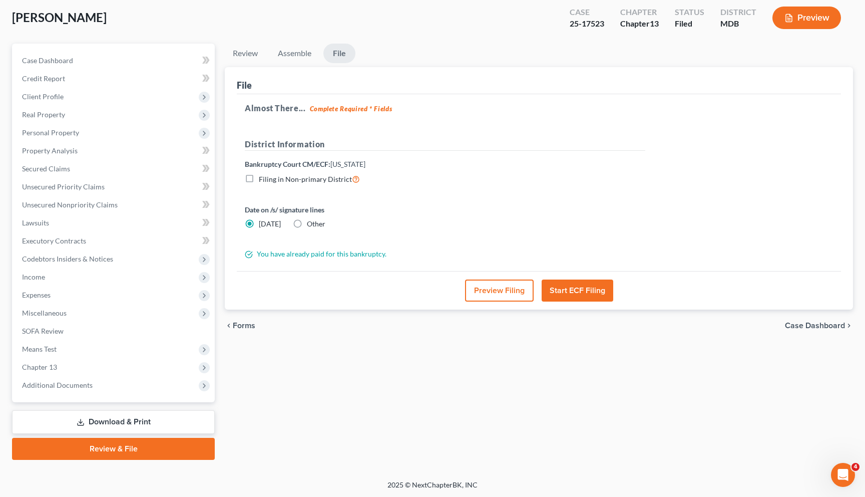
click at [486, 287] on button "Start ECF Filing" at bounding box center [578, 290] width 72 height 22
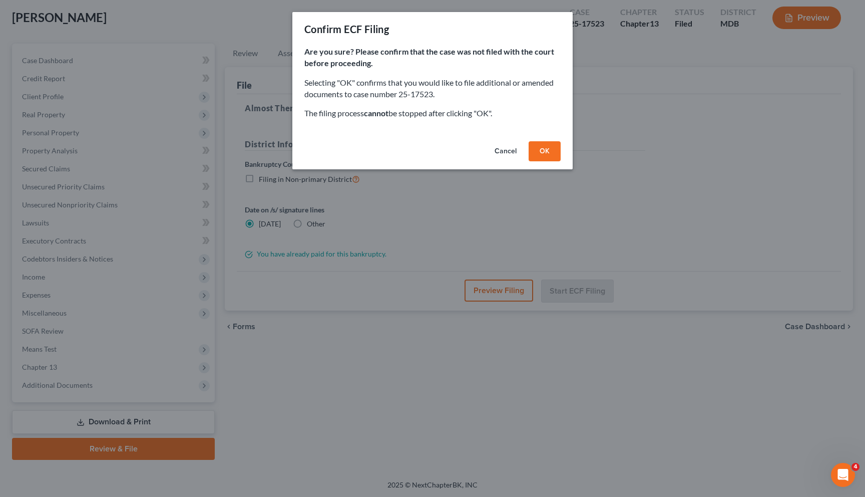
click at [486, 155] on button "OK" at bounding box center [545, 151] width 32 height 20
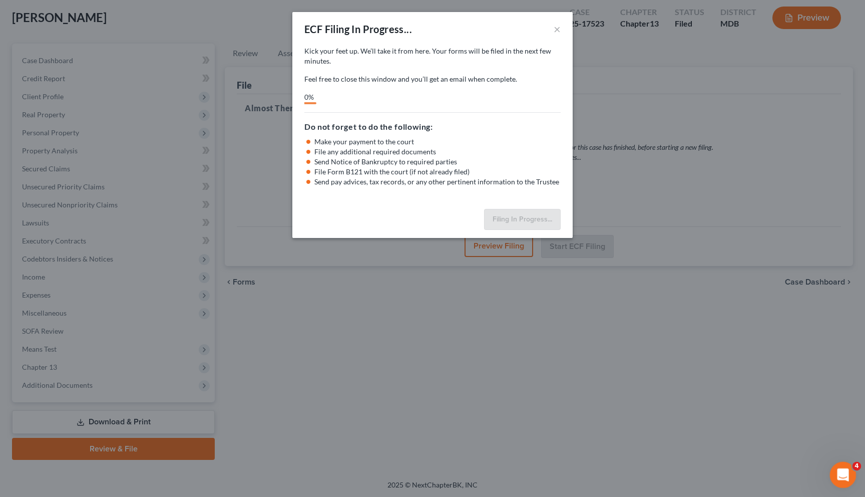
click at [486, 446] on div "Open Intercom Messenger" at bounding box center [841, 473] width 33 height 33
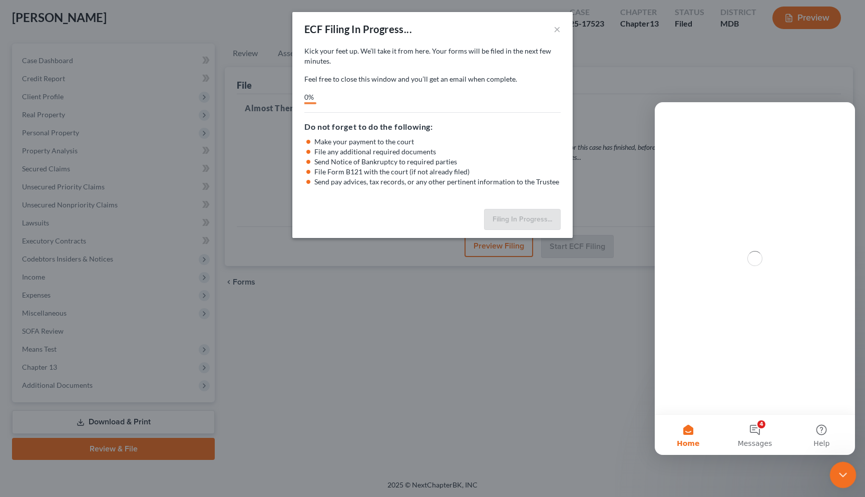
scroll to position [0, 0]
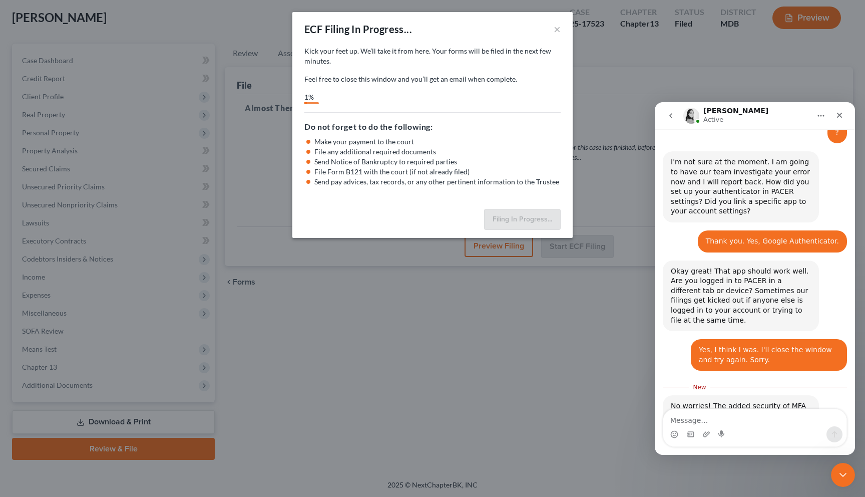
scroll to position [1048, 0]
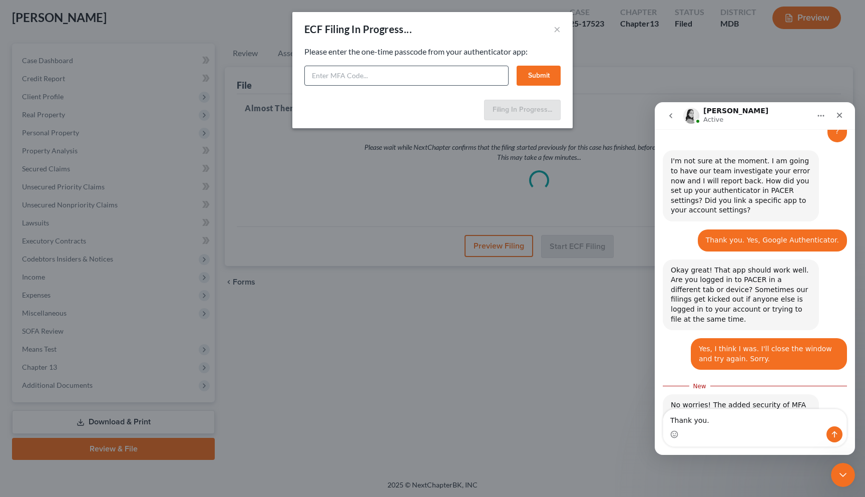
type textarea "Thank you."
click at [322, 75] on input "text" at bounding box center [406, 76] width 204 height 20
type input "854066"
click at [486, 70] on button "Submit" at bounding box center [539, 76] width 44 height 20
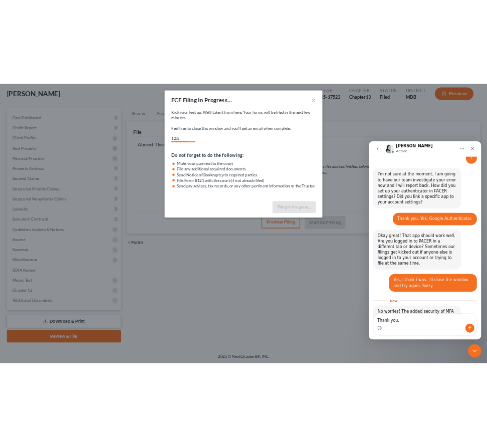
scroll to position [0, 0]
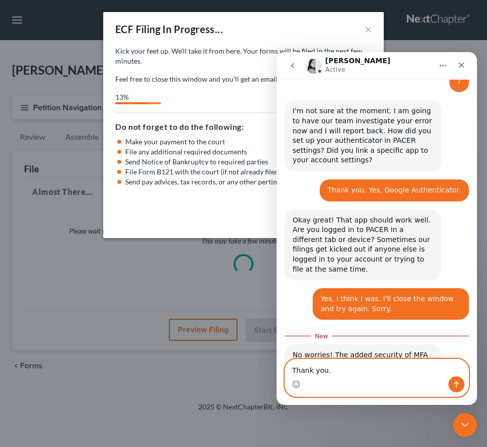
click at [332, 374] on textarea "Thank you." at bounding box center [376, 367] width 183 height 17
drag, startPoint x: 332, startPoint y: 374, endPoint x: 213, endPoint y: 369, distance: 118.8
click at [276, 369] on html "Lindsey Active Have a quick question or need help finding something? Send us a …" at bounding box center [376, 228] width 200 height 353
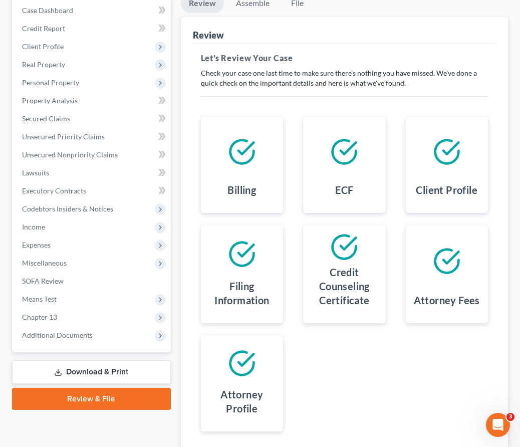
scroll to position [61, 0]
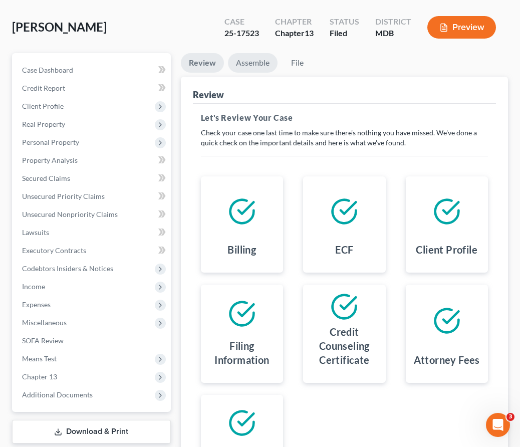
click at [248, 67] on link "Assemble" at bounding box center [253, 63] width 50 height 20
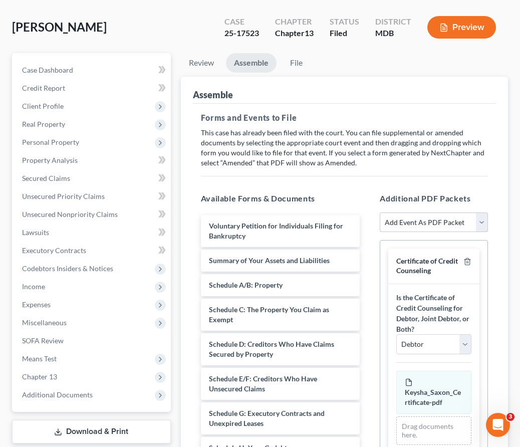
click at [480, 219] on select "Add Event As PDF Packet Affidavit Affidavit of Adequate Protection and Lease Pa…" at bounding box center [434, 222] width 108 height 20
select select "74"
click at [380, 212] on select "Add Event As PDF Packet Affidavit Affidavit of Adequate Protection and Lease Pa…" at bounding box center [434, 222] width 108 height 20
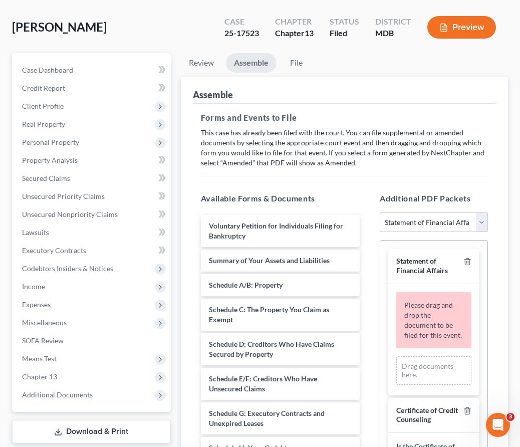
select select
click at [466, 412] on icon "button" at bounding box center [467, 411] width 8 height 8
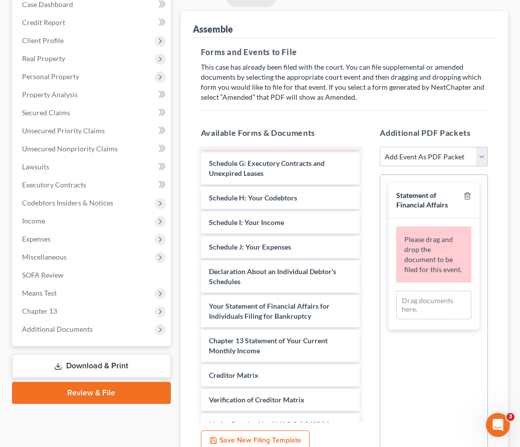
scroll to position [257, 0]
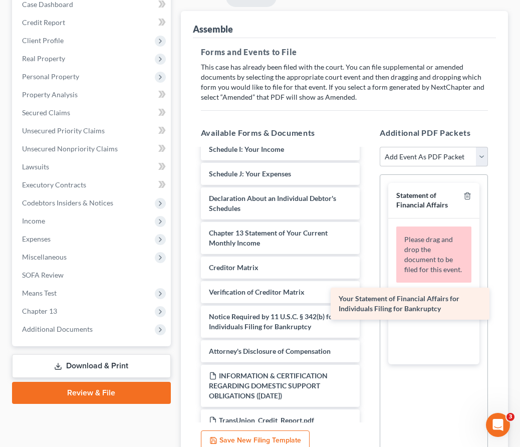
drag, startPoint x: 258, startPoint y: 235, endPoint x: 388, endPoint y: 301, distance: 145.8
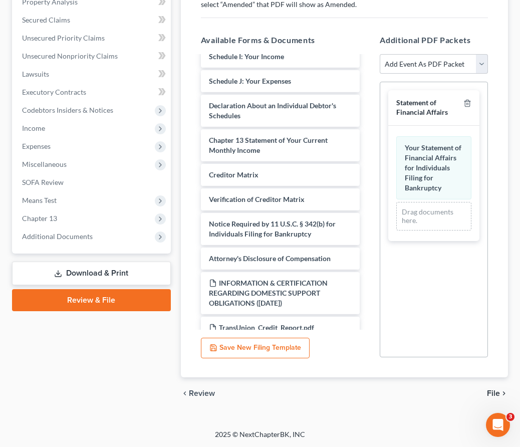
click at [492, 391] on span "File" at bounding box center [493, 393] width 13 height 8
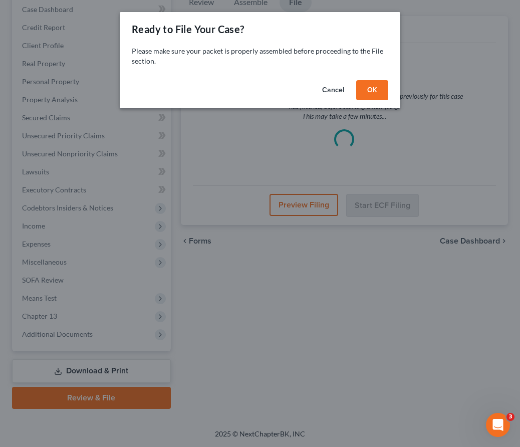
scroll to position [121, 0]
click at [373, 86] on button "OK" at bounding box center [372, 90] width 32 height 20
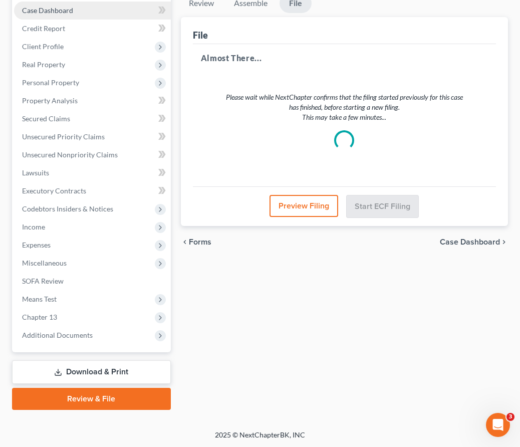
scroll to position [0, 0]
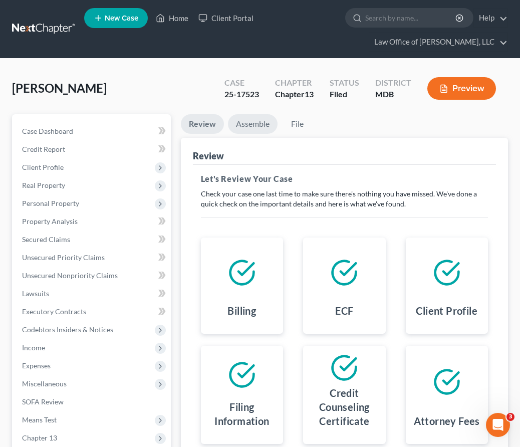
click at [247, 128] on link "Assemble" at bounding box center [253, 124] width 50 height 20
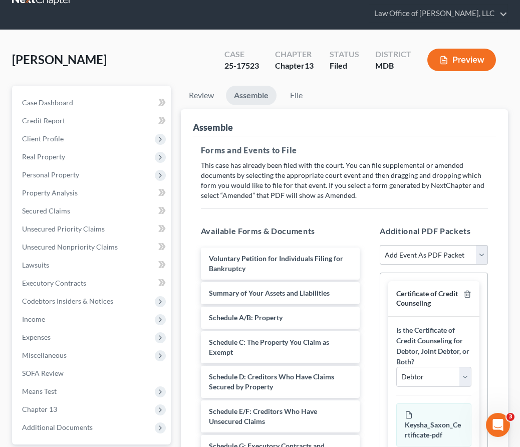
scroll to position [32, 0]
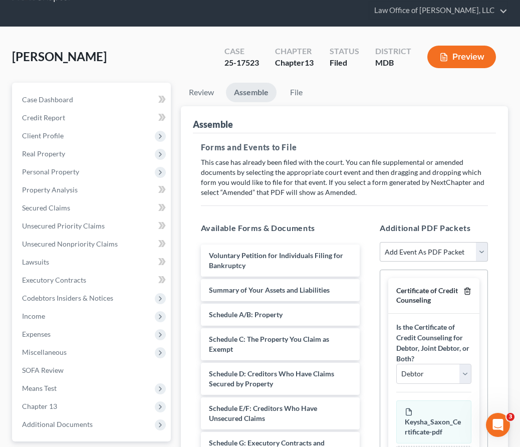
click at [469, 289] on icon "button" at bounding box center [467, 291] width 8 height 8
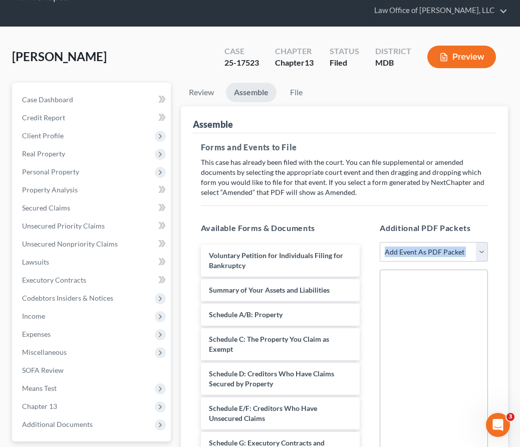
click at [469, 289] on div at bounding box center [434, 406] width 108 height 275
click at [478, 255] on select "Add Event As PDF Packet Affidavit Affidavit of Adequate Protection and Lease Pa…" at bounding box center [434, 252] width 108 height 20
select select "9"
click at [380, 242] on select "Add Event As PDF Packet Affidavit Affidavit of Adequate Protection and Lease Pa…" at bounding box center [434, 252] width 108 height 20
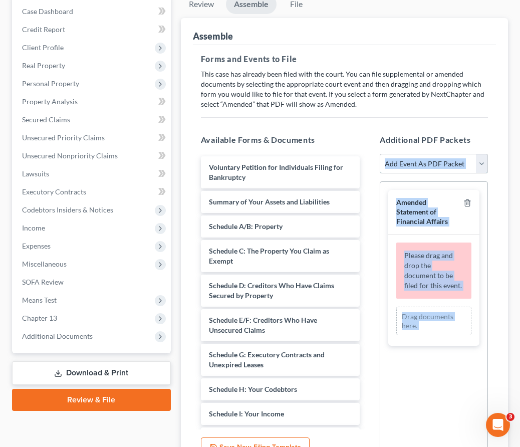
scroll to position [119, 0]
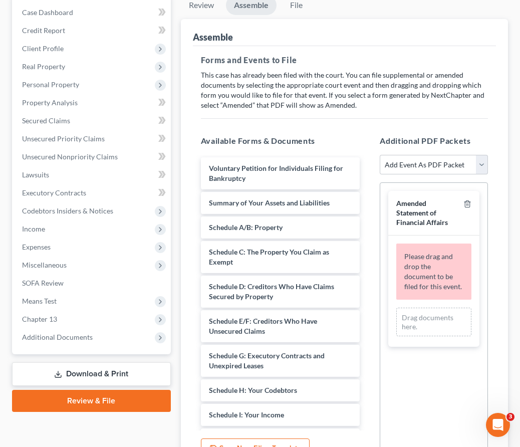
click at [464, 207] on div at bounding box center [465, 213] width 12 height 28
click at [469, 202] on polyline "button" at bounding box center [467, 202] width 6 height 0
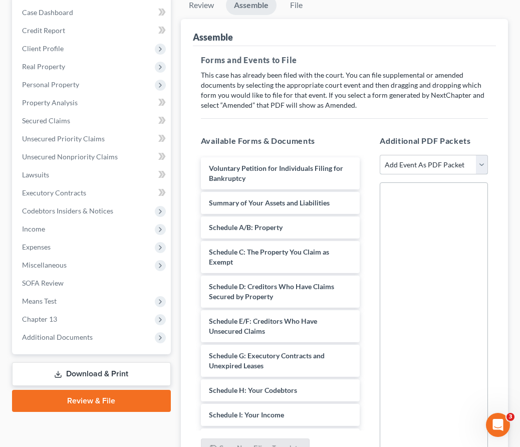
click at [481, 156] on select "Add Event As PDF Packet Affidavit Affidavit of Adequate Protection and Lease Pa…" at bounding box center [434, 165] width 108 height 20
select select "74"
click at [380, 155] on select "Add Event As PDF Packet Affidavit Affidavit of Adequate Protection and Lease Pa…" at bounding box center [434, 165] width 108 height 20
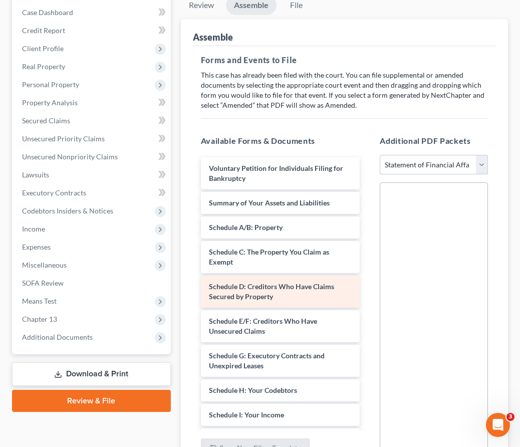
select select
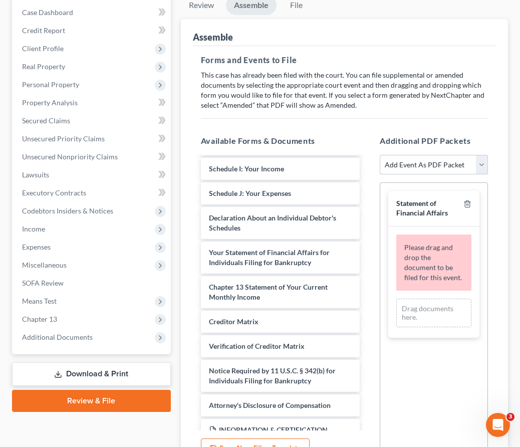
scroll to position [239, 0]
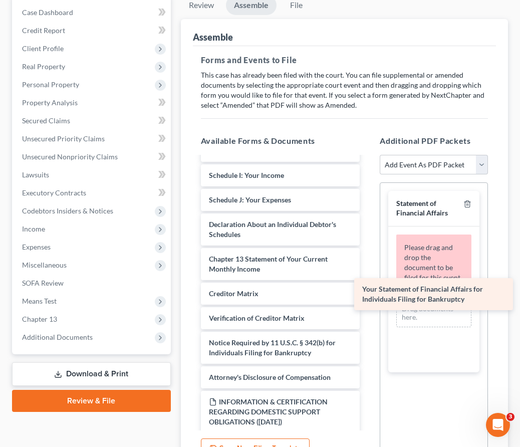
drag, startPoint x: 257, startPoint y: 259, endPoint x: 411, endPoint y: 291, distance: 156.9
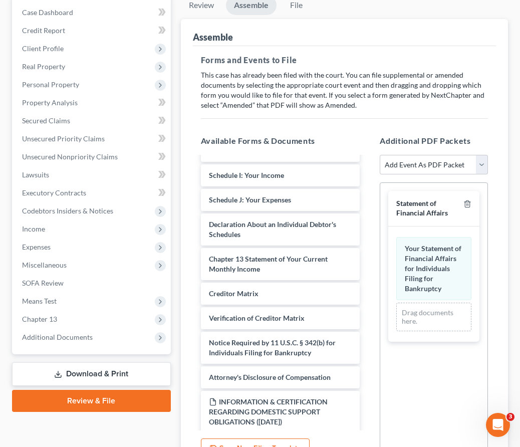
scroll to position [219, 0]
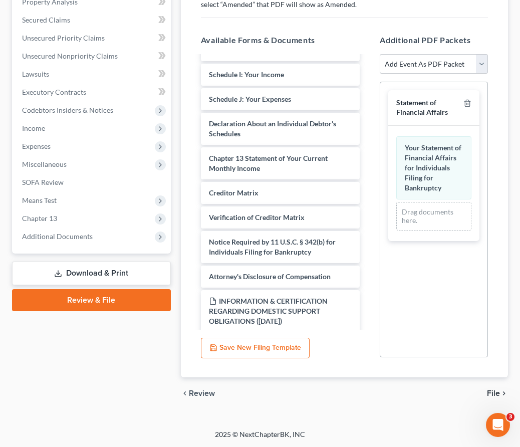
click at [496, 390] on span "File" at bounding box center [493, 393] width 13 height 8
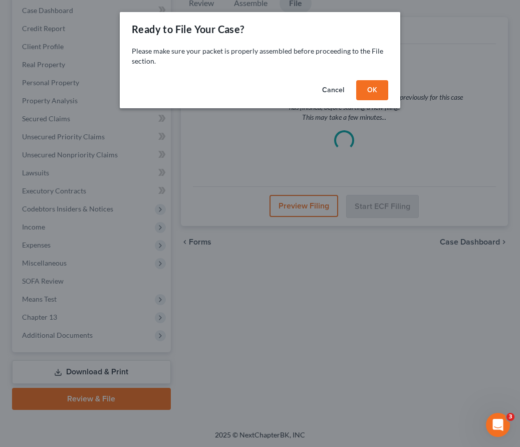
click at [375, 91] on button "OK" at bounding box center [372, 90] width 32 height 20
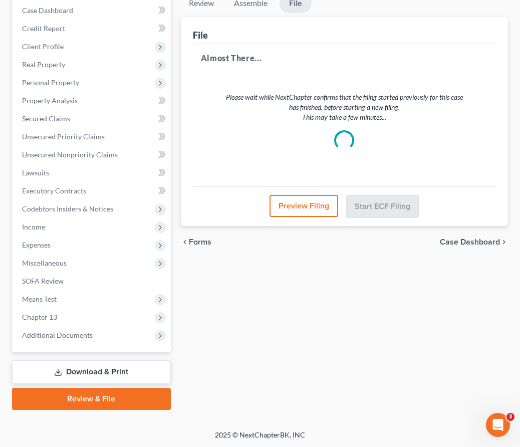
scroll to position [0, 0]
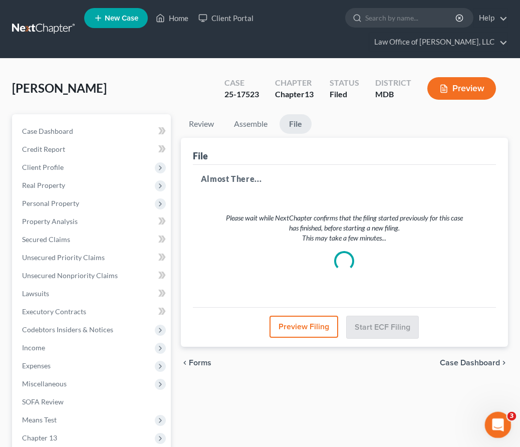
click at [497, 421] on icon "Open Intercom Messenger" at bounding box center [496, 423] width 17 height 17
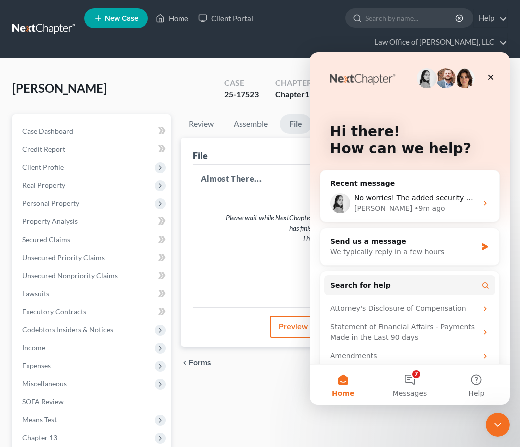
click at [182, 78] on div "Saxon, Keysha Upgraded Case 25-17523 Chapter Chapter 13 Status Filed District M…" at bounding box center [260, 93] width 496 height 44
drag, startPoint x: 197, startPoint y: 83, endPoint x: 204, endPoint y: 83, distance: 7.0
click at [203, 83] on div "Saxon, Keysha Upgraded Case 25-17523 Chapter Chapter 13 Status Filed District M…" at bounding box center [260, 93] width 496 height 44
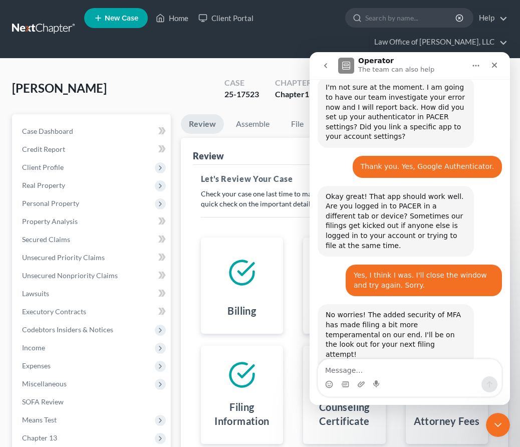
scroll to position [1083, 0]
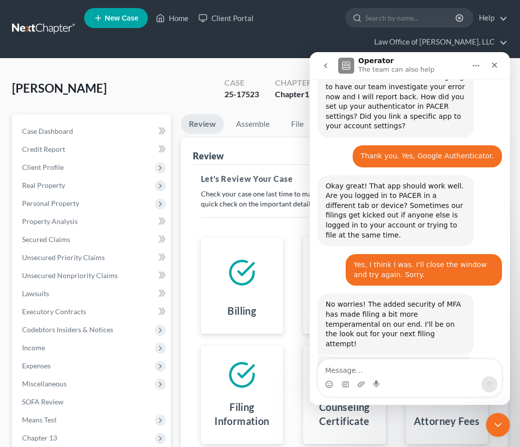
click at [394, 379] on div "Intercom messenger" at bounding box center [409, 384] width 183 height 16
click at [386, 375] on textarea "Message…" at bounding box center [409, 367] width 183 height 17
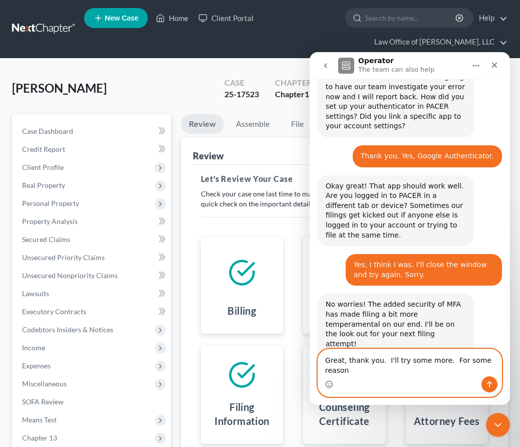
scroll to position [1093, 0]
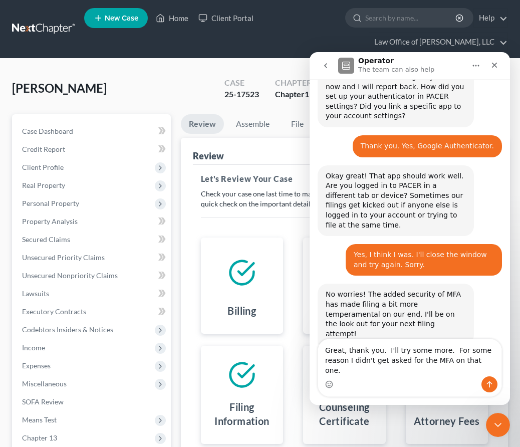
click at [325, 379] on div "Intercom messenger" at bounding box center [329, 384] width 8 height 16
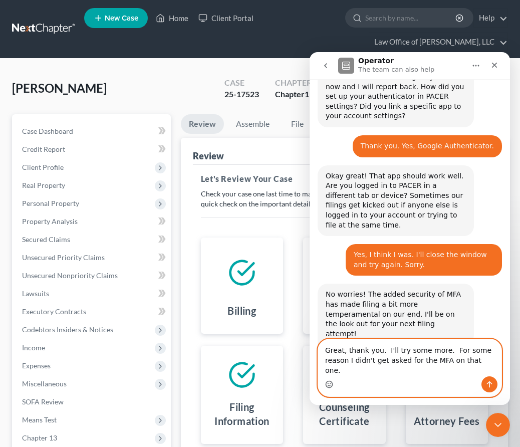
click at [330, 385] on icon "Emoji picker" at bounding box center [329, 384] width 8 height 8
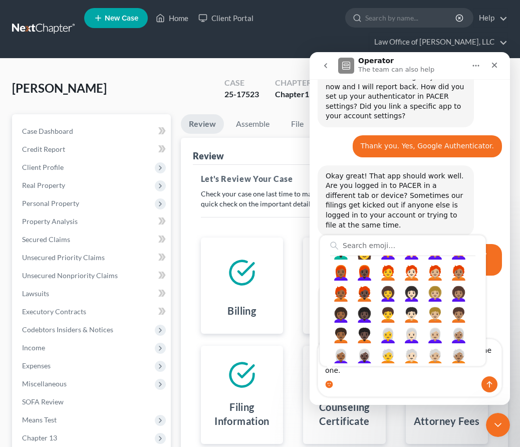
scroll to position [1069, 0]
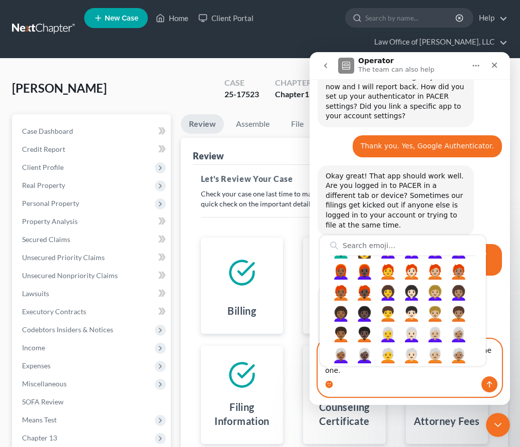
type textarea "Great, thank you. I'll try some more. For some reason I didn't get asked for th…"
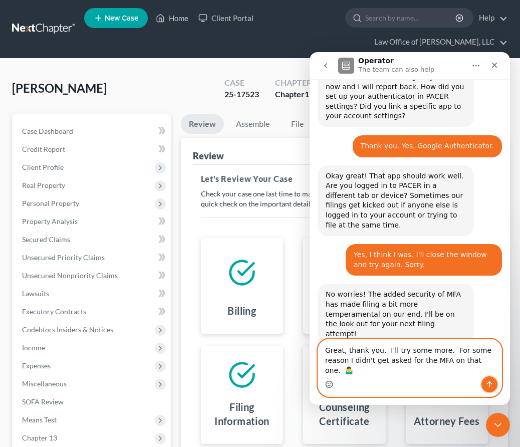
click at [487, 385] on icon "Send a message…" at bounding box center [489, 384] width 8 height 8
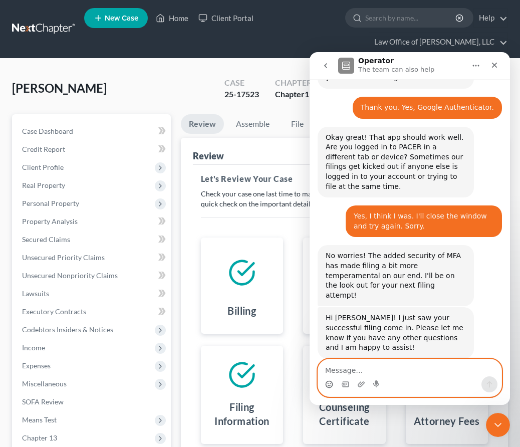
scroll to position [1133, 0]
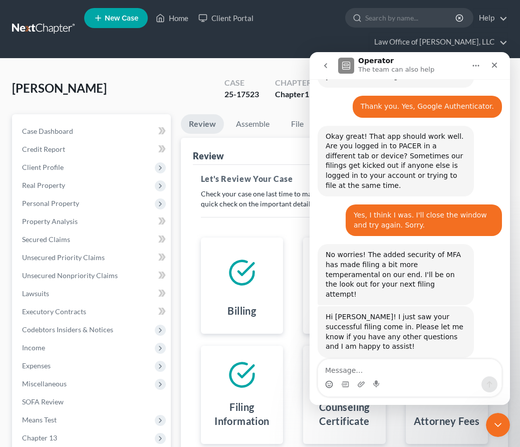
click at [182, 196] on div "Review This court does not allow electronic filing for cases without full payme…" at bounding box center [344, 357] width 327 height 438
click at [494, 62] on icon "Close" at bounding box center [494, 65] width 8 height 8
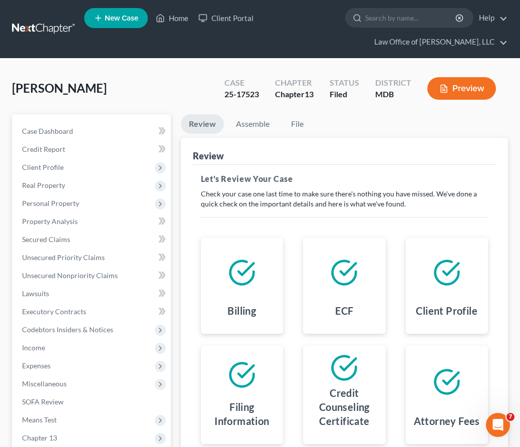
scroll to position [198, 0]
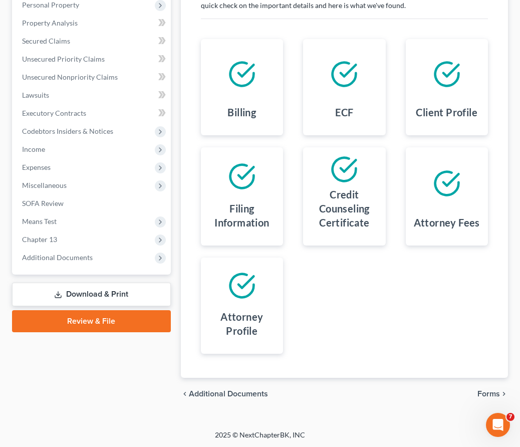
click at [485, 391] on span "Forms" at bounding box center [488, 394] width 23 height 8
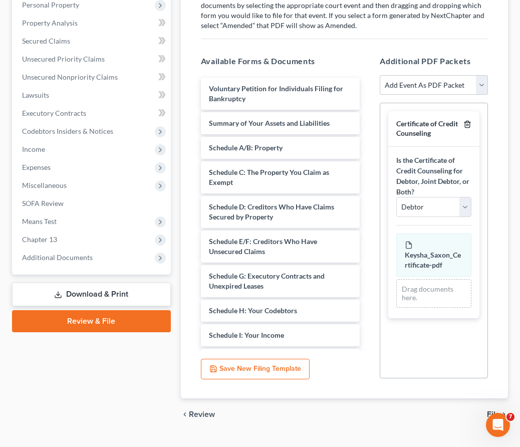
click at [469, 122] on polyline "button" at bounding box center [467, 122] width 6 height 0
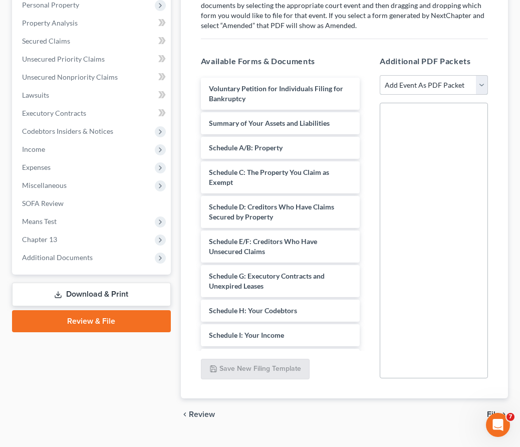
click at [484, 90] on select "Add Event As PDF Packet Affidavit Affidavit of Adequate Protection and Lease Pa…" at bounding box center [434, 85] width 108 height 20
select select "9"
click at [380, 75] on select "Add Event As PDF Packet Affidavit Affidavit of Adequate Protection and Lease Pa…" at bounding box center [434, 85] width 108 height 20
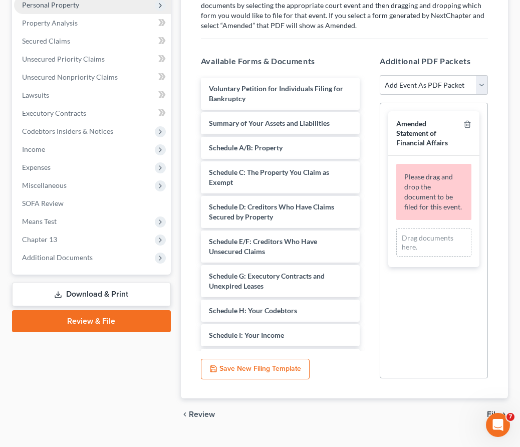
scroll to position [1171, 0]
click at [468, 124] on line "button" at bounding box center [468, 125] width 0 height 2
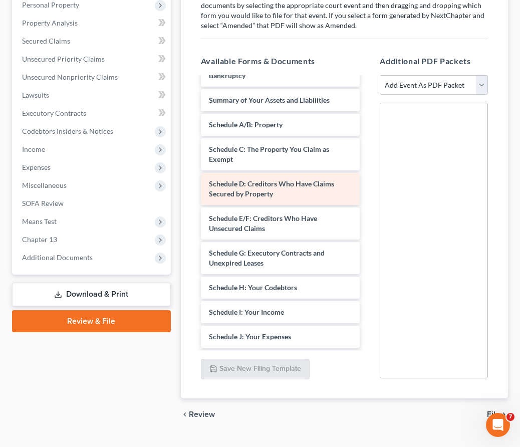
scroll to position [0, 0]
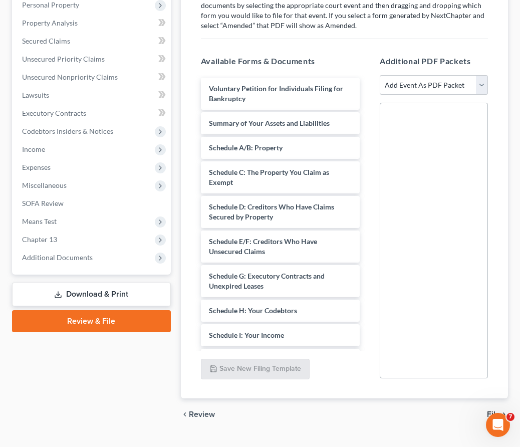
click at [482, 84] on select "Add Event As PDF Packet Affidavit Affidavit of Adequate Protection and Lease Pa…" at bounding box center [434, 85] width 108 height 20
click at [319, 50] on div "Available Forms & Documents Voluntary Petition for Individuals Filing for Bankr…" at bounding box center [280, 217] width 179 height 340
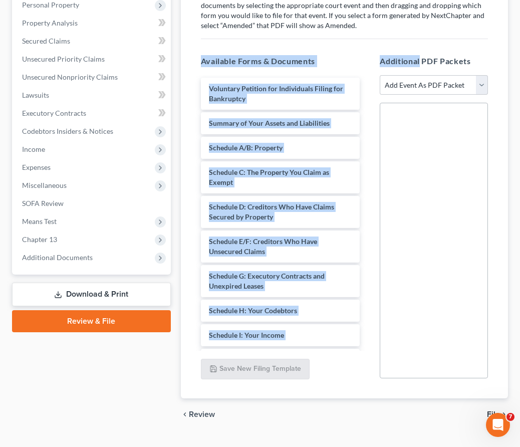
drag, startPoint x: 319, startPoint y: 50, endPoint x: 229, endPoint y: 446, distance: 406.4
click at [229, 446] on div "Home New Case Client Portal Law Office of [PERSON_NAME], LLC [PERSON_NAME][EMAI…" at bounding box center [260, 135] width 520 height 667
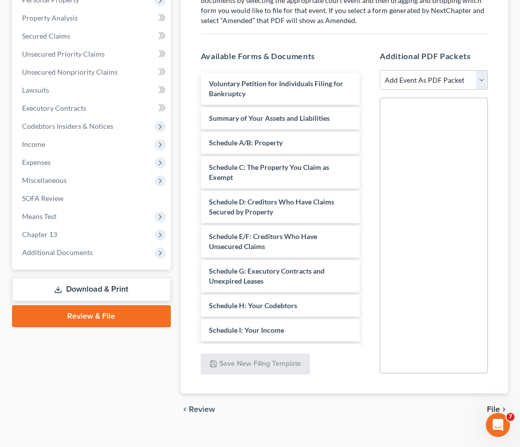
click at [344, 52] on h5 "Available Forms & Documents" at bounding box center [280, 56] width 159 height 12
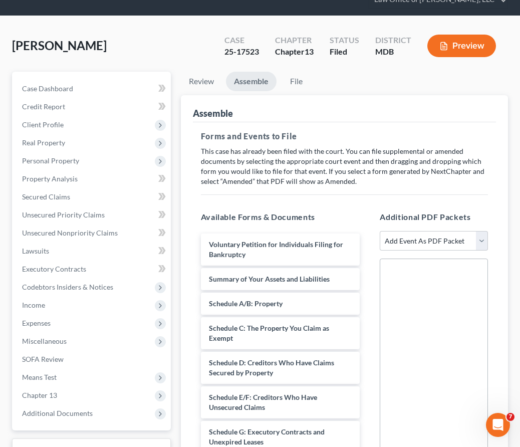
scroll to position [44, 0]
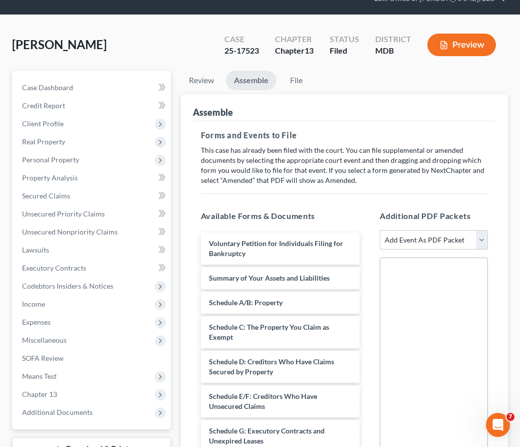
click at [476, 238] on select "Add Event As PDF Packet Affidavit Affidavit of Adequate Protection and Lease Pa…" at bounding box center [434, 240] width 108 height 20
select select "71"
click at [380, 230] on select "Add Event As PDF Packet Affidavit Affidavit of Adequate Protection and Lease Pa…" at bounding box center [434, 240] width 108 height 20
select select
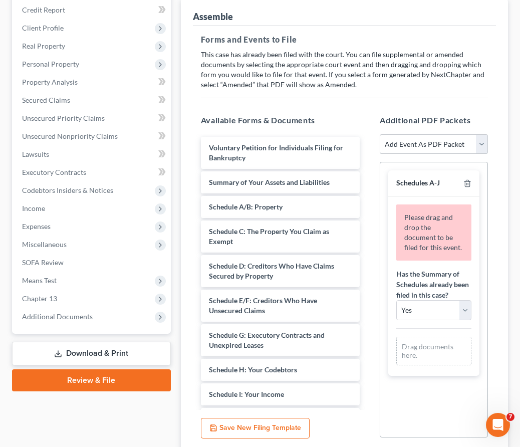
scroll to position [148, 0]
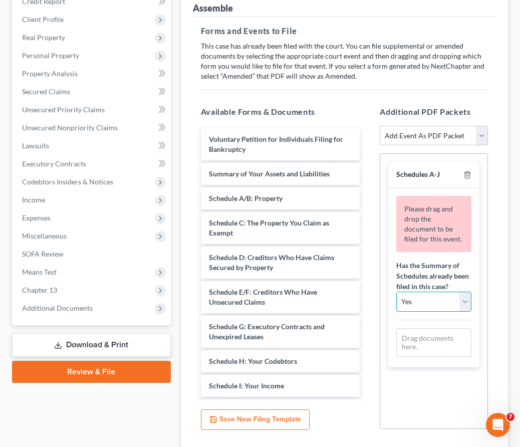
click at [430, 296] on select "Yes No" at bounding box center [433, 301] width 75 height 20
select select "1"
click at [396, 291] on select "Yes No" at bounding box center [433, 301] width 75 height 20
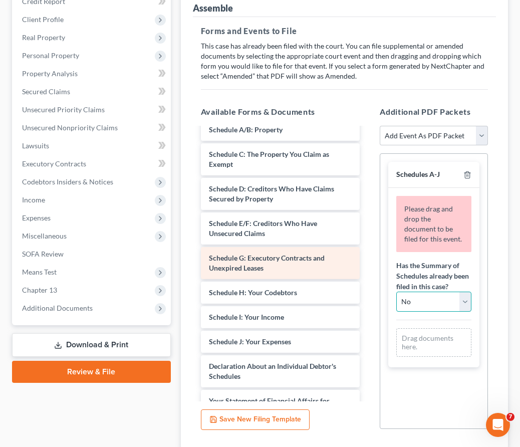
scroll to position [1171, 0]
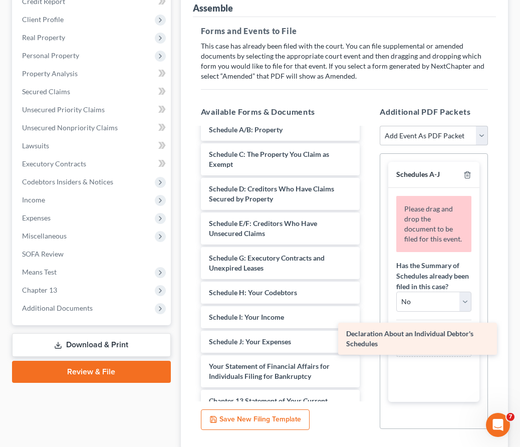
drag, startPoint x: 280, startPoint y: 368, endPoint x: 417, endPoint y: 336, distance: 140.8
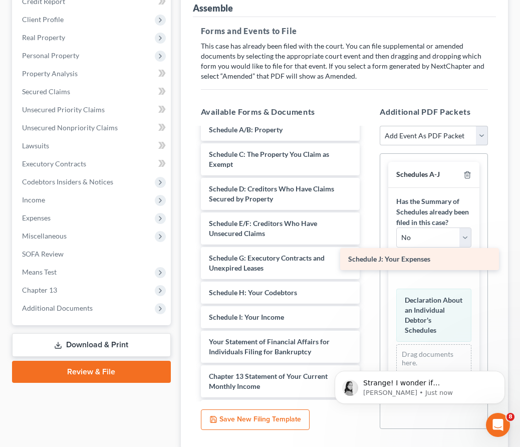
scroll to position [0, 0]
drag, startPoint x: 301, startPoint y: 344, endPoint x: 441, endPoint y: 262, distance: 161.4
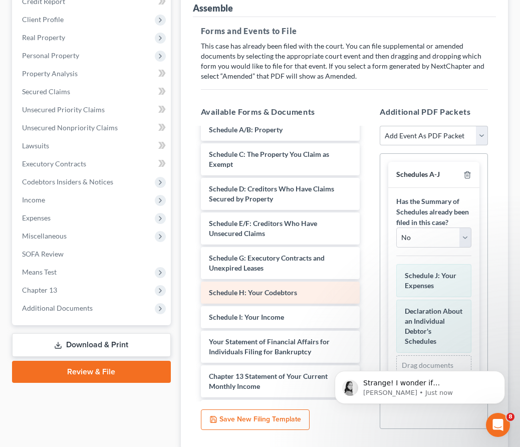
scroll to position [1182, 0]
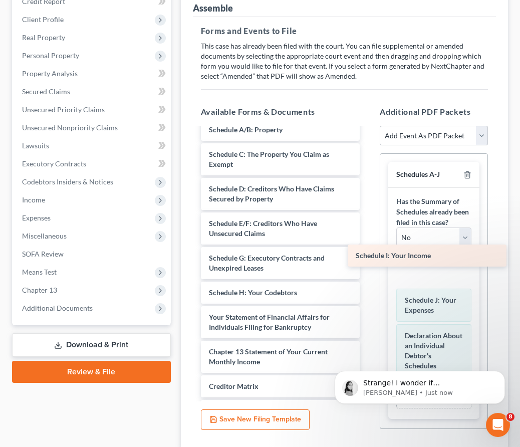
drag, startPoint x: 272, startPoint y: 320, endPoint x: 417, endPoint y: 261, distance: 156.3
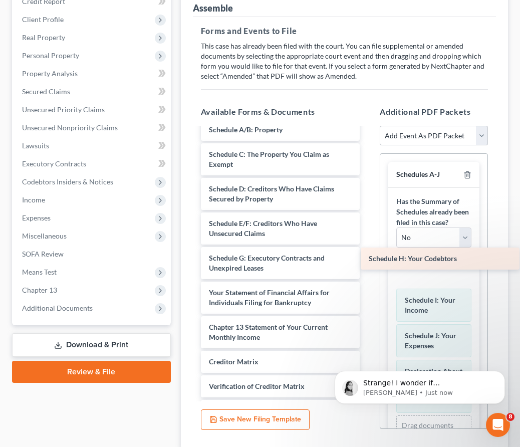
drag, startPoint x: 269, startPoint y: 291, endPoint x: 429, endPoint y: 258, distance: 163.5
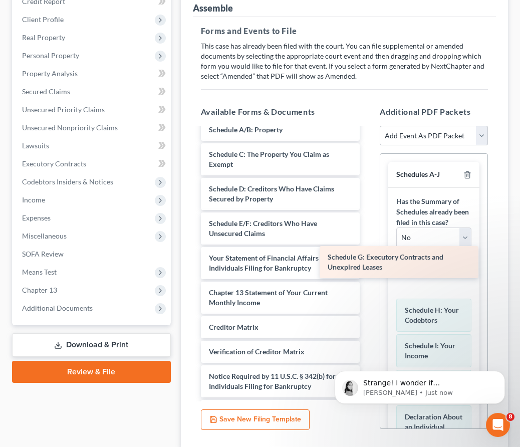
drag, startPoint x: 288, startPoint y: 262, endPoint x: 412, endPoint y: 262, distance: 123.7
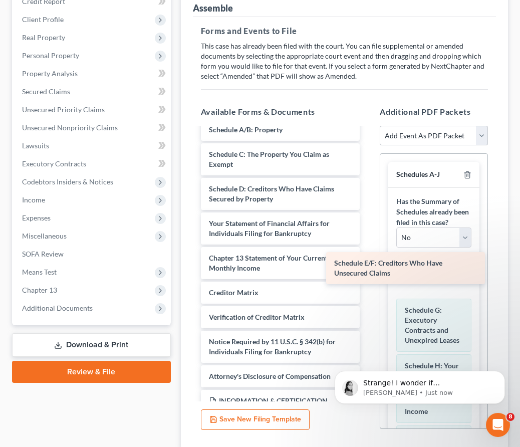
drag, startPoint x: 247, startPoint y: 230, endPoint x: 377, endPoint y: 265, distance: 134.4
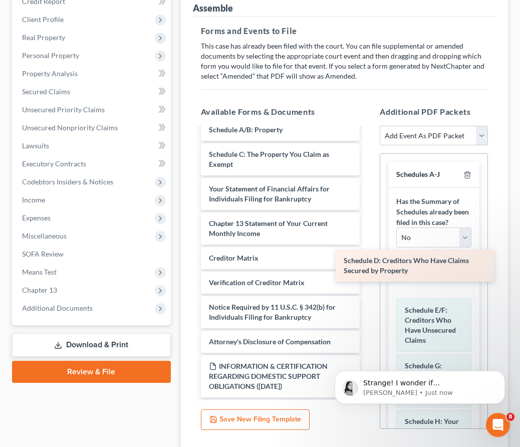
drag, startPoint x: 232, startPoint y: 192, endPoint x: 367, endPoint y: 265, distance: 153.0
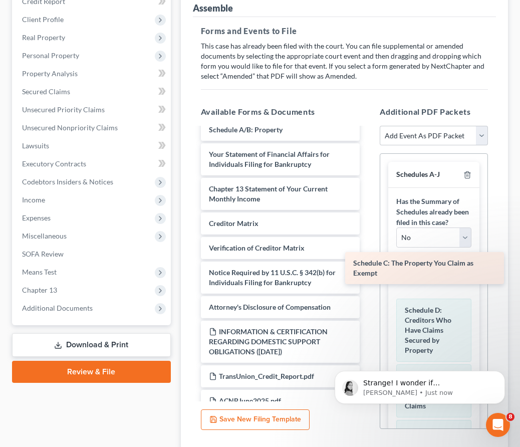
drag, startPoint x: 242, startPoint y: 153, endPoint x: 386, endPoint y: 263, distance: 181.2
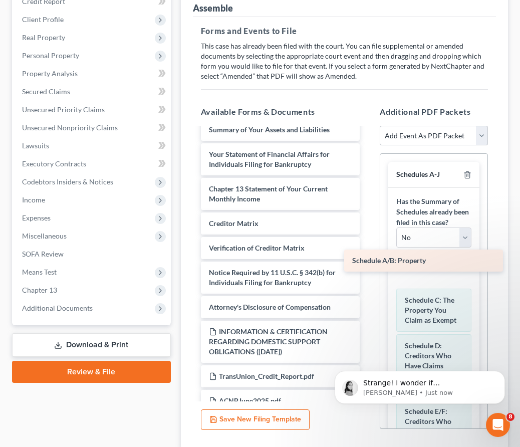
drag, startPoint x: 252, startPoint y: 126, endPoint x: 397, endPoint y: 261, distance: 198.1
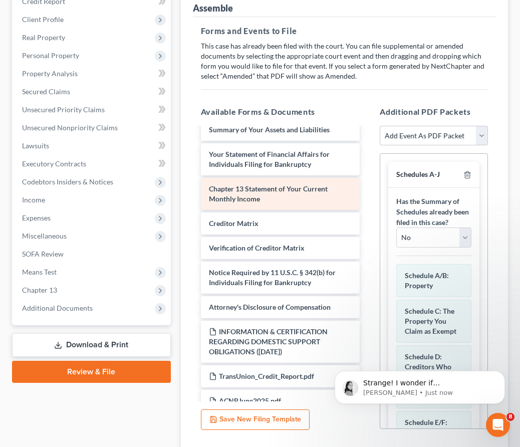
scroll to position [15, 0]
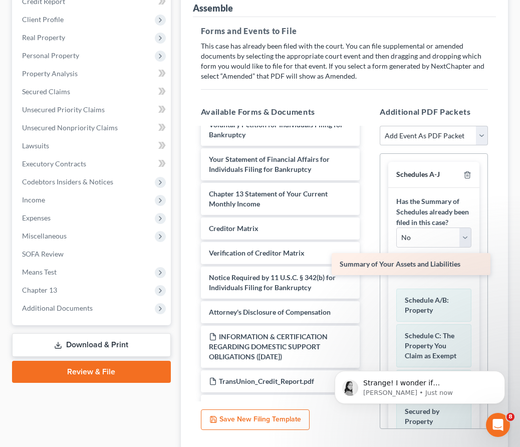
drag, startPoint x: 249, startPoint y: 156, endPoint x: 380, endPoint y: 262, distance: 168.1
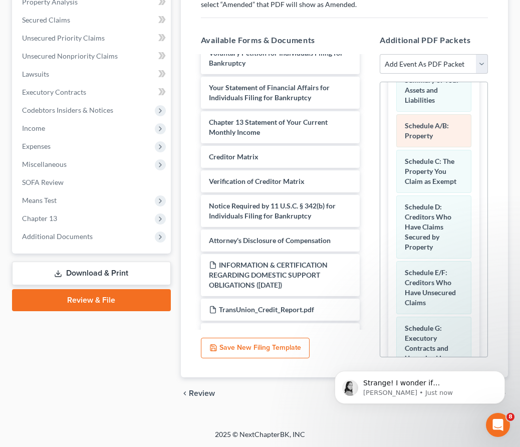
scroll to position [0, 0]
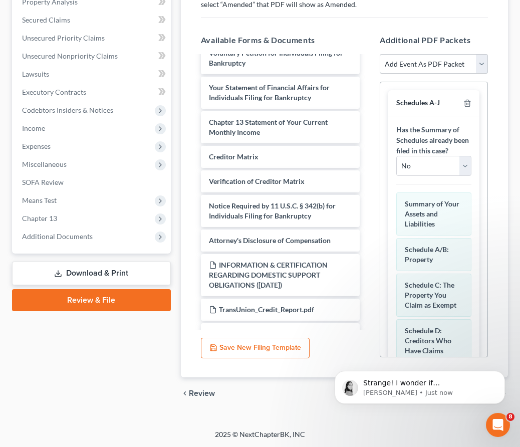
click at [480, 63] on select "Add Event As PDF Packet Affidavit Affidavit of Adequate Protection and Lease Pa…" at bounding box center [434, 64] width 108 height 20
select select "74"
click at [380, 54] on select "Add Event As PDF Packet Affidavit Affidavit of Adequate Protection and Lease Pa…" at bounding box center [434, 64] width 108 height 20
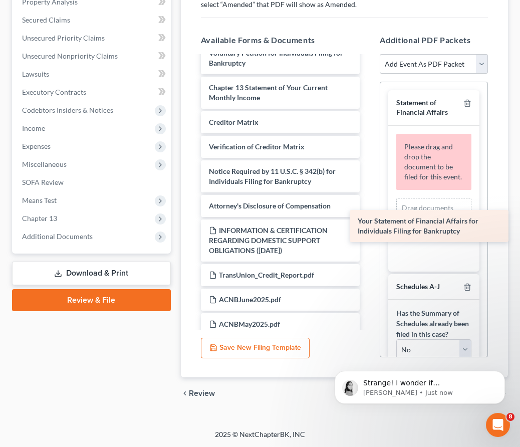
drag, startPoint x: 244, startPoint y: 90, endPoint x: 393, endPoint y: 224, distance: 200.3
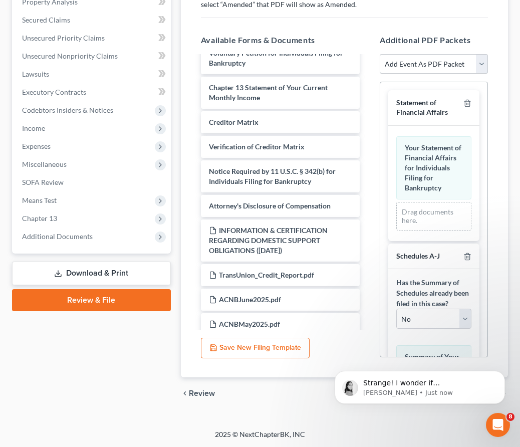
click at [480, 56] on select "Add Event As PDF Packet Affidavit Affidavit of Adequate Protection and Lease Pa…" at bounding box center [434, 64] width 108 height 20
select select "22"
click at [380, 54] on select "Add Event As PDF Packet Affidavit Affidavit of Adequate Protection and Lease Pa…" at bounding box center [434, 64] width 108 height 20
select select
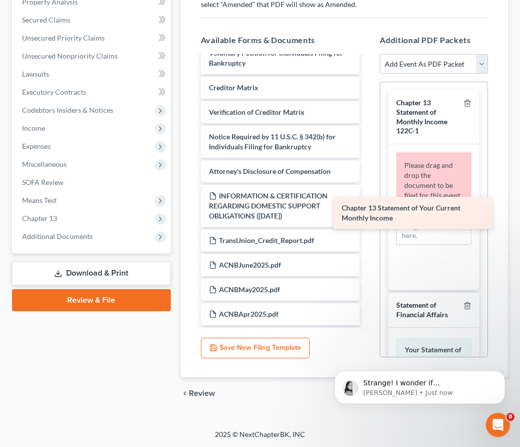
drag, startPoint x: 265, startPoint y: 86, endPoint x: 398, endPoint y: 207, distance: 179.7
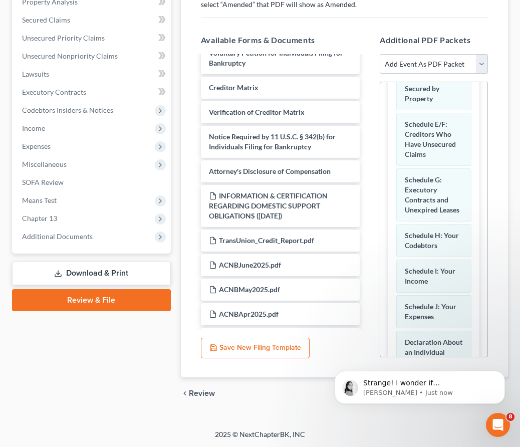
scroll to position [673, 0]
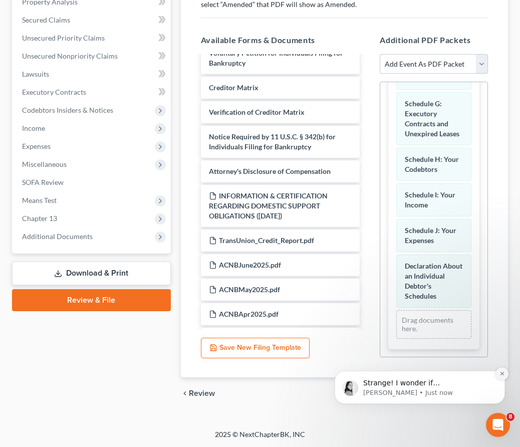
click at [500, 373] on icon "Dismiss notification" at bounding box center [502, 374] width 6 height 6
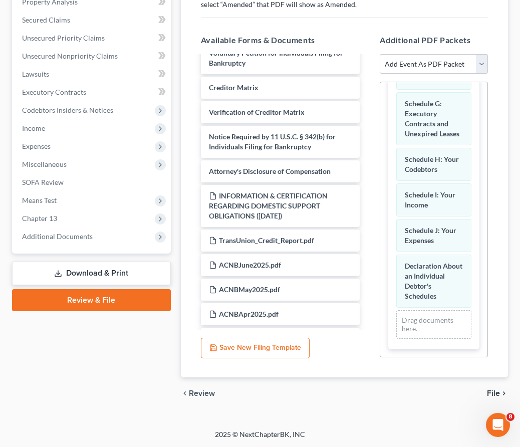
click at [496, 395] on span "File" at bounding box center [493, 393] width 13 height 8
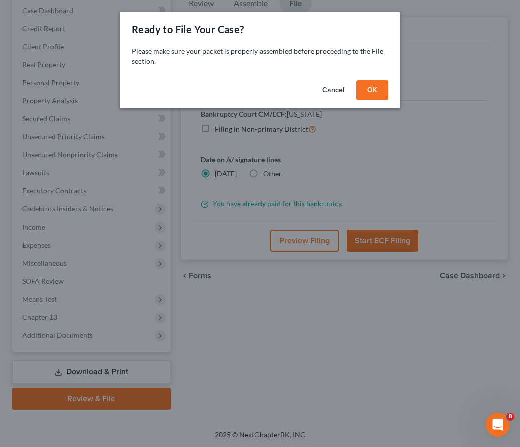
click at [367, 87] on button "OK" at bounding box center [372, 90] width 32 height 20
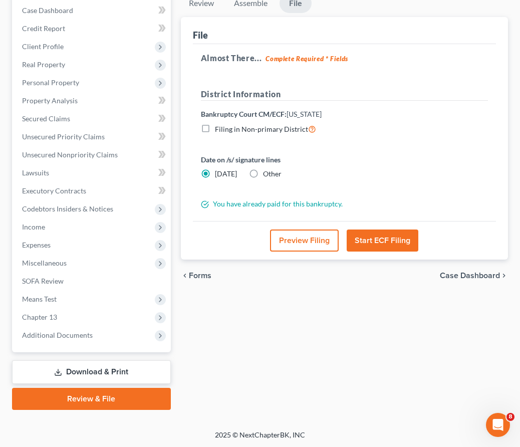
click at [377, 240] on button "Start ECF Filing" at bounding box center [383, 240] width 72 height 22
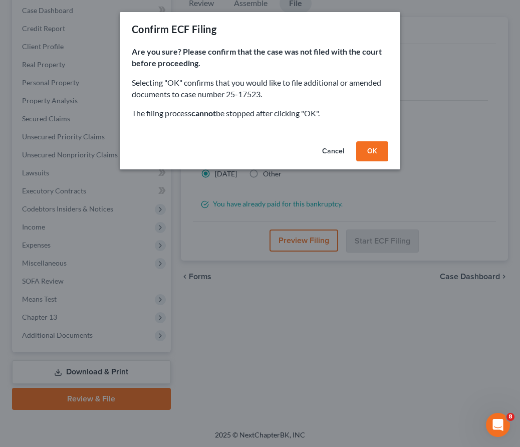
click at [364, 144] on button "OK" at bounding box center [372, 151] width 32 height 20
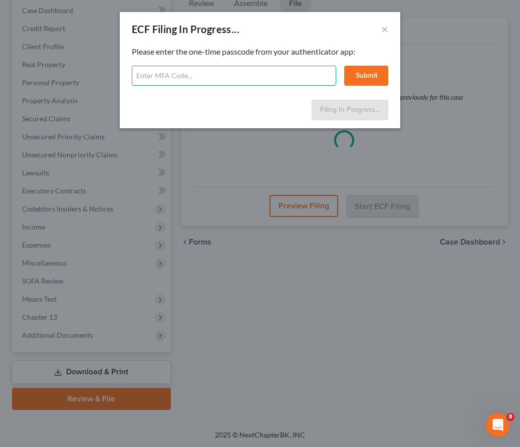
click at [218, 76] on input "text" at bounding box center [234, 76] width 204 height 20
type input "519306"
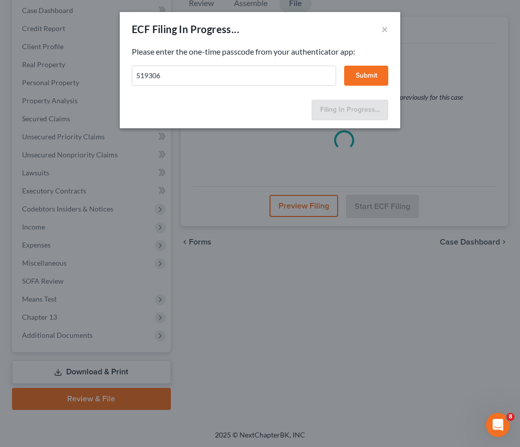
click at [365, 73] on button "Submit" at bounding box center [366, 76] width 44 height 20
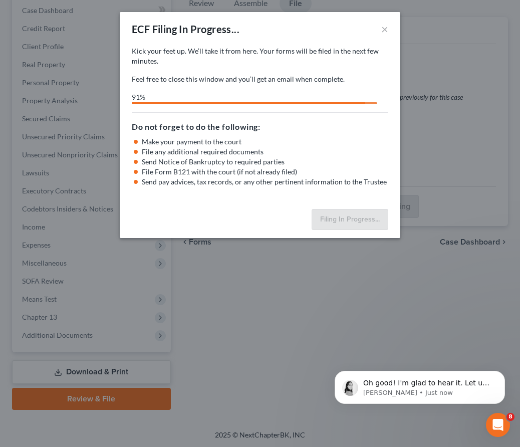
scroll to position [1261, 0]
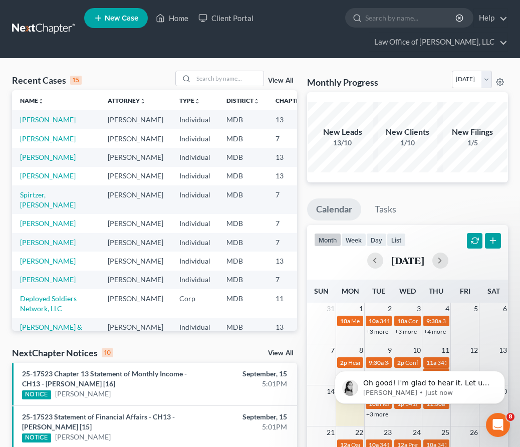
scroll to position [0, 15]
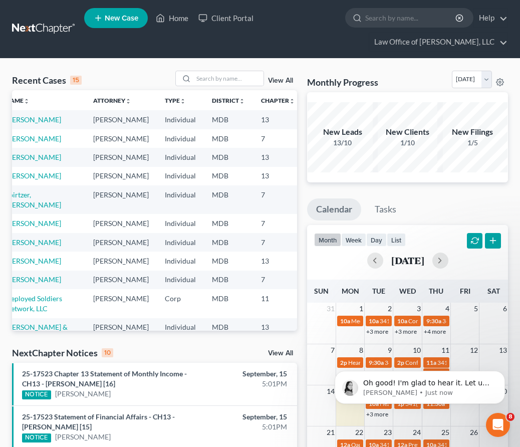
drag, startPoint x: 289, startPoint y: 120, endPoint x: 257, endPoint y: 120, distance: 32.6
click at [303, 120] on td "25-17523" at bounding box center [327, 119] width 48 height 19
copy td "25-17523"
